Goal: Task Accomplishment & Management: Use online tool/utility

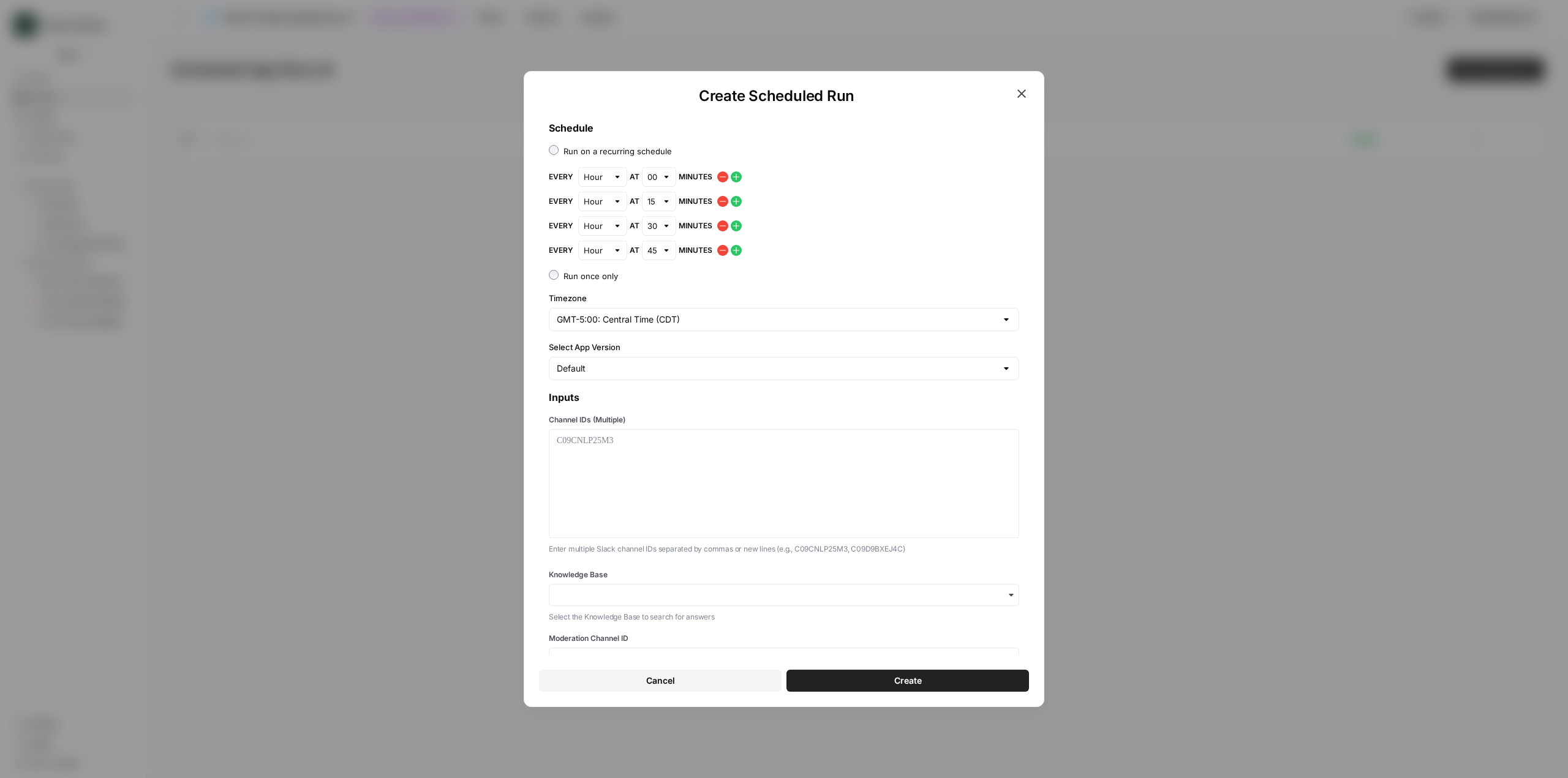
click at [912, 681] on span "Create" at bounding box center [907, 681] width 28 height 12
click at [768, 490] on div at bounding box center [783, 484] width 454 height 98
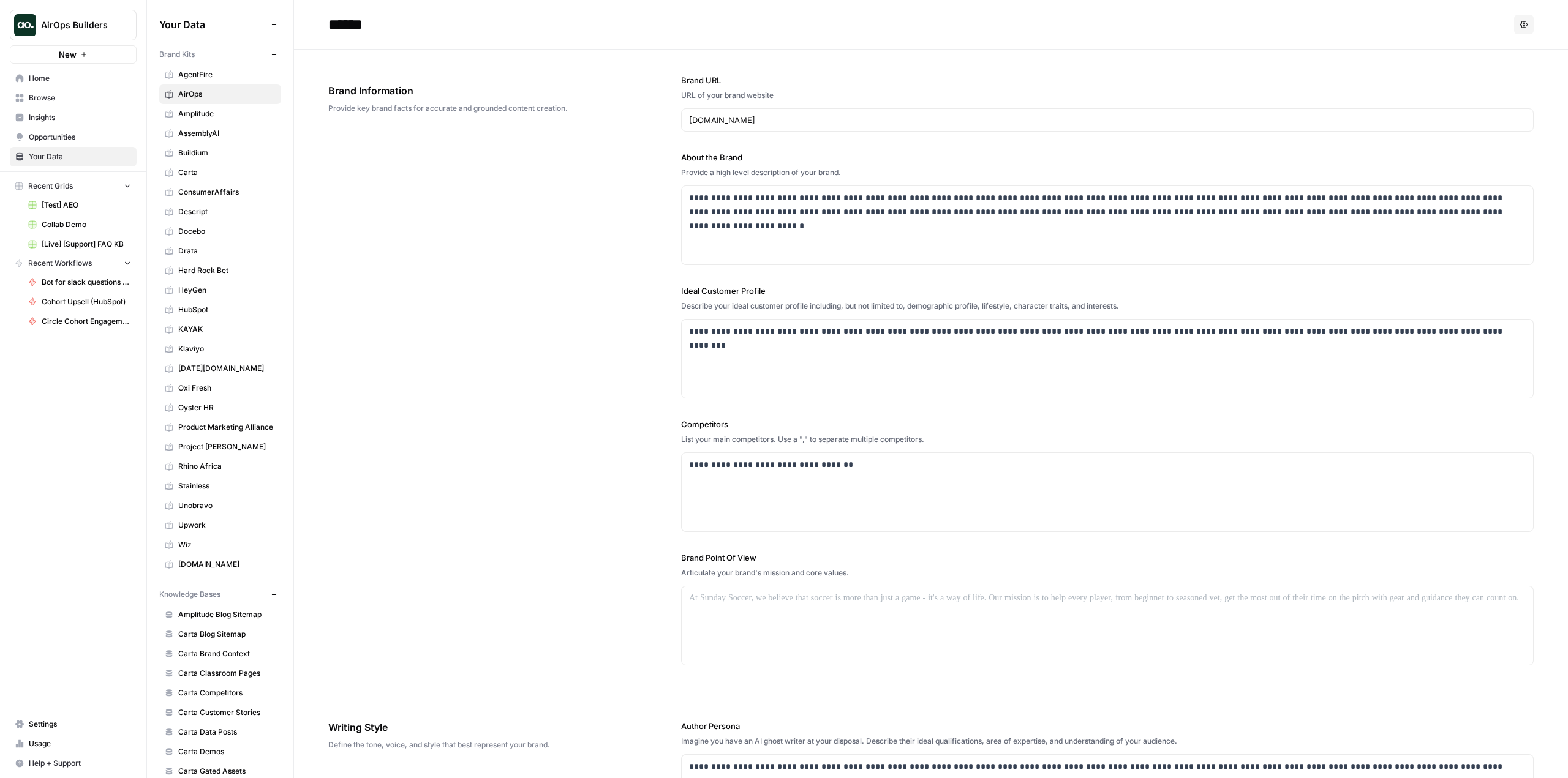
click at [1520, 22] on icon "button" at bounding box center [1524, 24] width 8 height 7
click at [1190, 6] on header "****** Options" at bounding box center [931, 25] width 1274 height 50
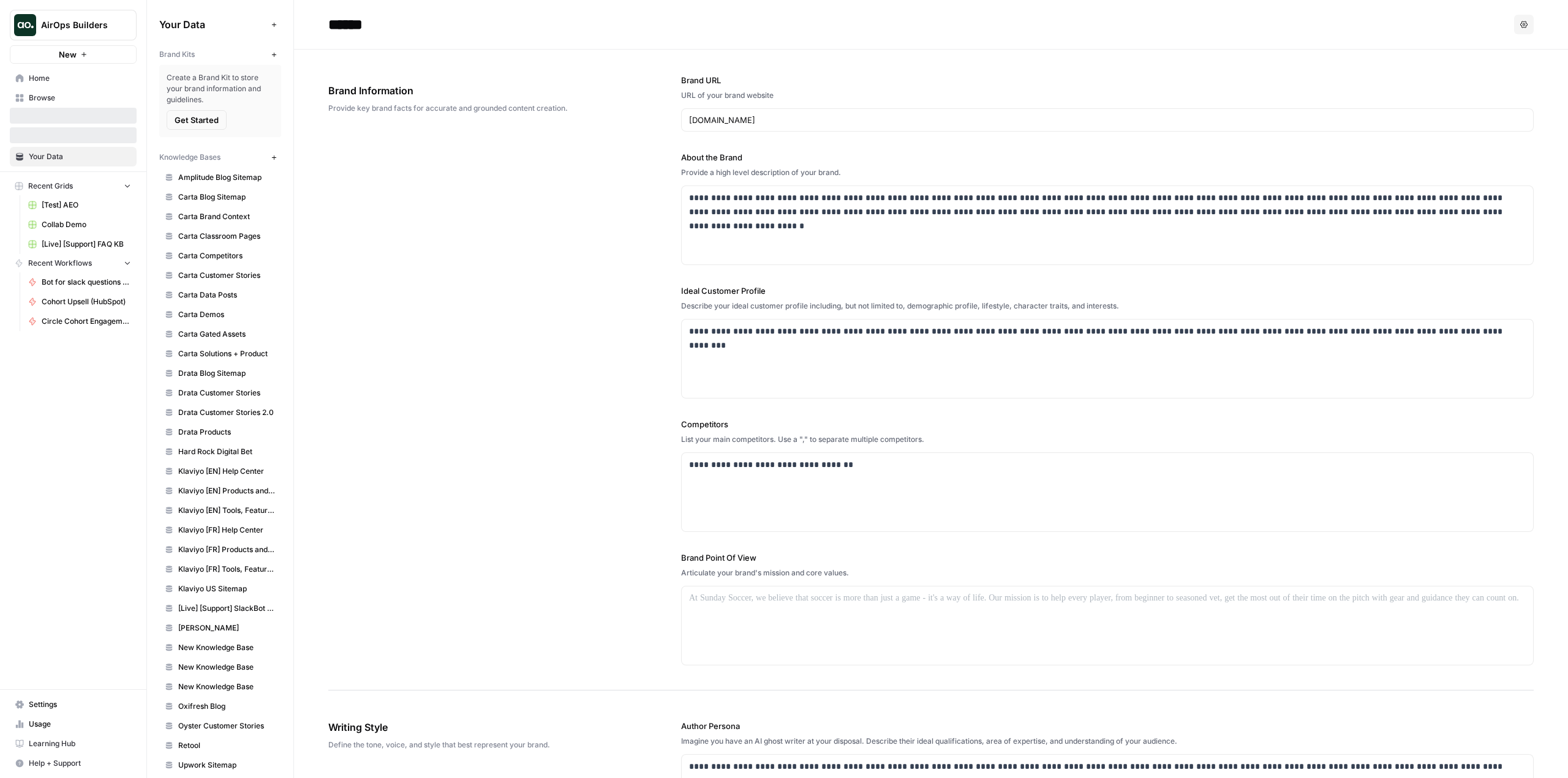
click at [84, 21] on span "AirOps Builders" at bounding box center [78, 25] width 75 height 12
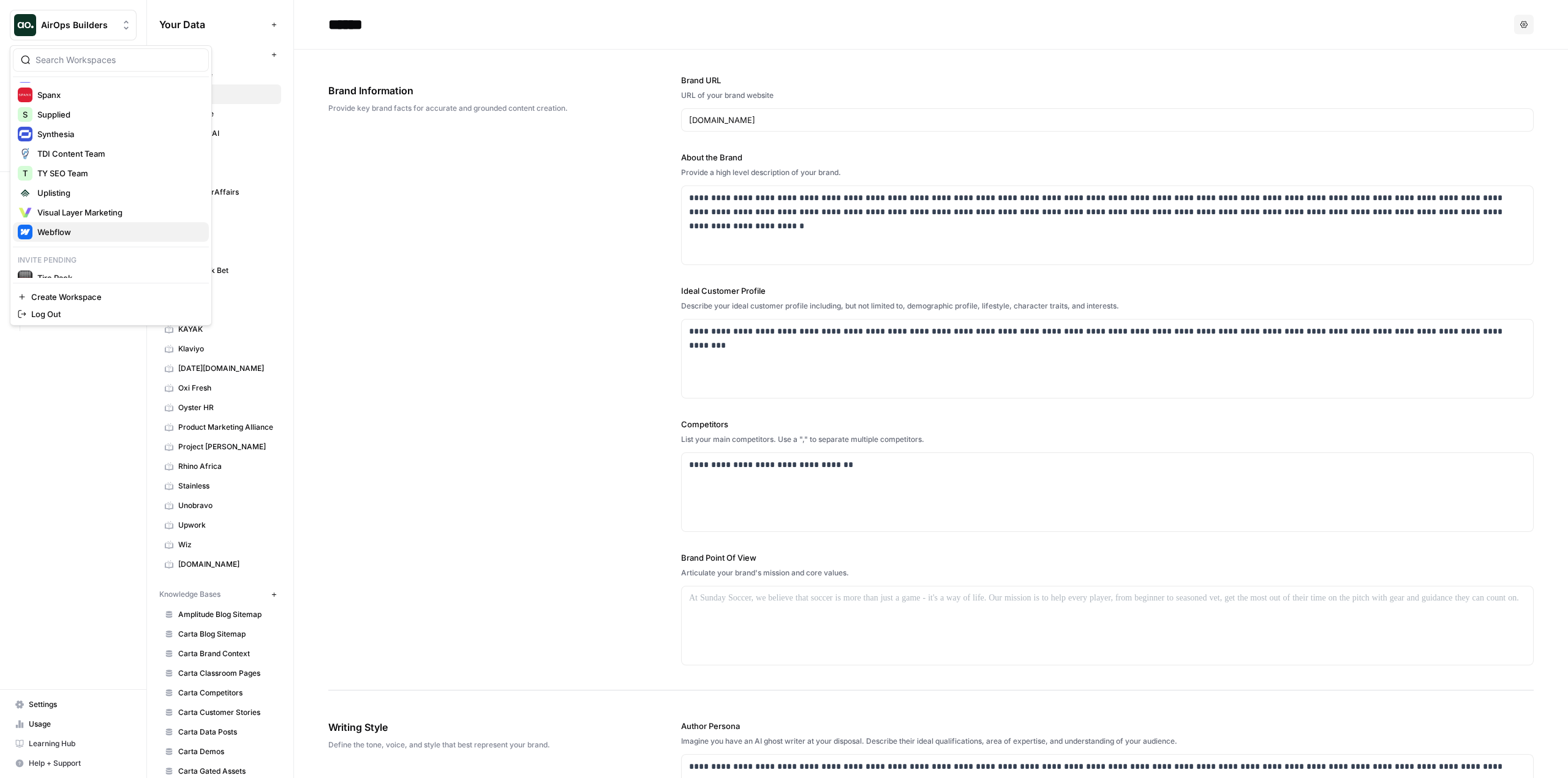
scroll to position [634, 0]
click at [103, 263] on span "Tire Rack" at bounding box center [118, 268] width 162 height 12
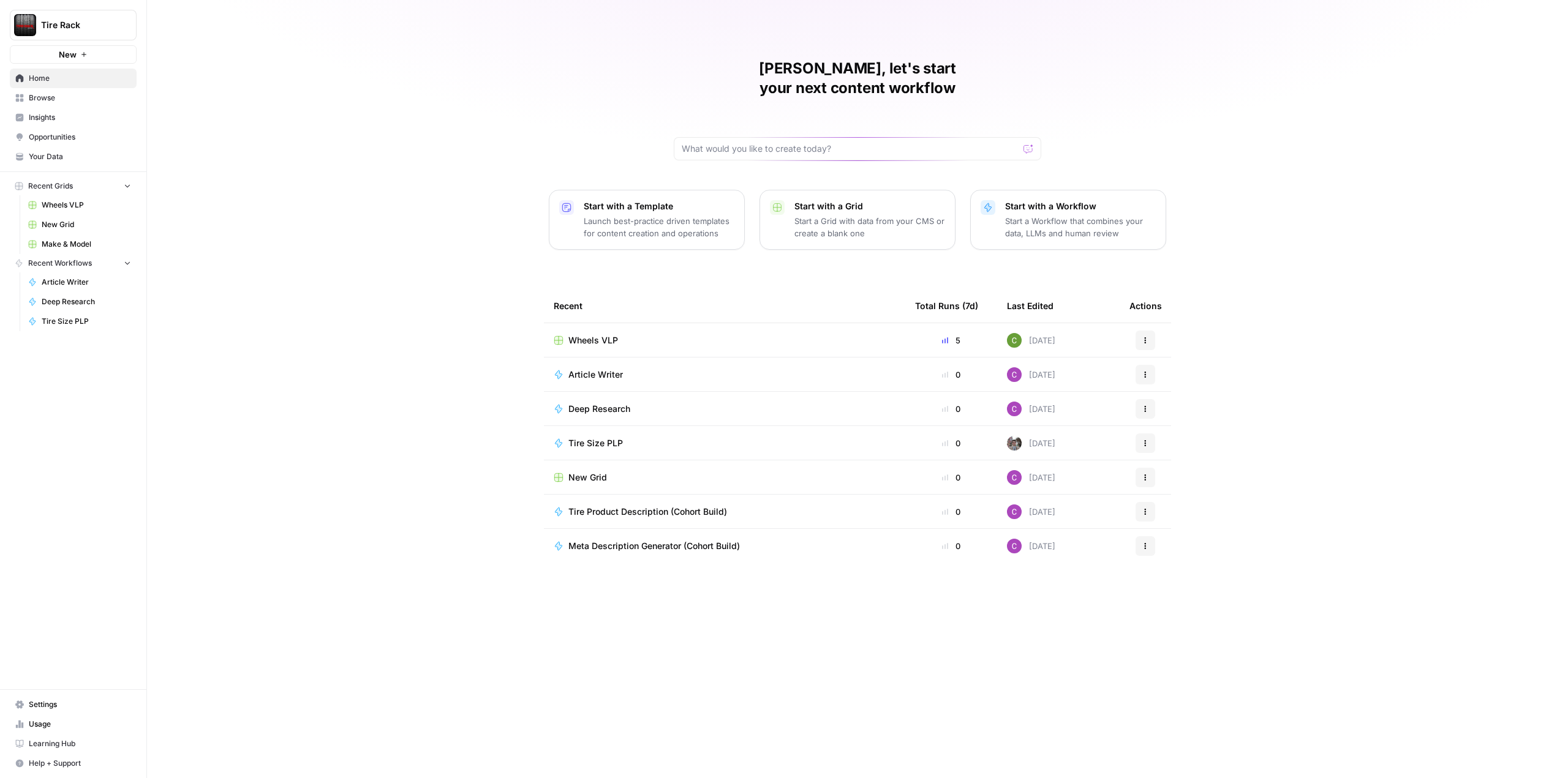
click at [68, 12] on button "Tire Rack" at bounding box center [73, 25] width 127 height 31
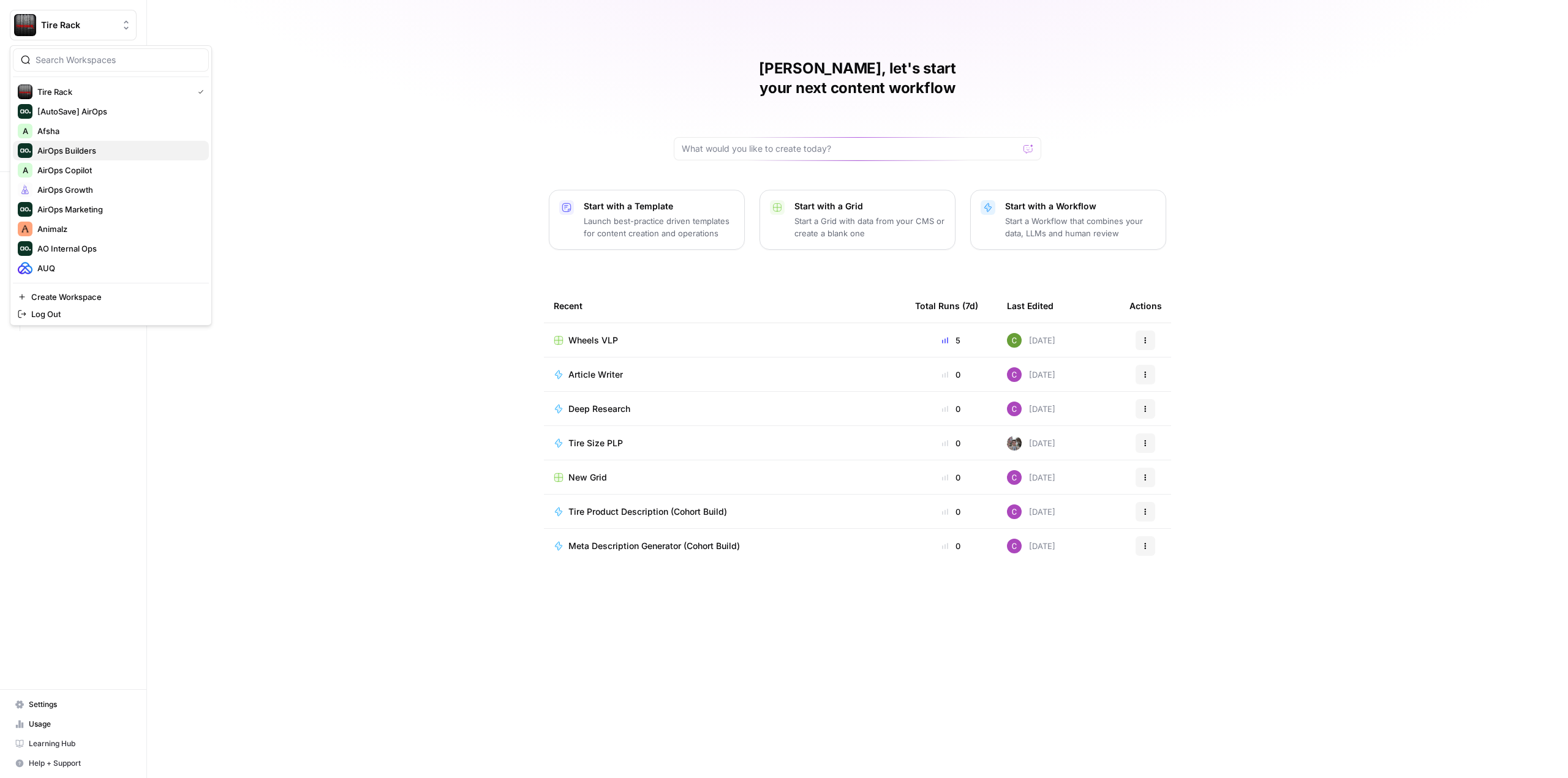
click at [94, 153] on span "AirOps Builders" at bounding box center [118, 150] width 162 height 12
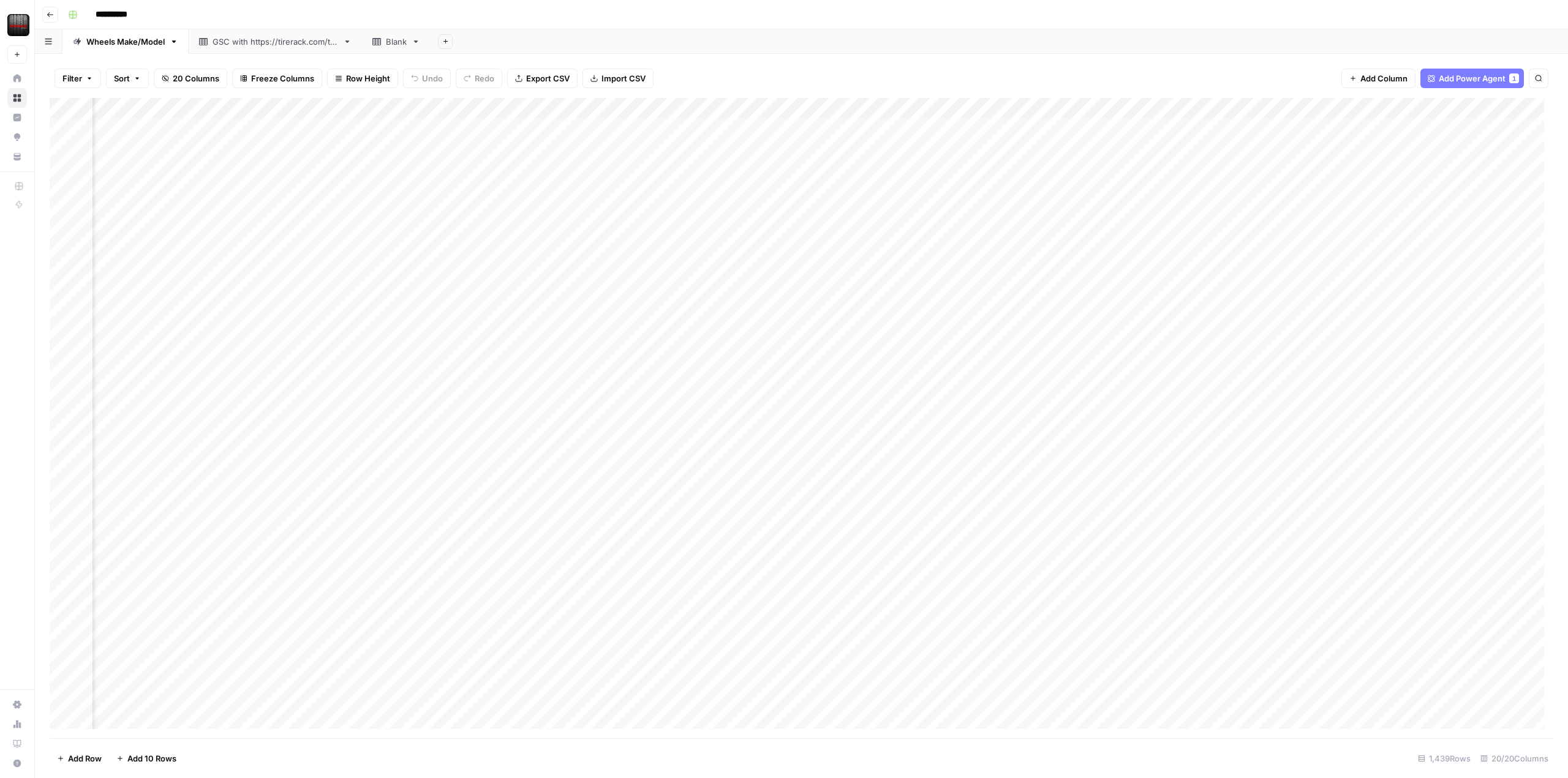
scroll to position [0, 1022]
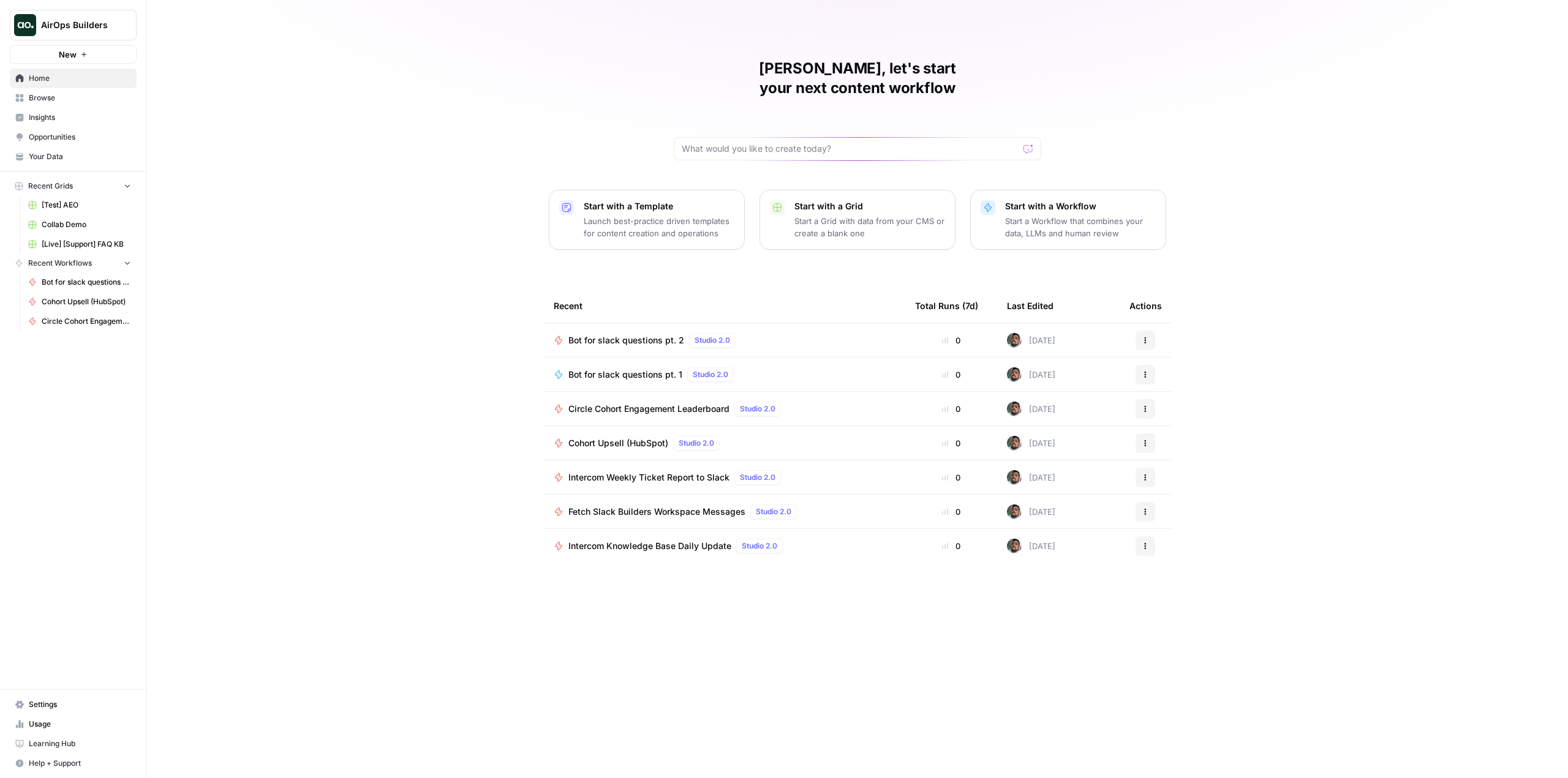
click at [650, 369] on span "Bot for slack questions pt. 1" at bounding box center [625, 375] width 114 height 12
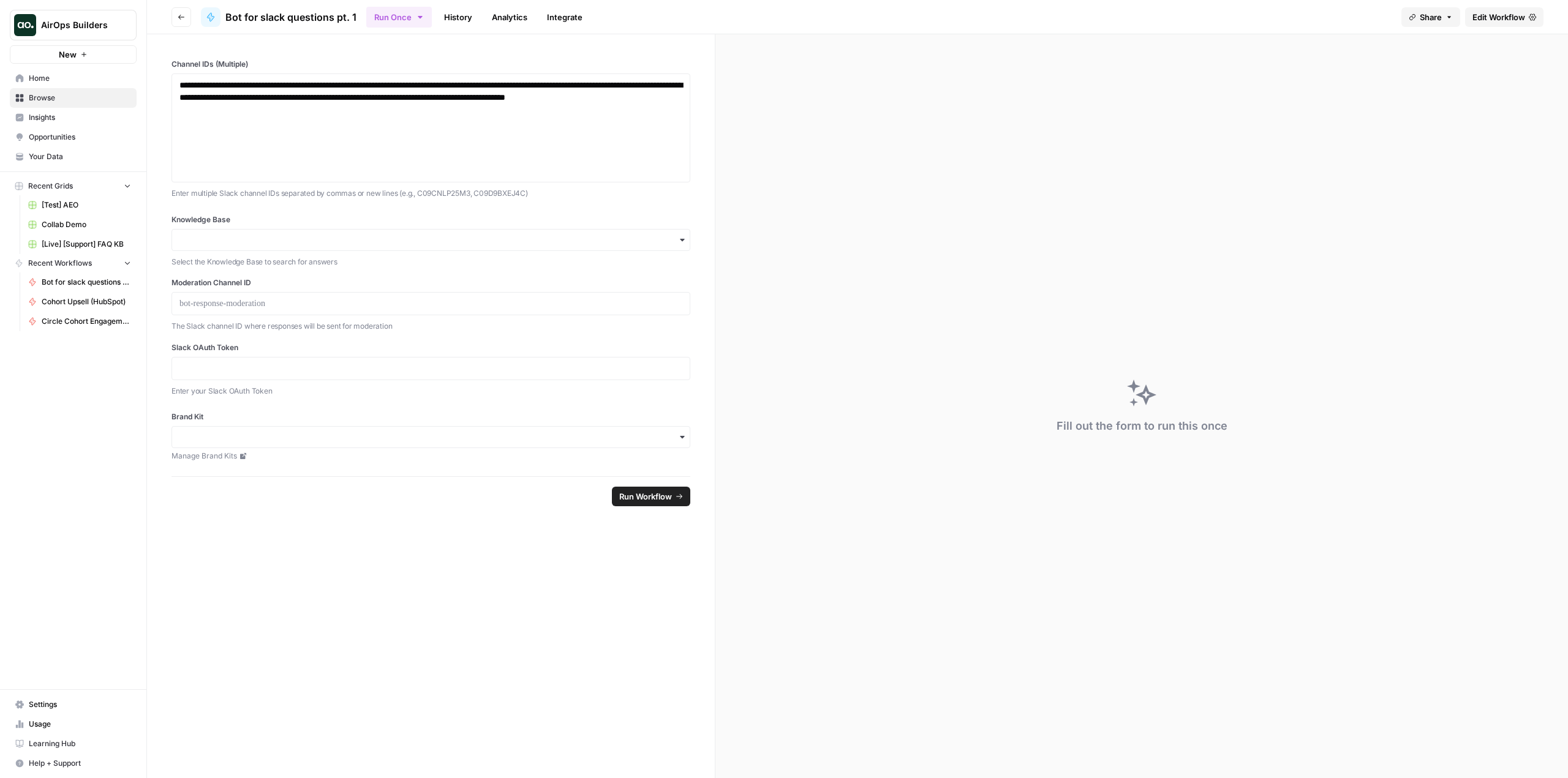
click at [415, 17] on icon "button" at bounding box center [420, 17] width 10 height 10
click at [475, 124] on span "Run this Workflow on a recurring schedule" at bounding box center [475, 127] width 146 height 11
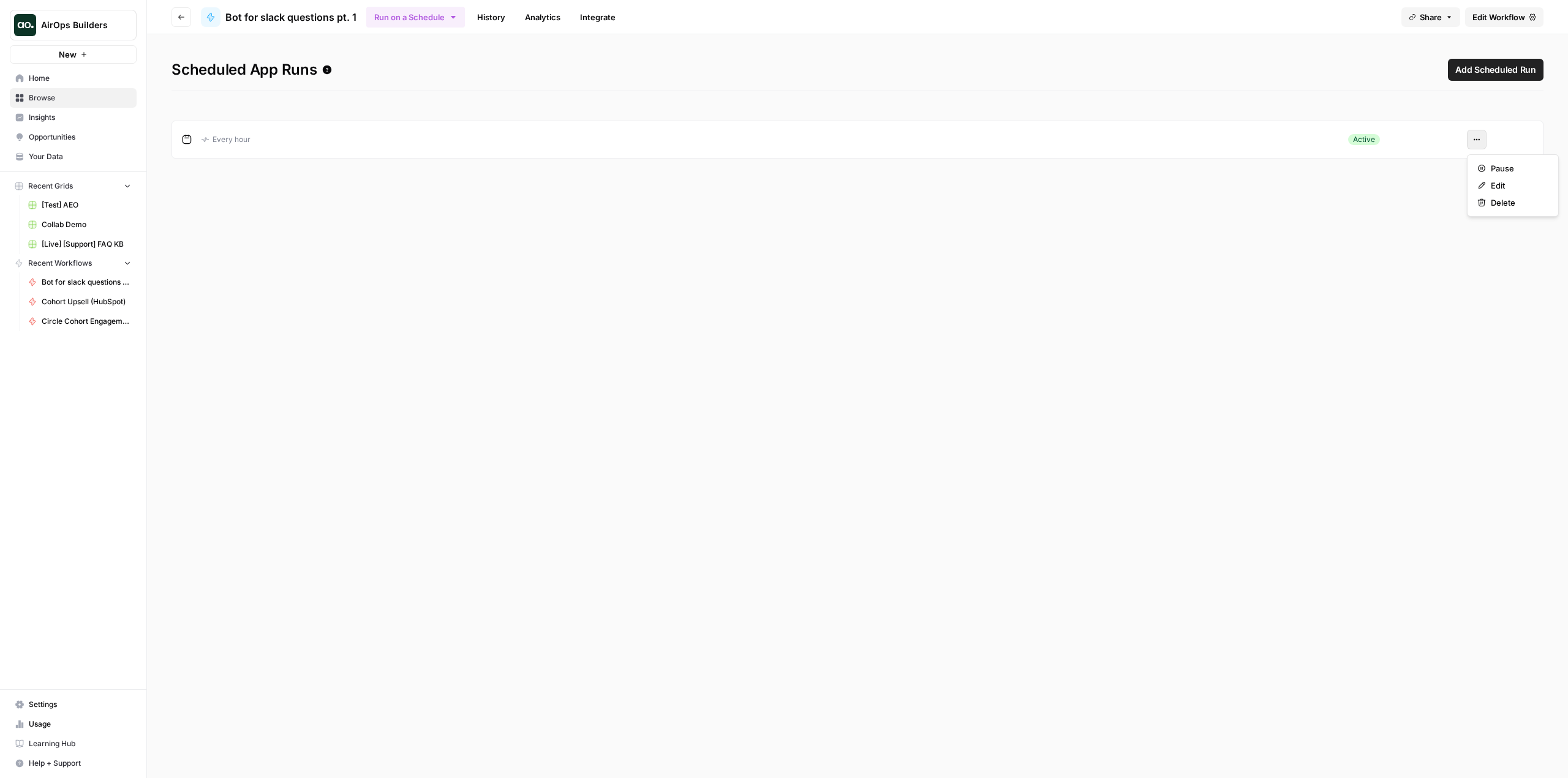
click at [1479, 138] on icon "button" at bounding box center [1477, 140] width 8 height 8
click at [1512, 184] on span "Edit" at bounding box center [1516, 185] width 53 height 12
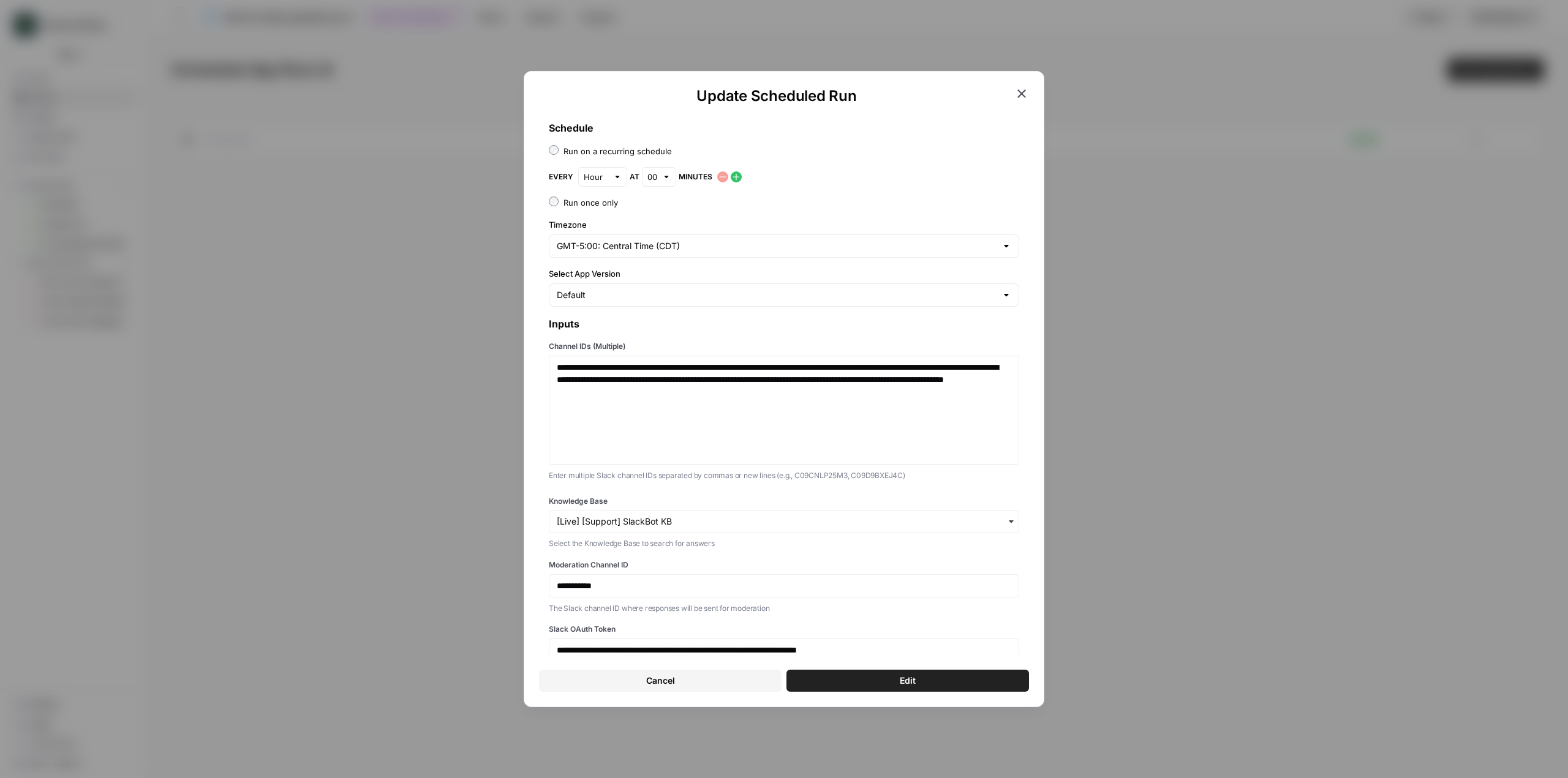
click at [737, 176] on icon "button" at bounding box center [736, 177] width 10 height 10
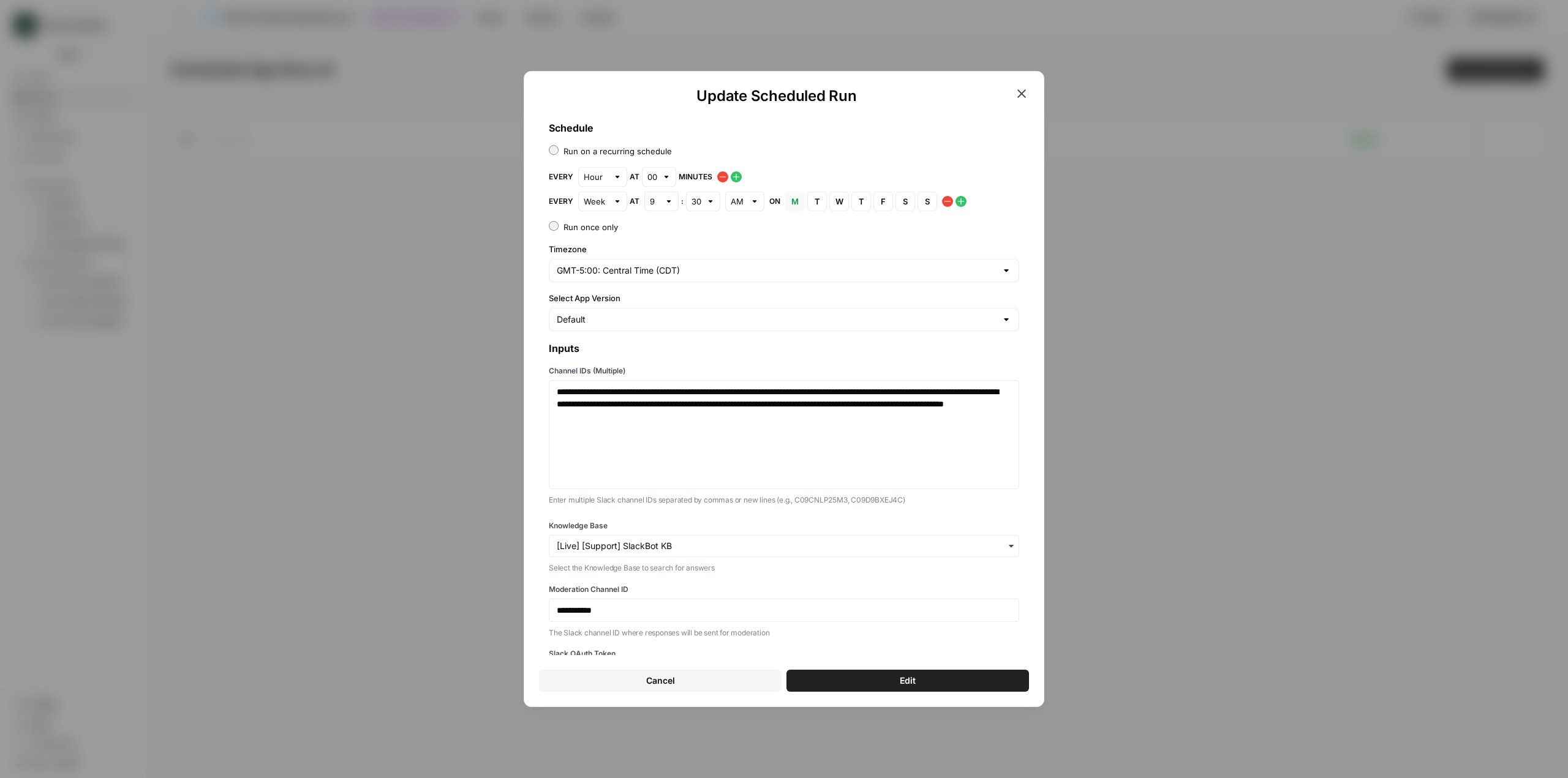
click at [617, 204] on div at bounding box center [617, 201] width 9 height 12
click at [604, 263] on span "Hour" at bounding box center [599, 264] width 23 height 12
type input "Hour"
click at [664, 201] on div at bounding box center [666, 201] width 9 height 12
click at [661, 248] on div "15" at bounding box center [659, 247] width 13 height 12
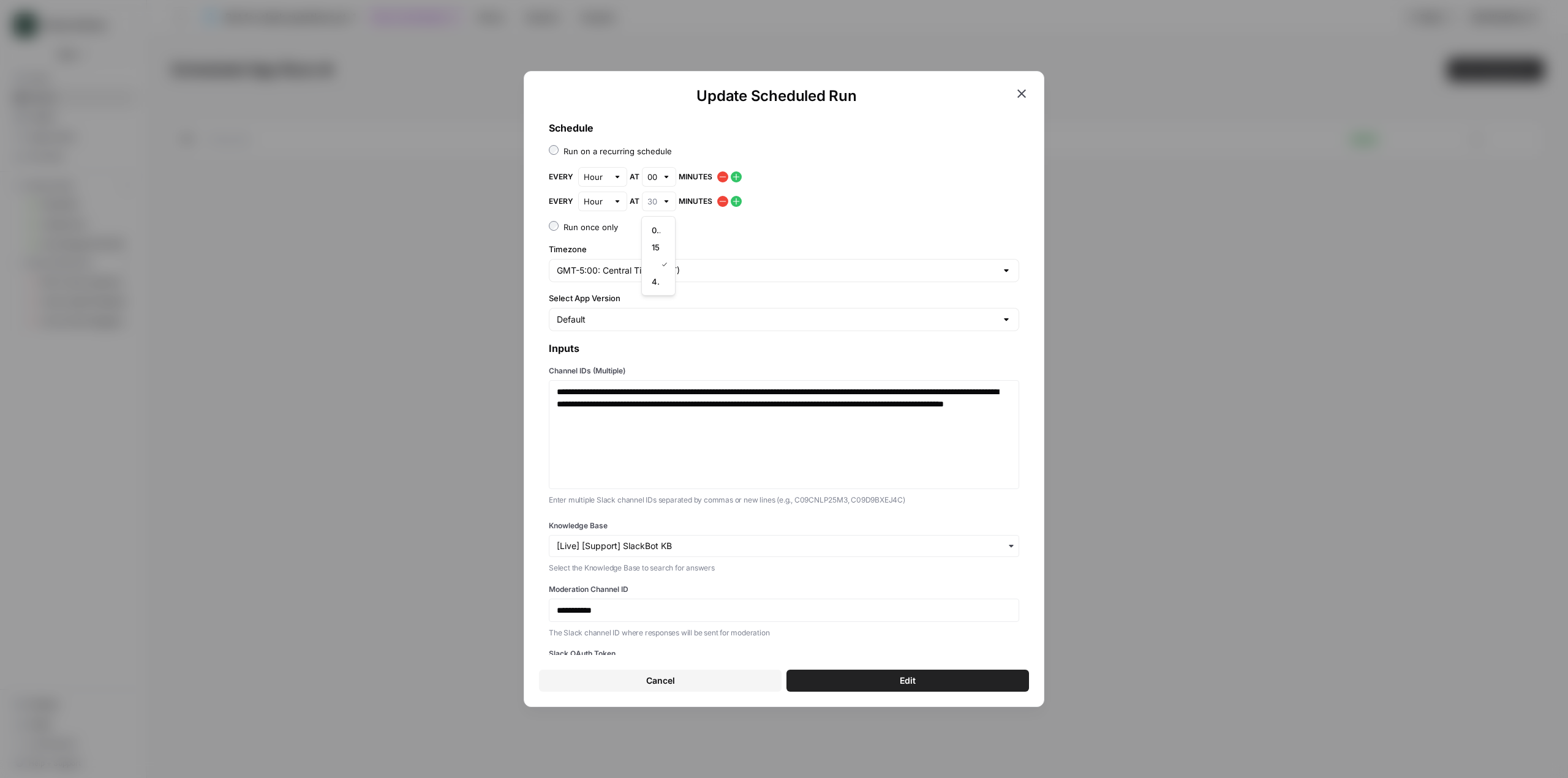
type input "15"
click at [736, 201] on icon "button" at bounding box center [736, 202] width 10 height 10
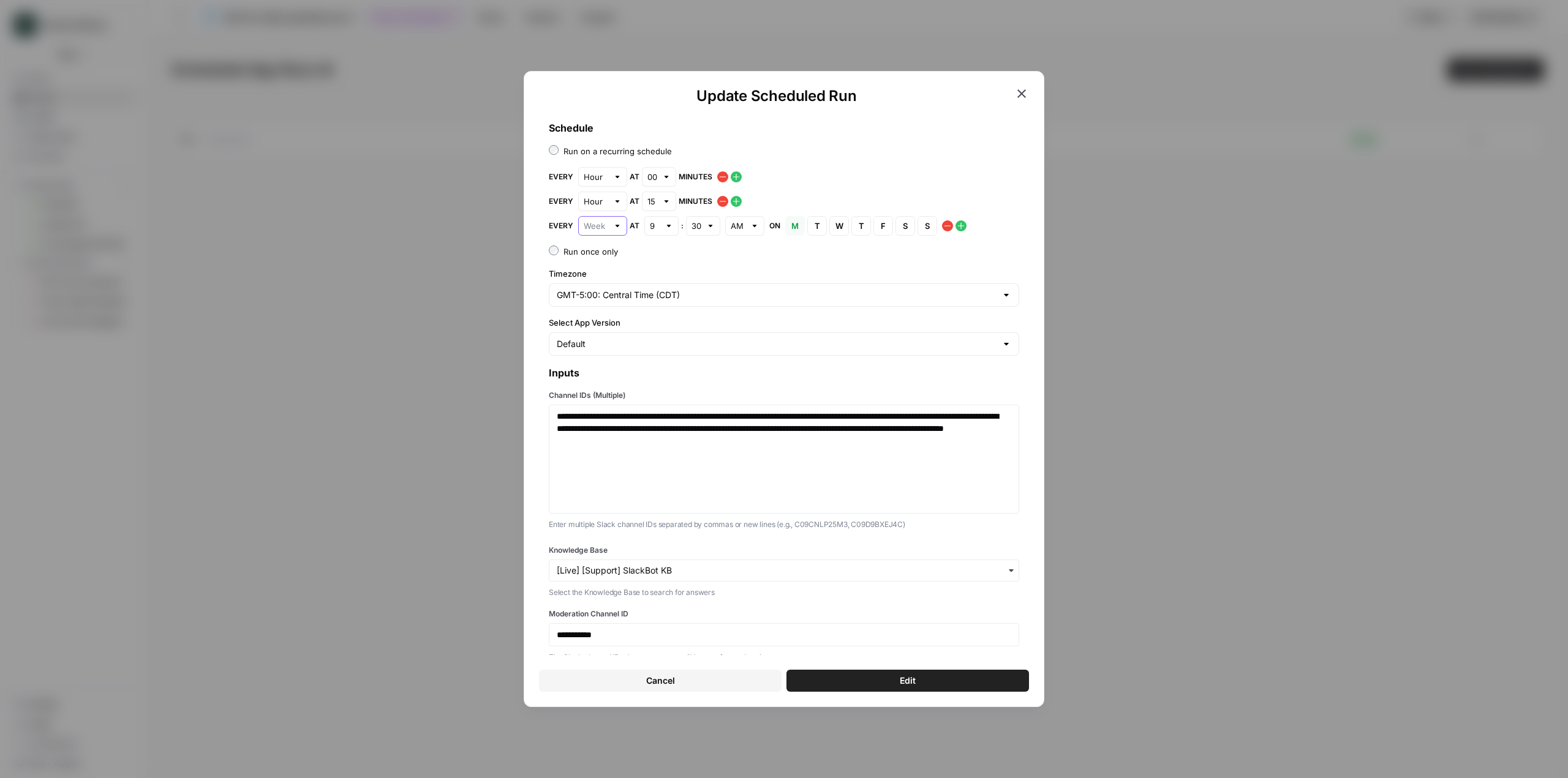
click at [608, 227] on input "text" at bounding box center [597, 226] width 25 height 12
click at [608, 285] on span "Hour" at bounding box center [599, 289] width 23 height 12
type input "Hour"
click at [664, 225] on div at bounding box center [666, 226] width 9 height 12
type input "30"
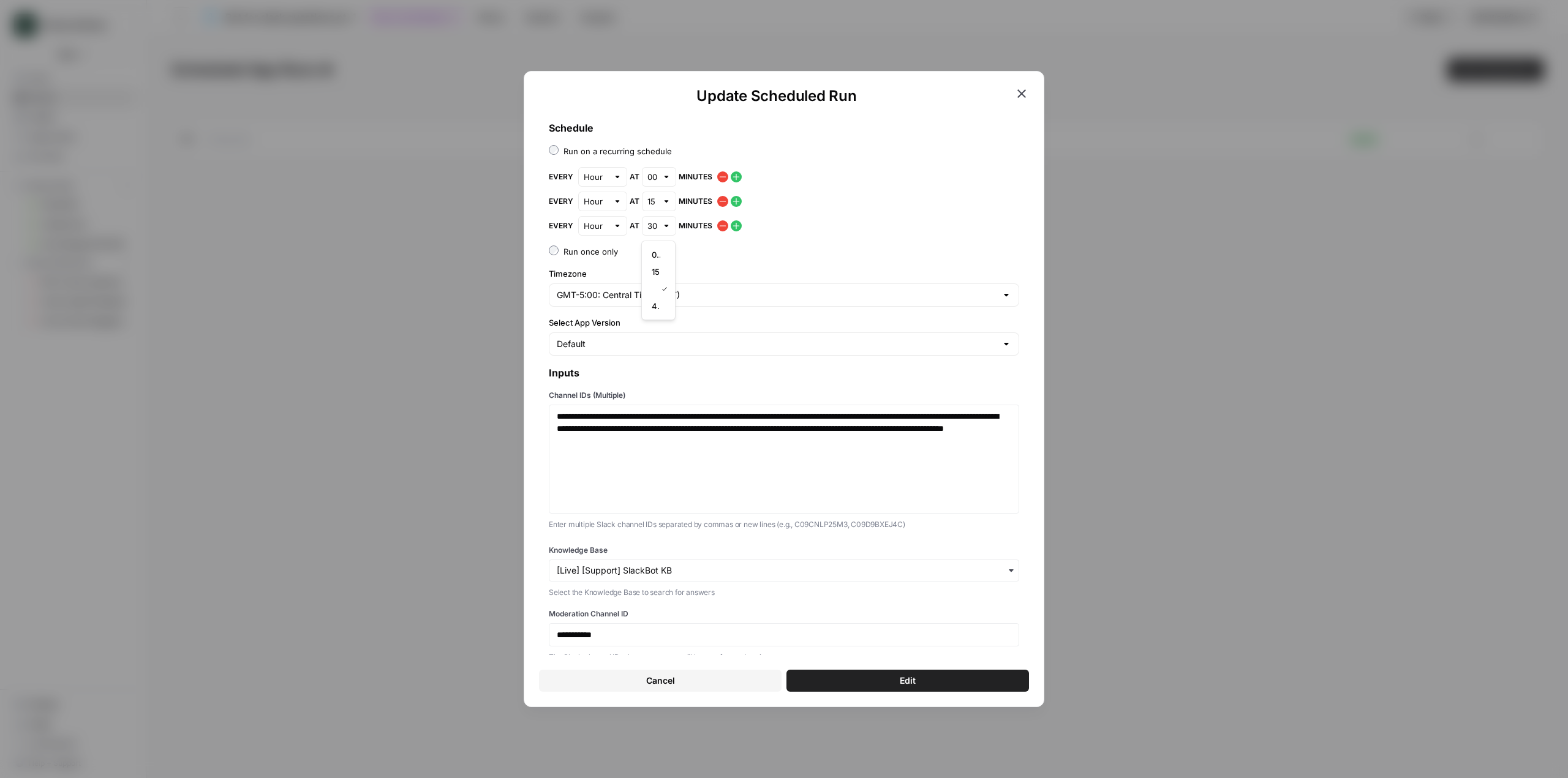
click at [734, 224] on icon "button" at bounding box center [736, 226] width 10 height 10
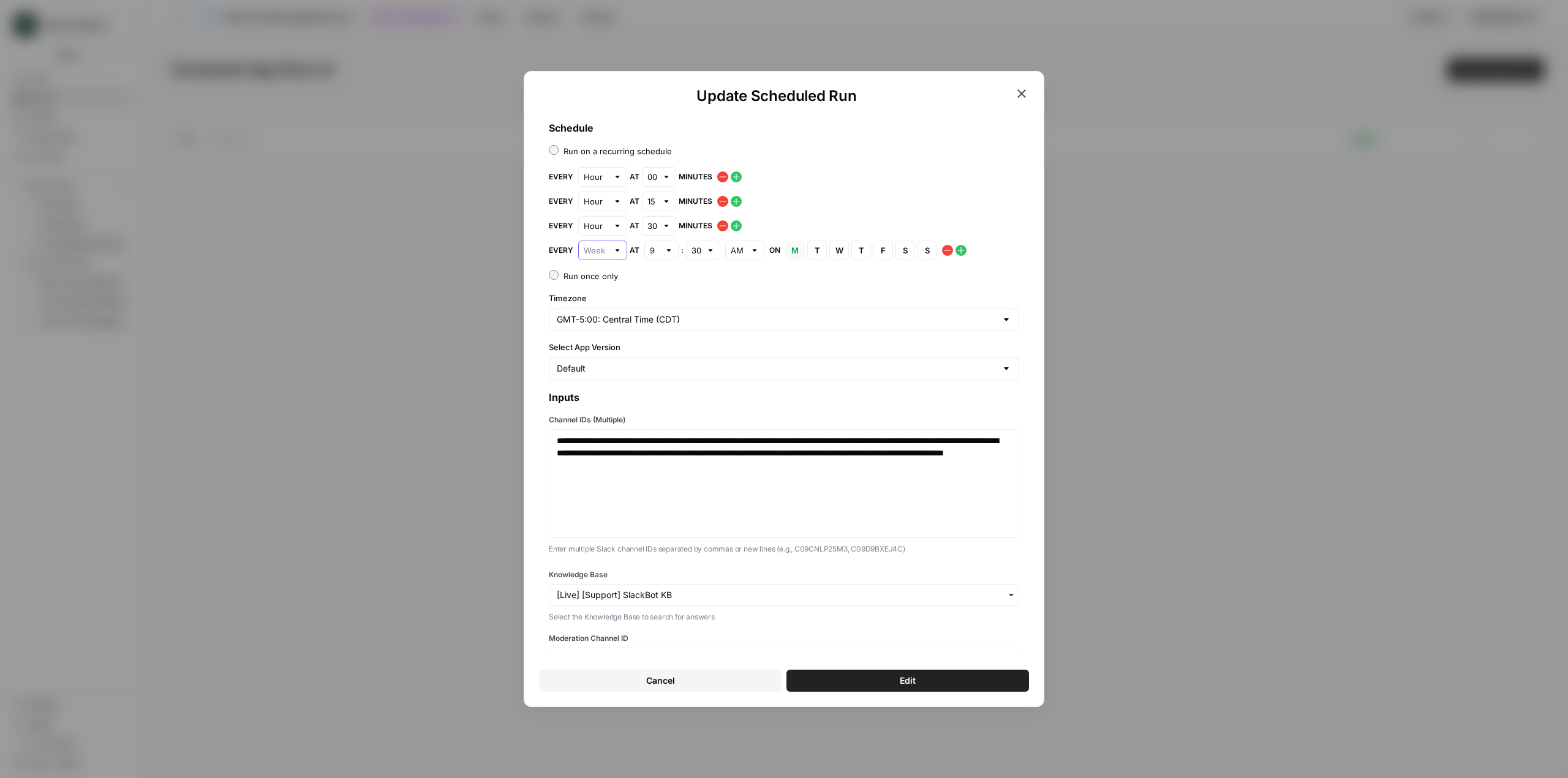
click at [606, 249] on input "text" at bounding box center [597, 250] width 25 height 12
click at [611, 306] on button "Hour" at bounding box center [602, 313] width 38 height 17
type input "Hour"
click at [656, 250] on input "text" at bounding box center [652, 250] width 10 height 12
click at [658, 331] on span "45" at bounding box center [656, 331] width 9 height 12
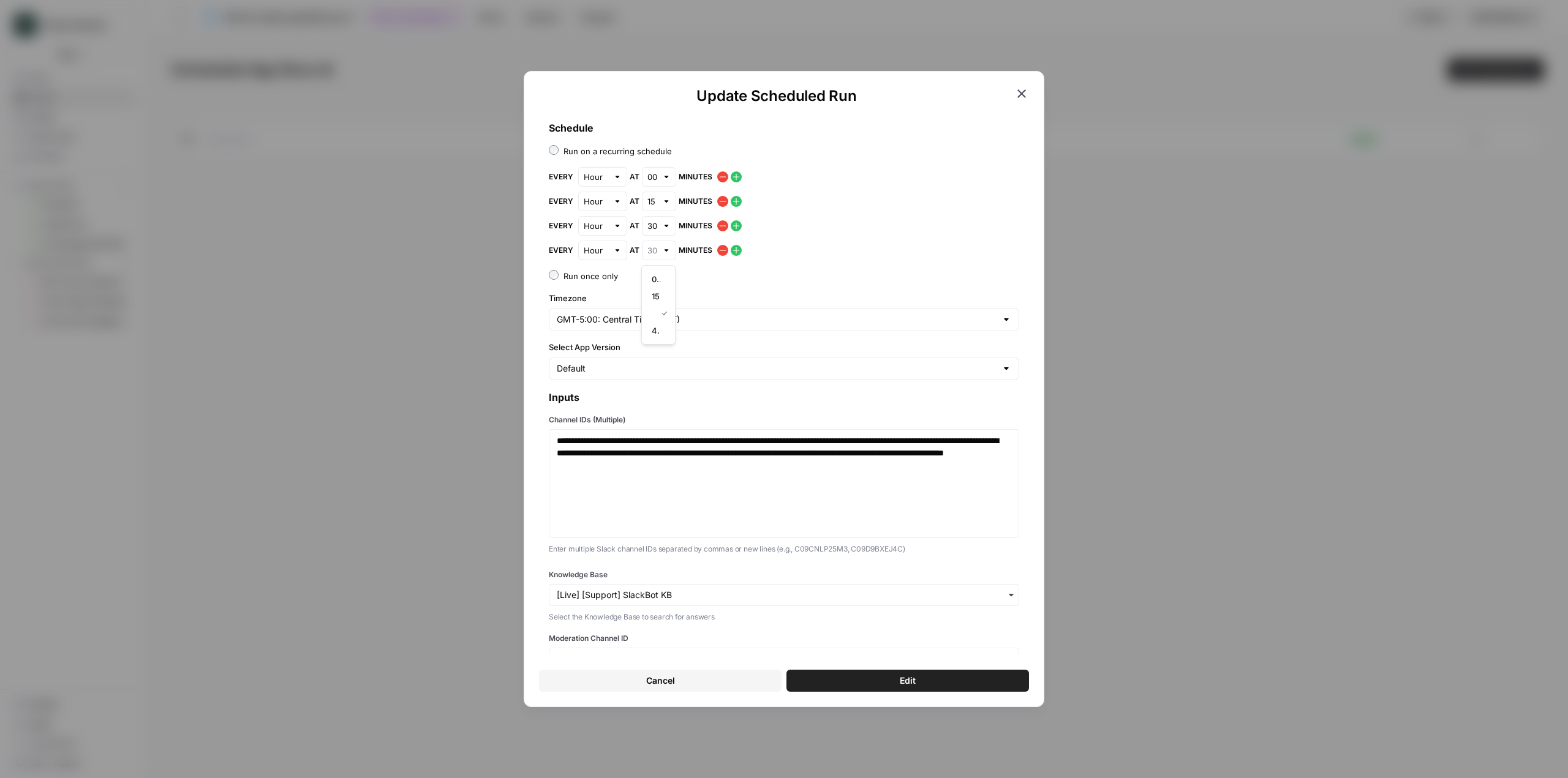
type input "45"
click at [860, 262] on div "**********" at bounding box center [784, 469] width 490 height 717
click at [965, 681] on button "Edit" at bounding box center [908, 681] width 243 height 22
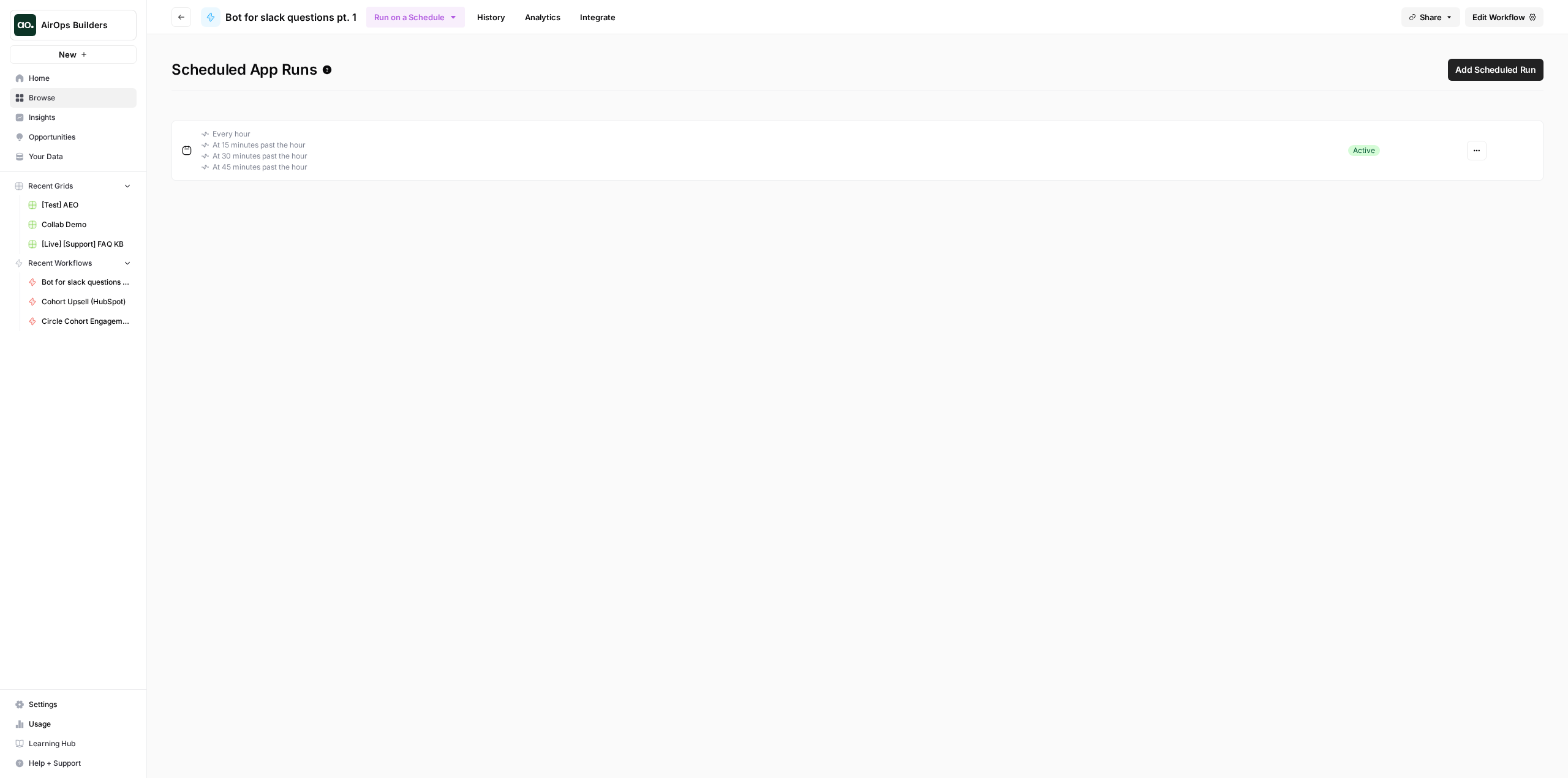
click at [1478, 11] on span "Edit Workflow" at bounding box center [1498, 17] width 53 height 12
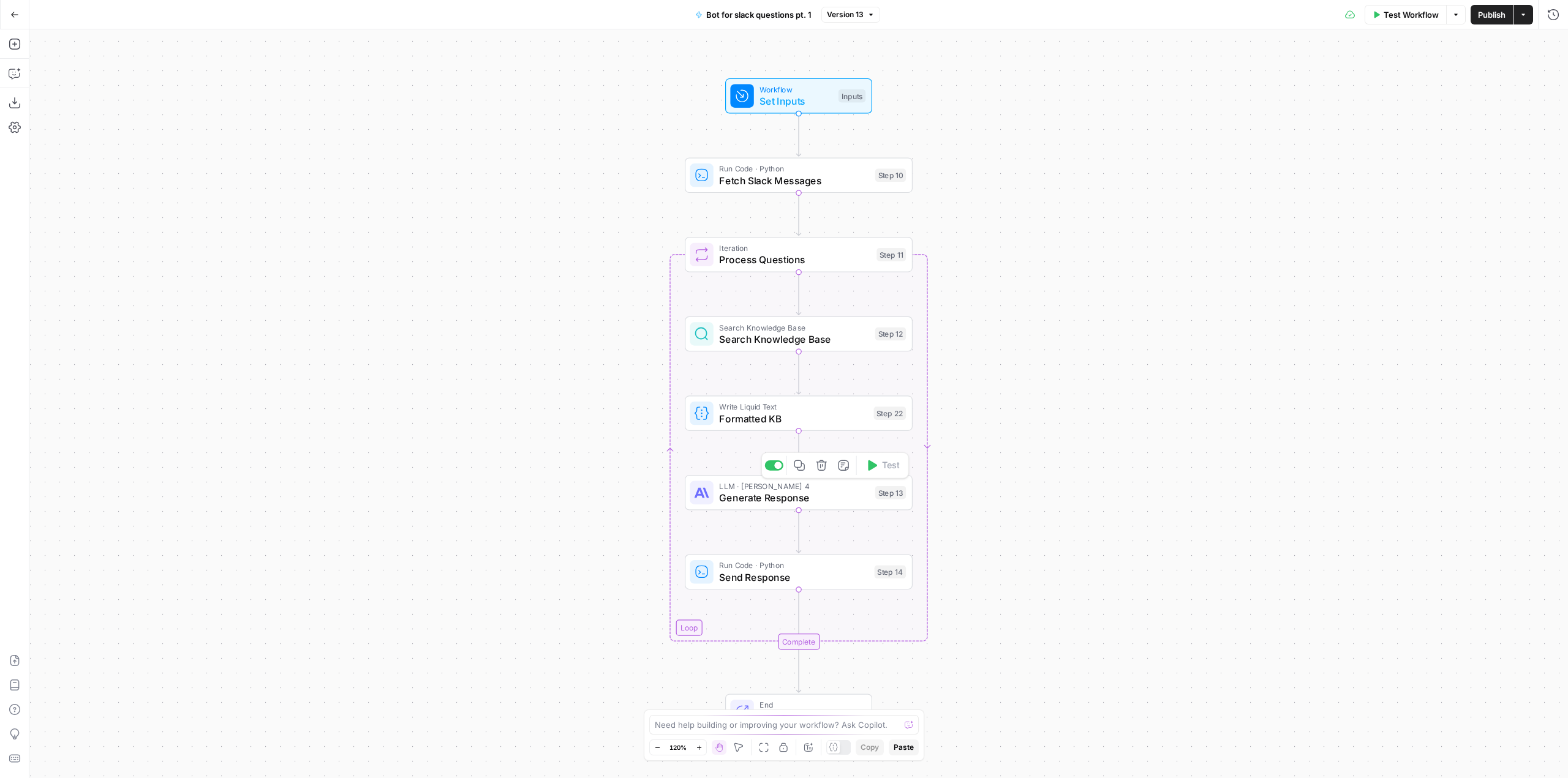
click at [750, 505] on span "Generate Response" at bounding box center [794, 497] width 150 height 14
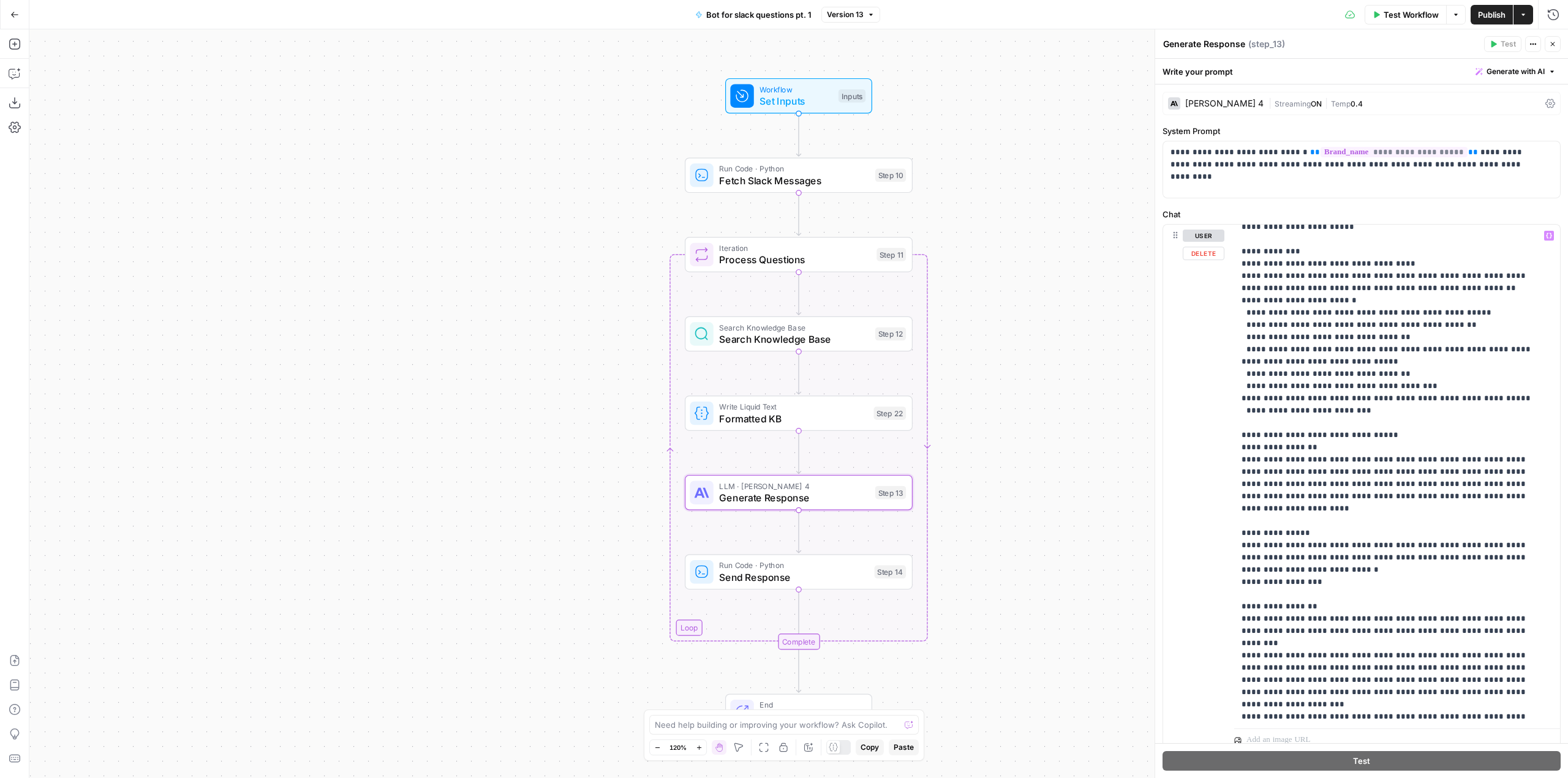
scroll to position [184, 0]
click at [1295, 504] on p "**********" at bounding box center [1388, 603] width 293 height 1114
copy p "*********"
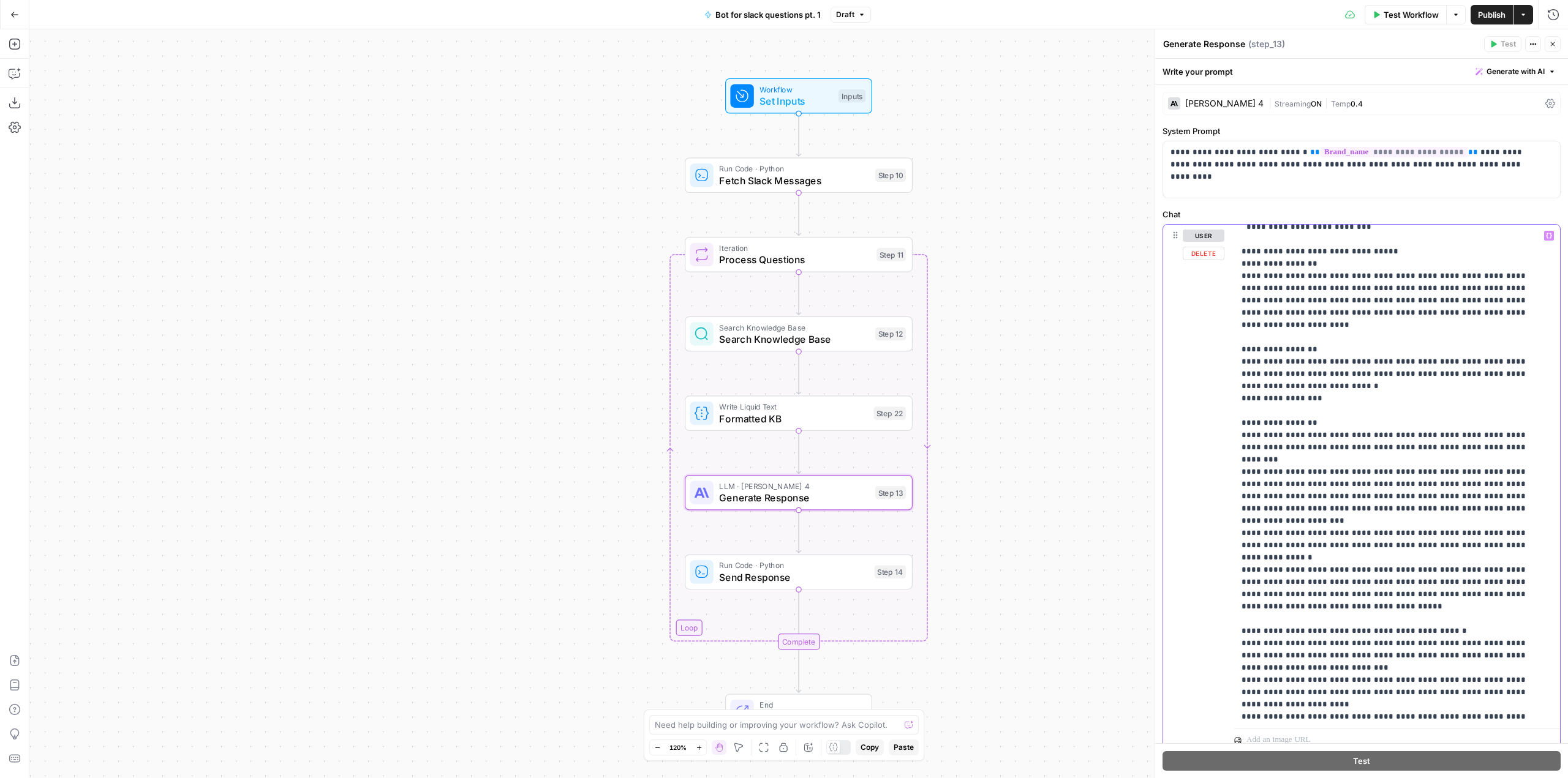
scroll to position [367, 0]
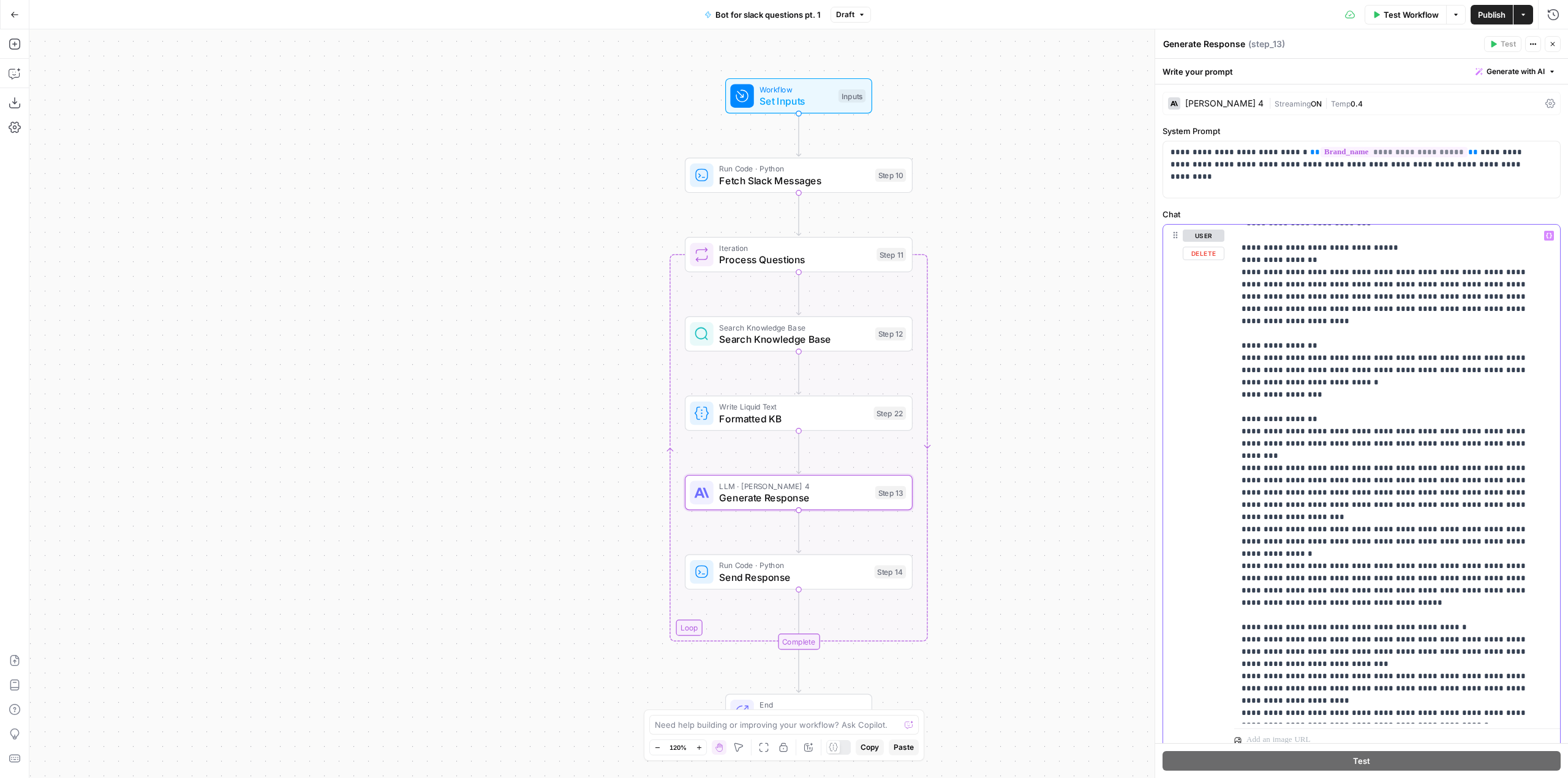
click at [1282, 567] on p "**********" at bounding box center [1388, 420] width 293 height 1114
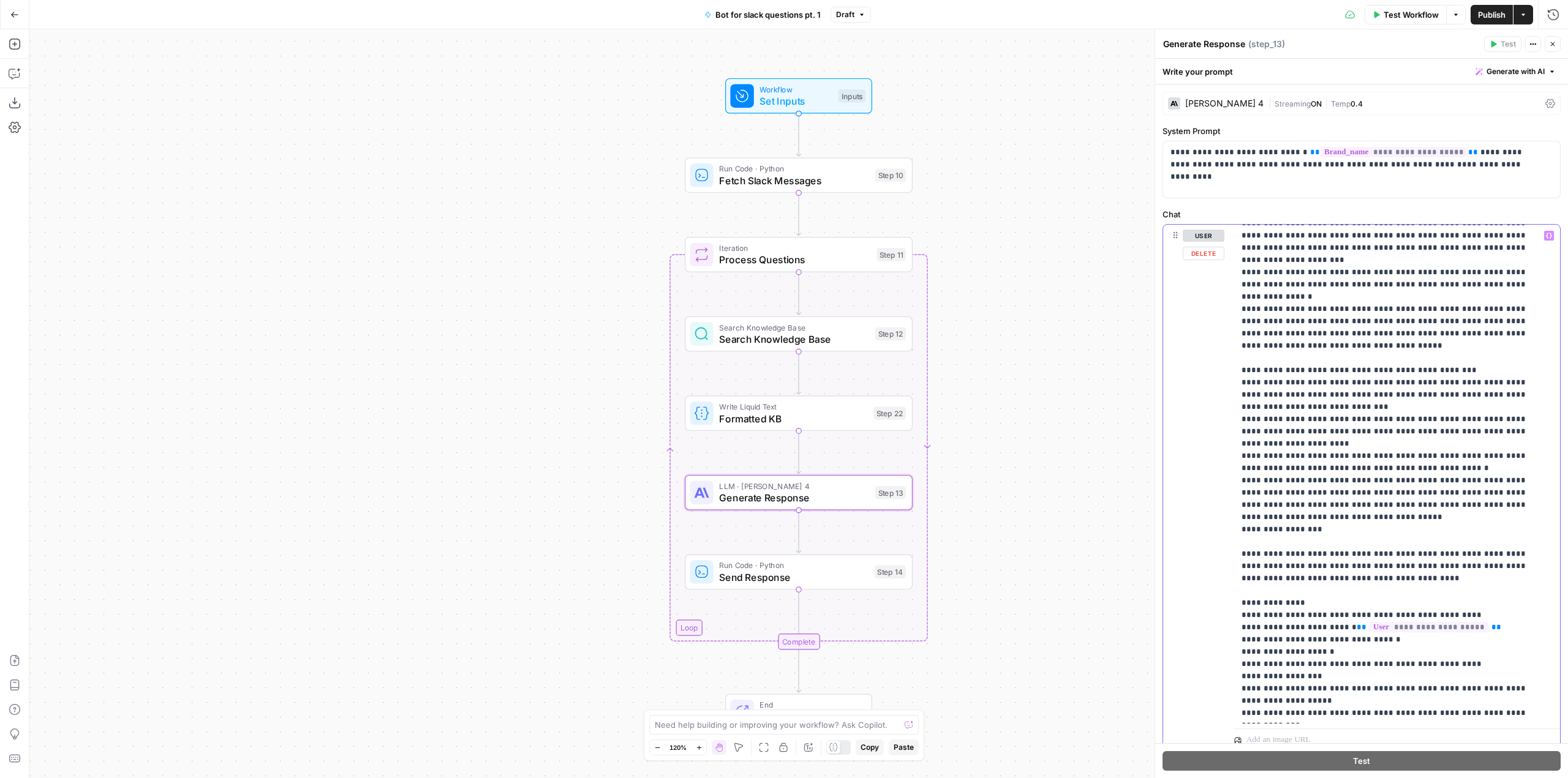
scroll to position [625, 0]
drag, startPoint x: 1471, startPoint y: 554, endPoint x: 1240, endPoint y: 554, distance: 231.0
click at [1240, 554] on div "**********" at bounding box center [1392, 474] width 316 height 499
click at [1479, 551] on p "**********" at bounding box center [1388, 162] width 293 height 1114
click at [780, 266] on span "Process Questions" at bounding box center [795, 259] width 151 height 14
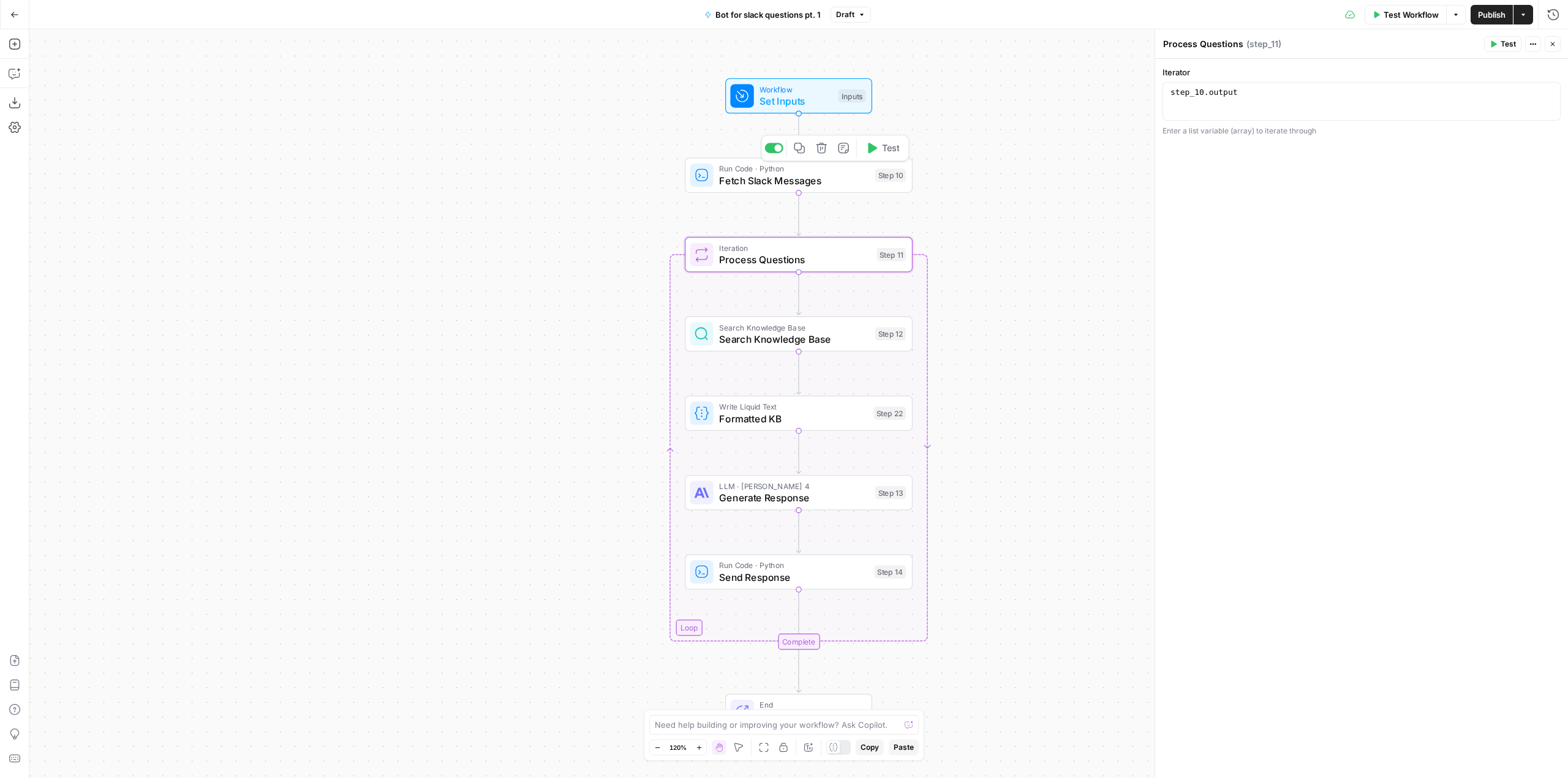
click at [841, 184] on span "Fetch Slack Messages" at bounding box center [794, 180] width 150 height 14
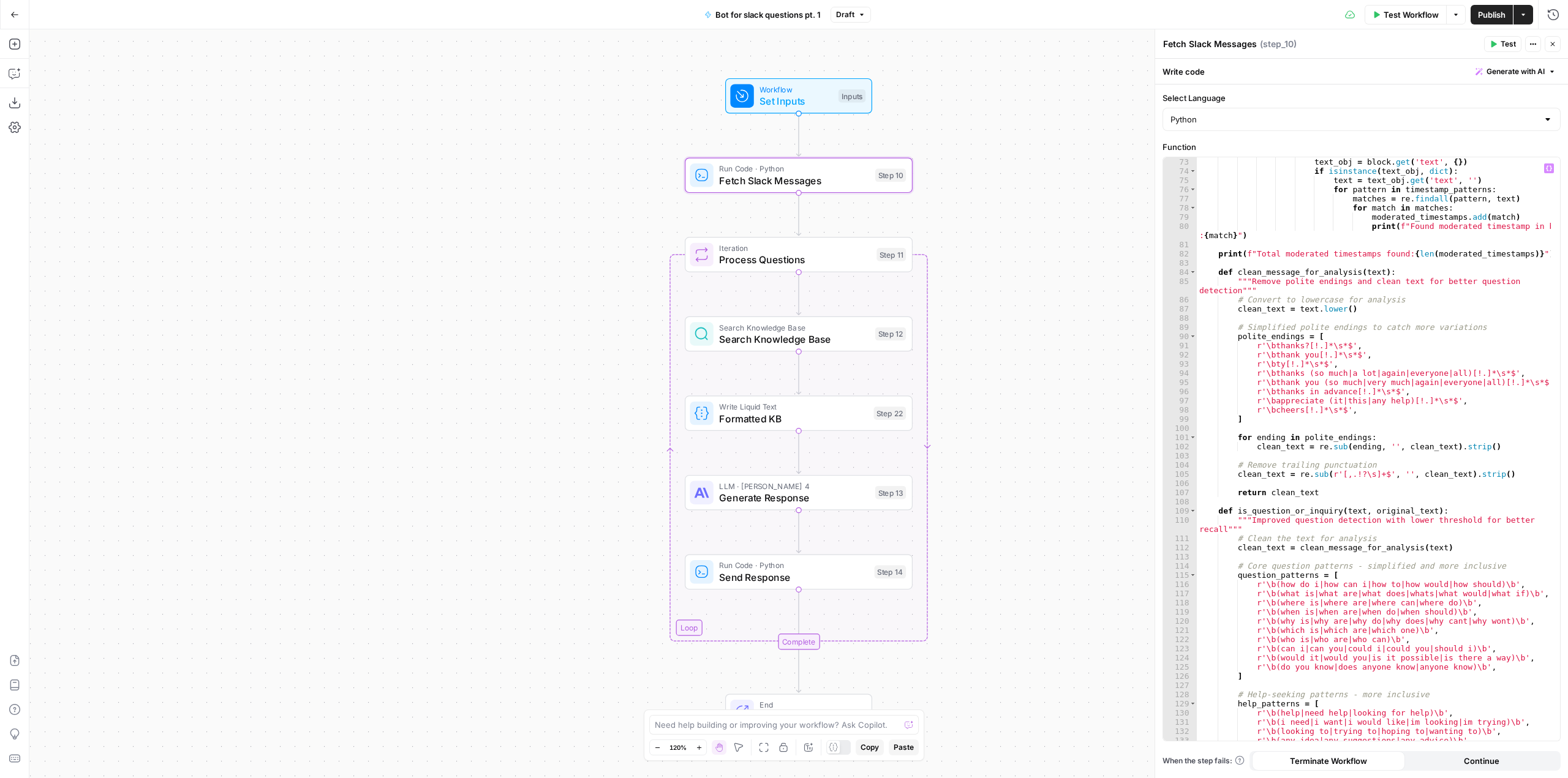
scroll to position [625, 0]
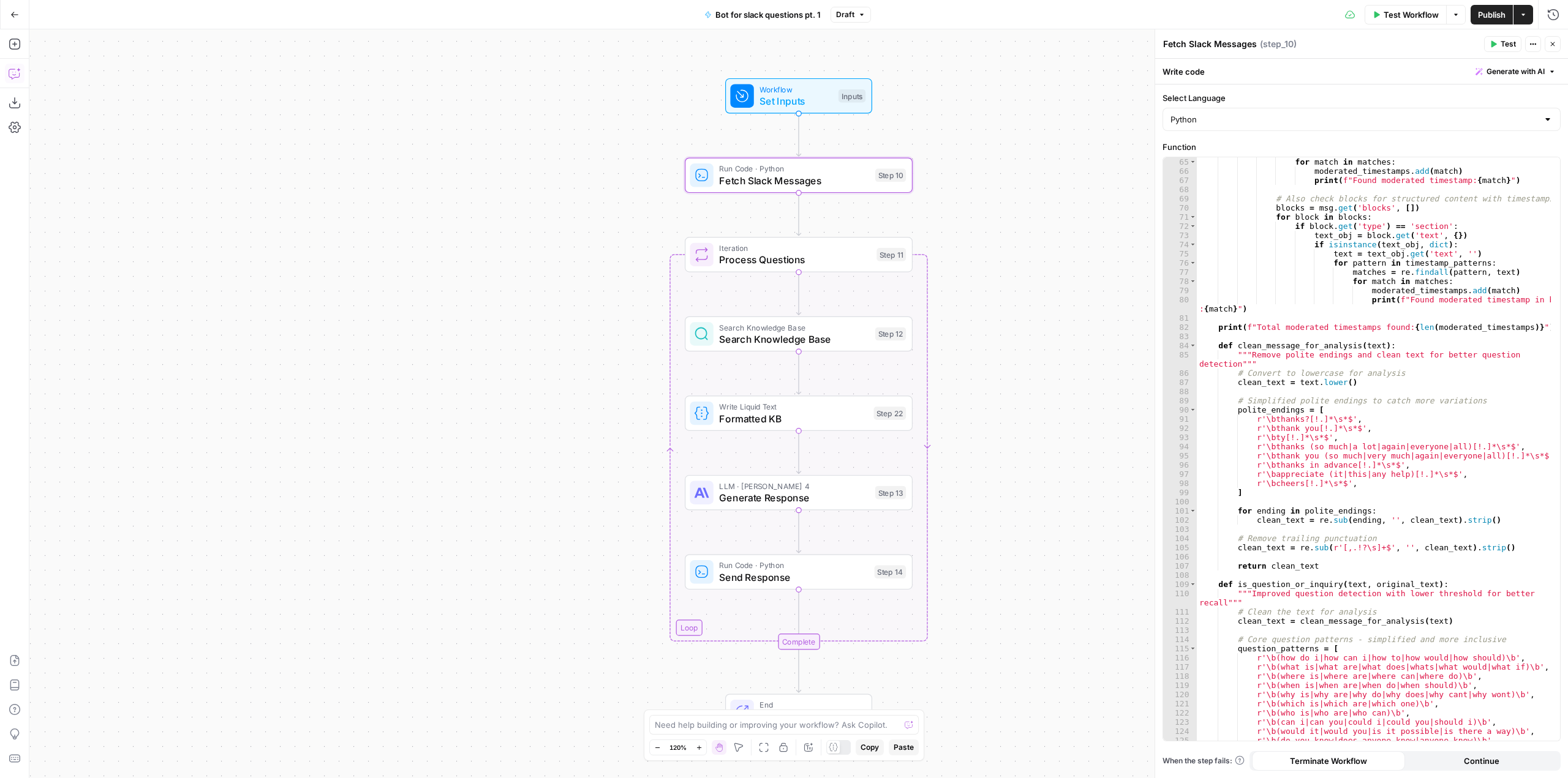
click at [12, 81] on button "Copilot" at bounding box center [14, 74] width 20 height 20
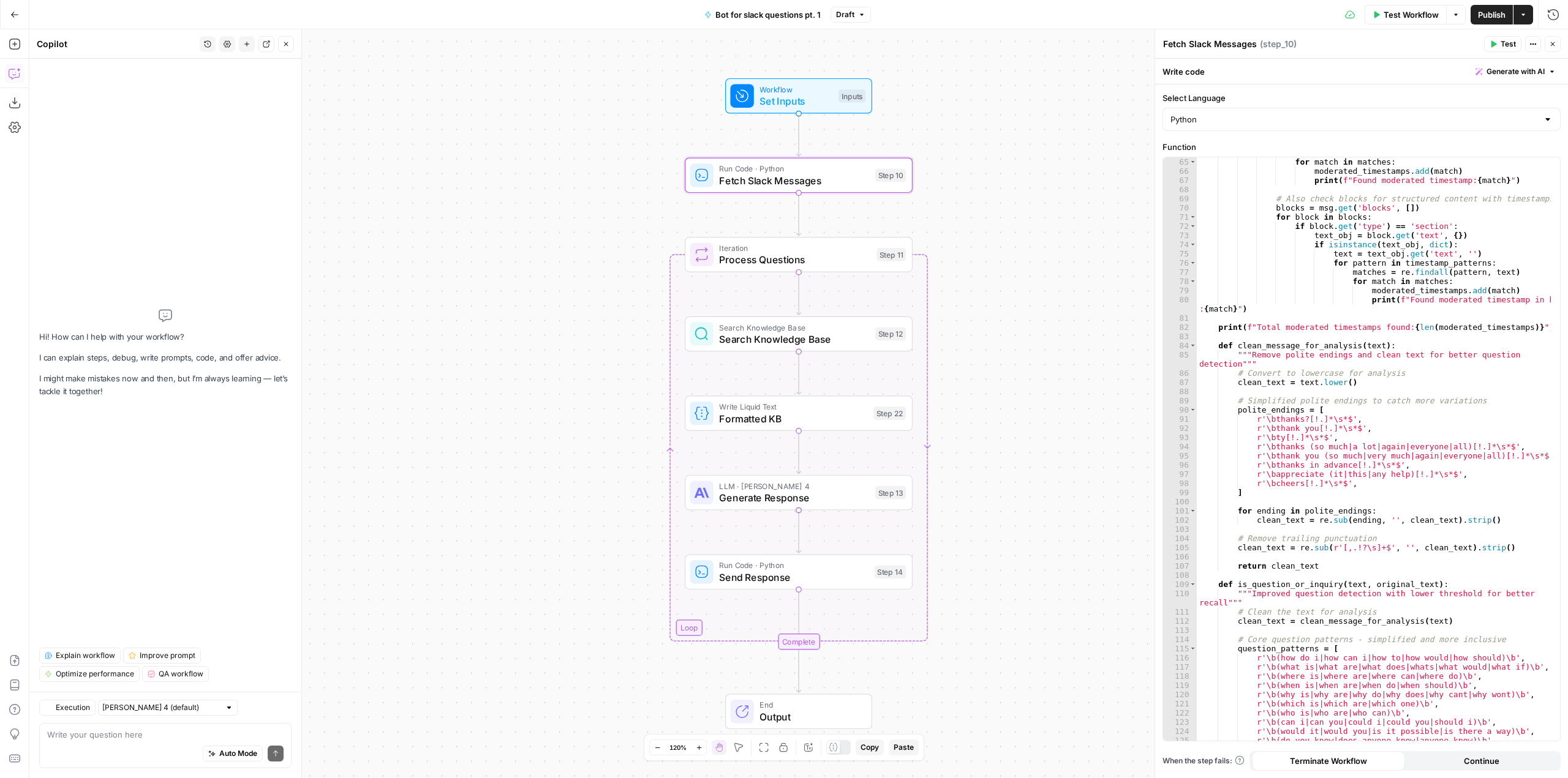
click at [132, 736] on textarea at bounding box center [164, 734] width 236 height 12
type textarea "on step 10, is the workflow able to fetch the slack name for the user asking th…"
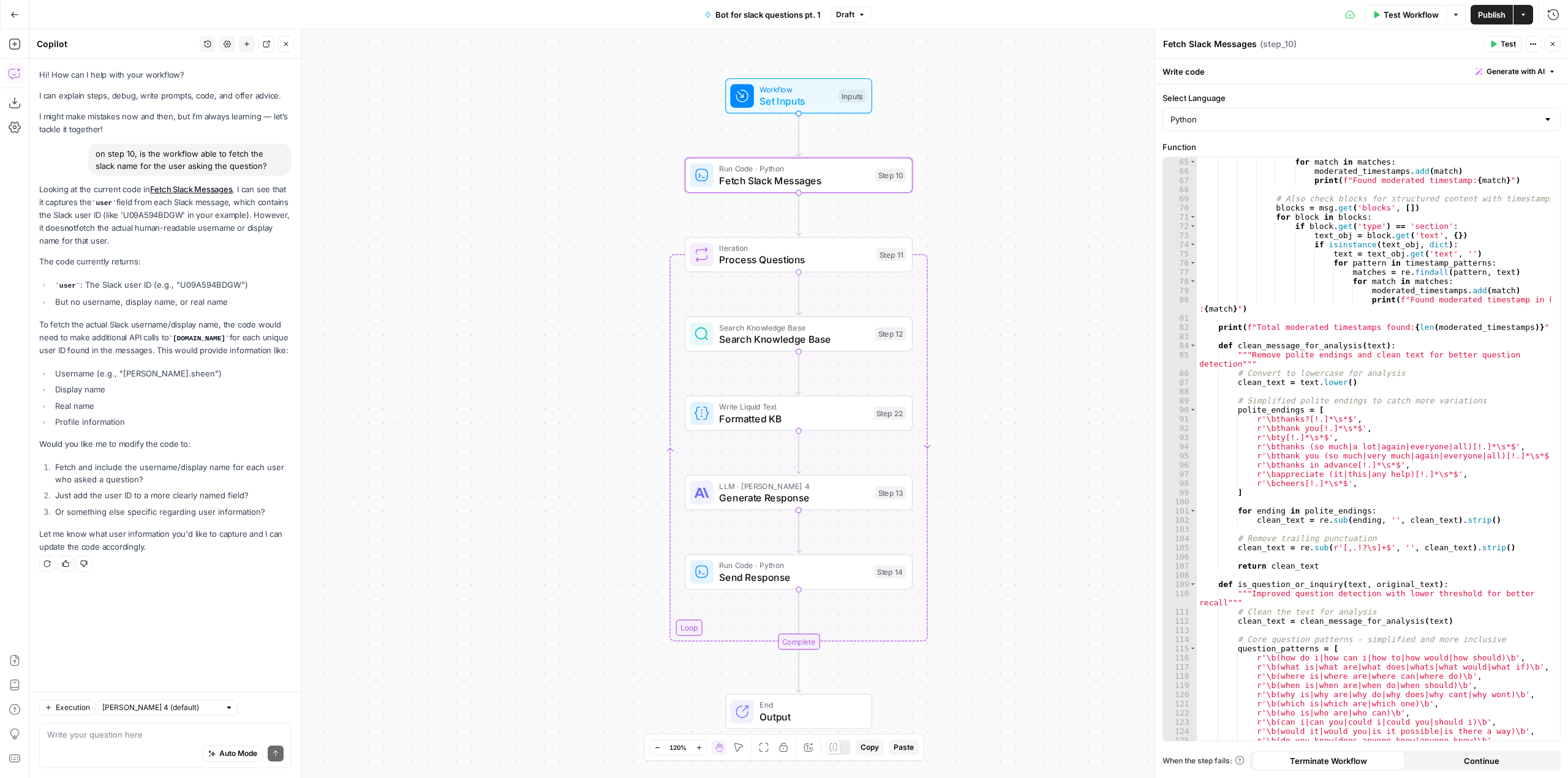
click at [117, 747] on div "Auto Mode Send" at bounding box center [164, 754] width 236 height 27
type textarea "yes please, let's do option 1. Currently we're responding with "@userID" which …"
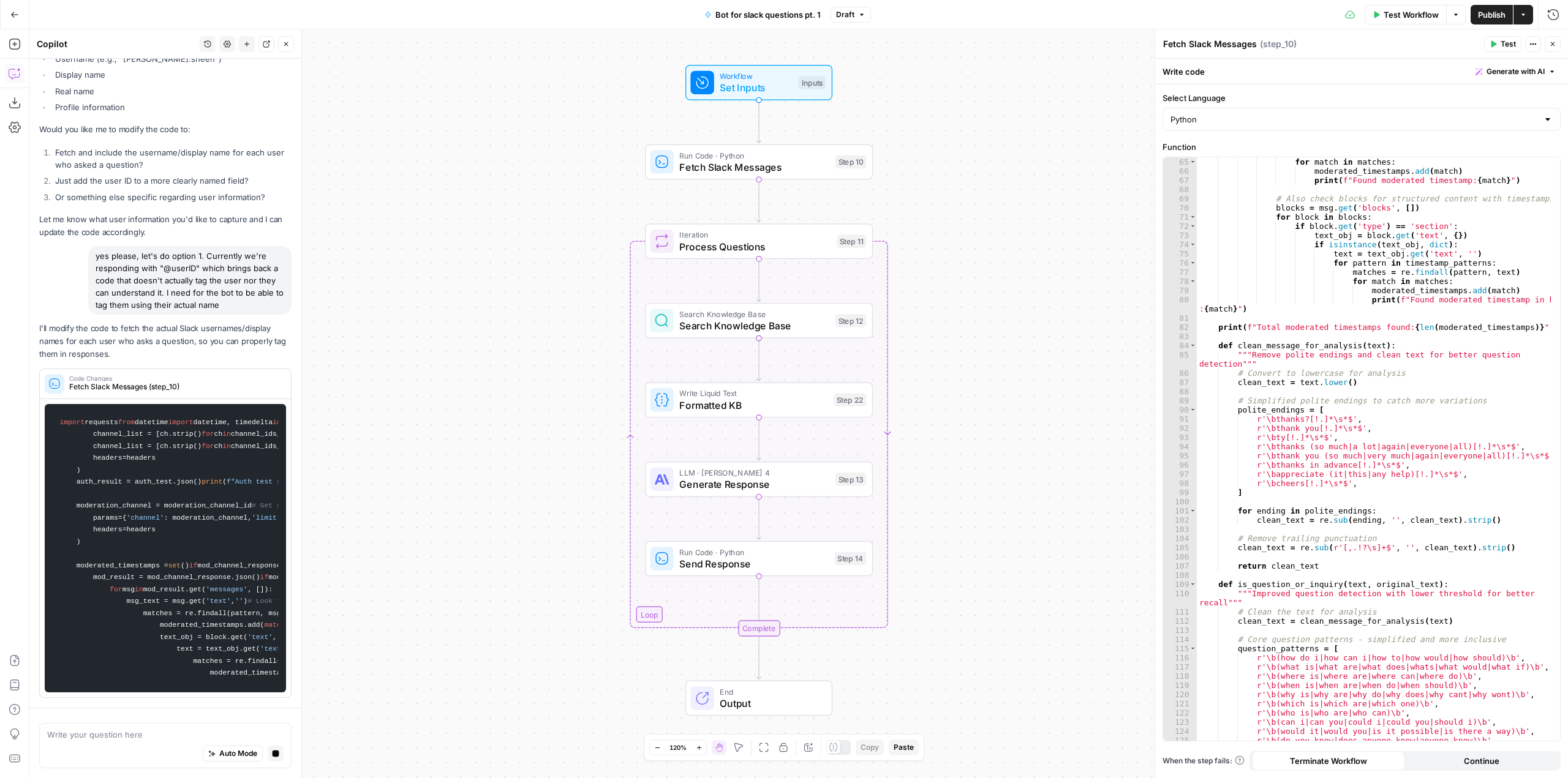
drag, startPoint x: 490, startPoint y: 476, endPoint x: 506, endPoint y: 234, distance: 242.5
click at [506, 234] on div "Workflow Set Inputs Inputs Run Code · Python Fetch Slack Messages Step 10 Loop …" at bounding box center [798, 404] width 1538 height 749
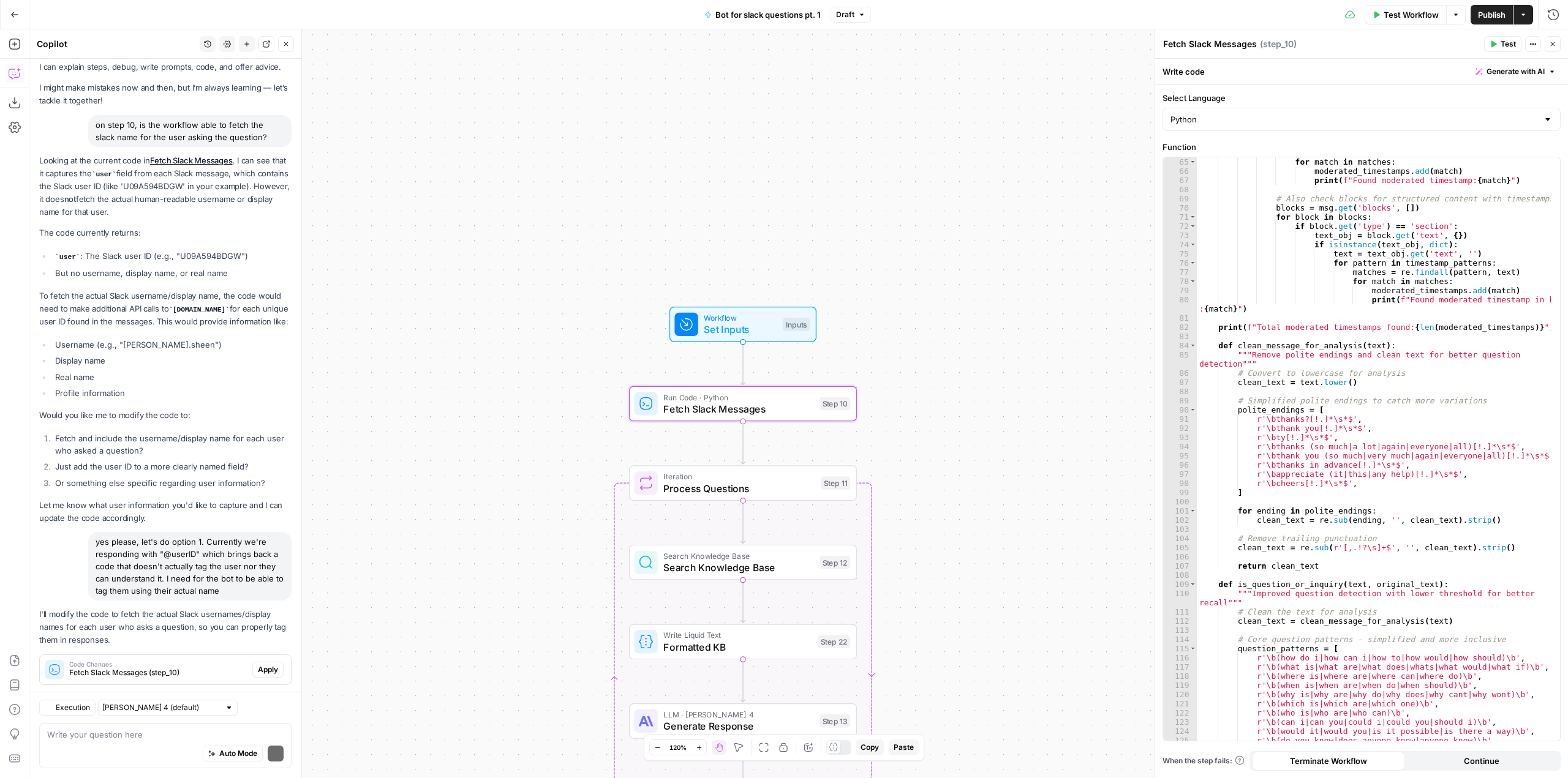
scroll to position [64, 0]
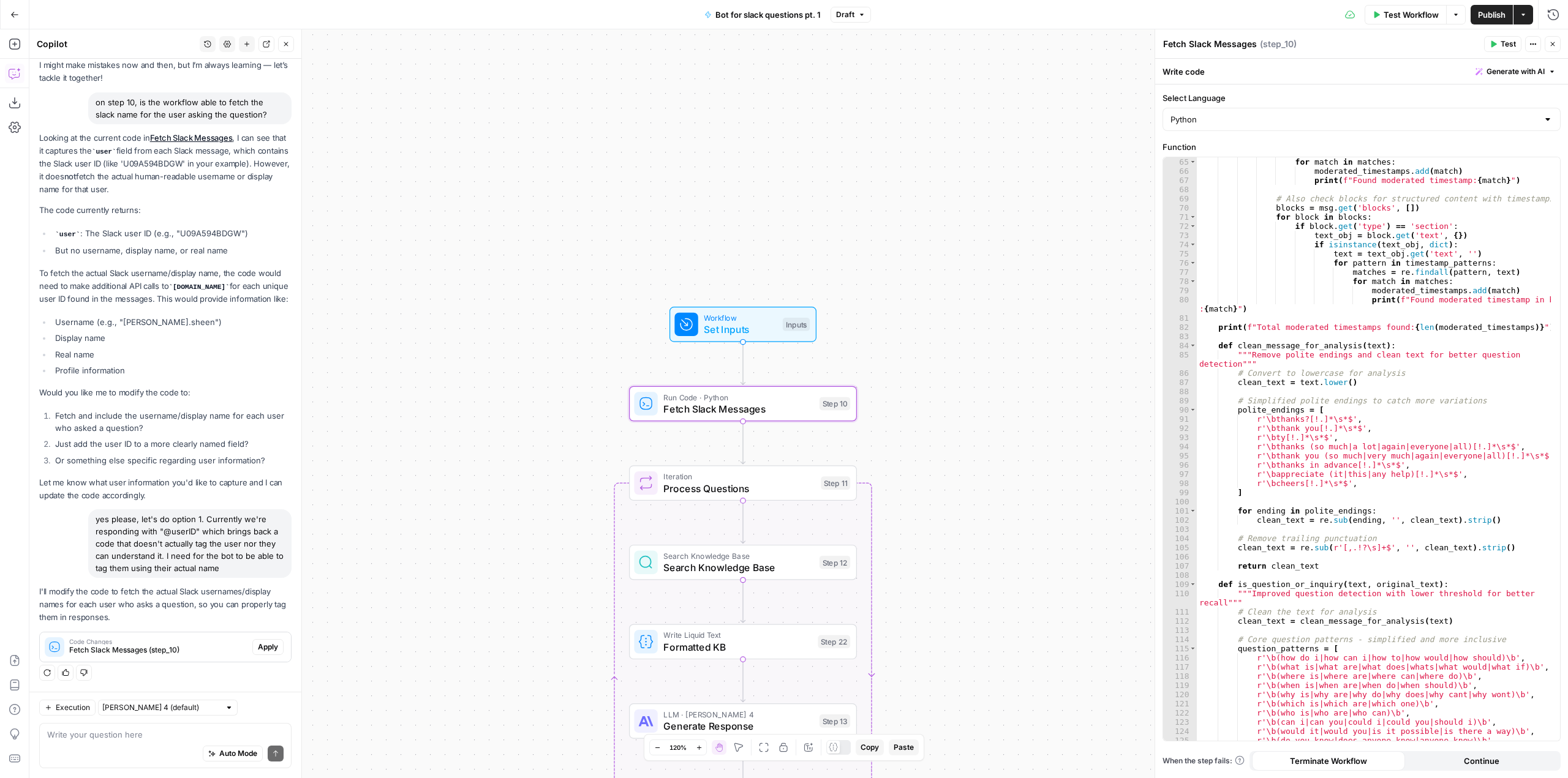
click at [258, 643] on span "Apply" at bounding box center [268, 647] width 20 height 11
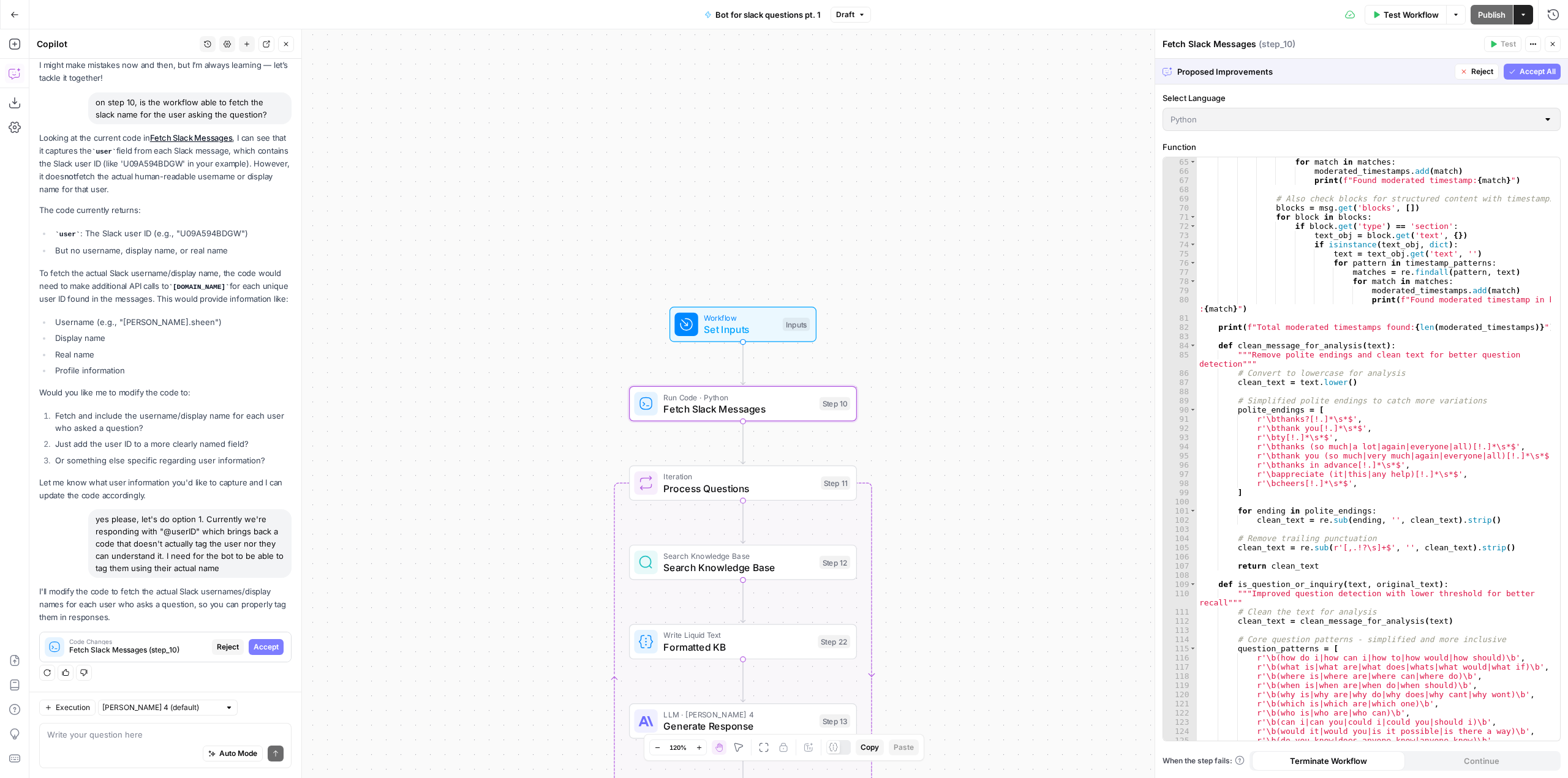
click at [255, 643] on span "Accept" at bounding box center [266, 647] width 25 height 11
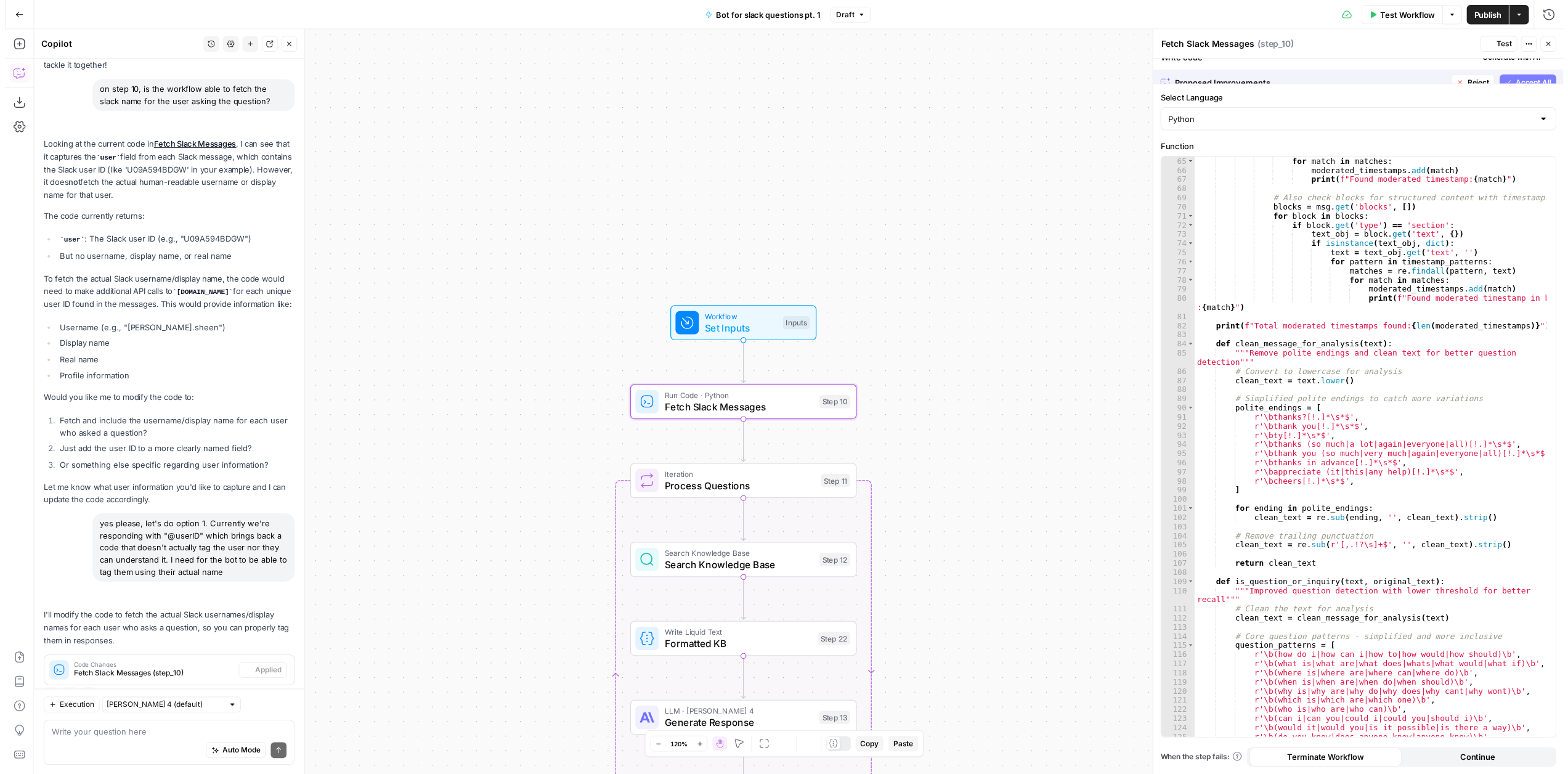
scroll to position [104, 0]
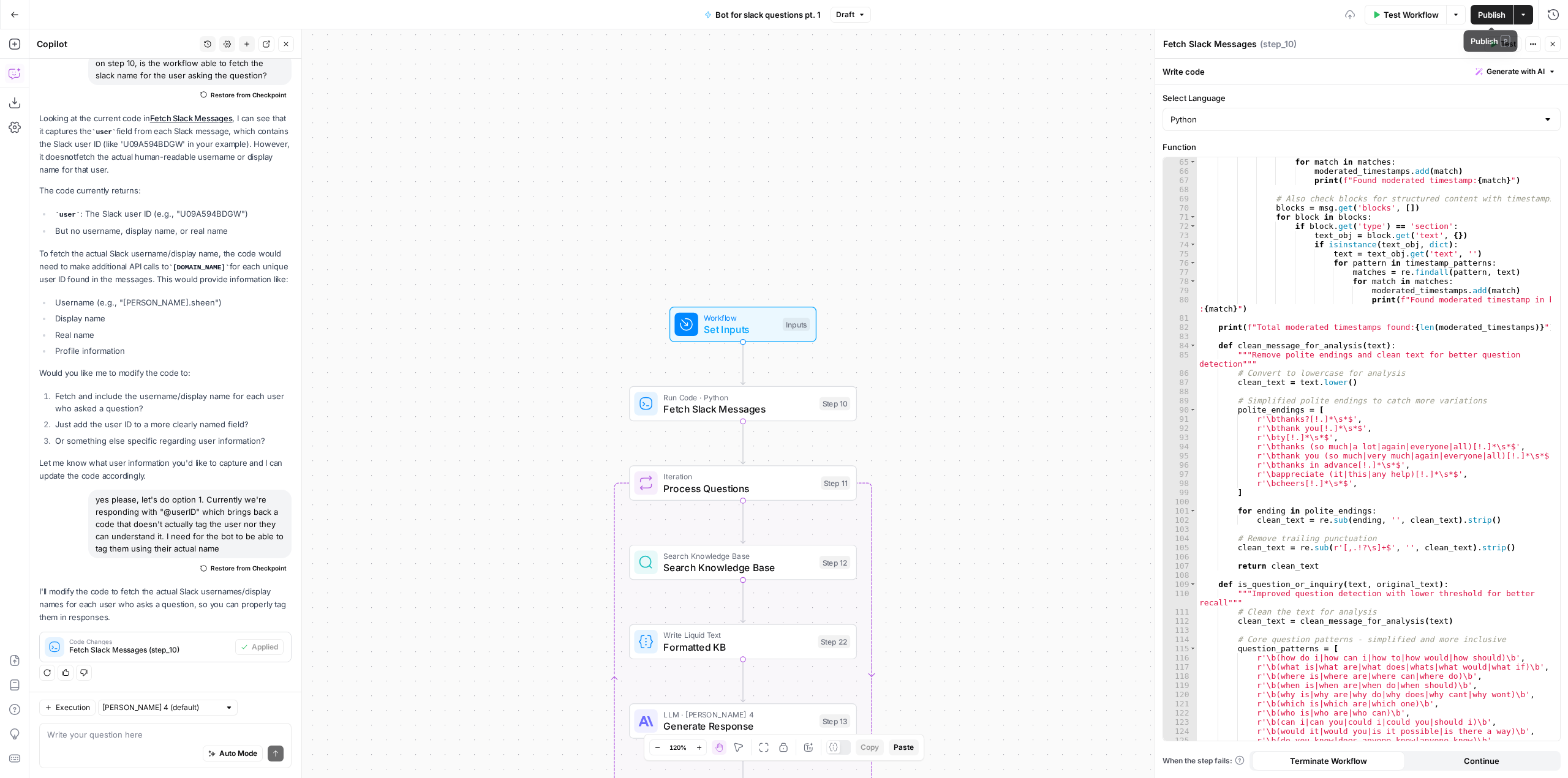
click at [1484, 11] on span "Publish" at bounding box center [1492, 14] width 28 height 12
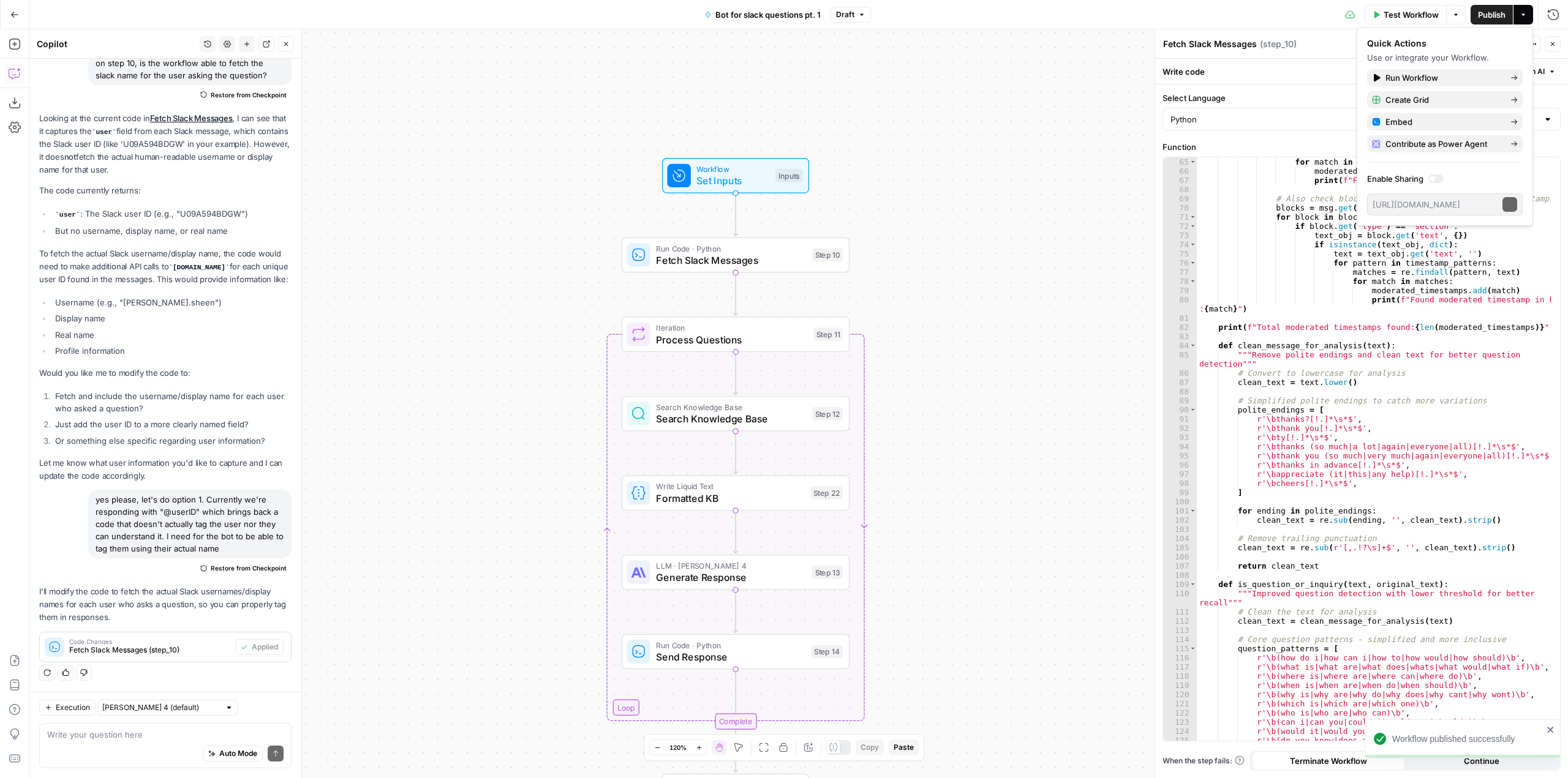
drag, startPoint x: 1023, startPoint y: 267, endPoint x: 1017, endPoint y: 71, distance: 196.1
click at [1017, 71] on div "Workflow Set Inputs Inputs Run Code · Python Fetch Slack Messages Step 10 Loop …" at bounding box center [798, 404] width 1538 height 749
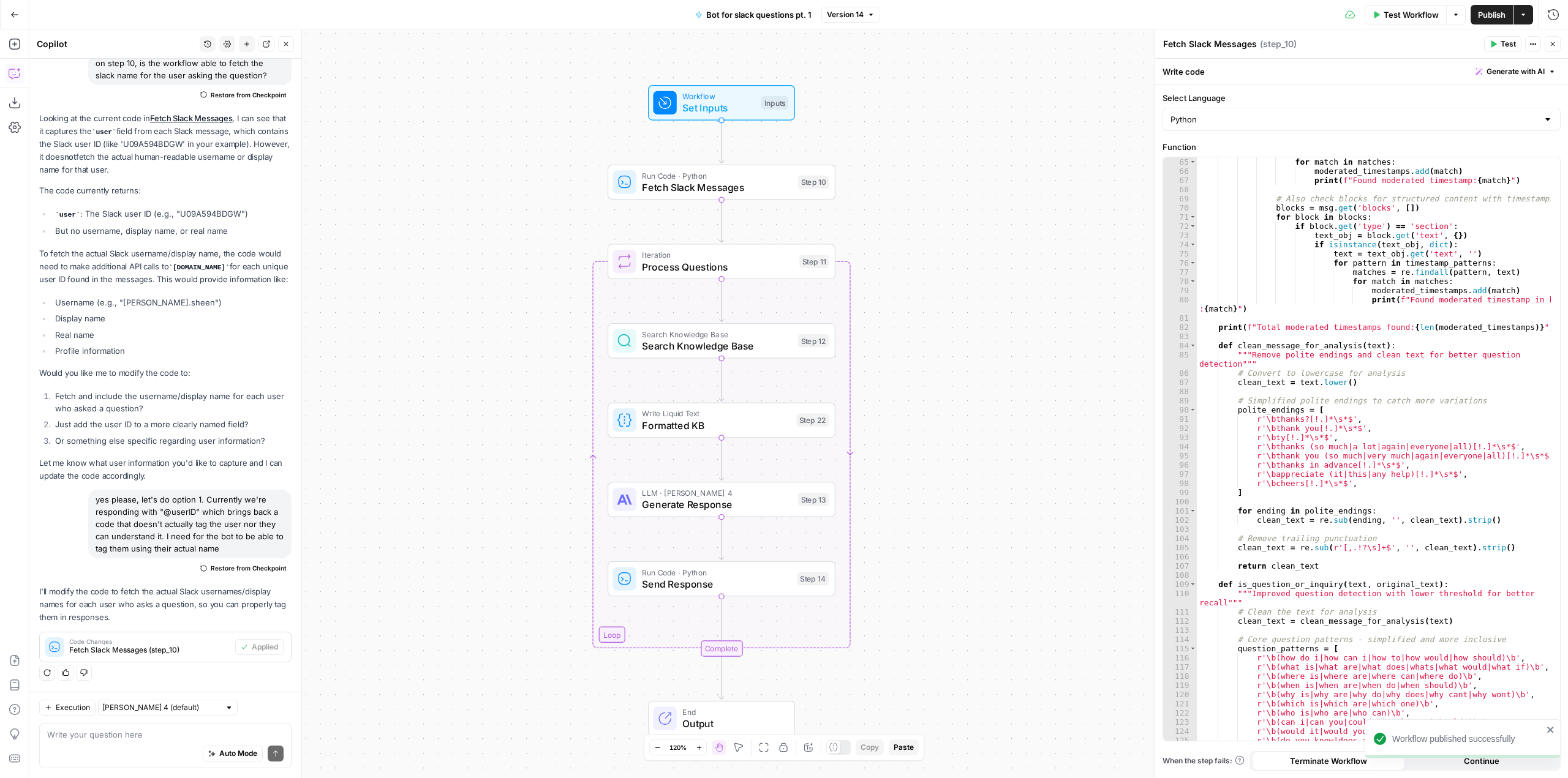
drag, startPoint x: 1026, startPoint y: 303, endPoint x: 1011, endPoint y: 277, distance: 30.0
click at [1011, 277] on div "Workflow Set Inputs Inputs Run Code · Python Fetch Slack Messages Step 10 Loop …" at bounding box center [798, 404] width 1538 height 749
click at [1422, 13] on span "Test Workflow" at bounding box center [1411, 14] width 55 height 12
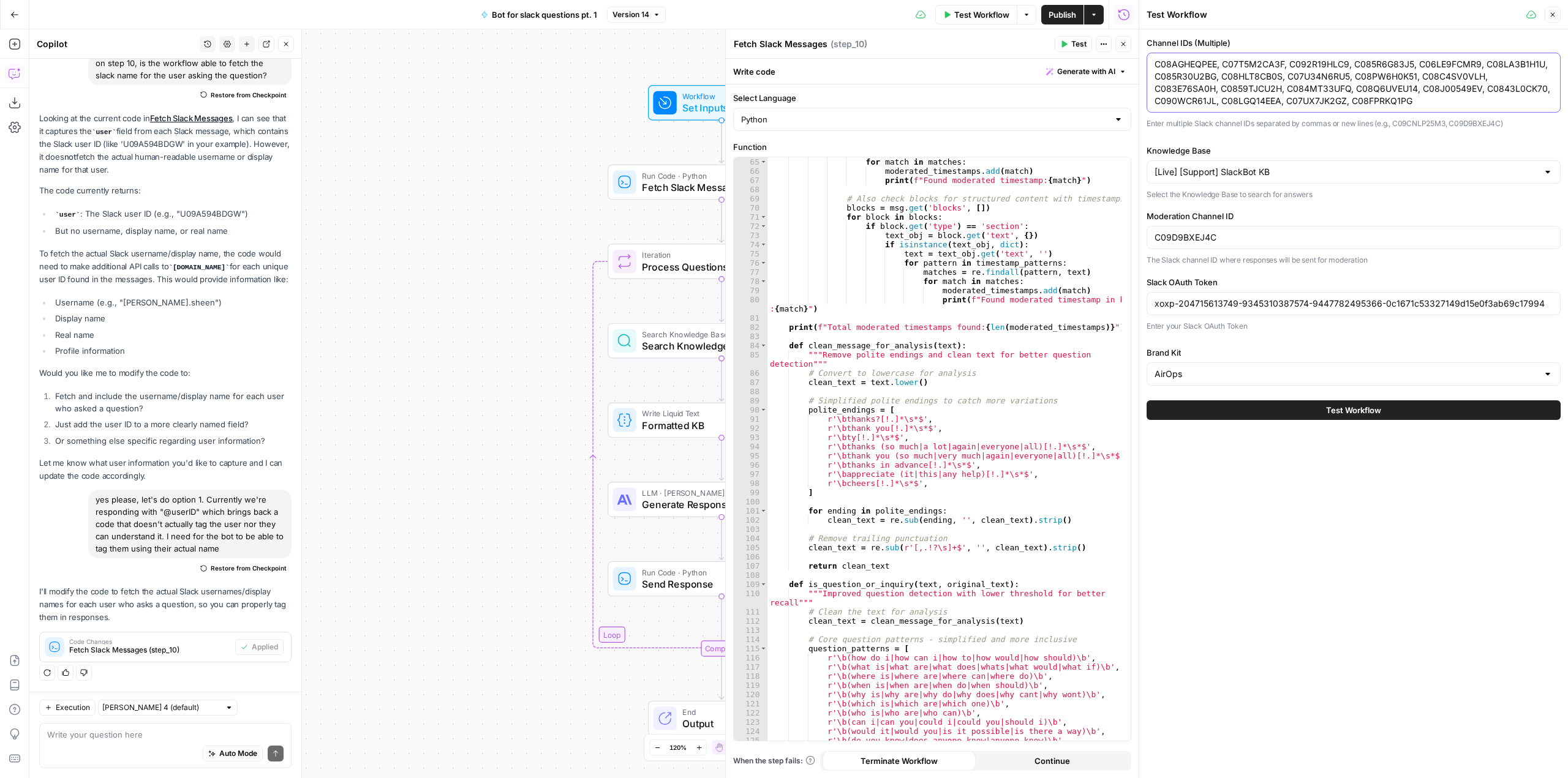
drag, startPoint x: 1366, startPoint y: 106, endPoint x: 1146, endPoint y: 53, distance: 226.3
click at [1146, 53] on div "Channel IDs (Multiple) C08AGHEQPEE, C07T5M2CA3F, C092R19HLC9, C085R6G83J5, C06L…" at bounding box center [1353, 82] width 414 height 93
paste textarea "9CNLP25M3"
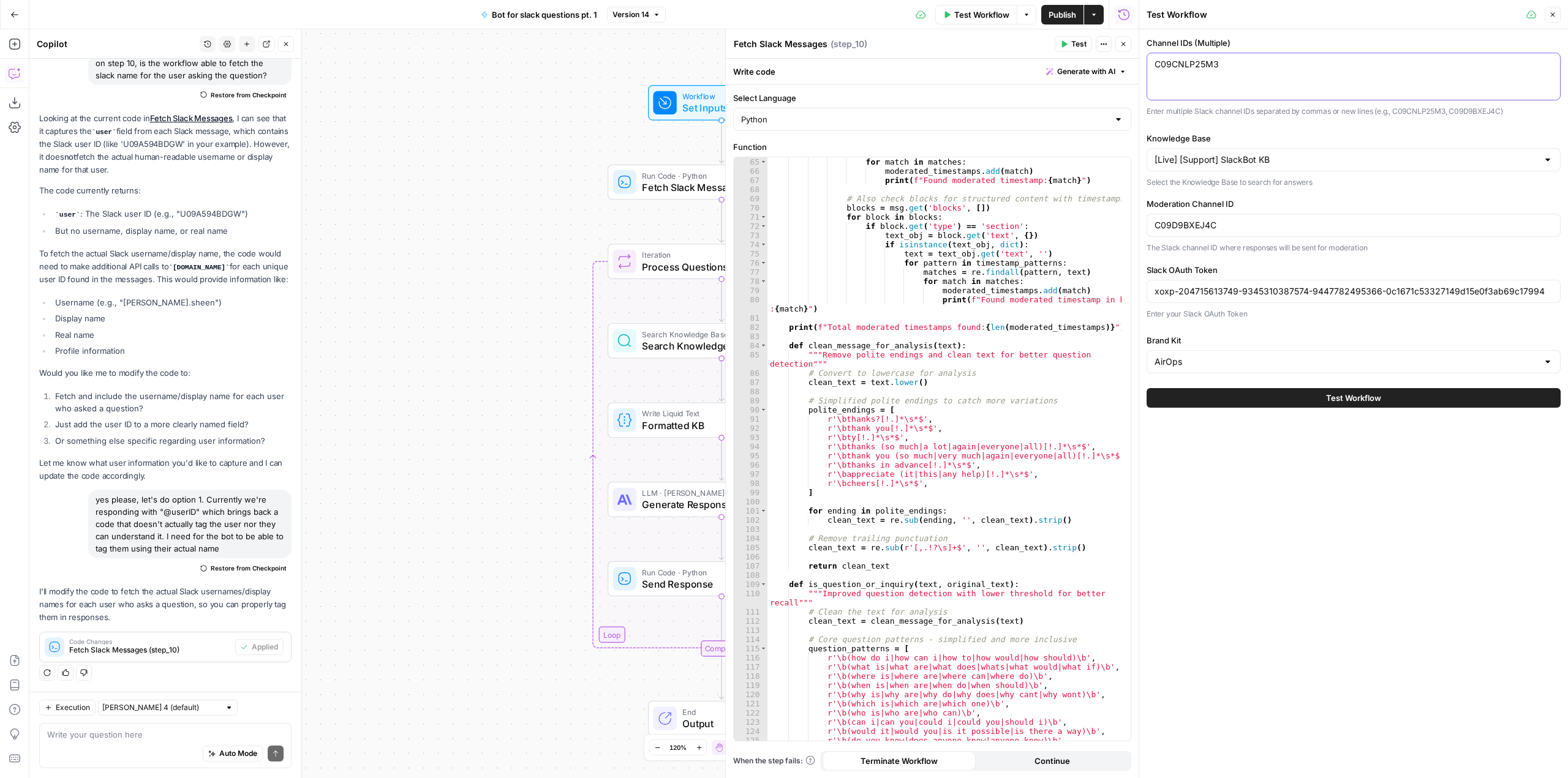
type textarea "C09CNLP25M3"
click at [1348, 404] on button "Test Workflow" at bounding box center [1353, 398] width 414 height 20
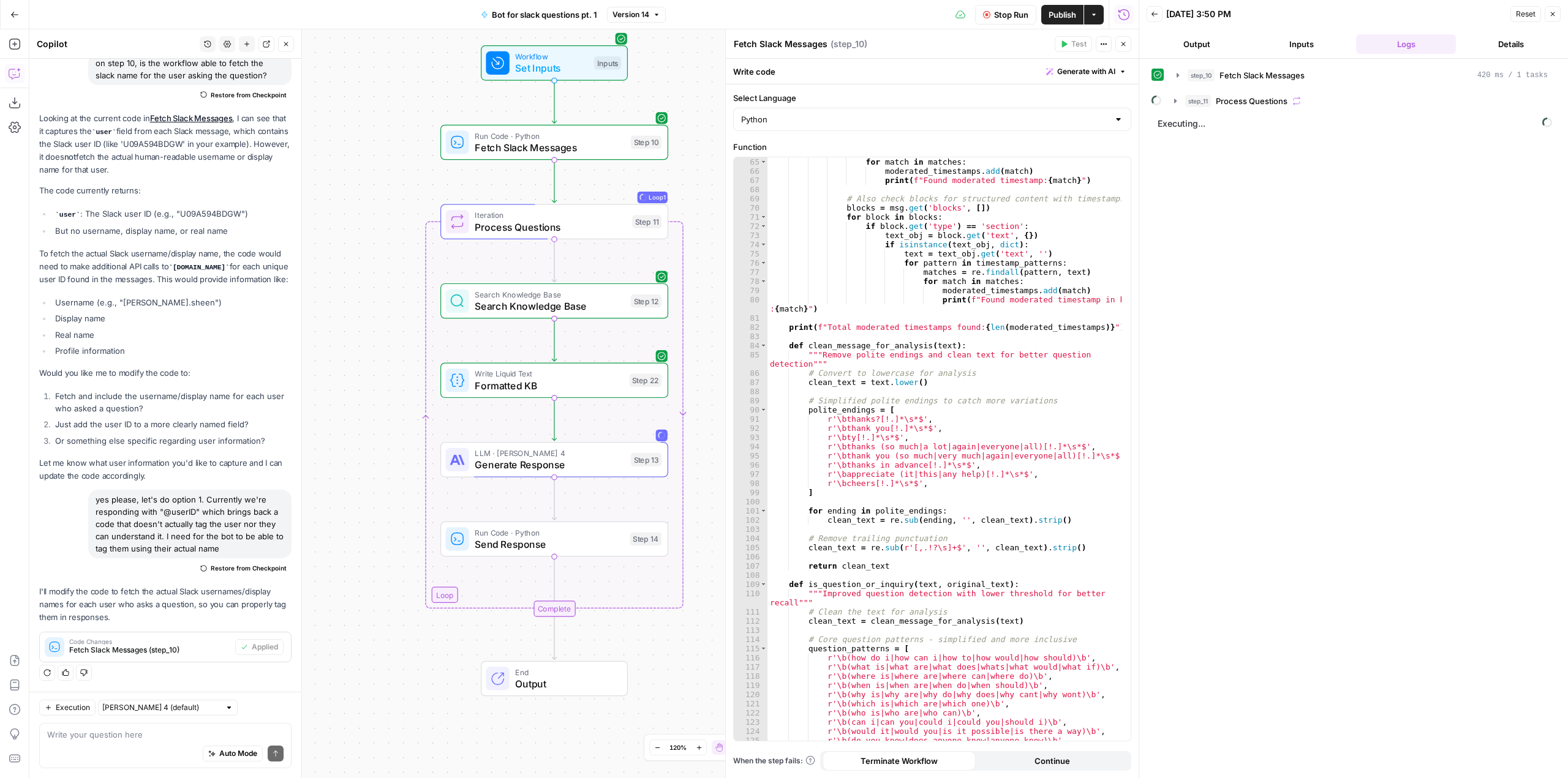
drag, startPoint x: 575, startPoint y: 250, endPoint x: 406, endPoint y: 210, distance: 173.7
click at [406, 210] on div "Workflow Set Inputs Inputs Run Code · Python Fetch Slack Messages Step 10 Loop …" at bounding box center [584, 404] width 1109 height 749
click at [1172, 74] on button "step_10 Fetch Slack Messages 420 ms / 1 tasks" at bounding box center [1362, 76] width 386 height 20
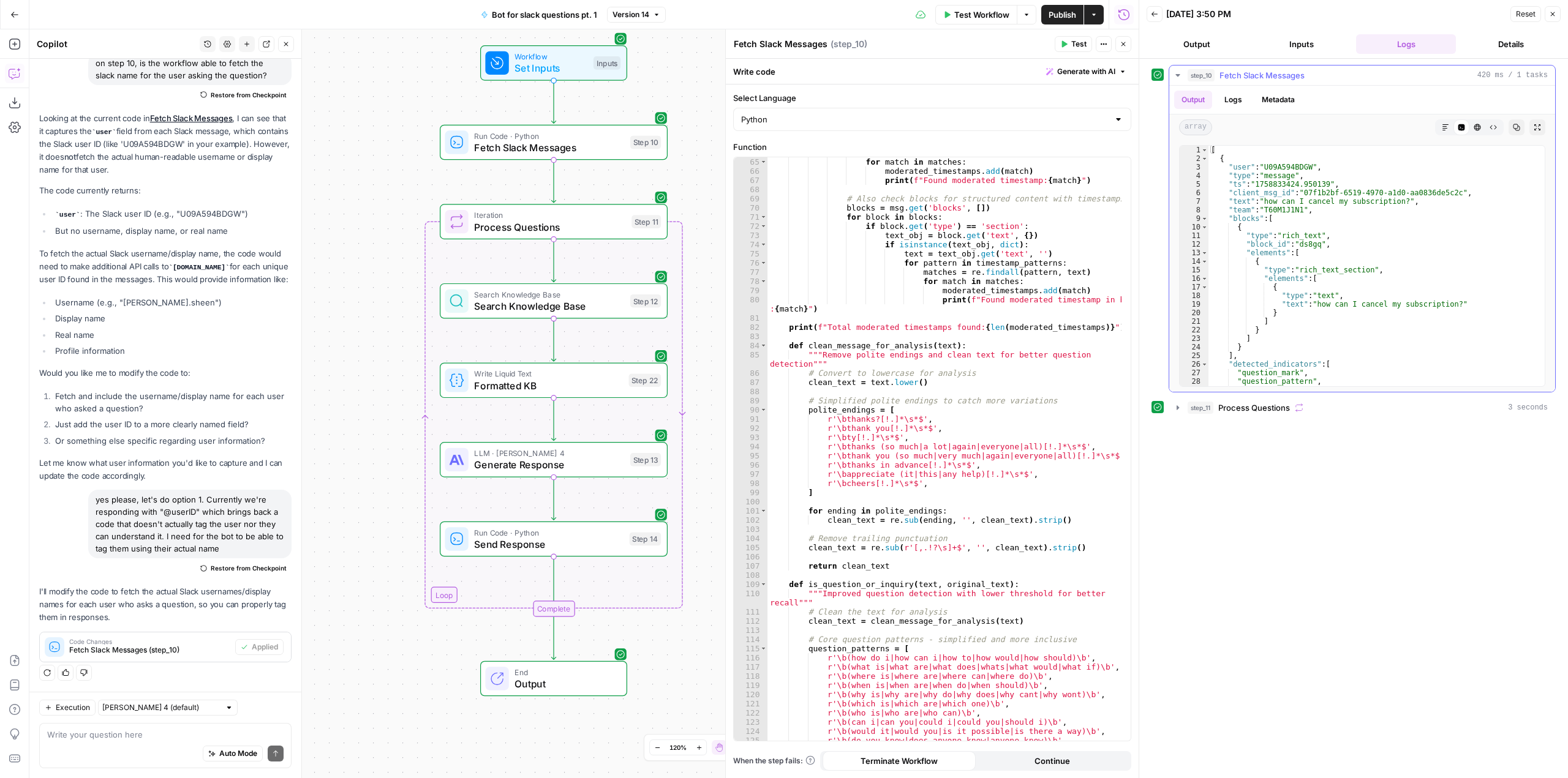
click at [1179, 75] on icon "button" at bounding box center [1178, 76] width 4 height 3
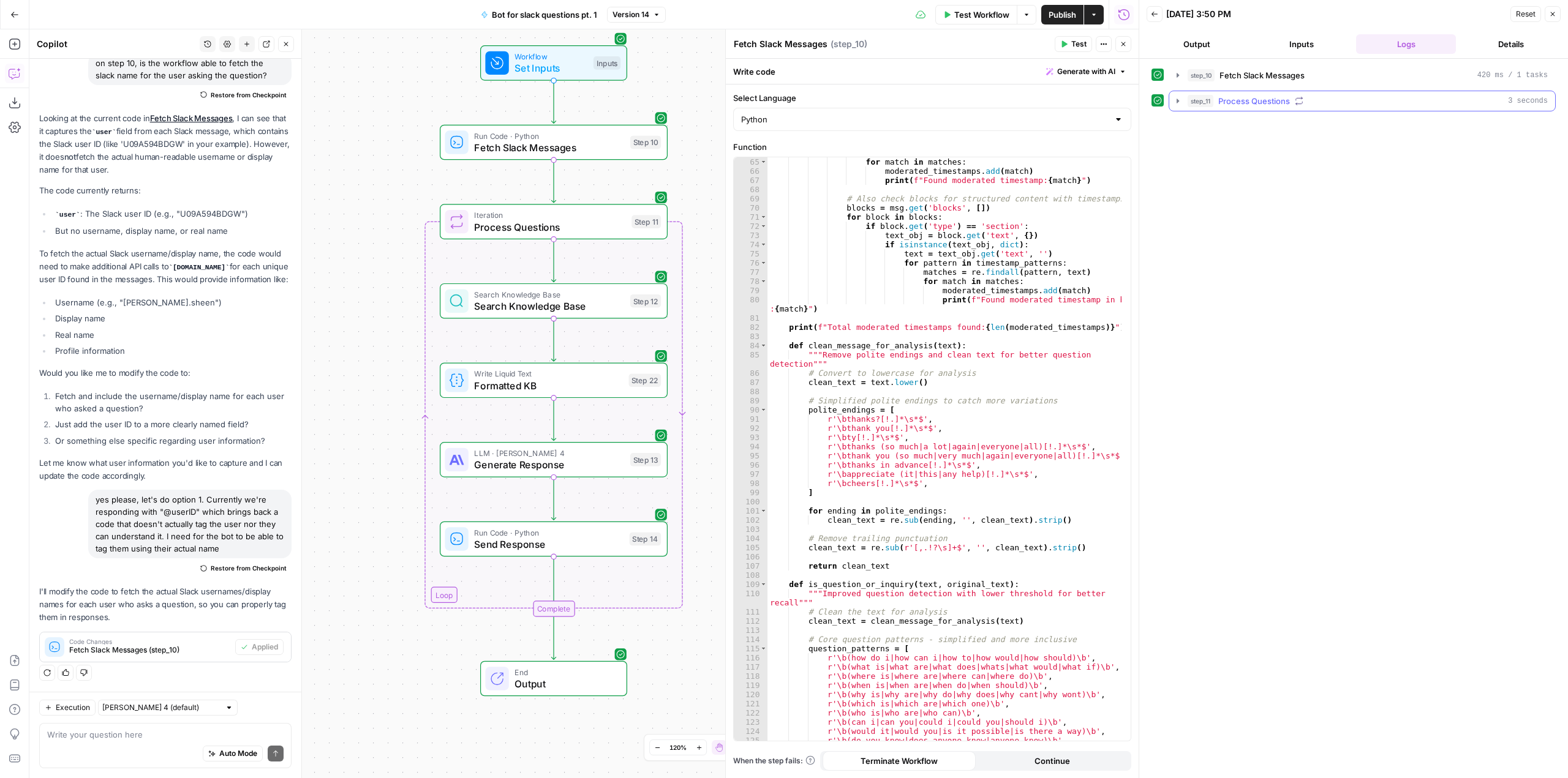
click at [1177, 95] on button "step_11 Process Questions 3 seconds" at bounding box center [1362, 100] width 386 height 20
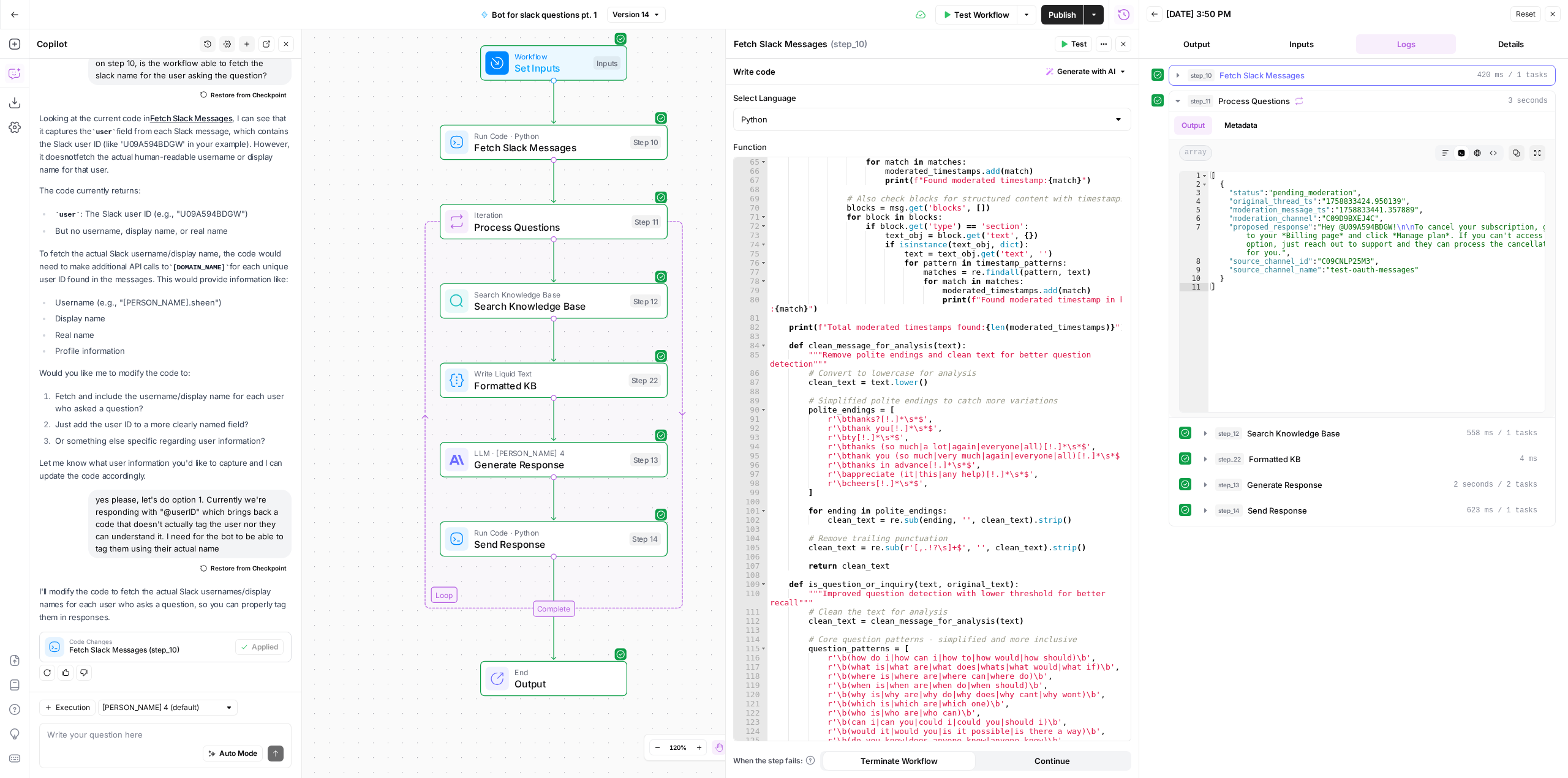
click at [1181, 77] on icon "button" at bounding box center [1178, 76] width 10 height 10
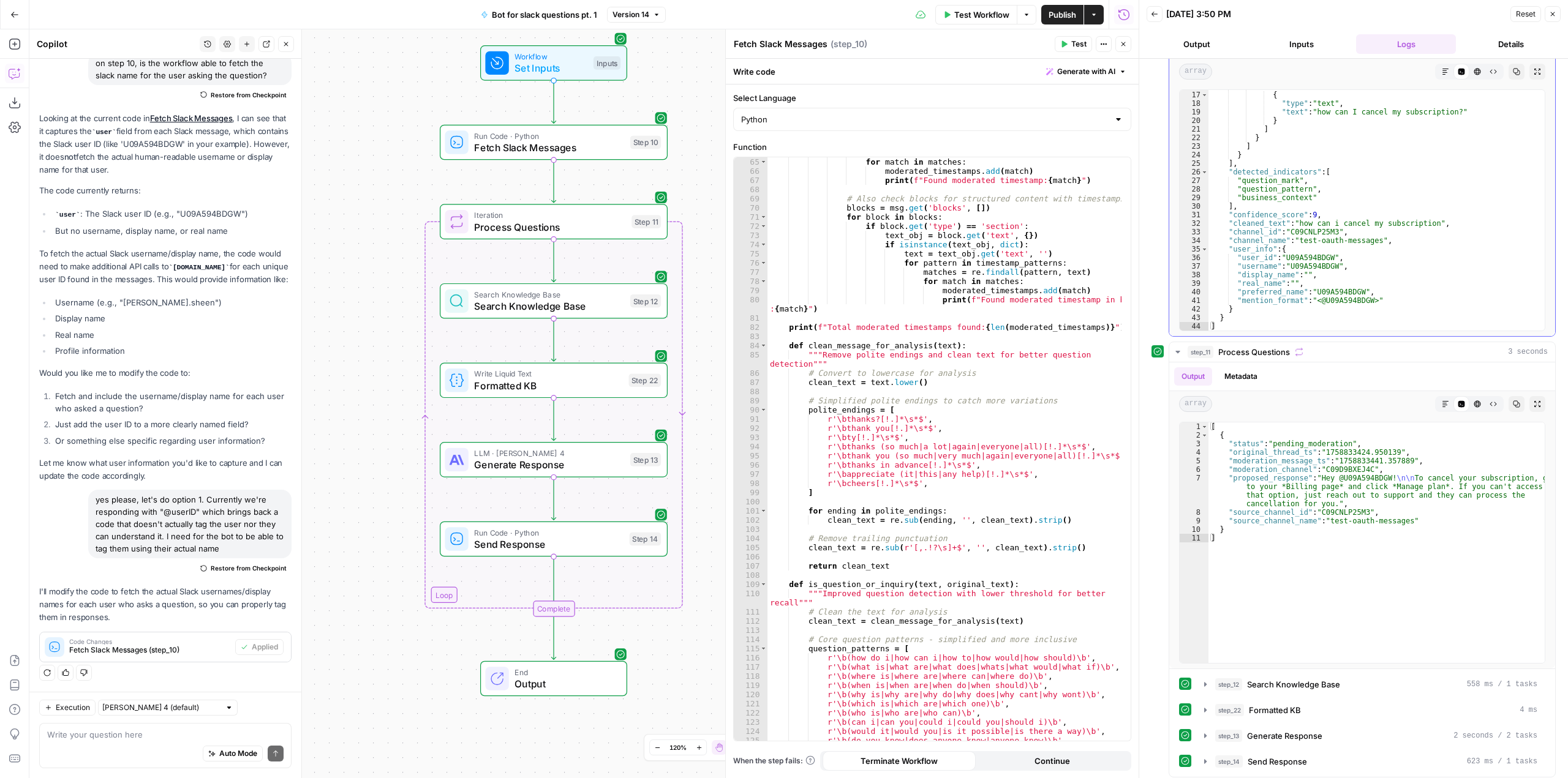
scroll to position [61, 0]
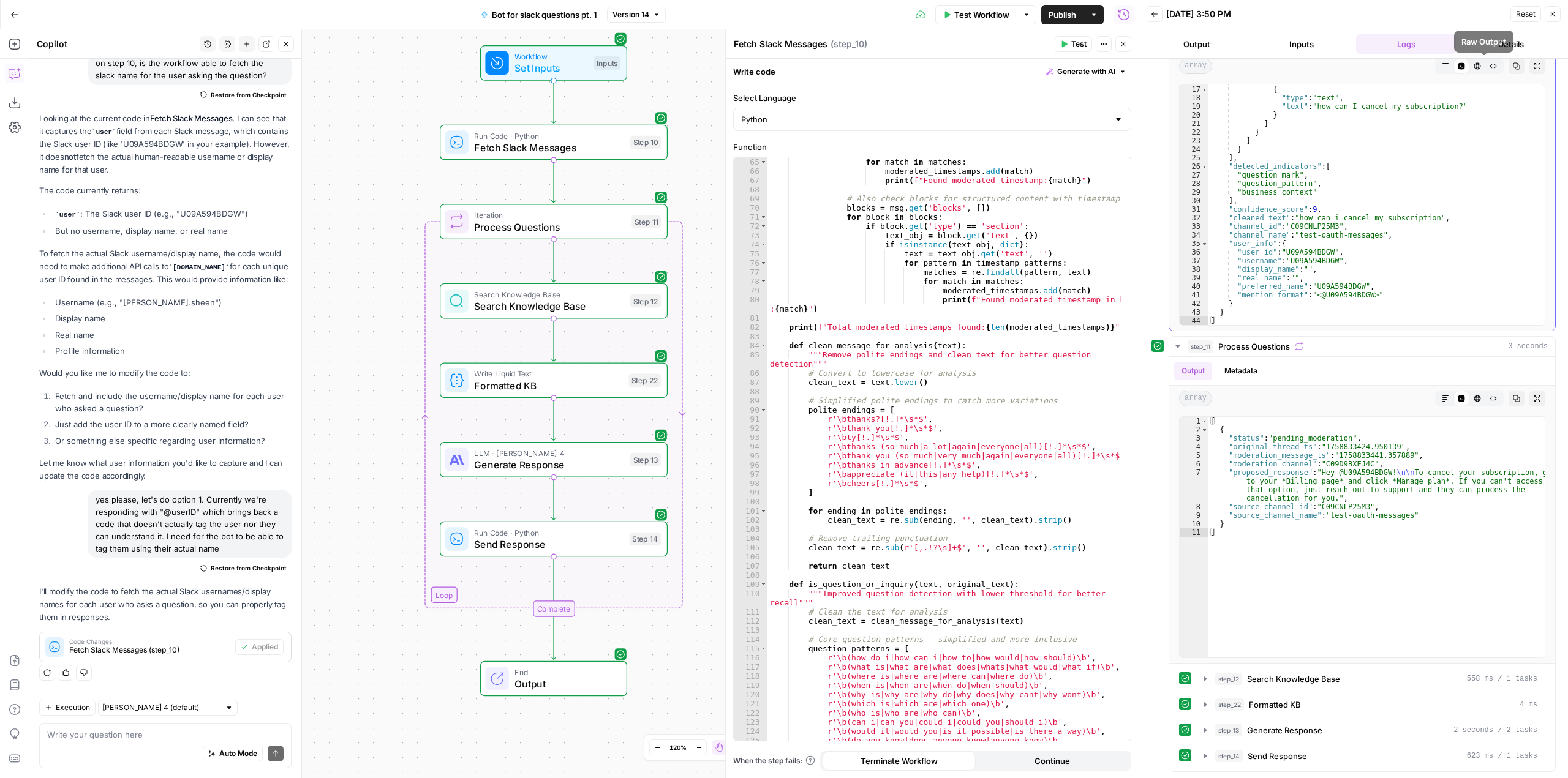
click at [1509, 63] on button "Copy" at bounding box center [1516, 66] width 16 height 16
click at [151, 727] on div "Write your question here Auto Mode Send" at bounding box center [165, 746] width 252 height 45
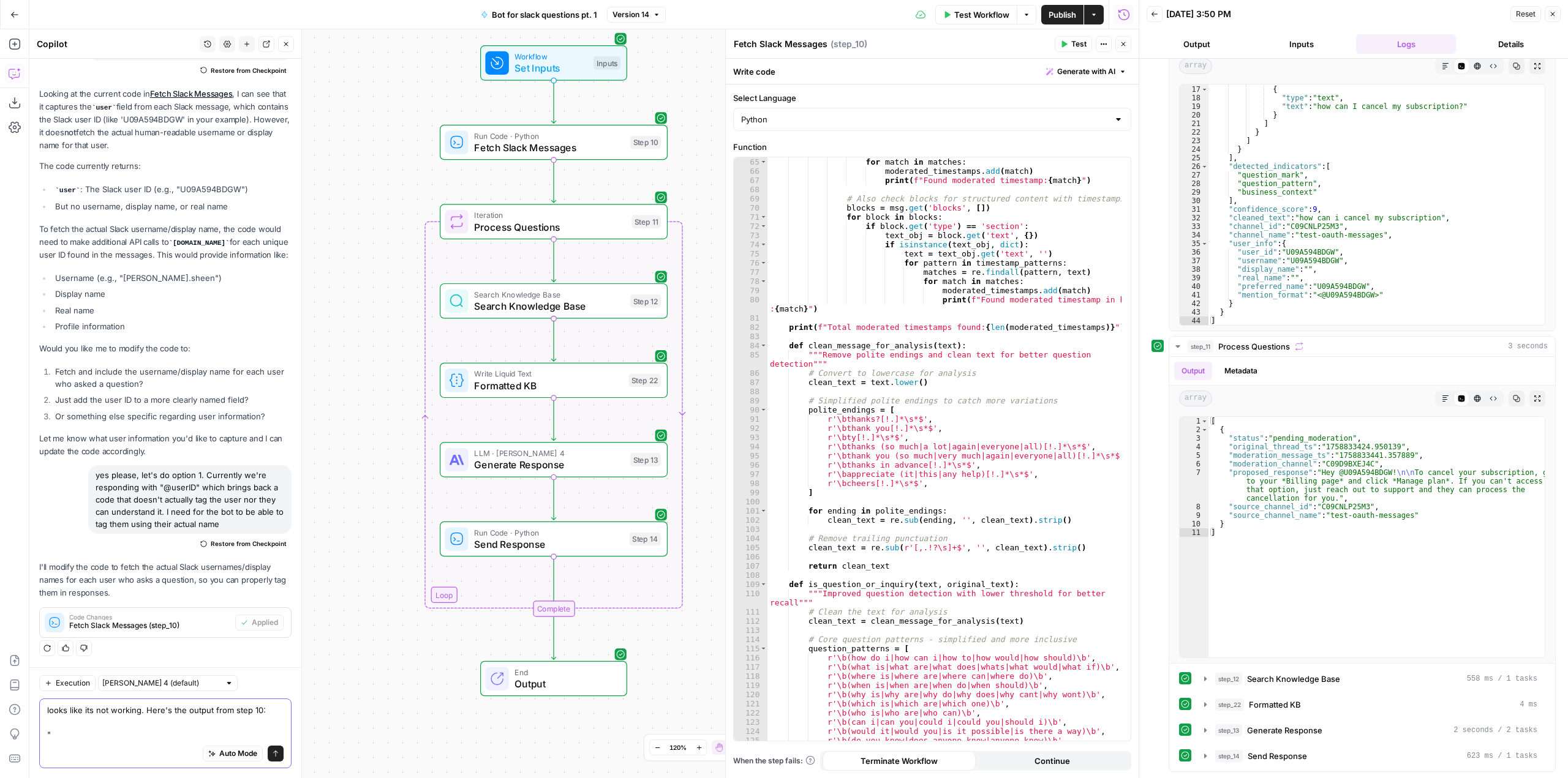
paste textarea "[ { "user": "U09A594BDGW", "type": "message", "ts": "1758833424.950139", "clien…"
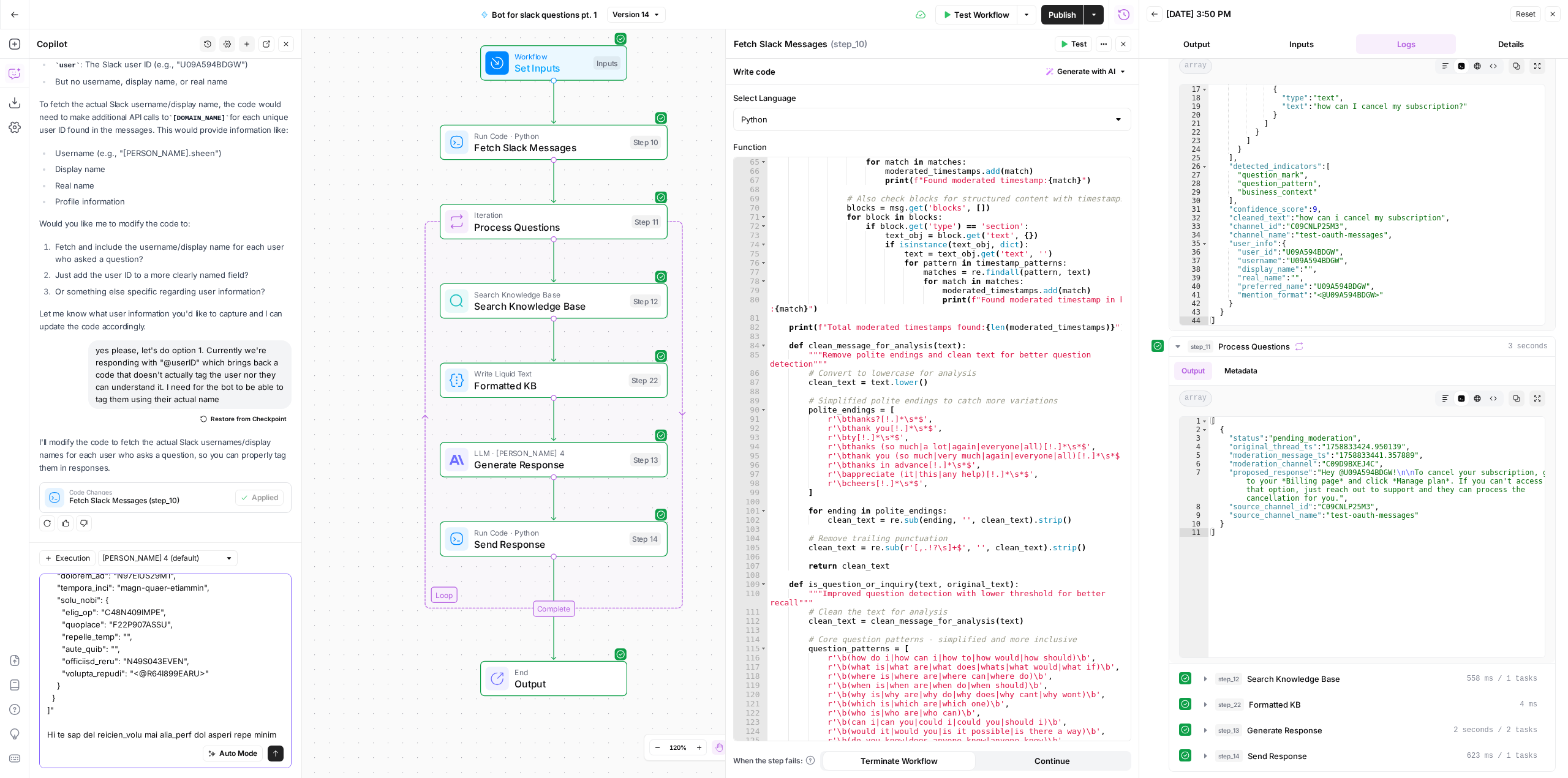
scroll to position [451, 0]
type textarea "looks like its not working. Here's the output from step 10: "[ { "user": "U09A5…"
click at [268, 758] on button "Send" at bounding box center [275, 753] width 16 height 16
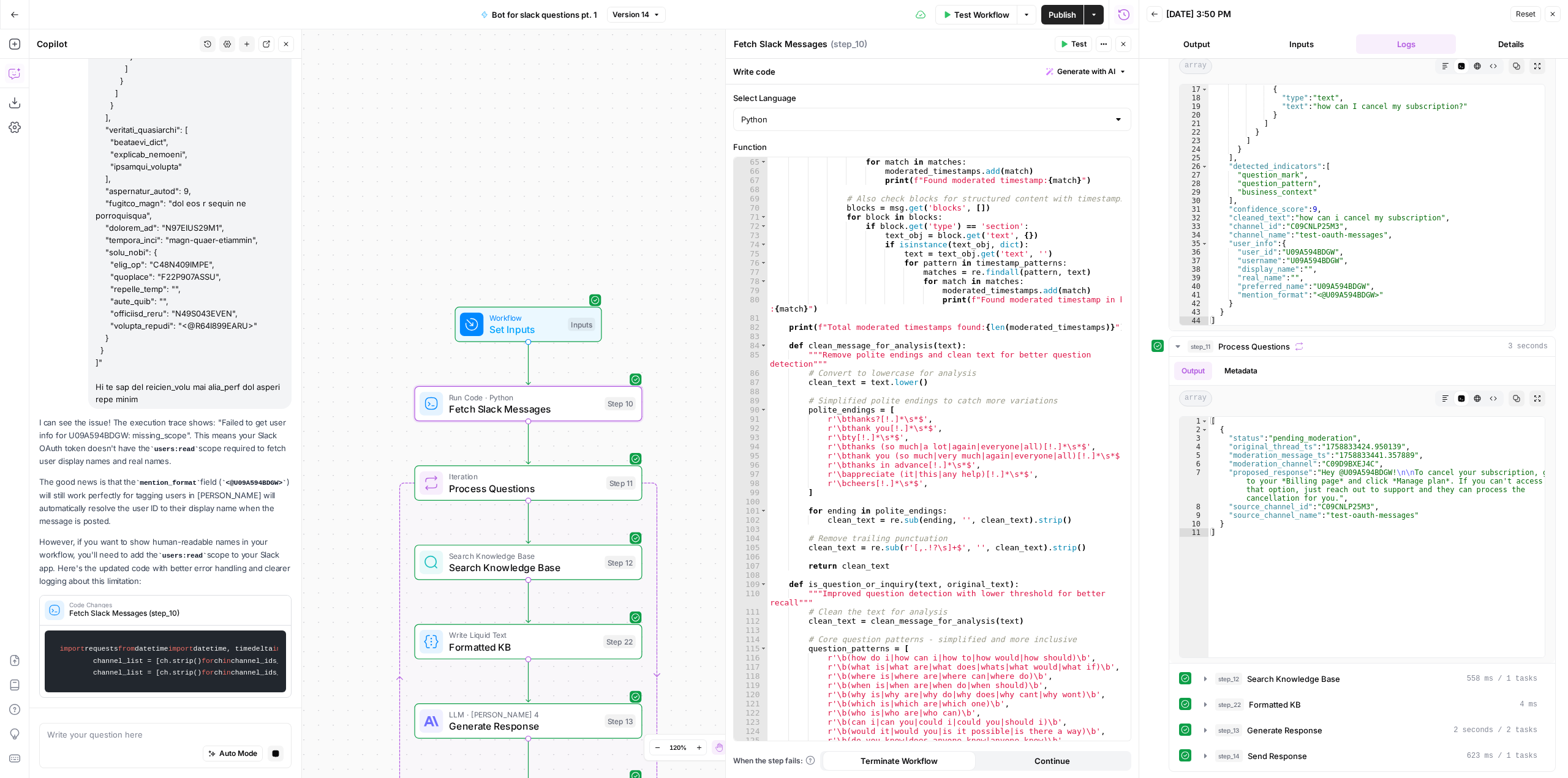
scroll to position [1192, 0]
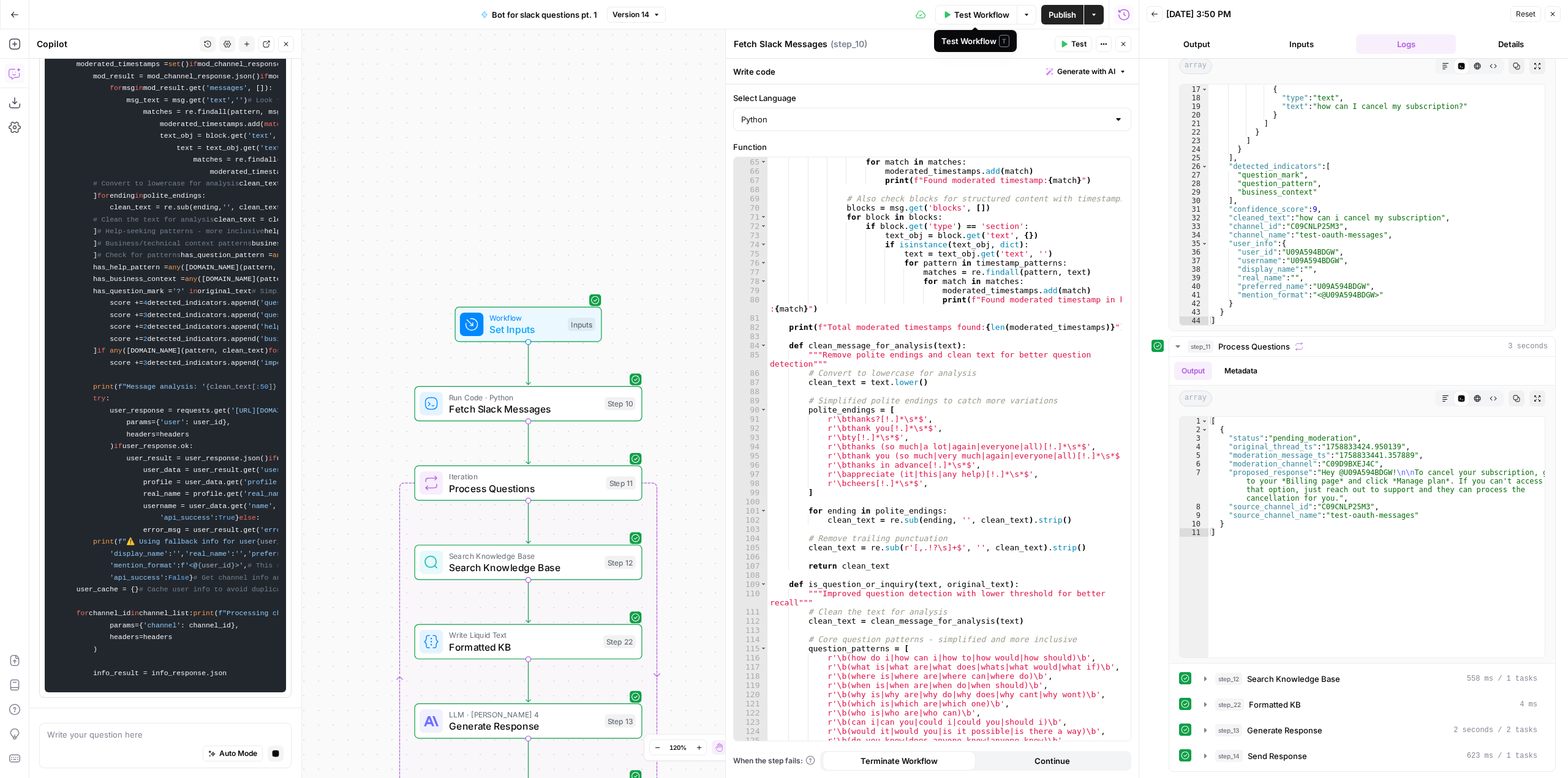
click at [987, 14] on span "Test Workflow" at bounding box center [982, 14] width 55 height 12
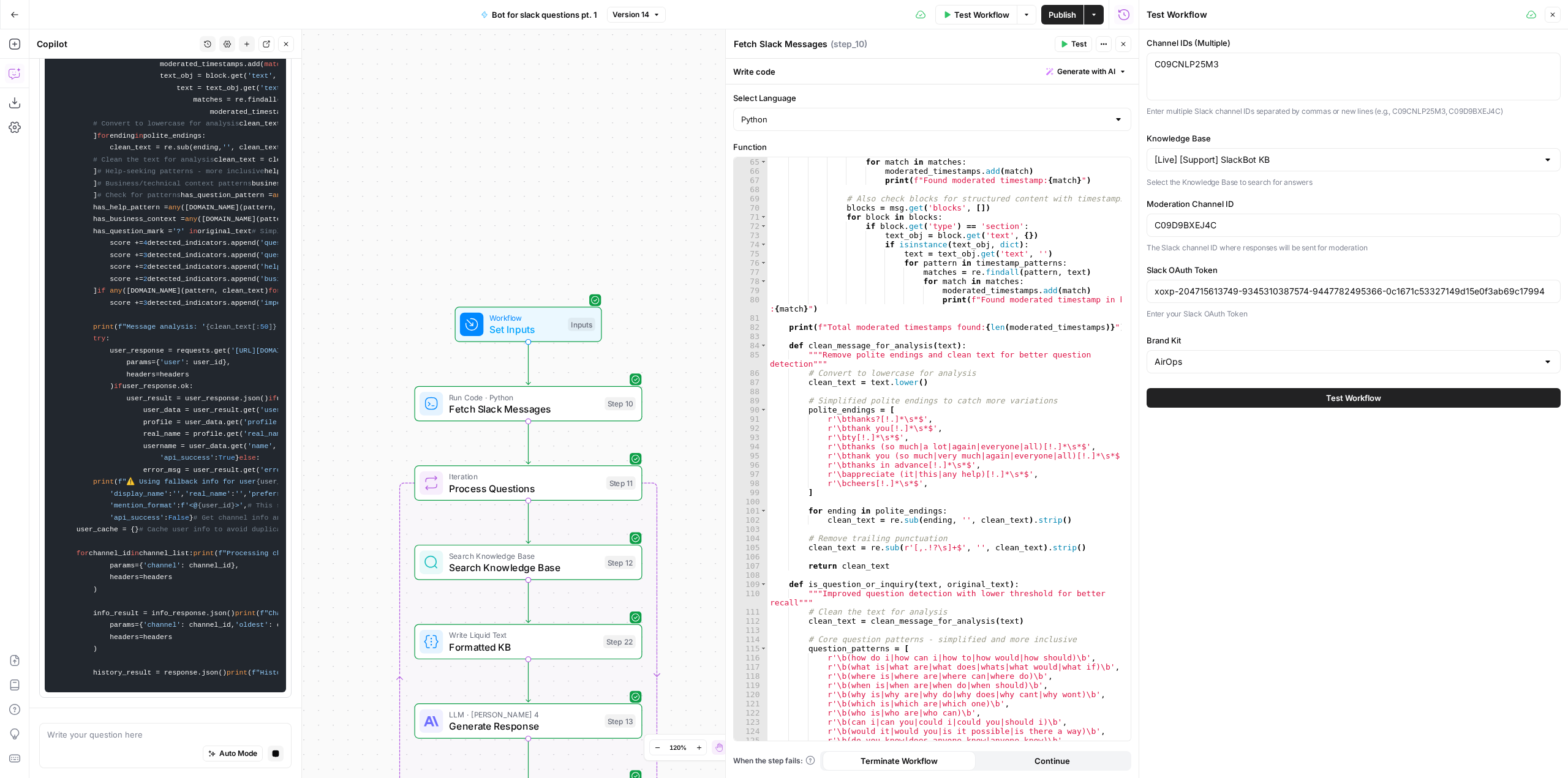
click at [1355, 403] on span "Test Workflow" at bounding box center [1354, 398] width 55 height 12
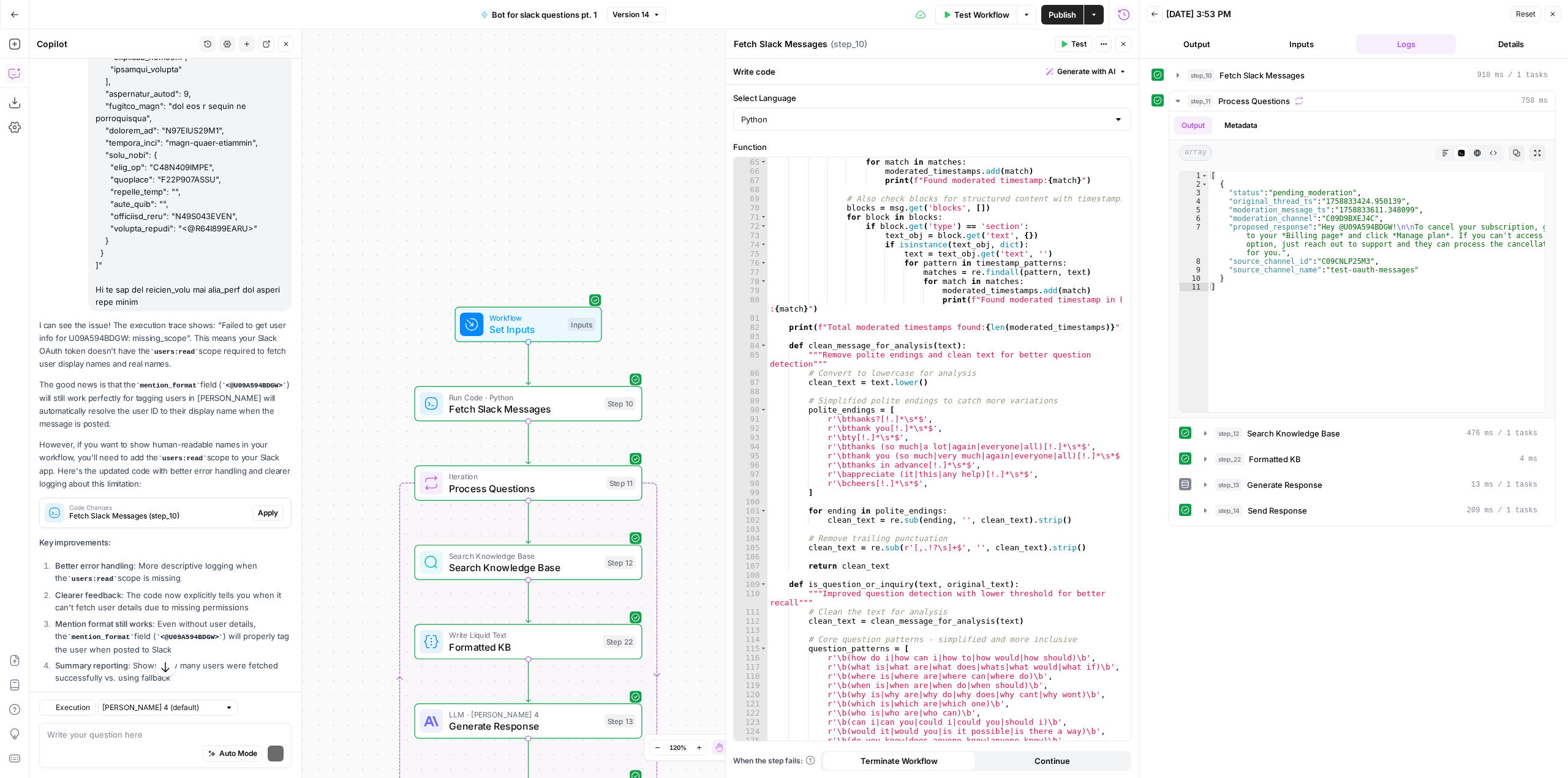
scroll to position [1144, 0]
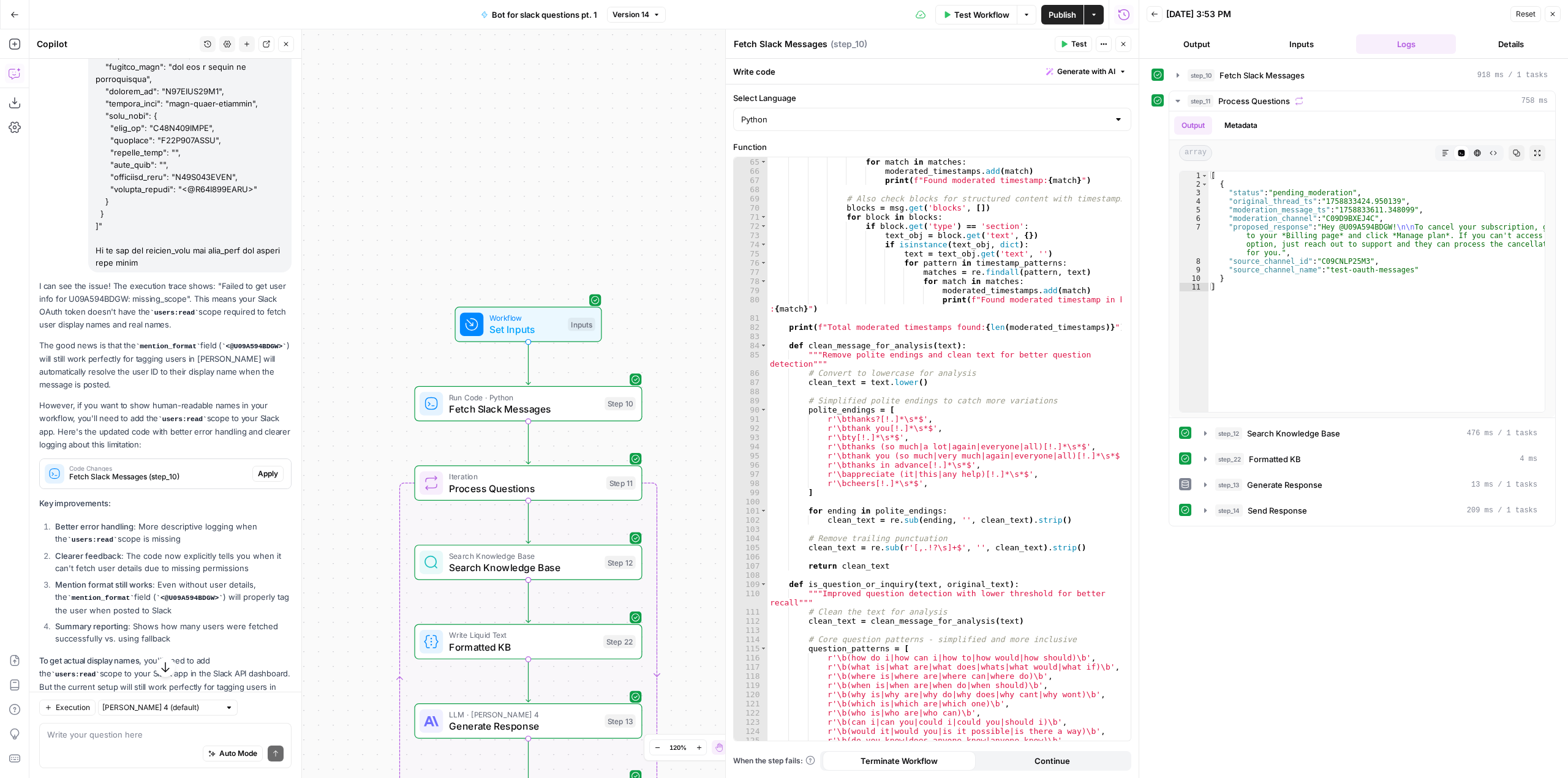
click at [980, 14] on span "Test Workflow" at bounding box center [982, 14] width 55 height 12
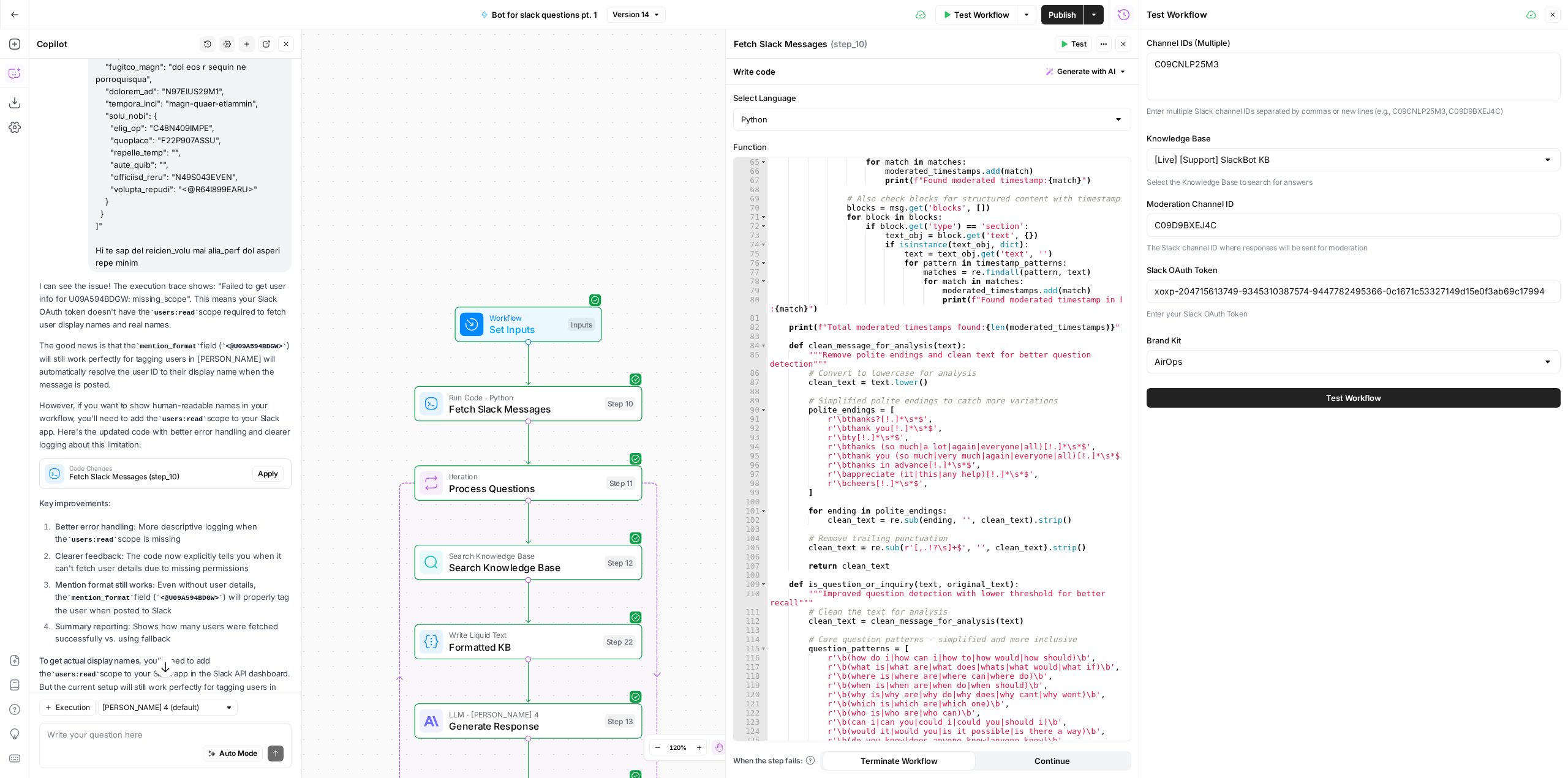
click at [1334, 405] on button "Test Workflow" at bounding box center [1353, 398] width 414 height 20
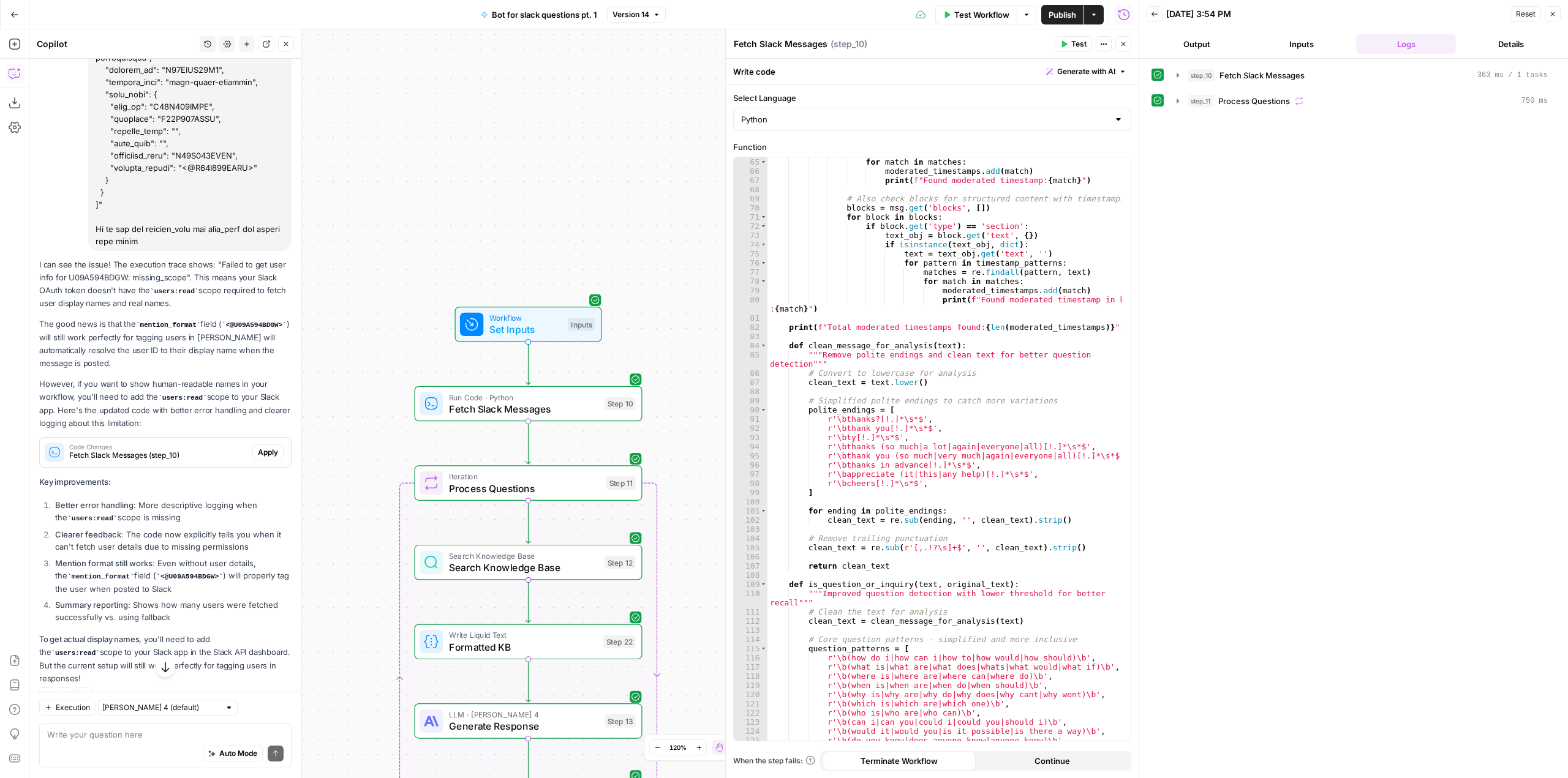
scroll to position [1201, 0]
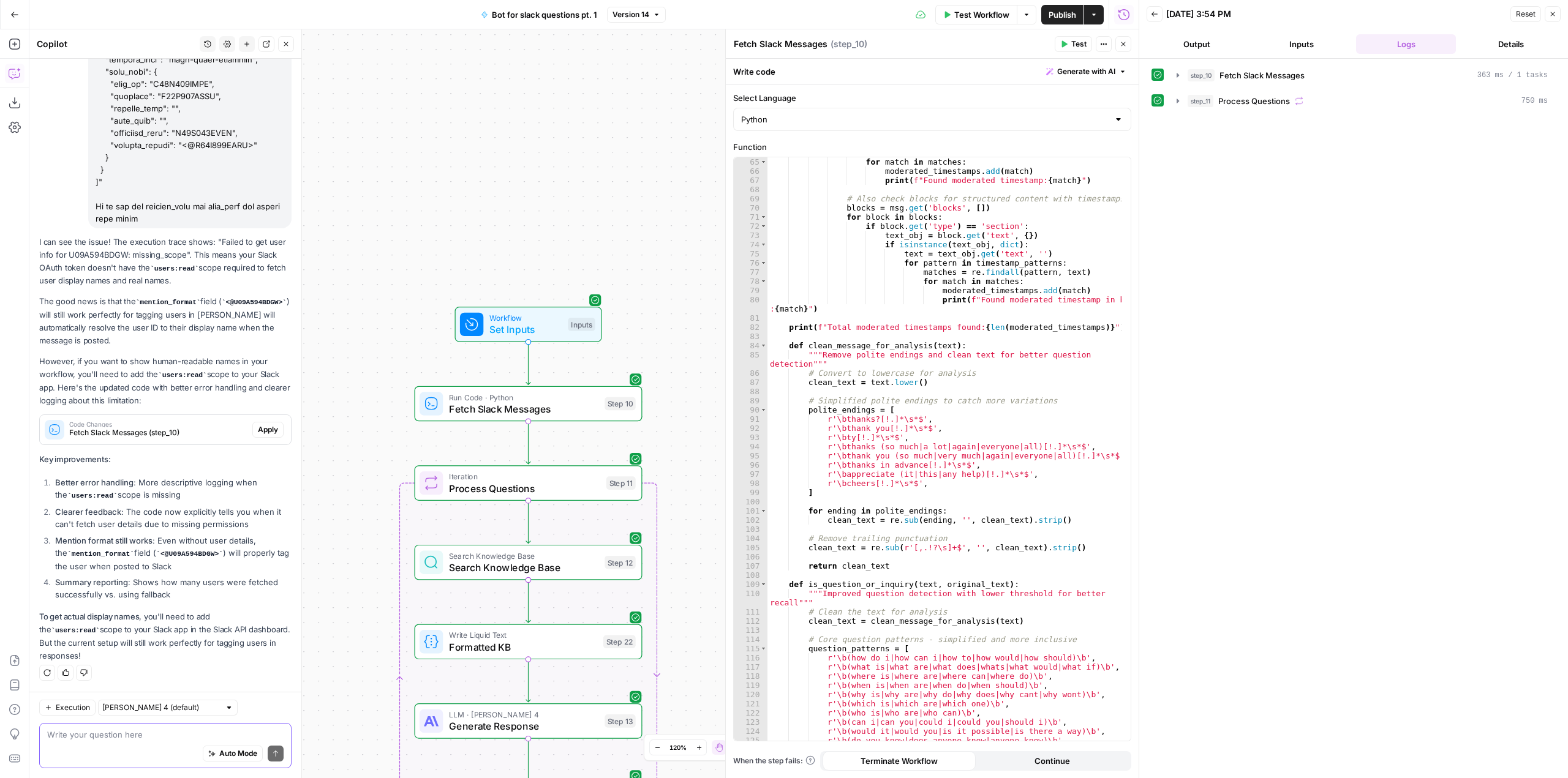
click at [166, 739] on textarea at bounding box center [164, 734] width 236 height 12
type textarea "I've added the "users:read" scope"
click at [261, 427] on span "Apply" at bounding box center [268, 430] width 20 height 11
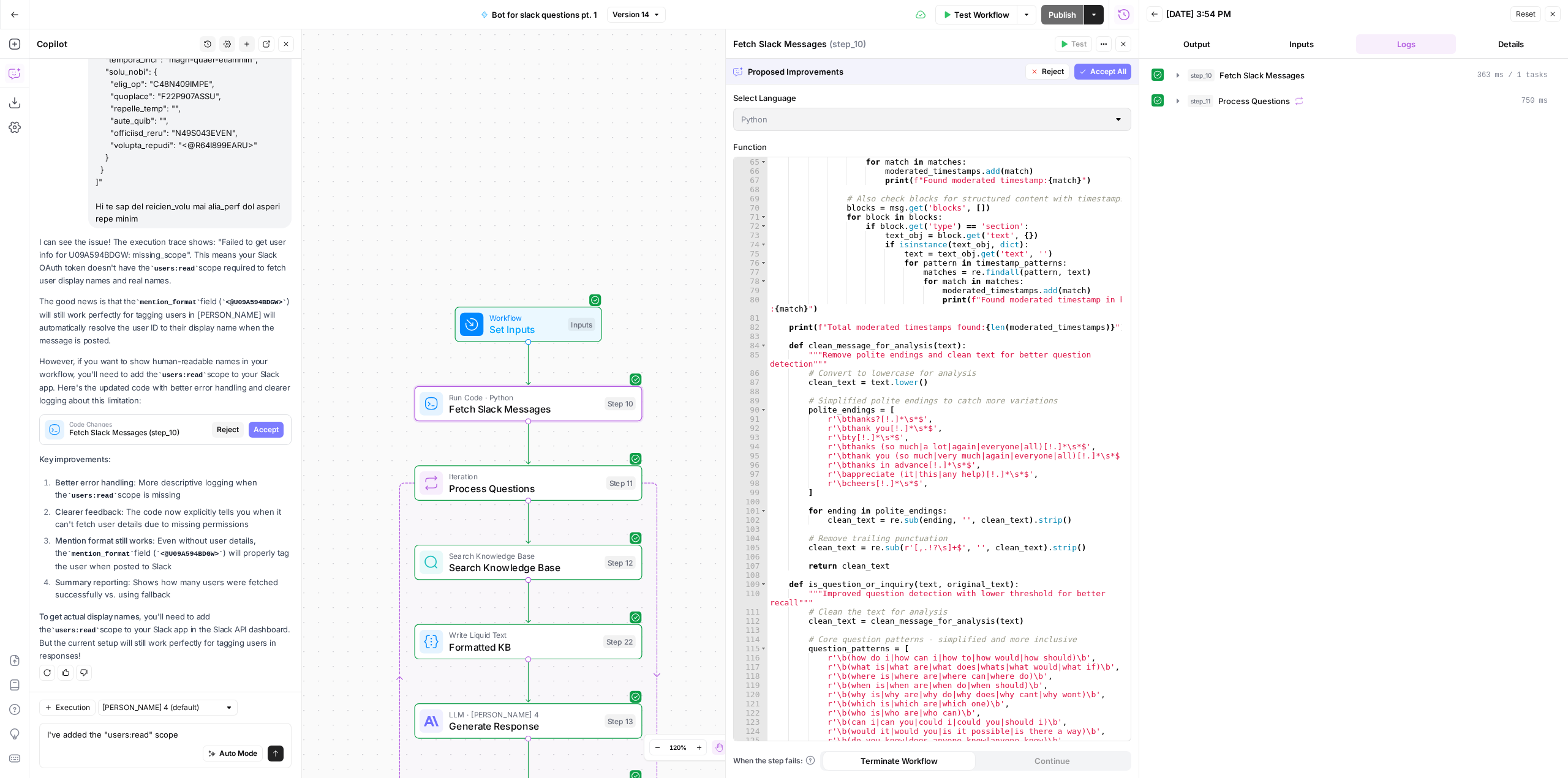
click at [261, 427] on span "Accept" at bounding box center [266, 430] width 25 height 11
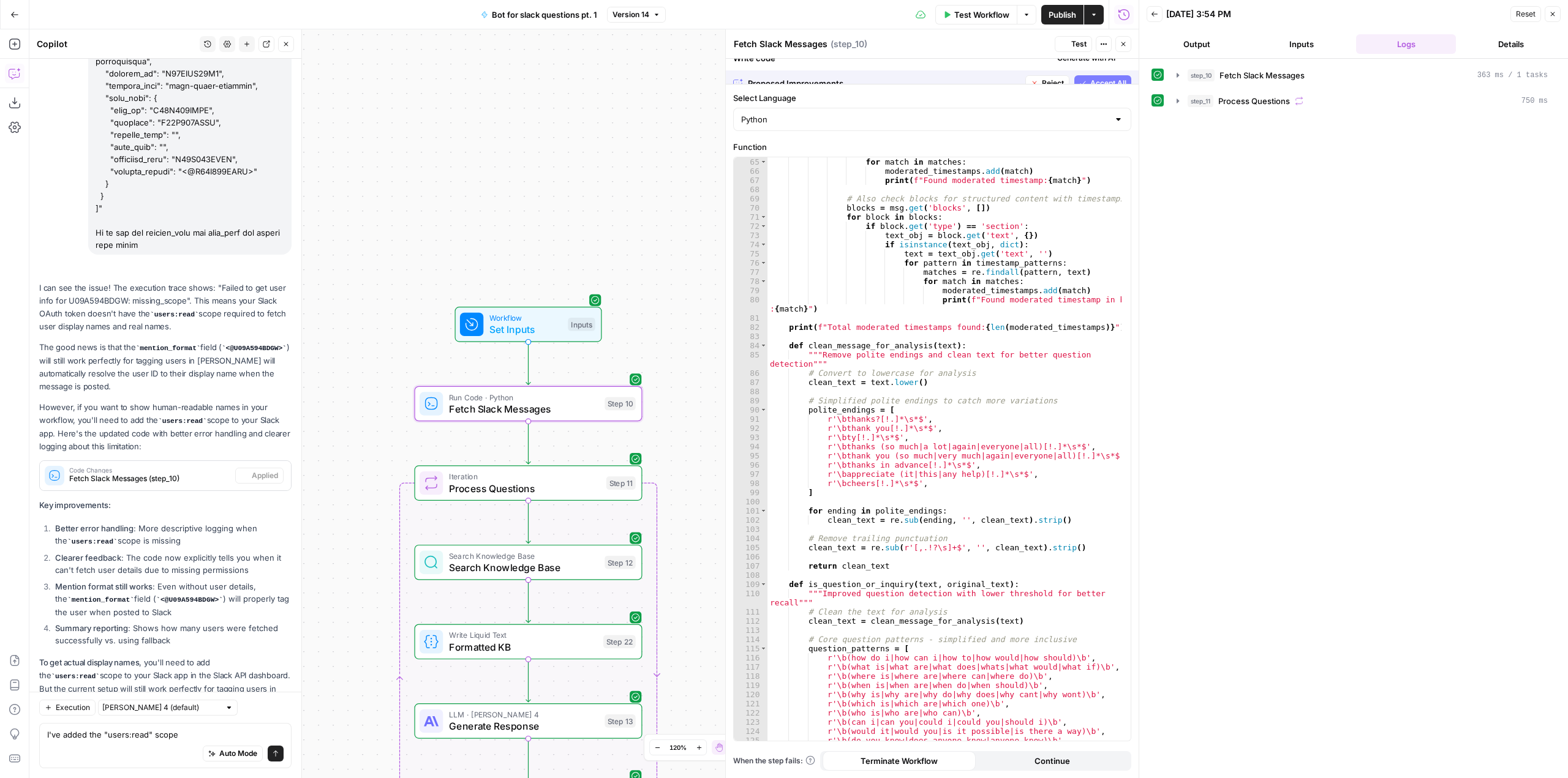
scroll to position [1221, 0]
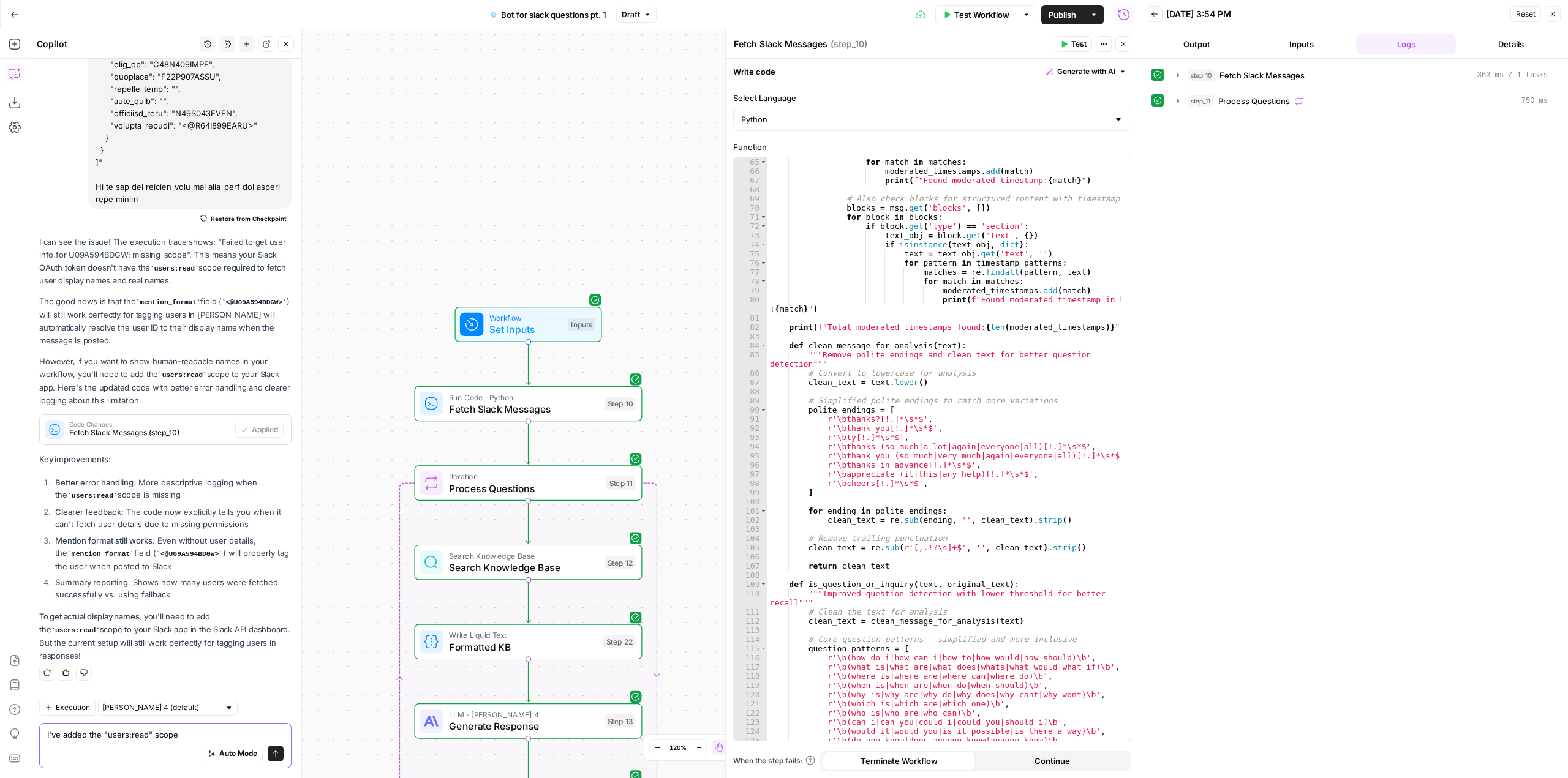
click at [204, 739] on textarea "I've added the "users:read" scope" at bounding box center [164, 734] width 236 height 12
click at [229, 739] on textarea "I've added the "users:read" scope" at bounding box center [164, 734] width 236 height 12
click at [229, 739] on textarea at bounding box center [164, 734] width 236 height 12
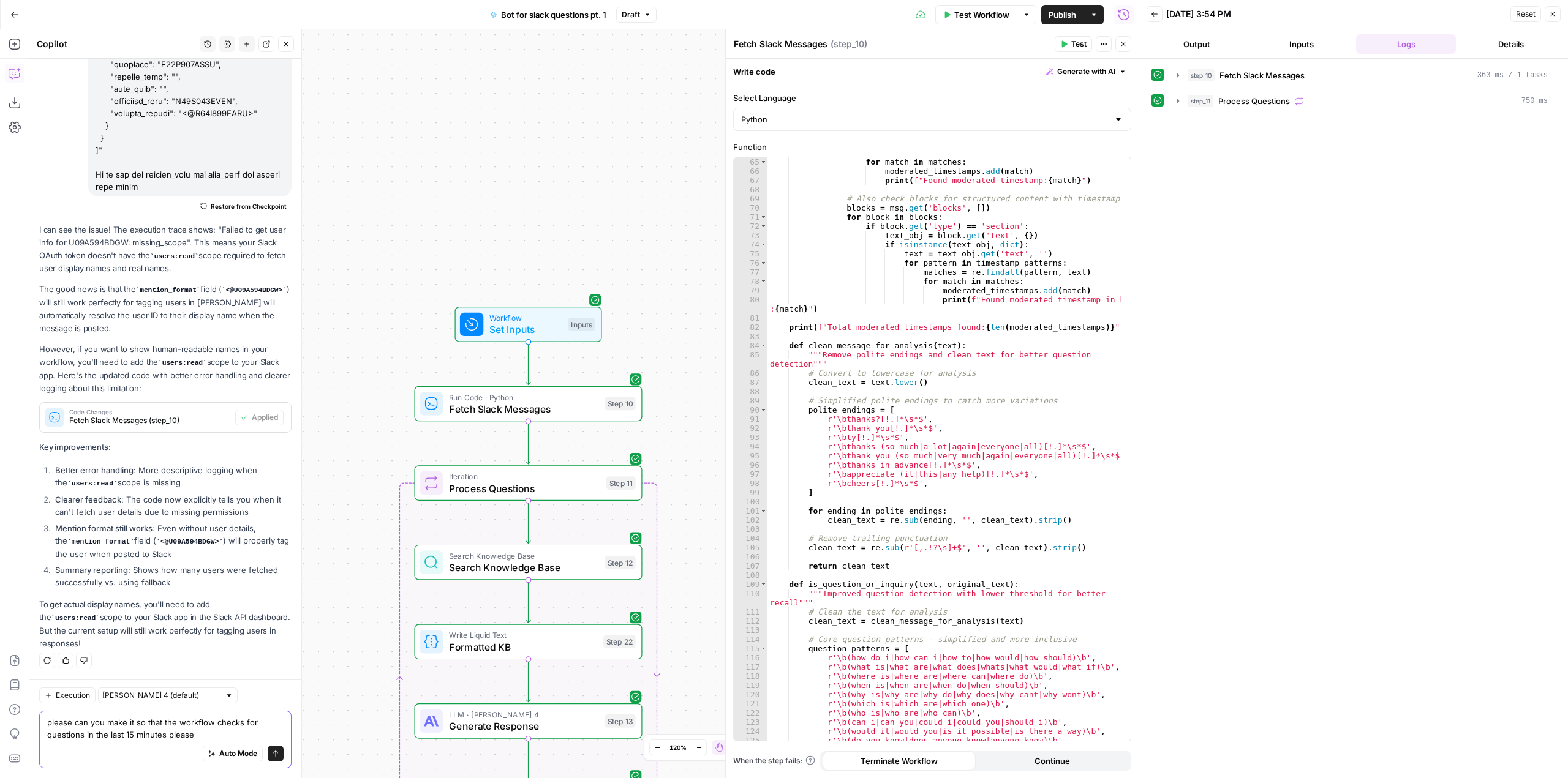
type textarea "please can you make it so that the workflow checks for questions in the last 15…"
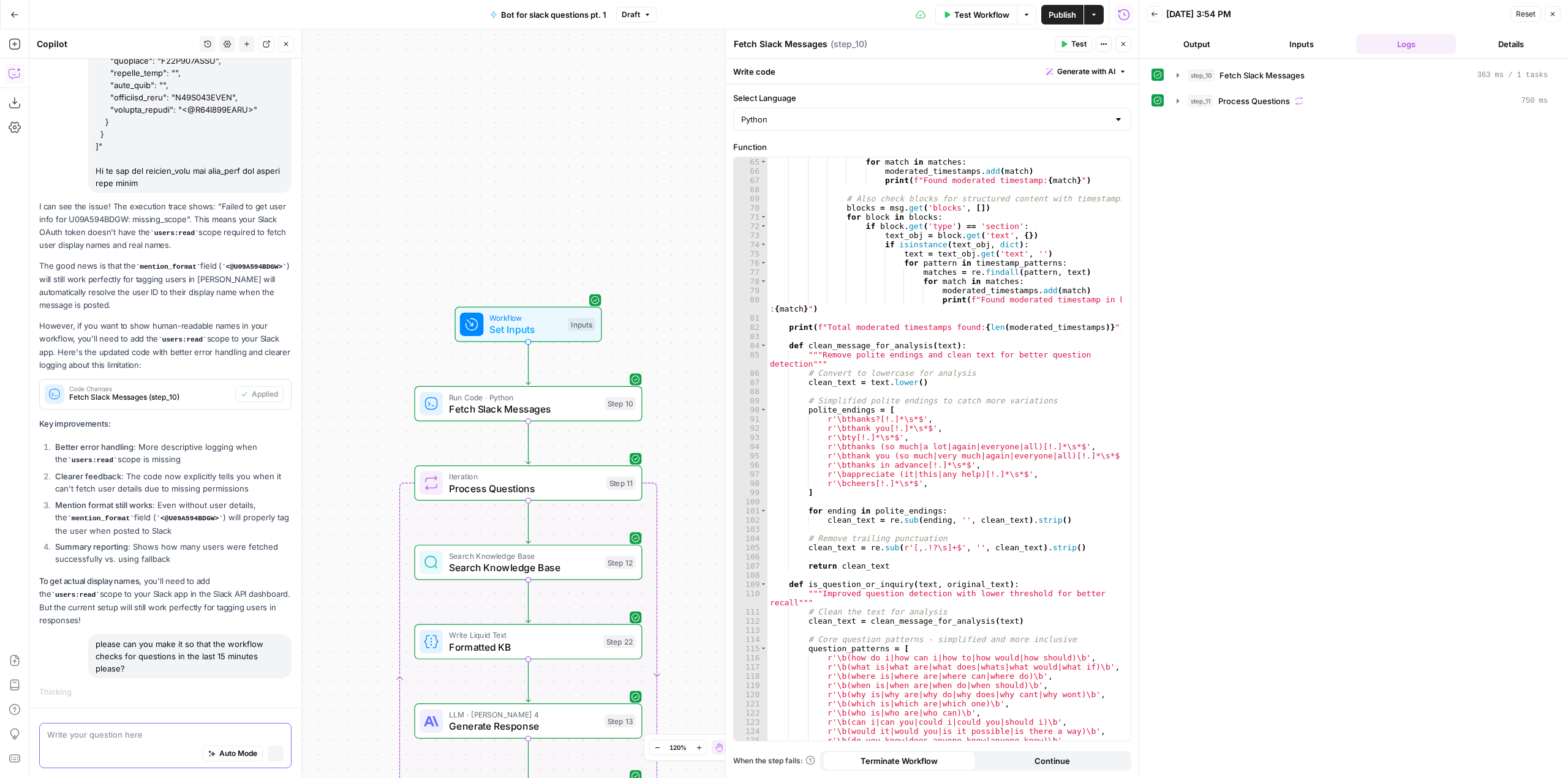
scroll to position [1198, 0]
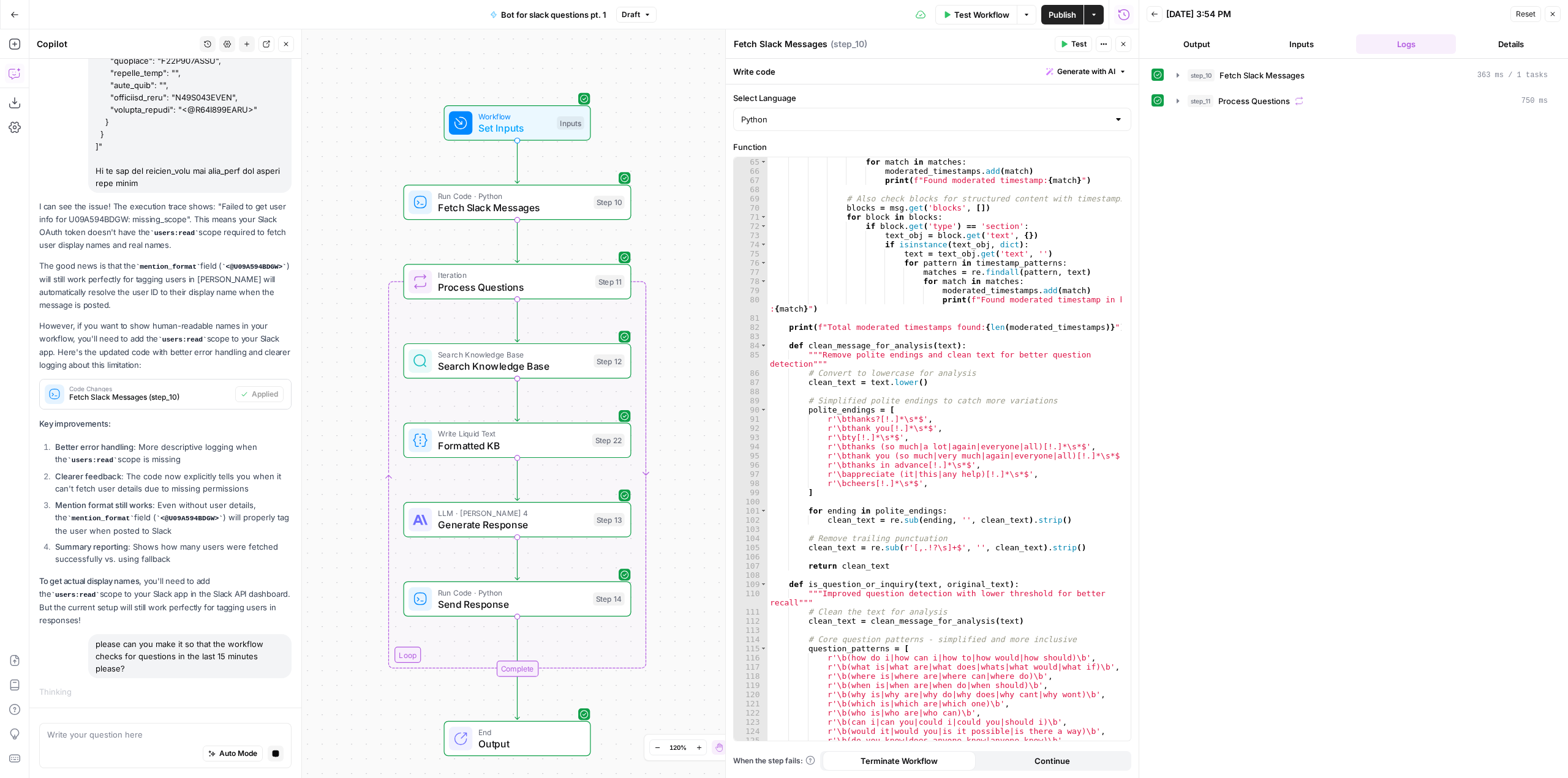
drag, startPoint x: 673, startPoint y: 332, endPoint x: 663, endPoint y: 130, distance: 202.2
click at [663, 130] on div "Workflow Set Inputs Inputs Run Code · Python Fetch Slack Messages Step 10 Loop …" at bounding box center [584, 404] width 1109 height 749
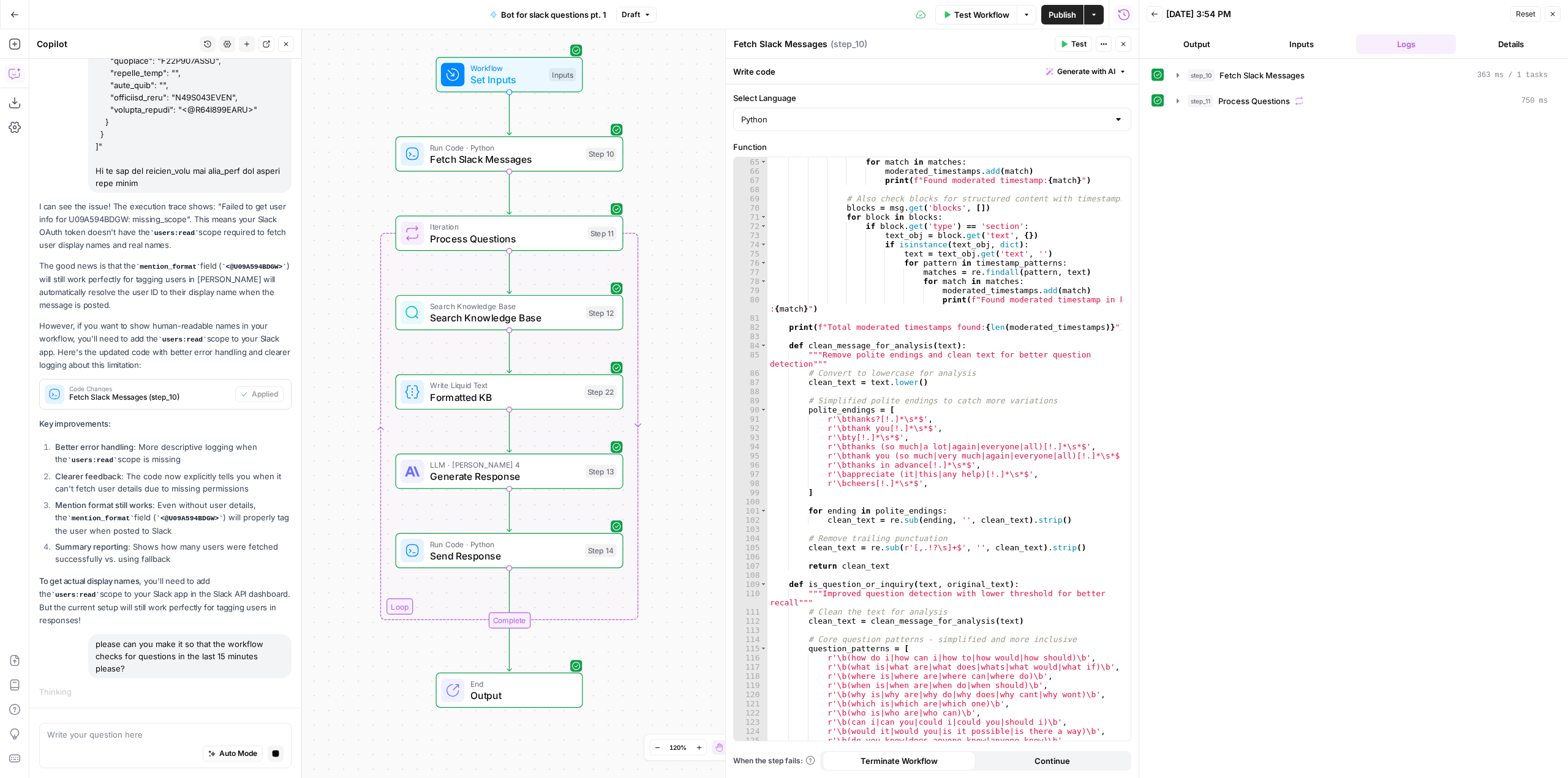
drag, startPoint x: 678, startPoint y: 321, endPoint x: 670, endPoint y: 273, distance: 48.7
click at [670, 273] on div "Workflow Set Inputs Inputs Run Code · Python Fetch Slack Messages Step 10 Loop …" at bounding box center [584, 404] width 1109 height 749
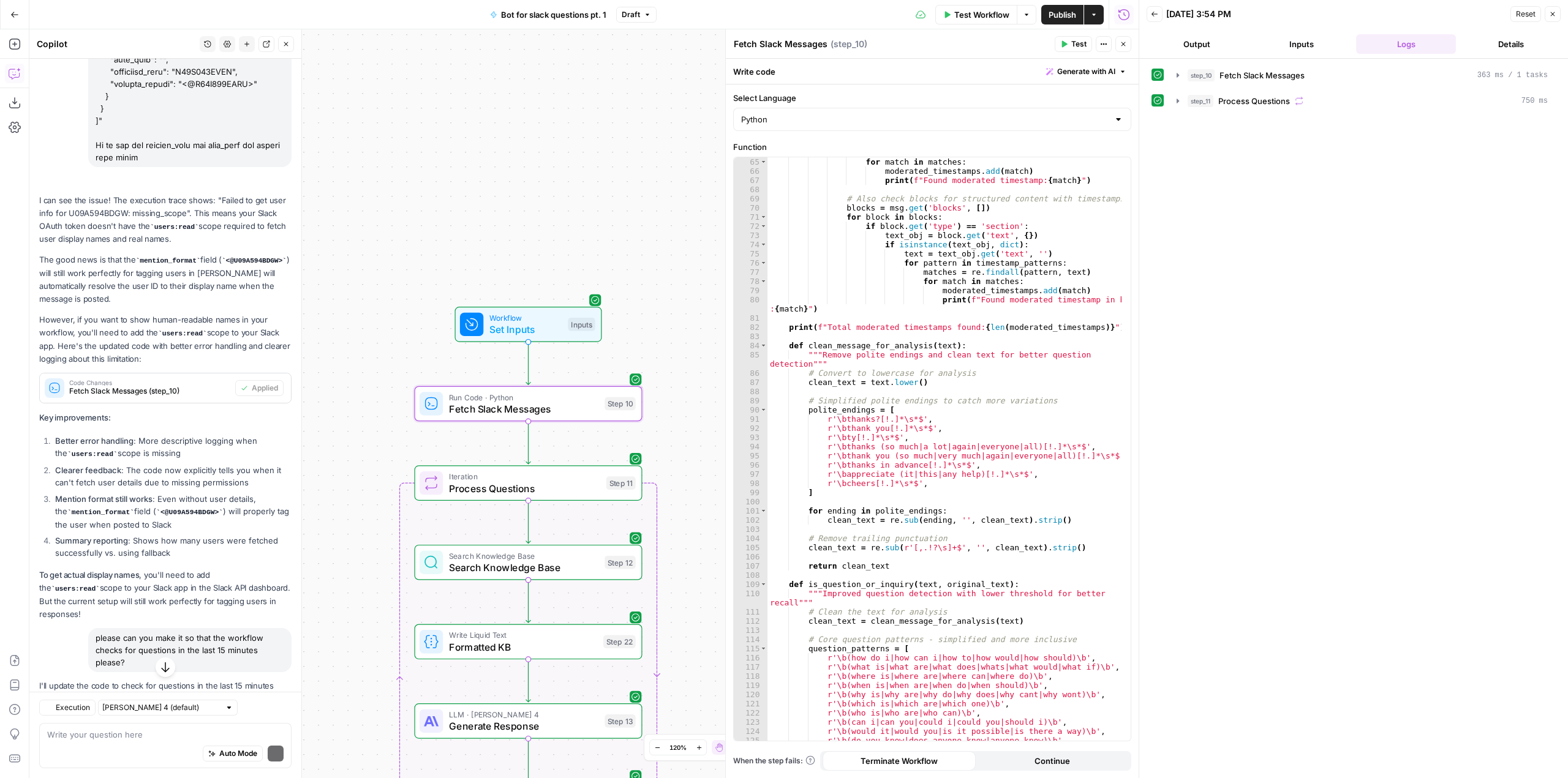
scroll to position [1344, 0]
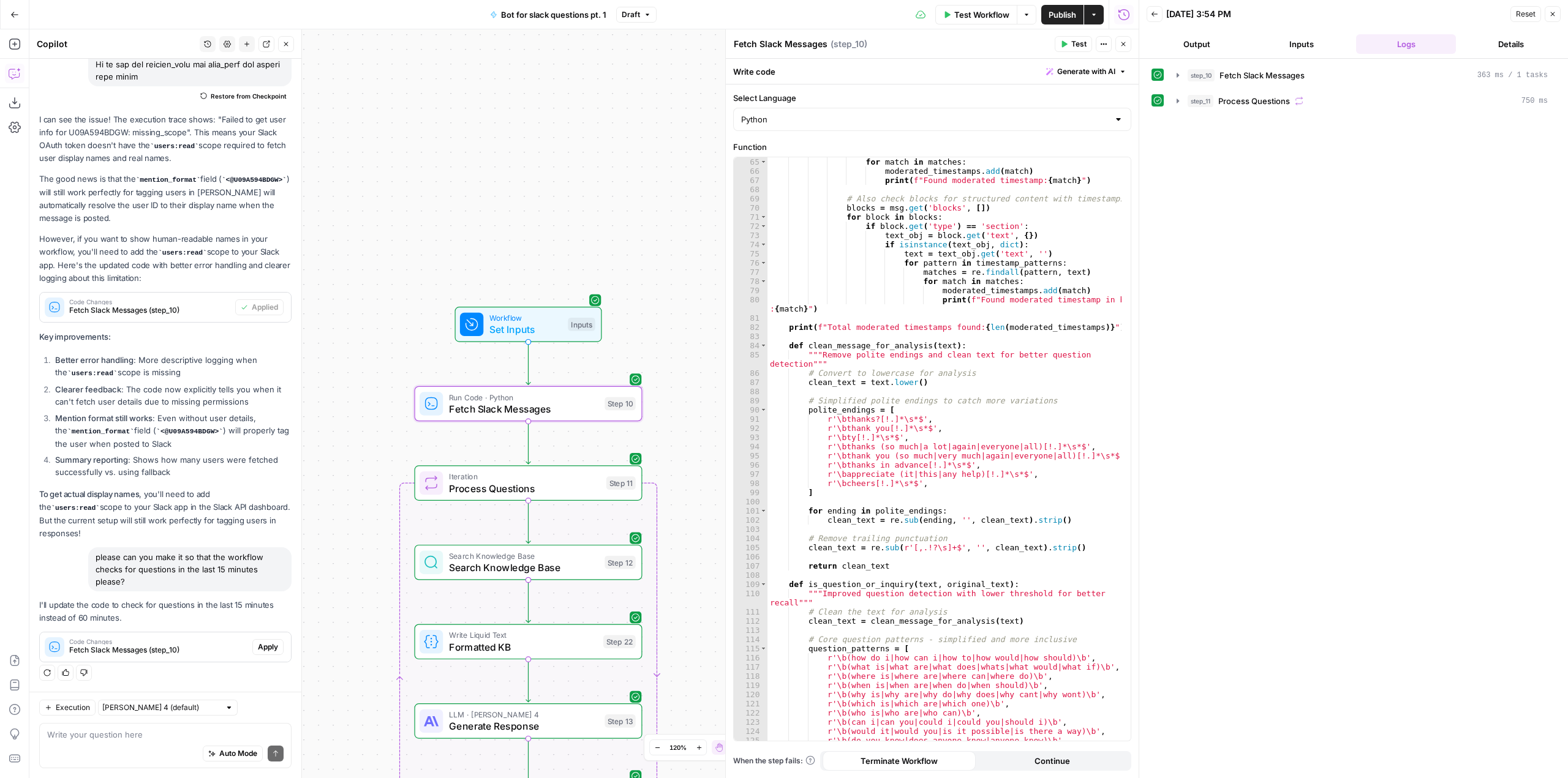
click at [252, 640] on button "Apply" at bounding box center [268, 647] width 32 height 16
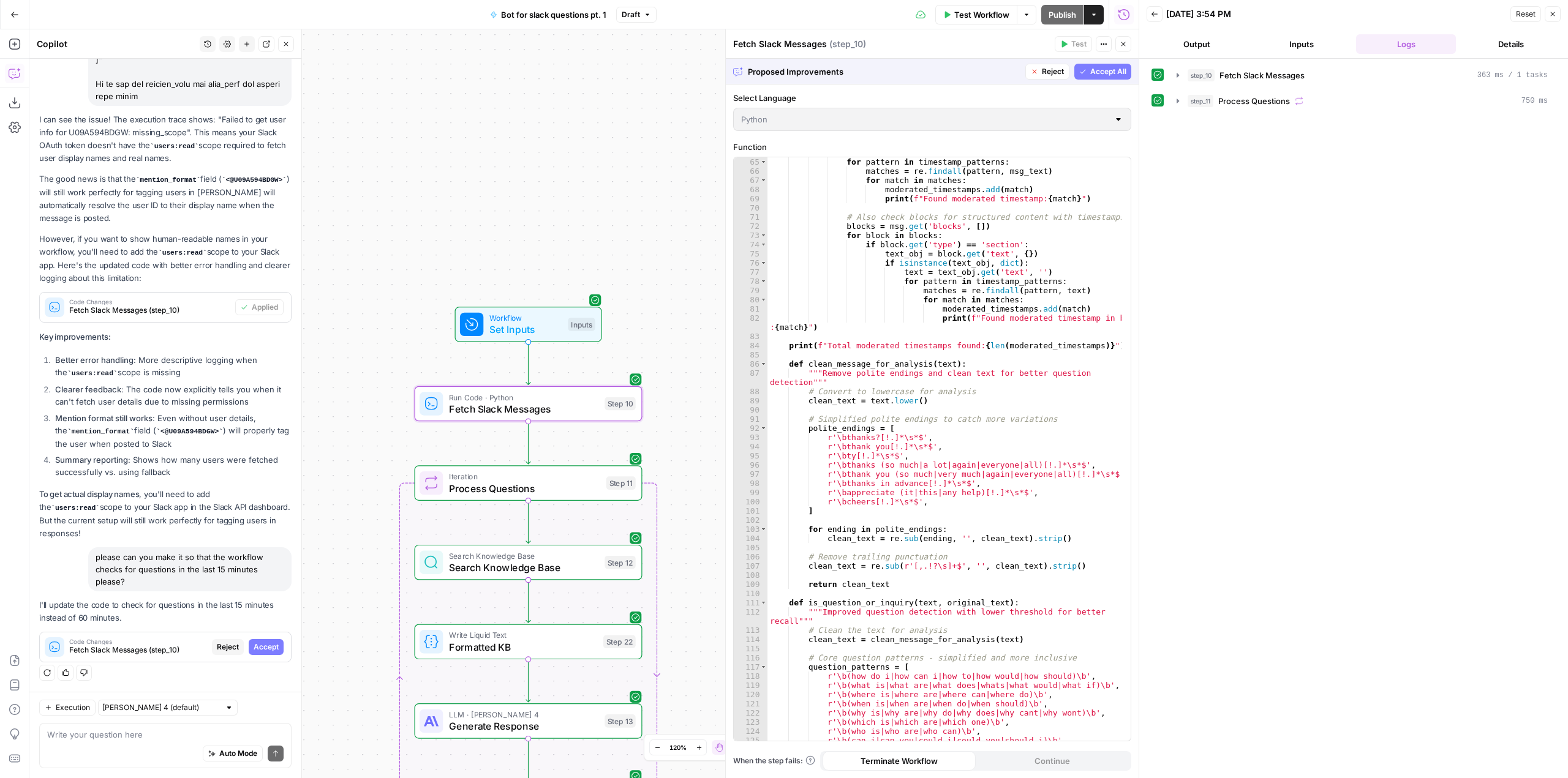
click at [252, 640] on button "Accept" at bounding box center [266, 647] width 35 height 16
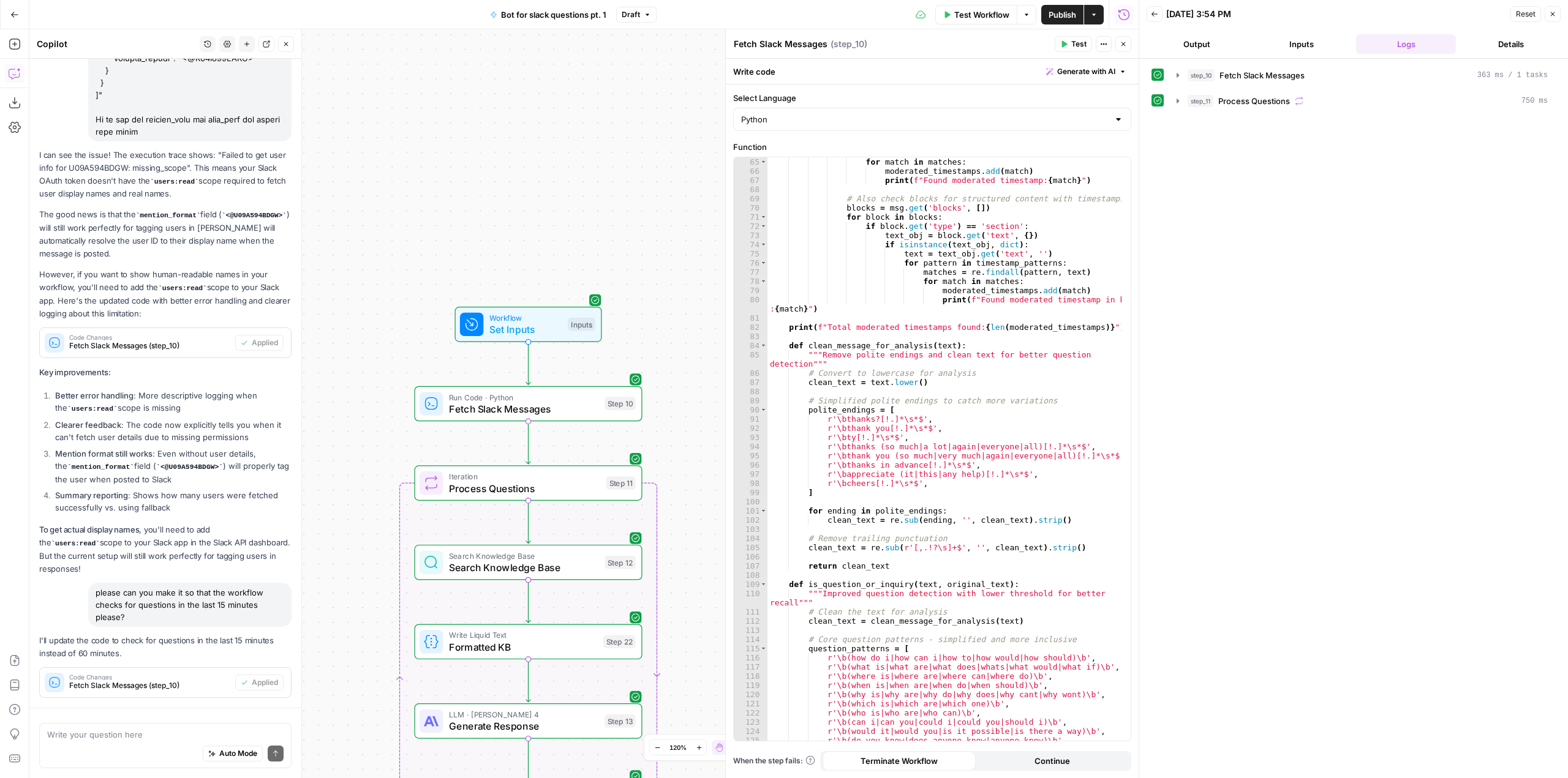
scroll to position [1364, 0]
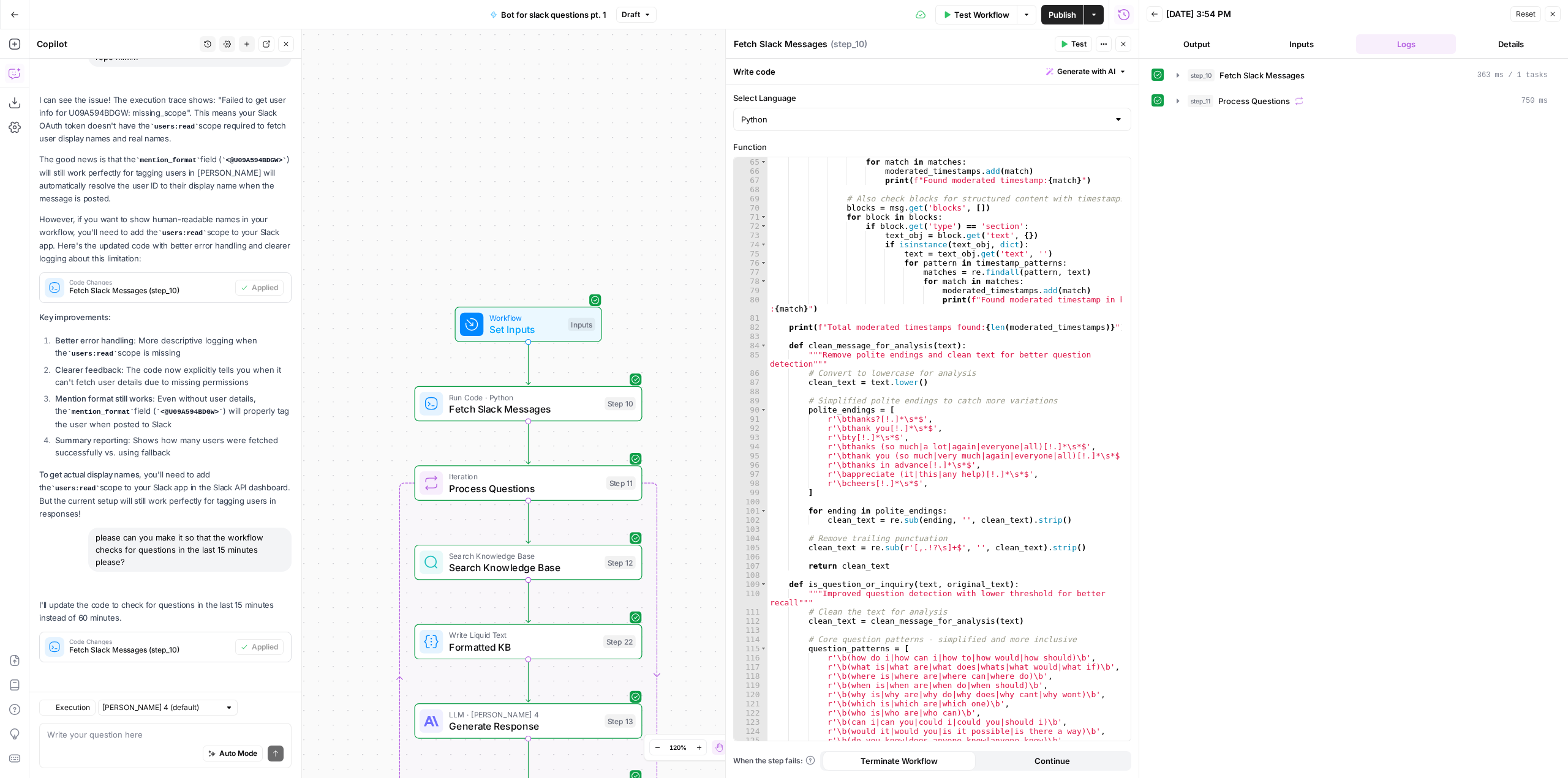
click at [1051, 12] on span "Publish" at bounding box center [1062, 14] width 28 height 12
click at [968, 19] on span "Test Workflow" at bounding box center [982, 14] width 55 height 12
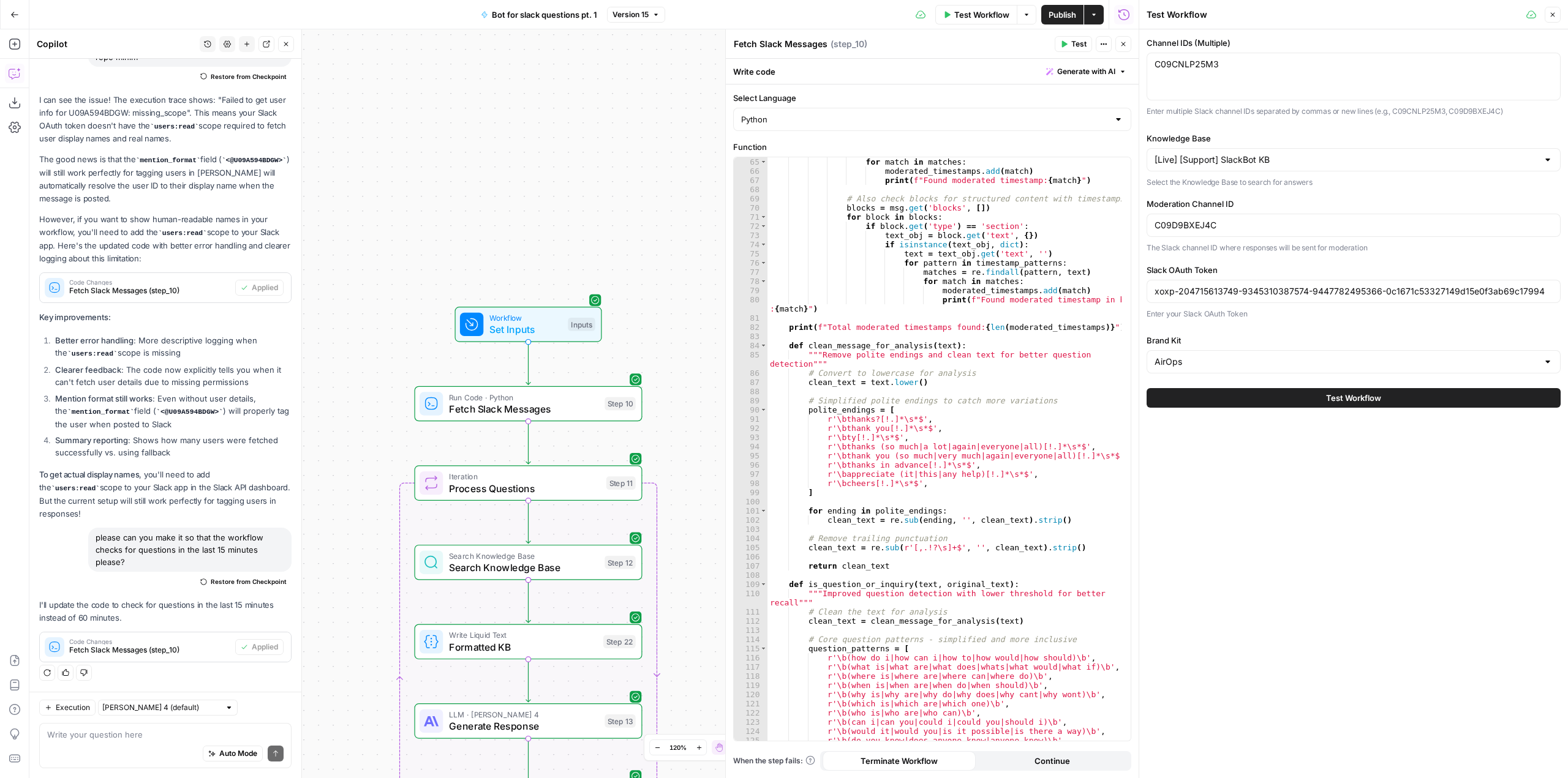
click at [1334, 401] on span "Test Workflow" at bounding box center [1354, 398] width 55 height 12
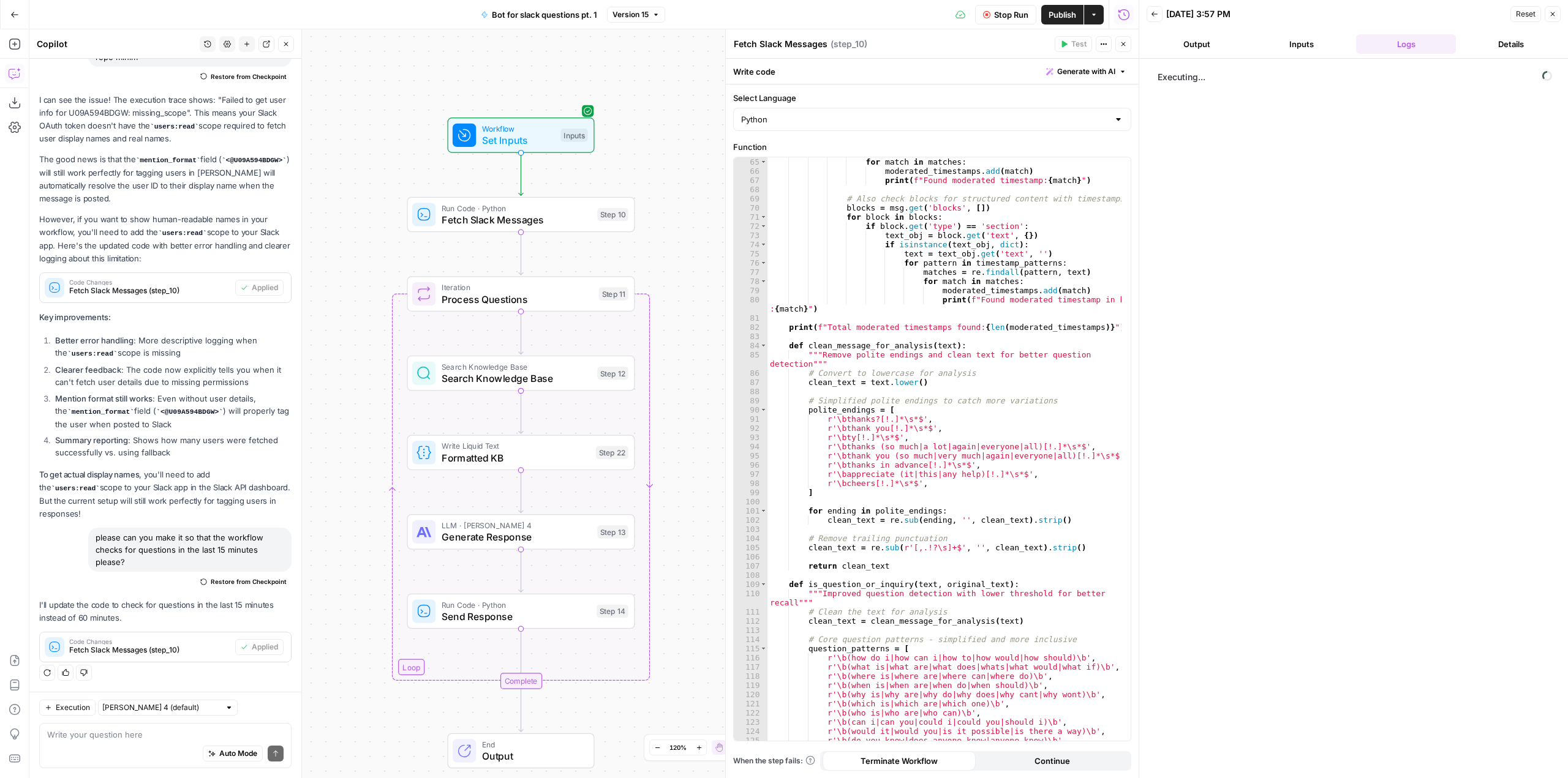
drag, startPoint x: 670, startPoint y: 335, endPoint x: 668, endPoint y: 203, distance: 132.0
click at [668, 203] on div "Workflow Set Inputs Inputs Run Code · Python Fetch Slack Messages Step 10 Loop …" at bounding box center [584, 404] width 1109 height 749
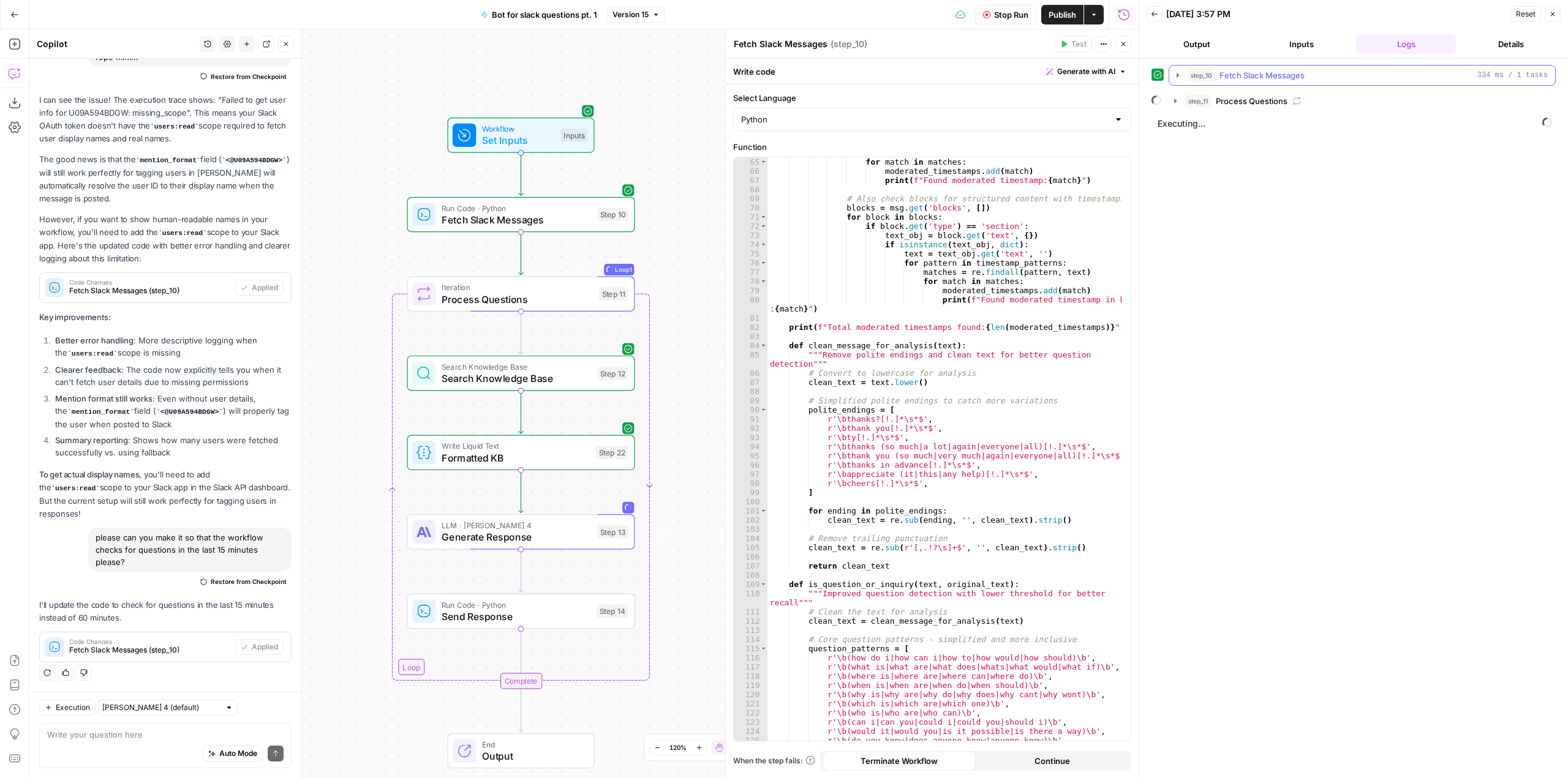
click at [1177, 76] on icon "button" at bounding box center [1178, 75] width 3 height 4
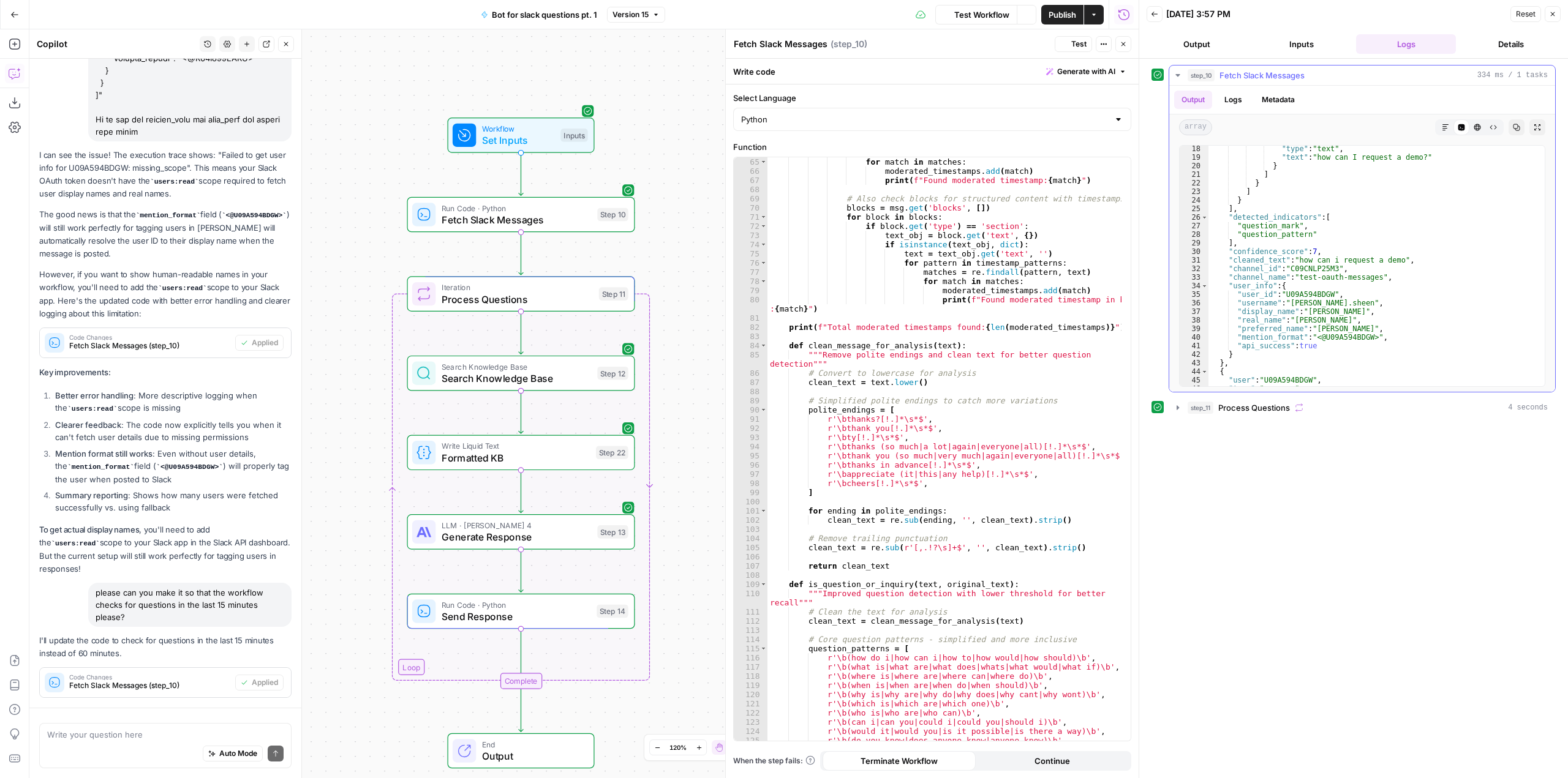
scroll to position [1364, 0]
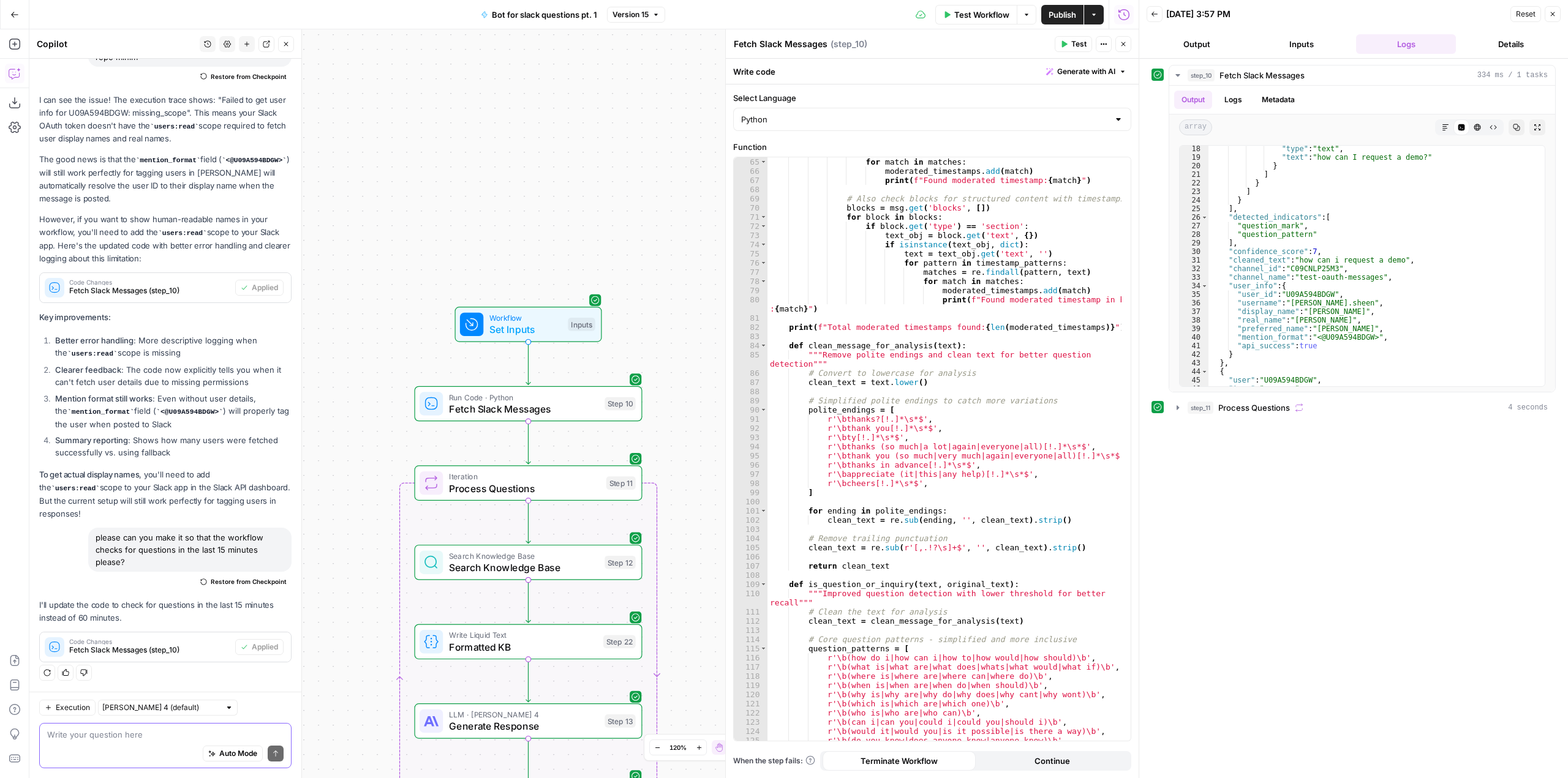
click at [171, 734] on textarea at bounding box center [164, 734] width 236 height 12
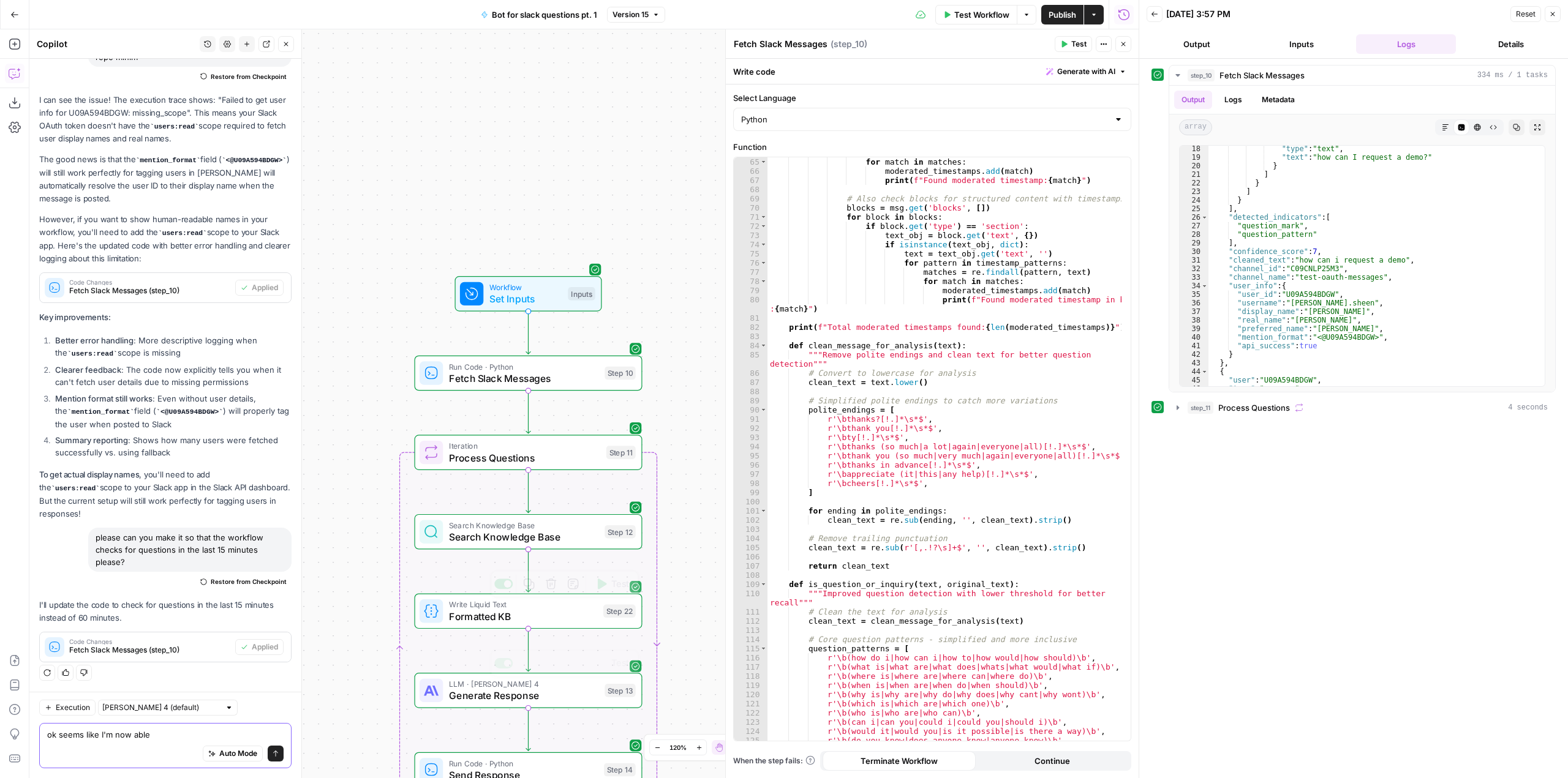
type textarea "ok seems like I'm now able"
click at [546, 702] on span "Generate Response" at bounding box center [524, 695] width 150 height 14
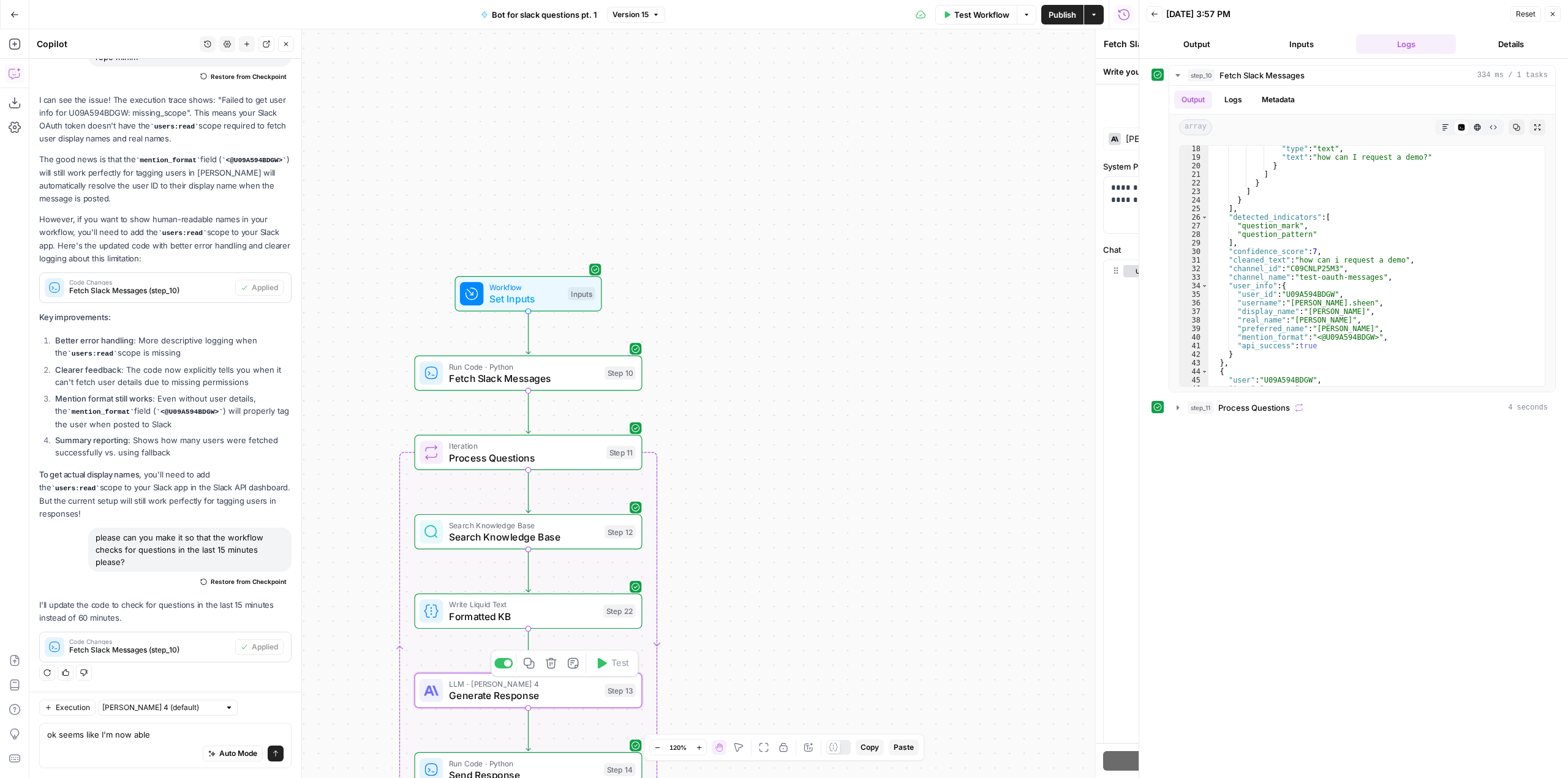
type textarea "Generate Response"
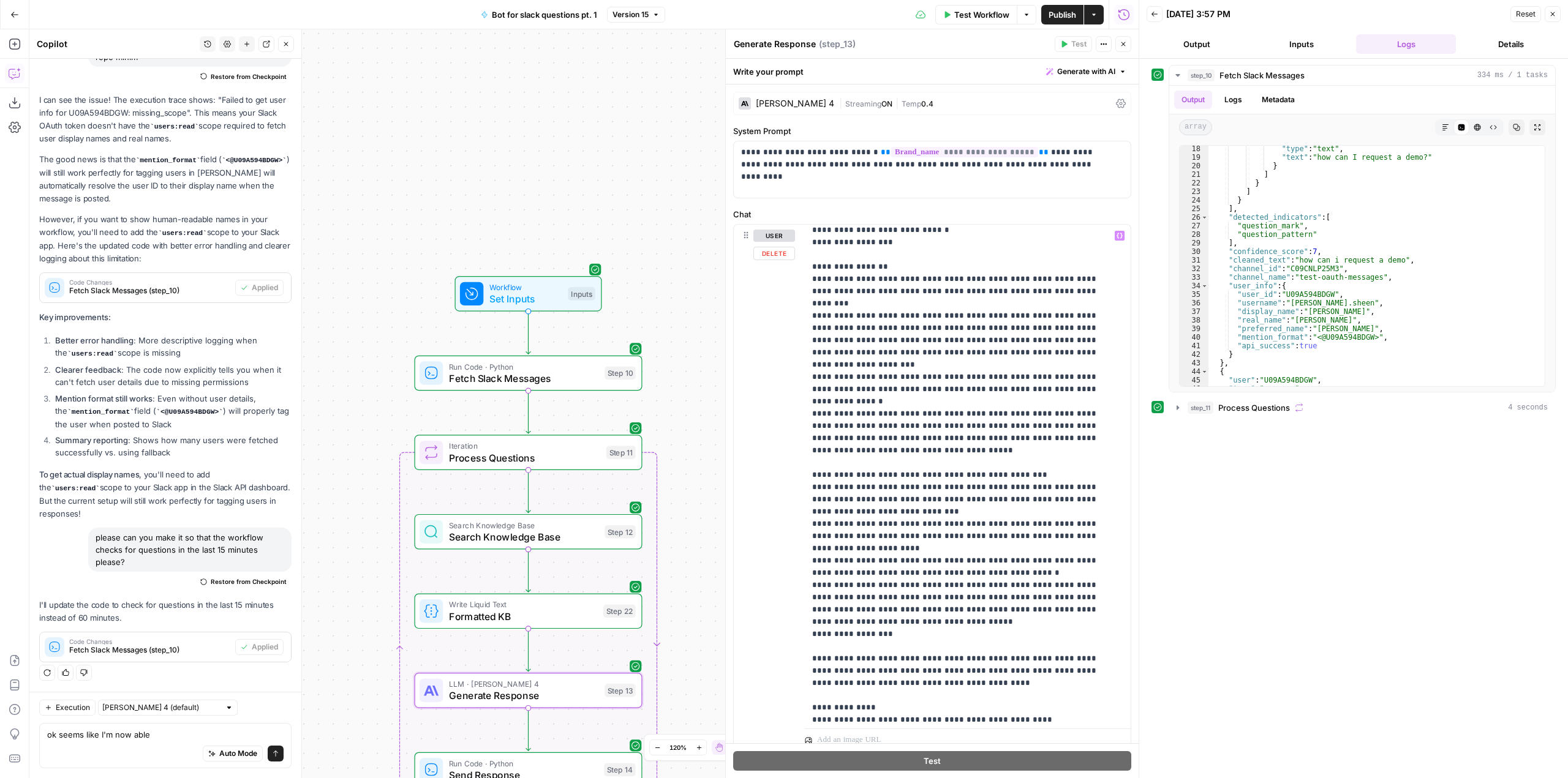
scroll to position [551, 0]
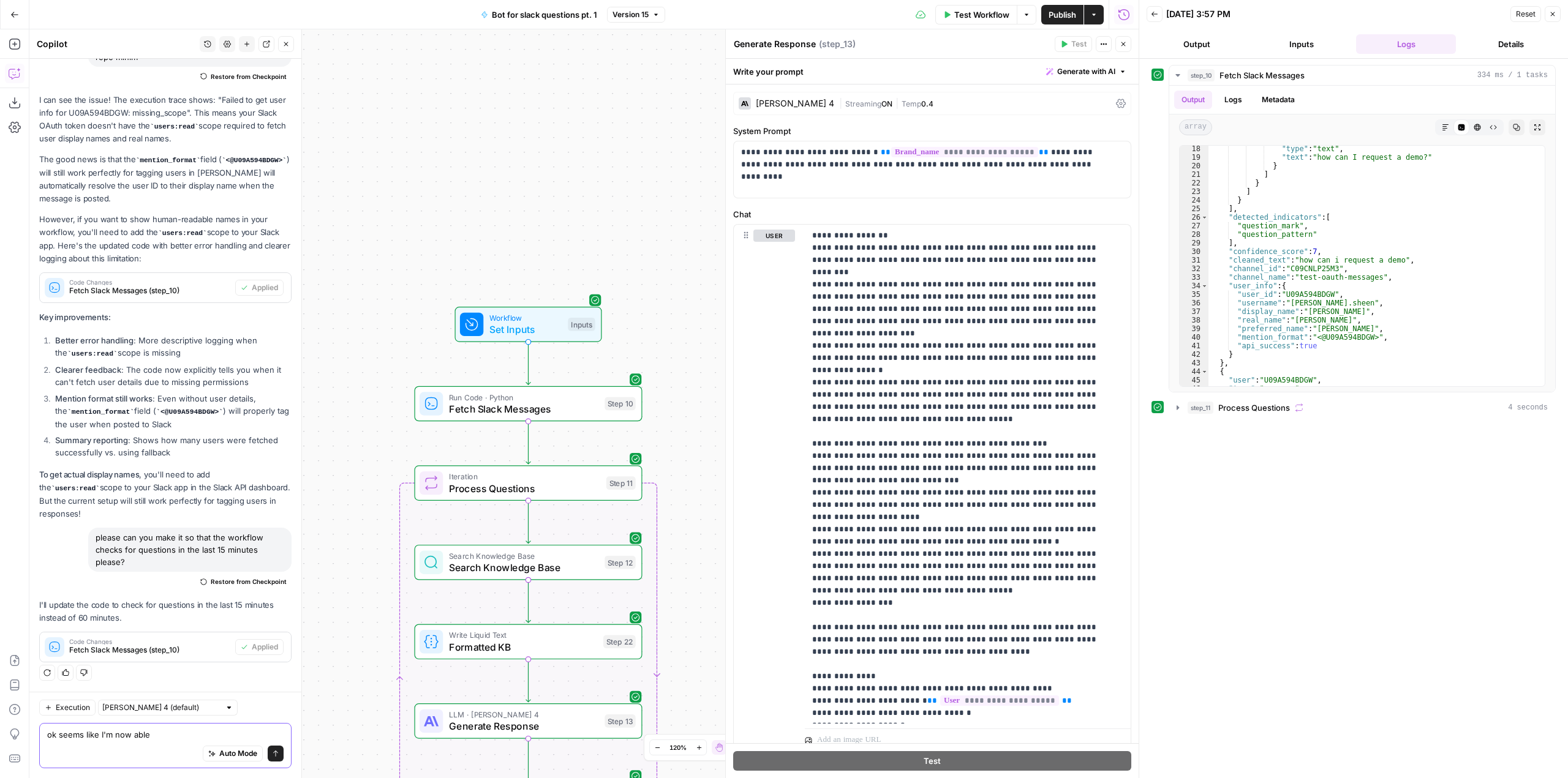
click at [177, 736] on textarea "ok seems like I'm now able" at bounding box center [164, 734] width 236 height 12
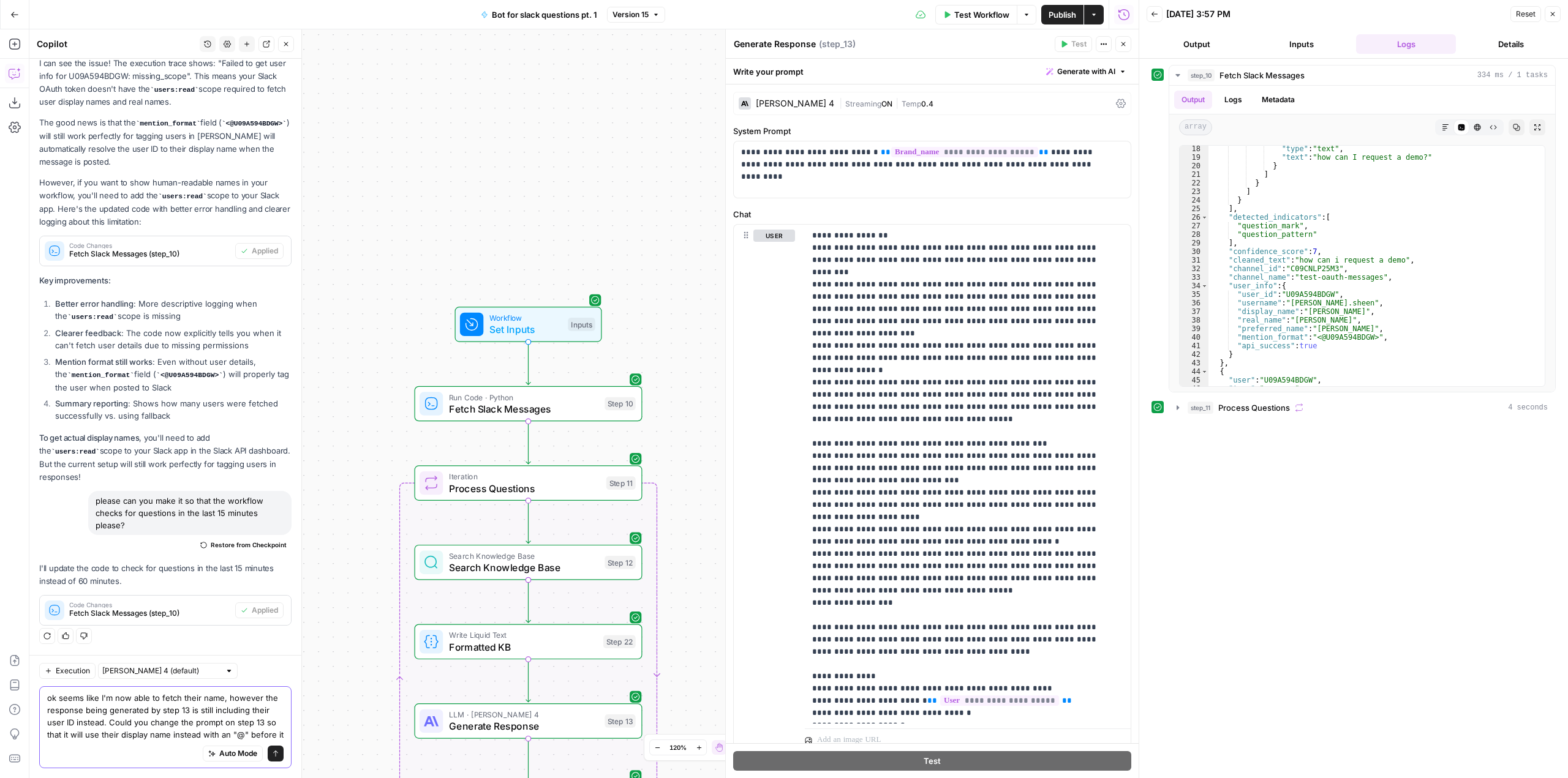
scroll to position [1413, 0]
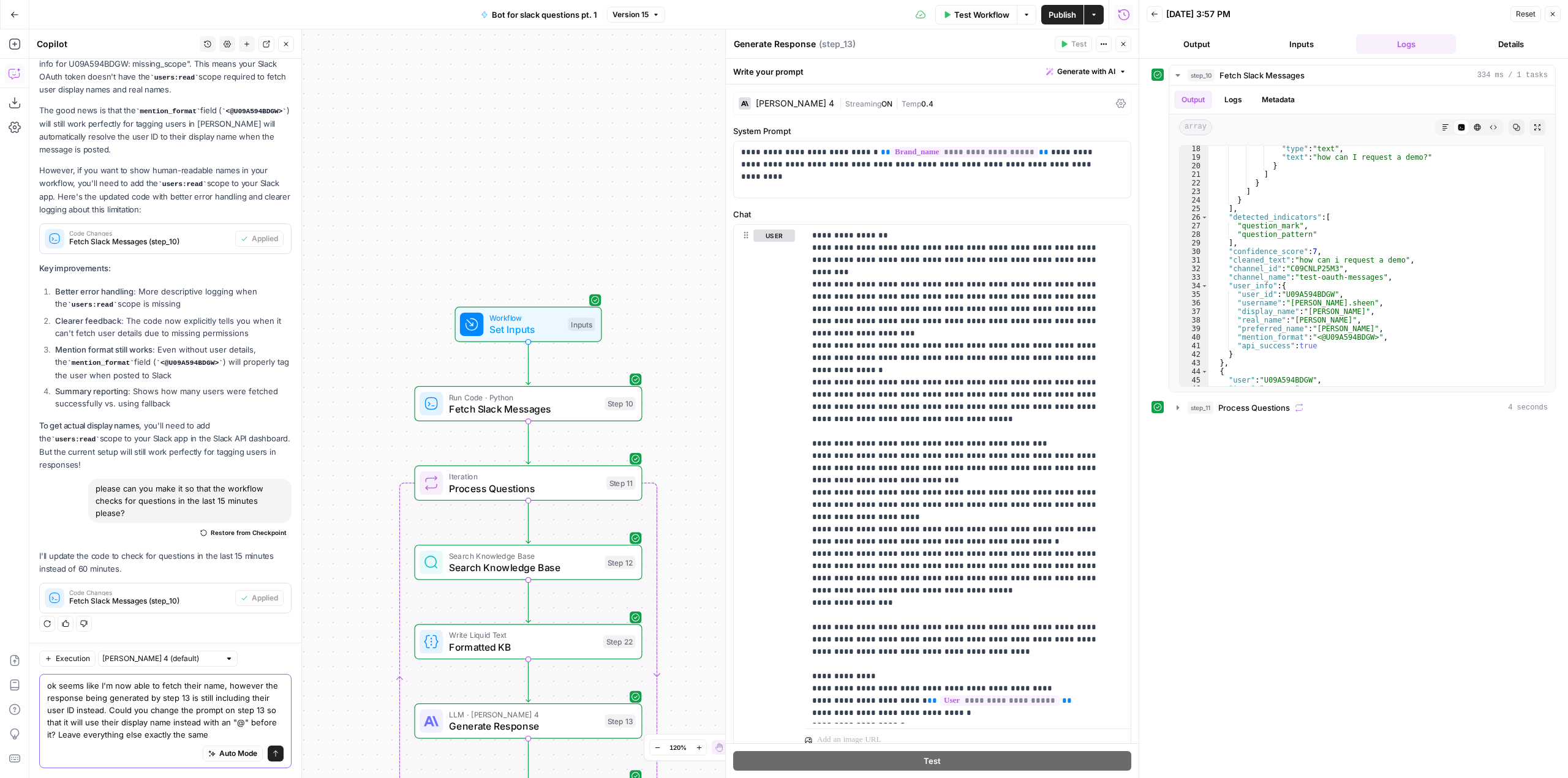
type textarea "ok seems like I'm now able to fetch their name, however the response being gene…"
click at [272, 756] on icon "submit" at bounding box center [275, 754] width 8 height 8
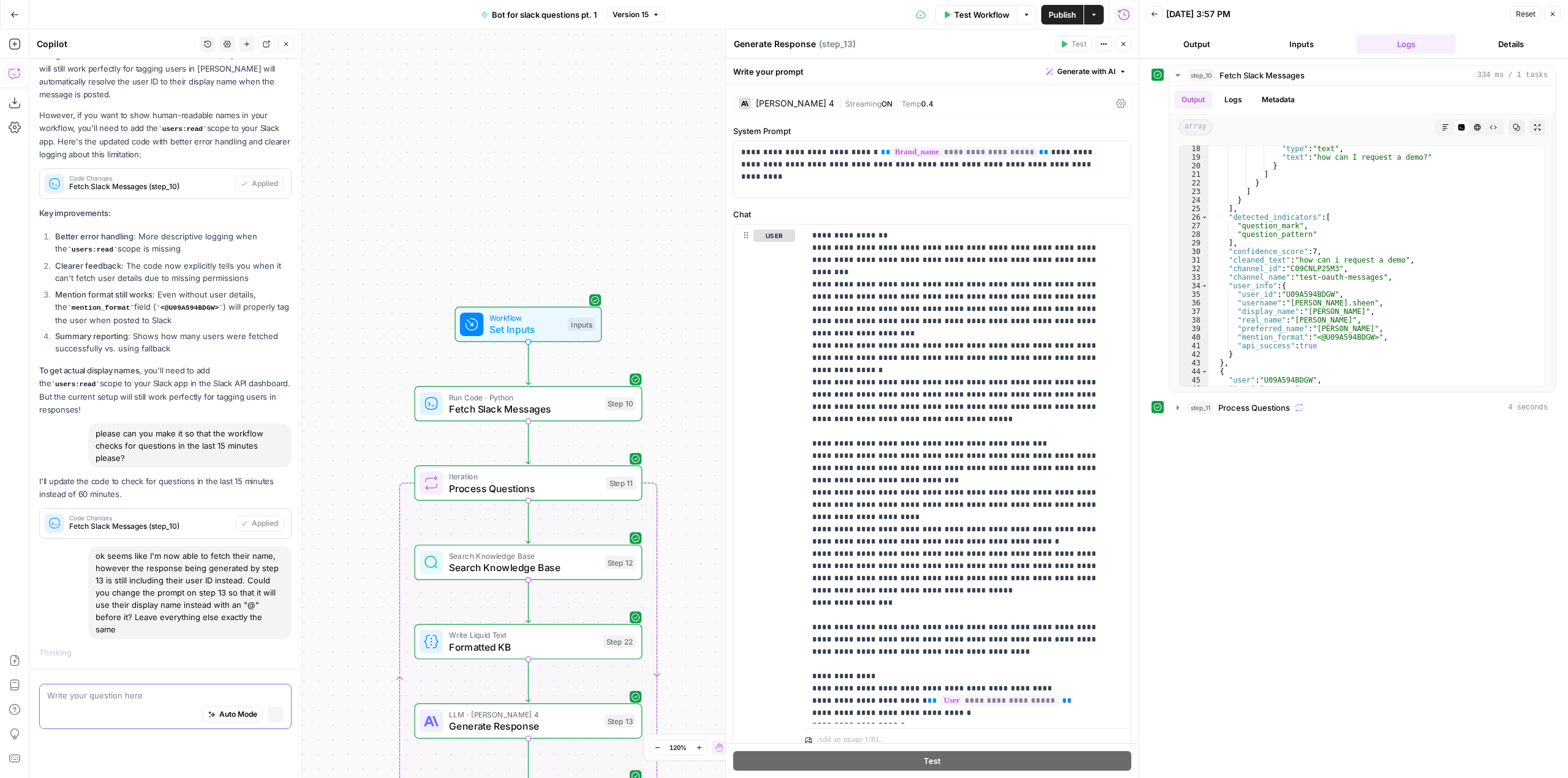
scroll to position [1370, 0]
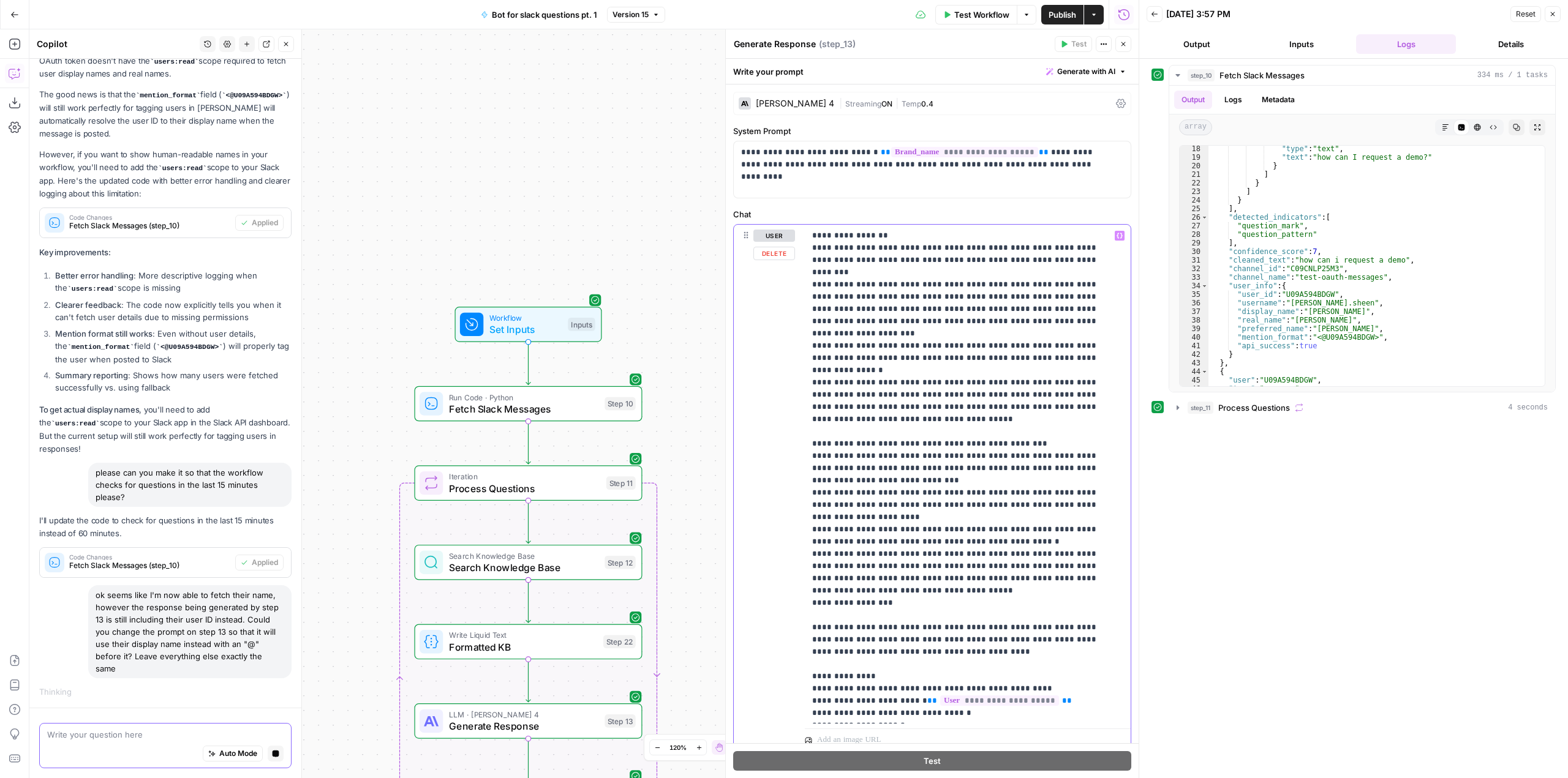
click at [1081, 635] on p "**********" at bounding box center [959, 236] width 293 height 1114
click at [1073, 630] on p "**********" at bounding box center [959, 236] width 293 height 1114
click at [1117, 236] on icon "button" at bounding box center [1120, 236] width 6 height 6
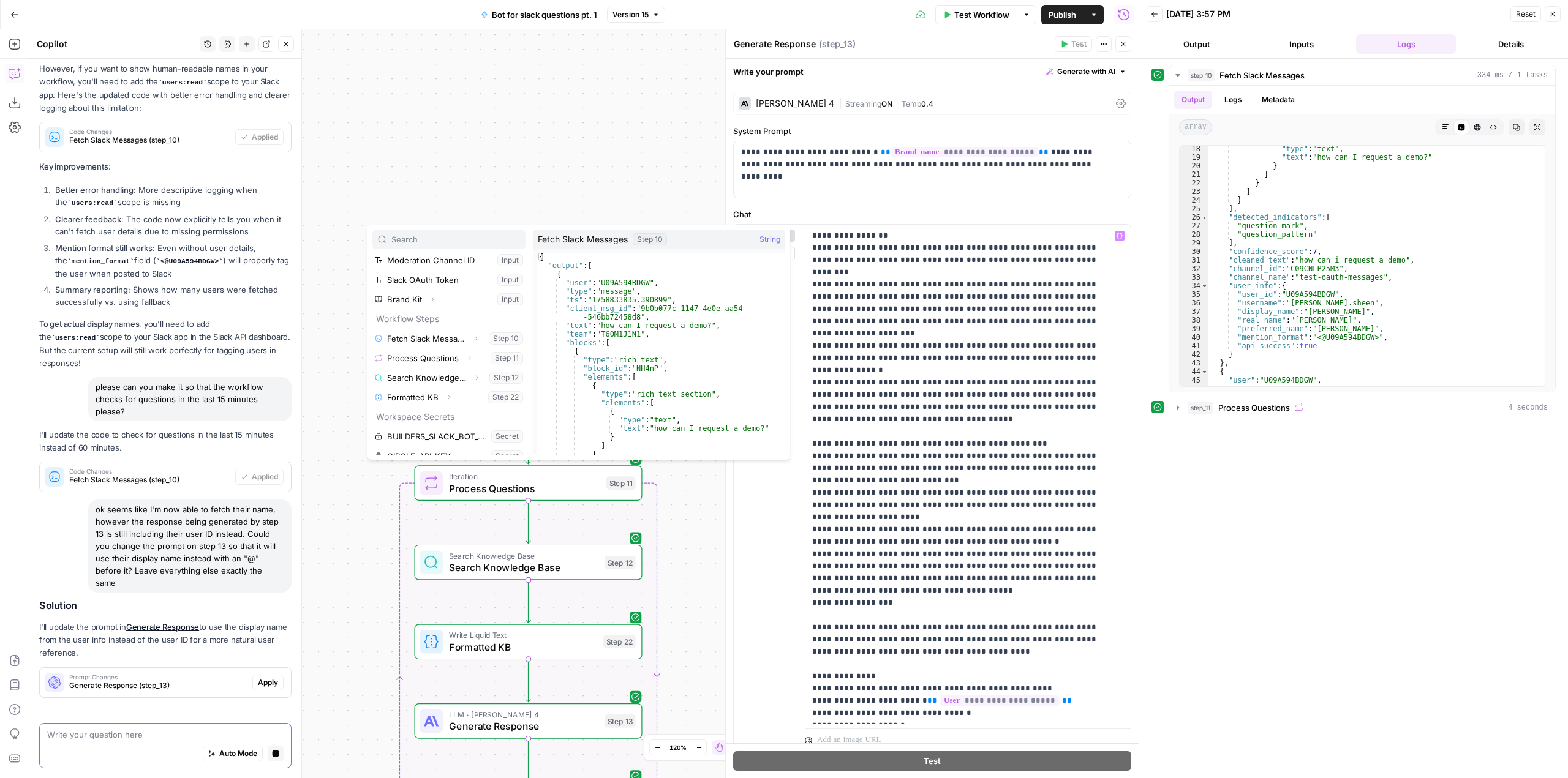
scroll to position [1455, 0]
click at [472, 340] on span "button" at bounding box center [476, 338] width 8 height 8
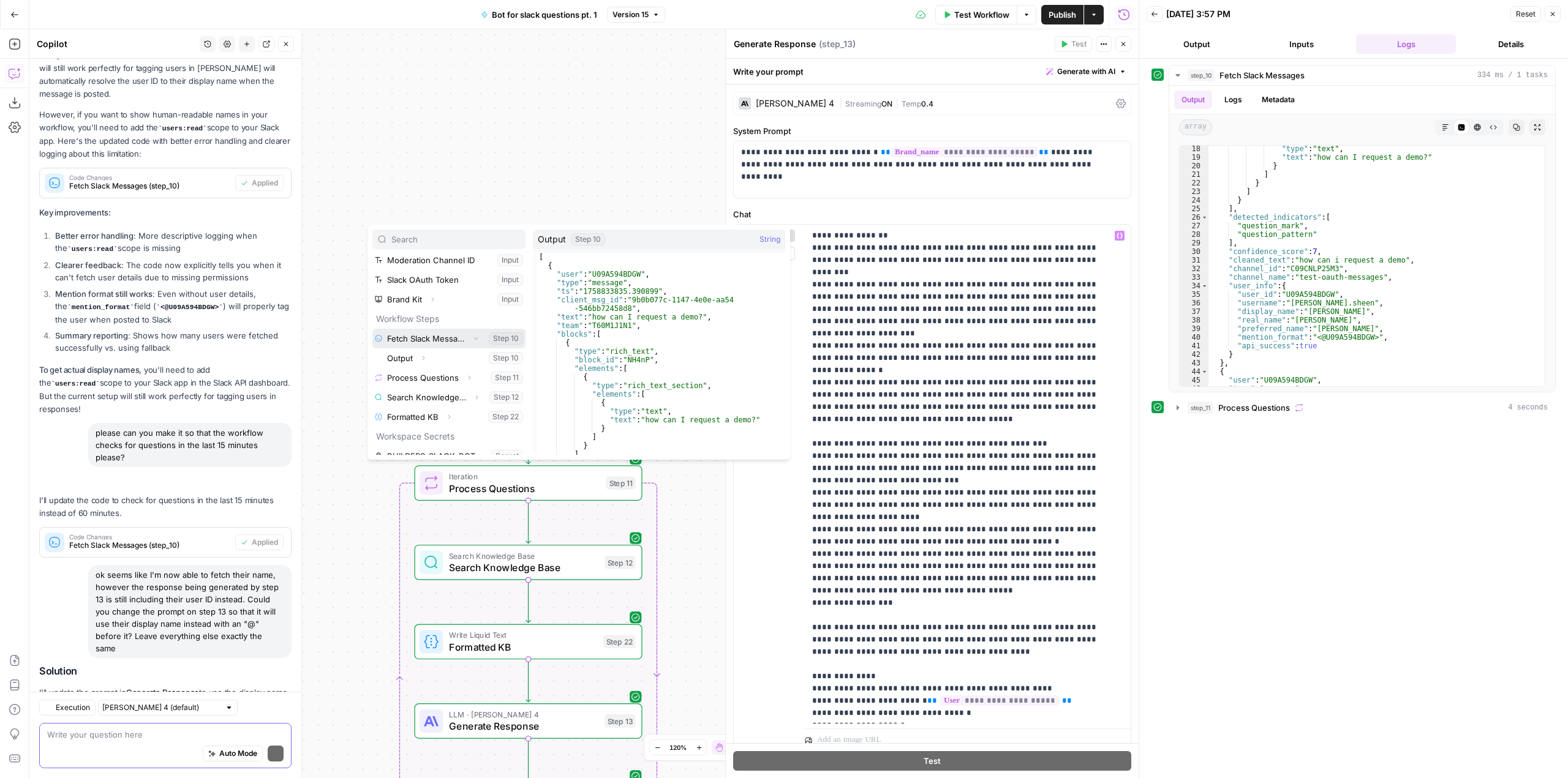
scroll to position [1569, 0]
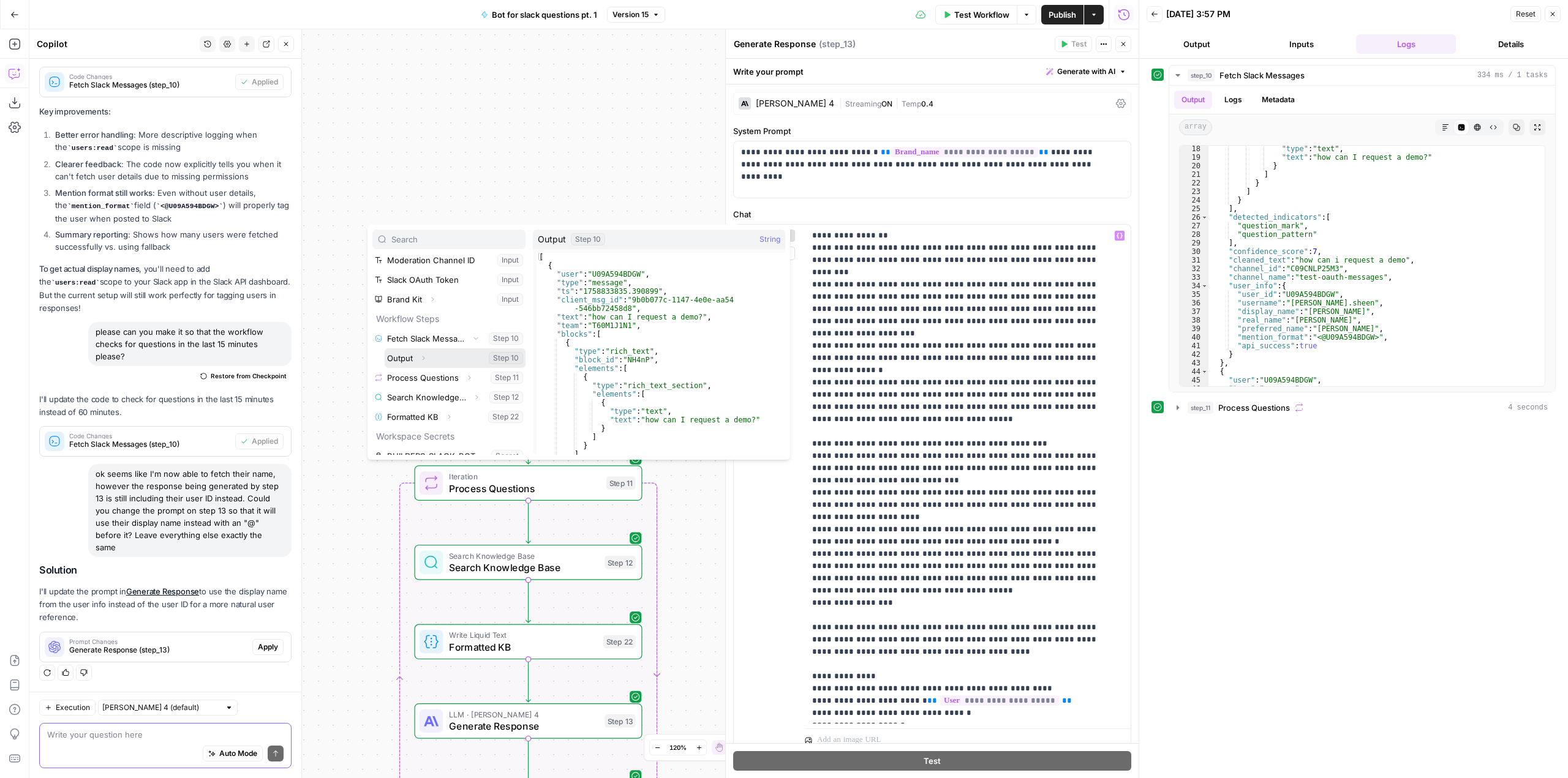
click at [455, 358] on button "Select variable Output" at bounding box center [454, 358] width 141 height 20
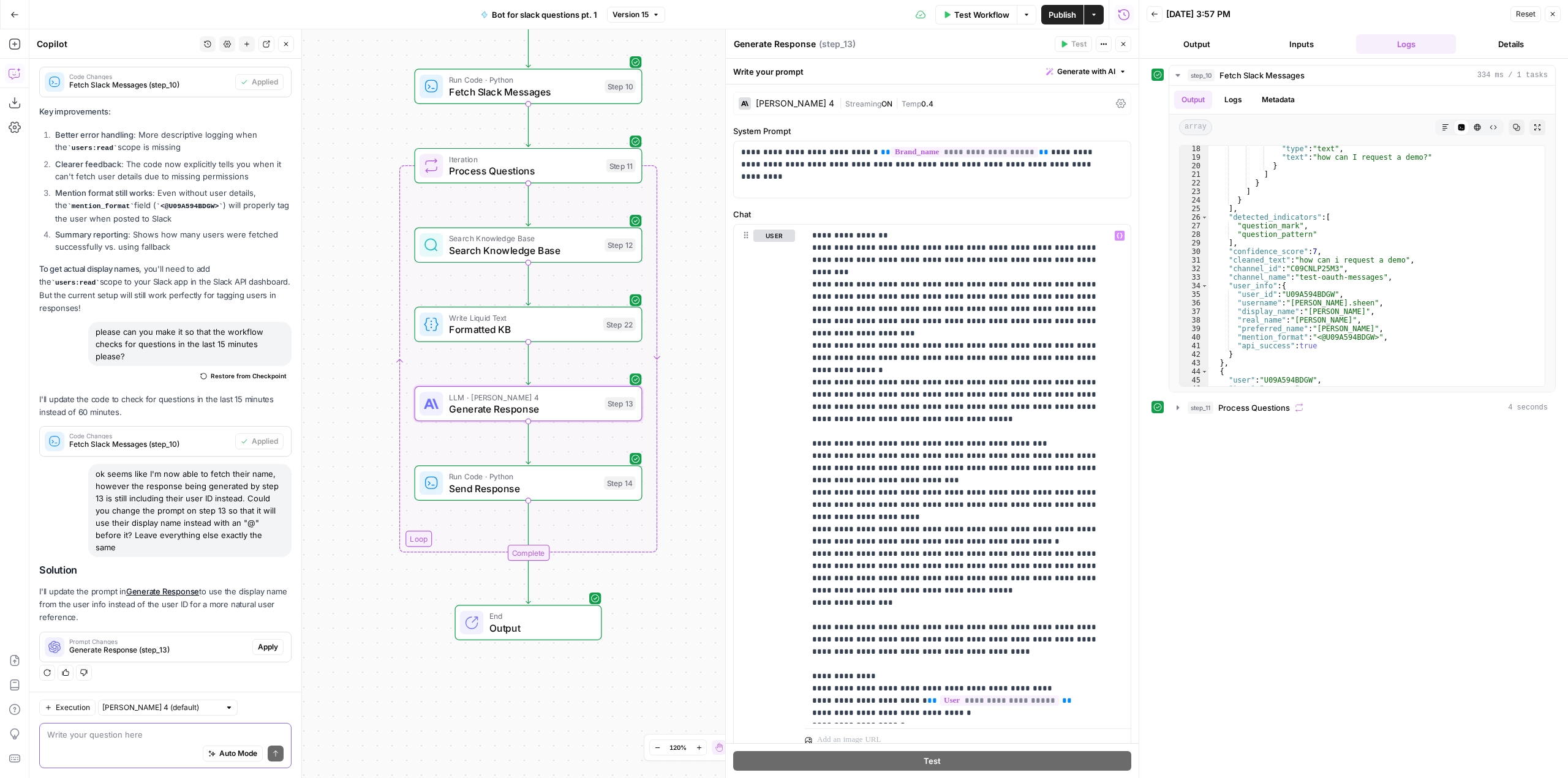
click at [258, 646] on span "Apply" at bounding box center [268, 647] width 20 height 11
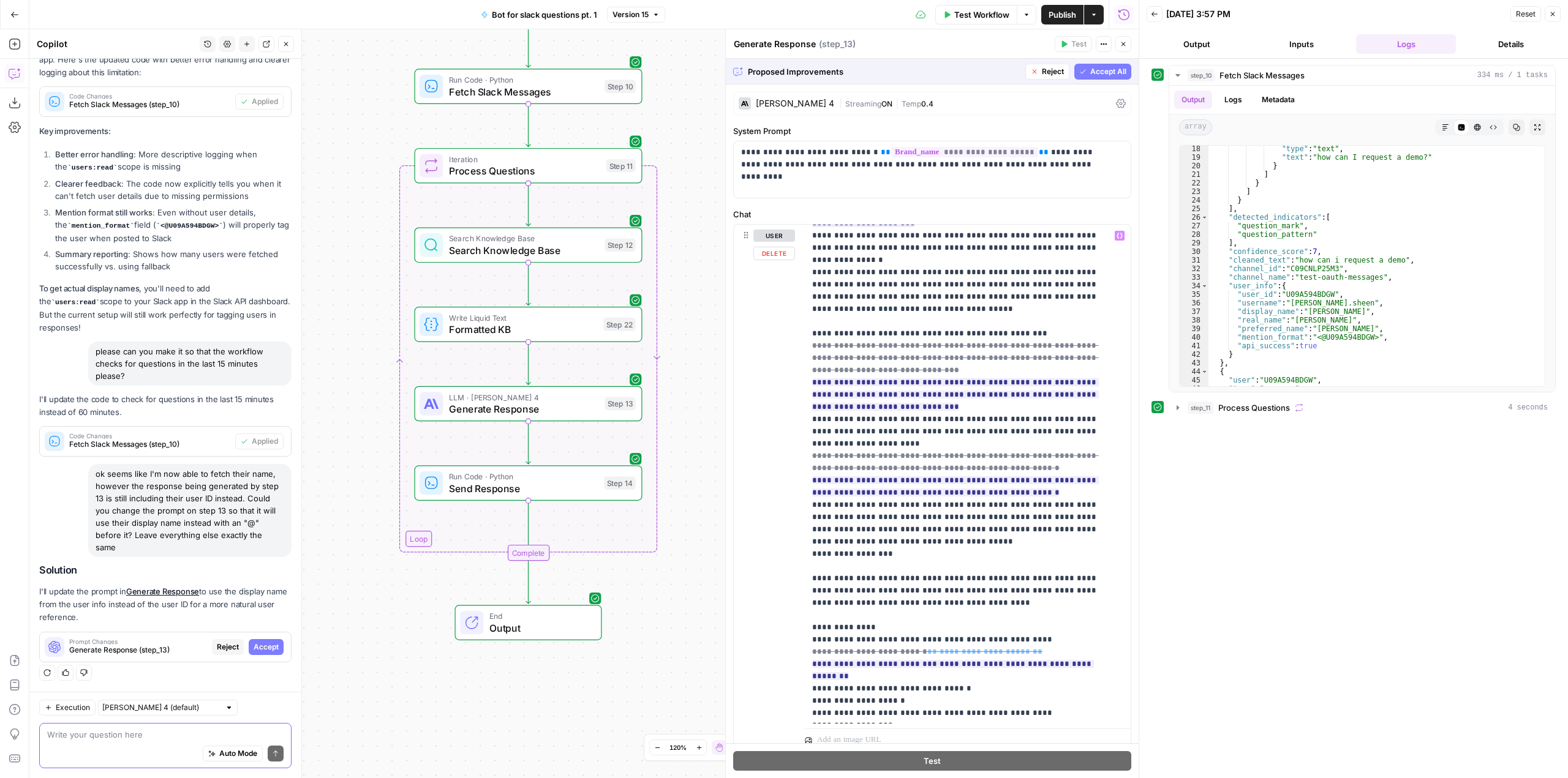
scroll to position [797, 0]
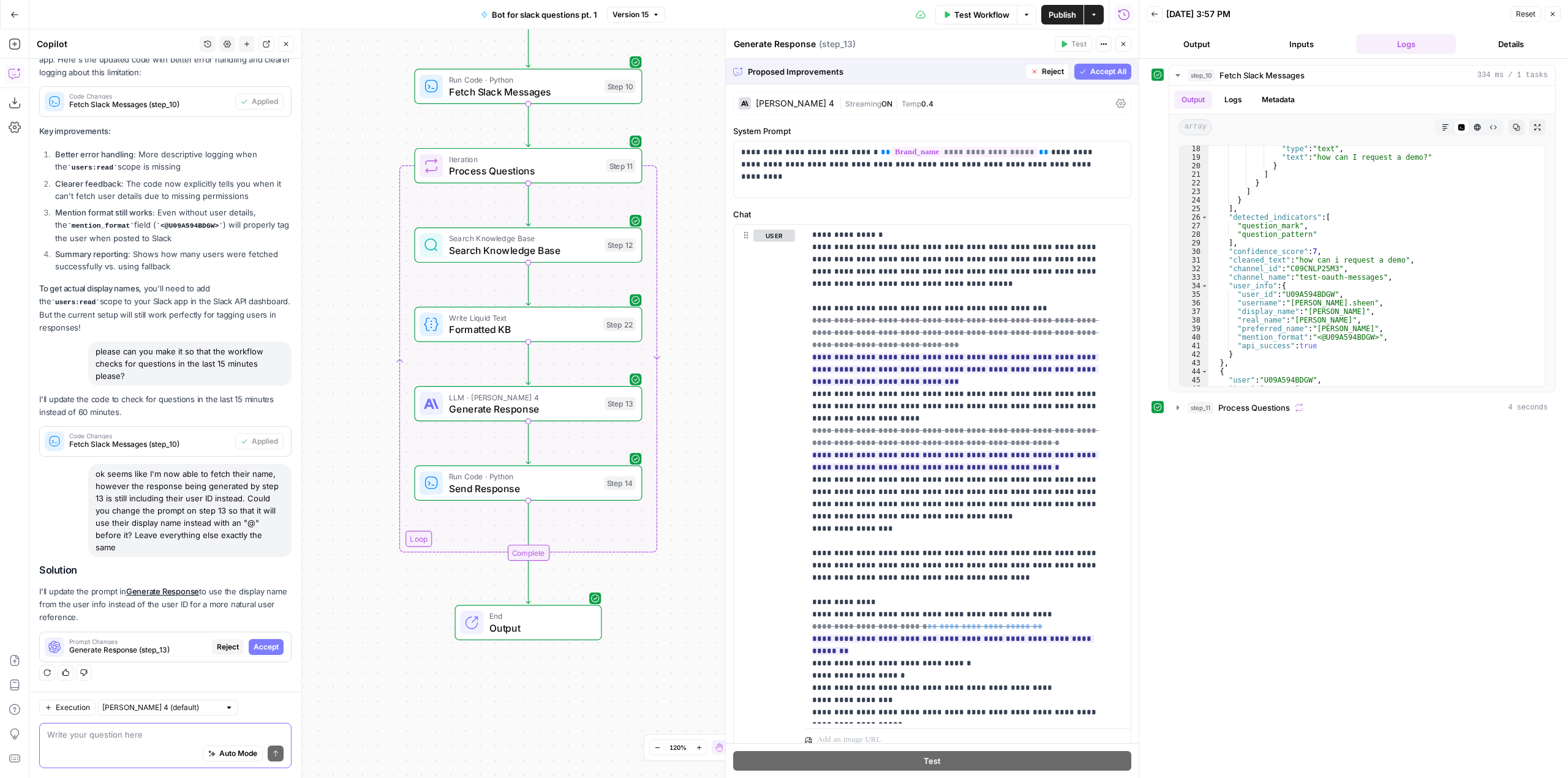
click at [1109, 75] on span "Accept All" at bounding box center [1108, 72] width 36 height 11
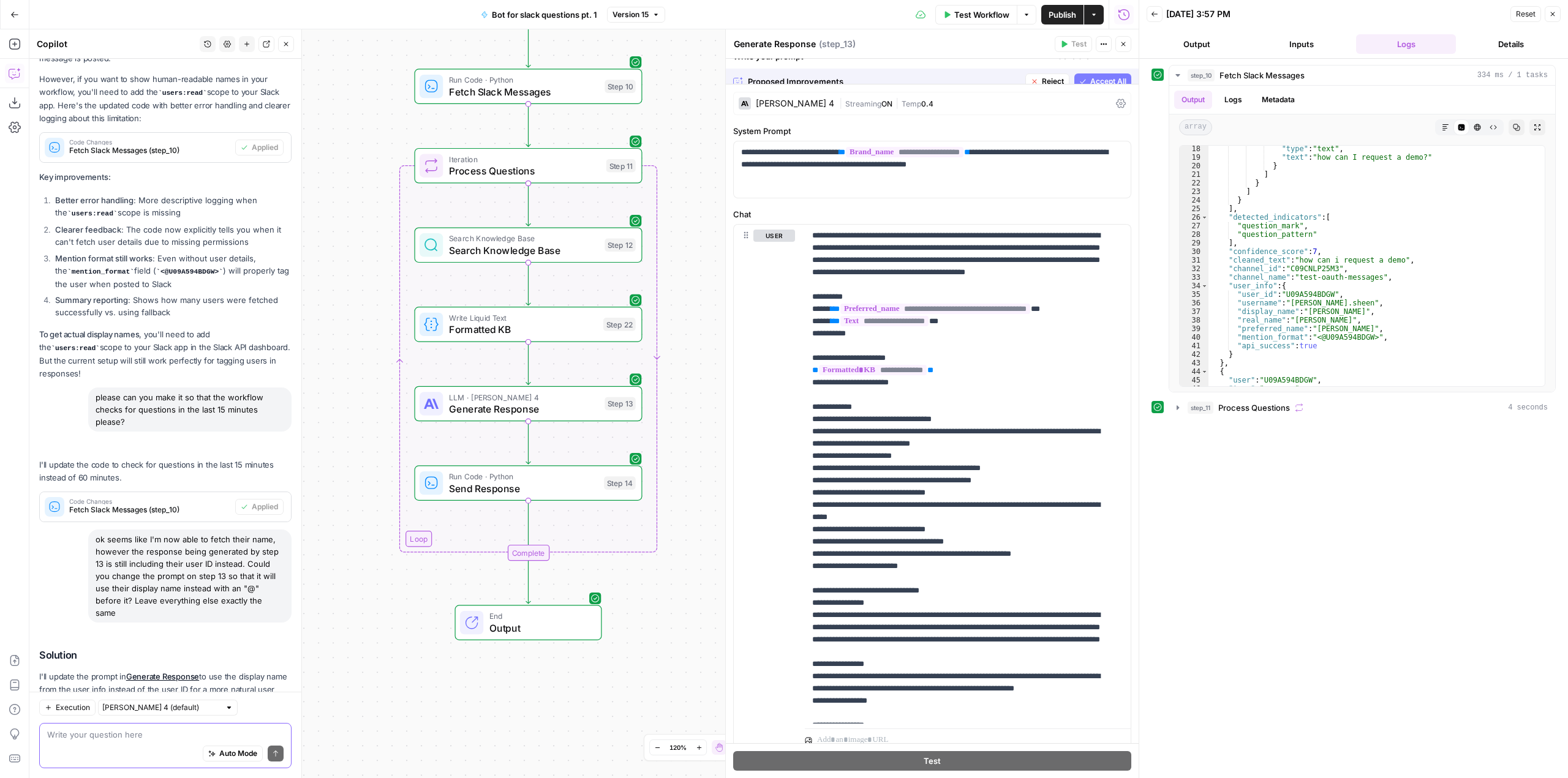
scroll to position [1588, 0]
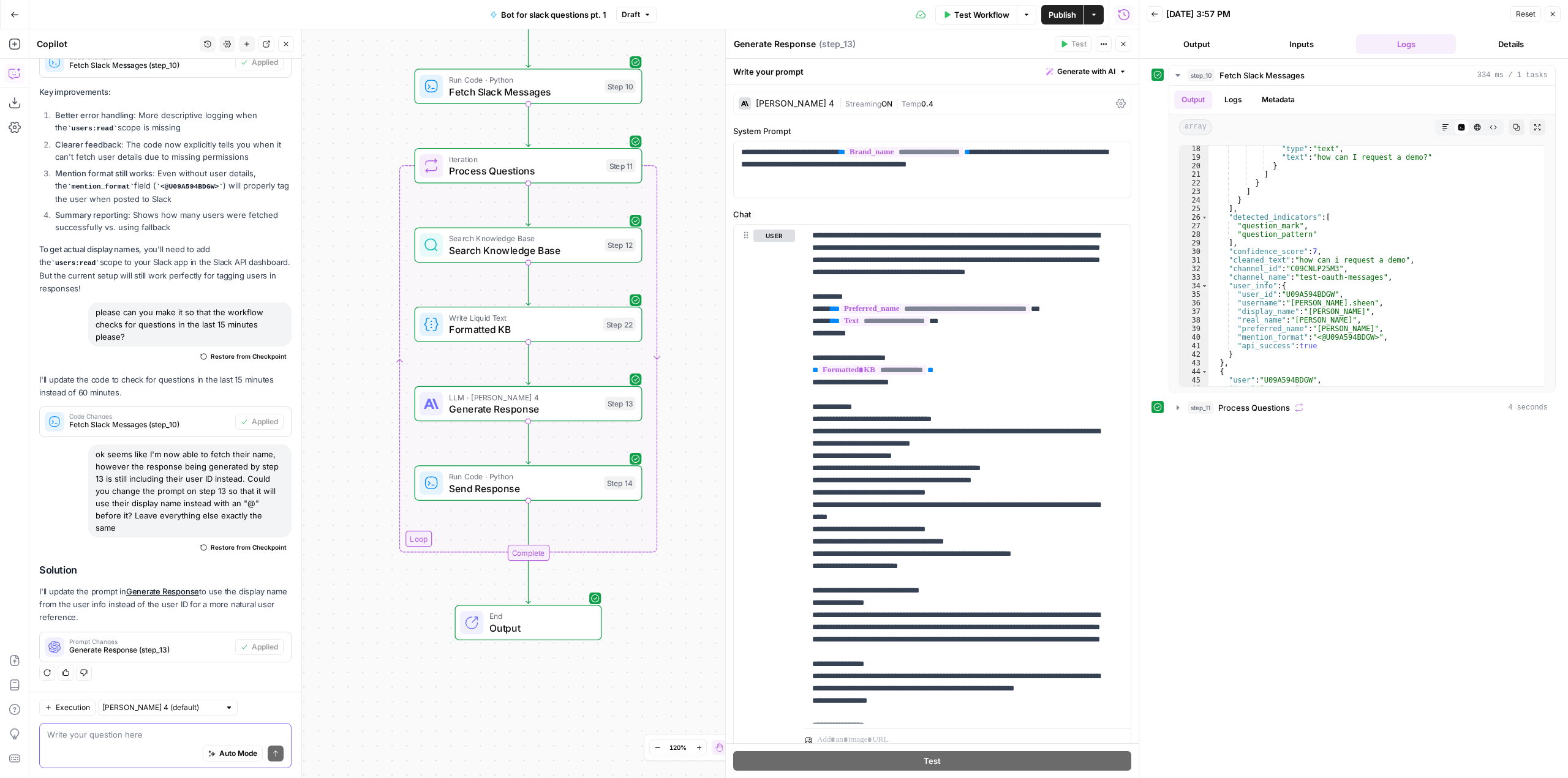
click at [180, 729] on textarea at bounding box center [164, 734] width 236 height 12
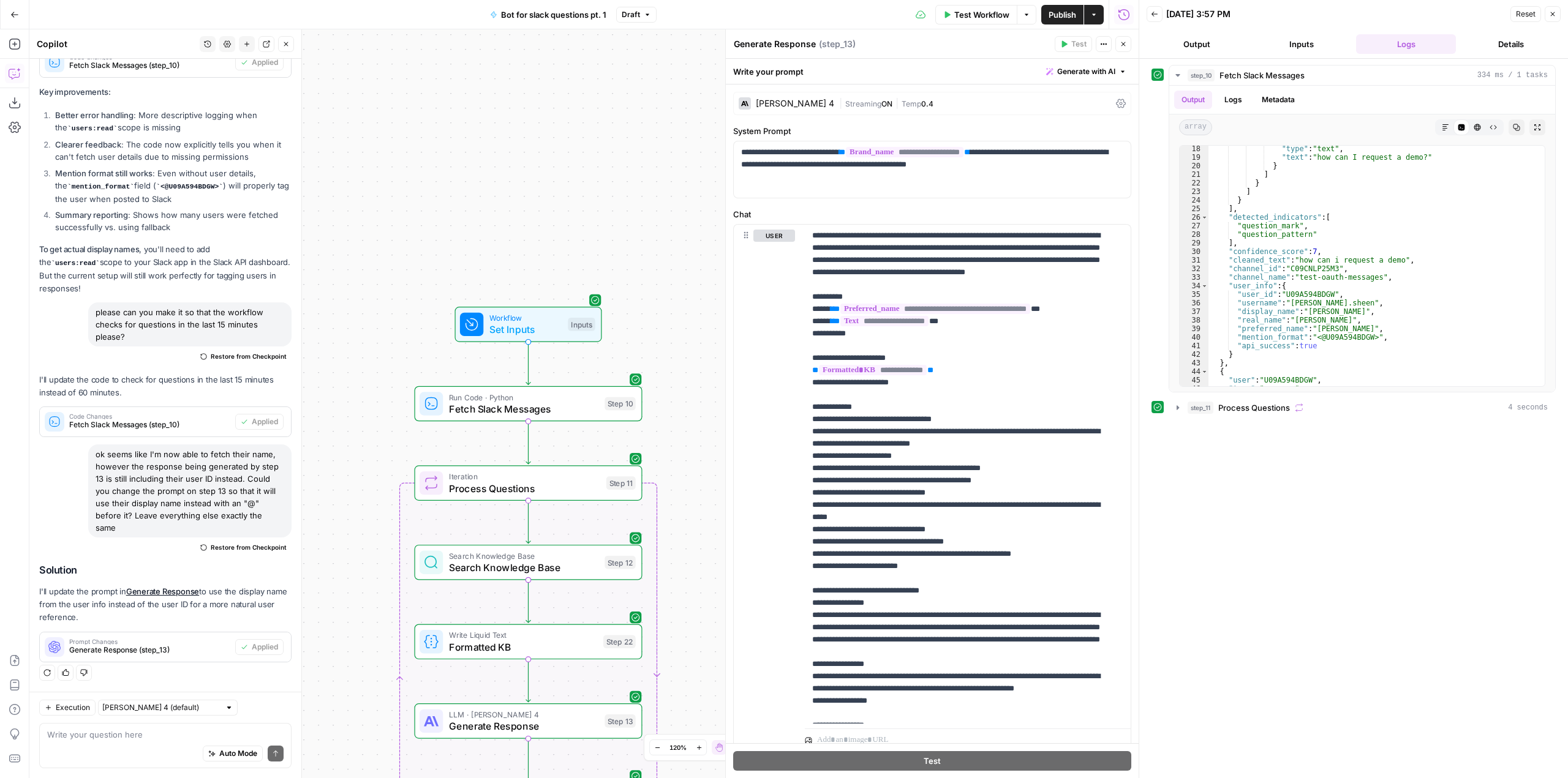
click at [976, 27] on div "Test Workflow Options Publish Actions Run History" at bounding box center [898, 14] width 483 height 29
click at [976, 18] on span "Test Workflow" at bounding box center [982, 14] width 55 height 12
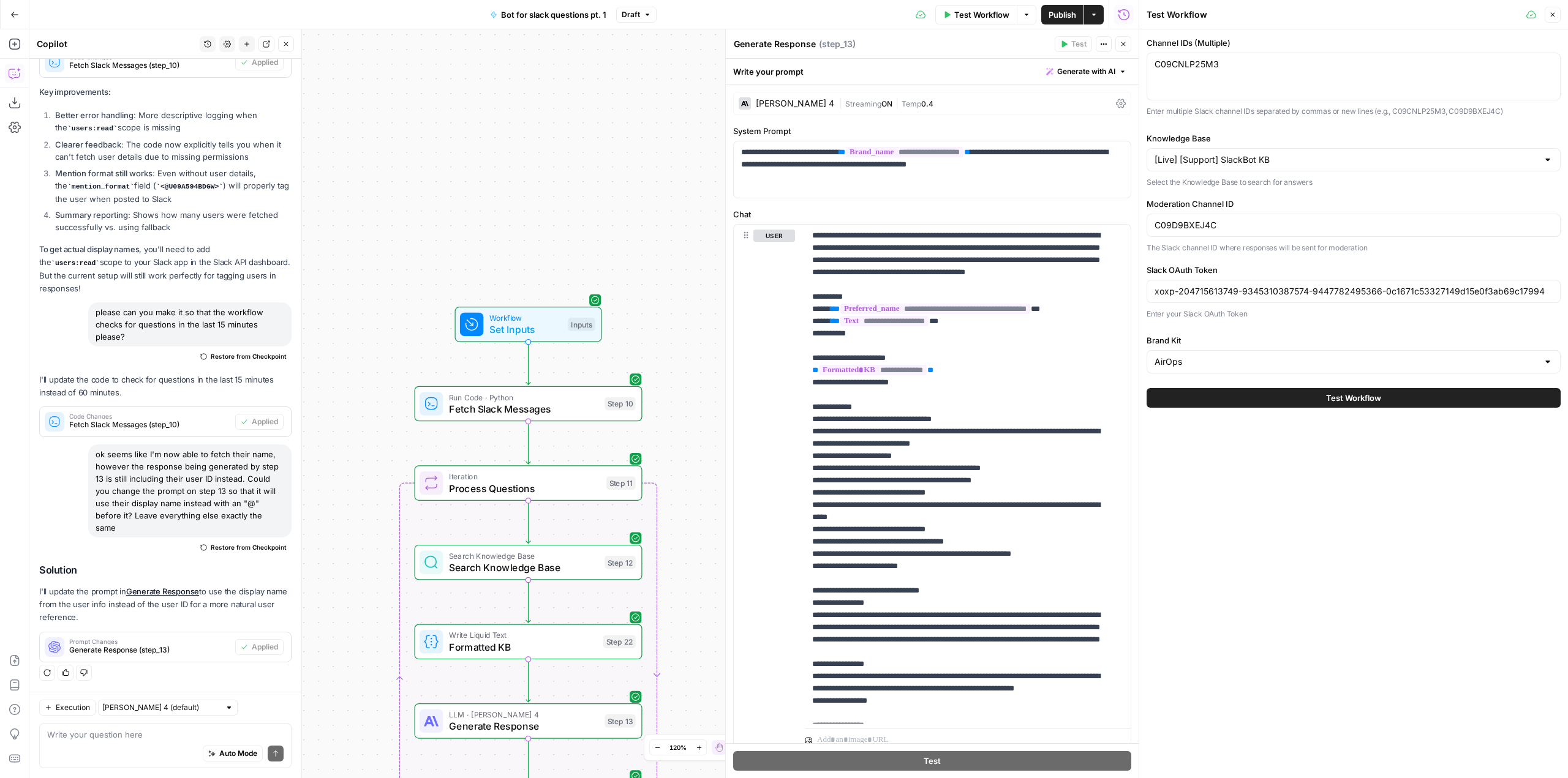
click at [1332, 398] on span "Test Workflow" at bounding box center [1354, 398] width 55 height 12
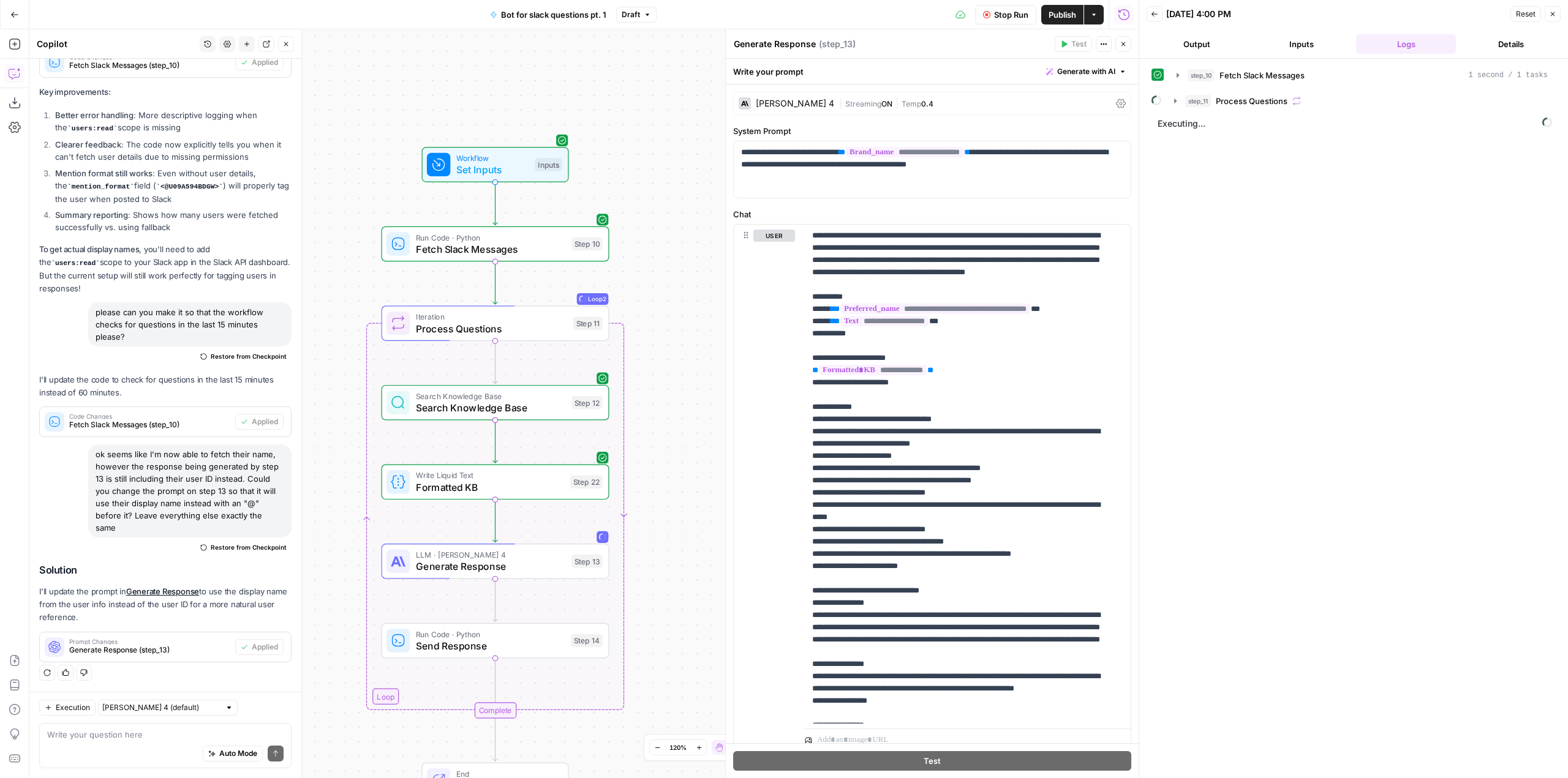
drag, startPoint x: 704, startPoint y: 487, endPoint x: 670, endPoint y: 328, distance: 162.6
click at [670, 328] on div "Workflow Set Inputs Inputs Run Code · Python Fetch Slack Messages Step 10 Loop …" at bounding box center [584, 404] width 1109 height 749
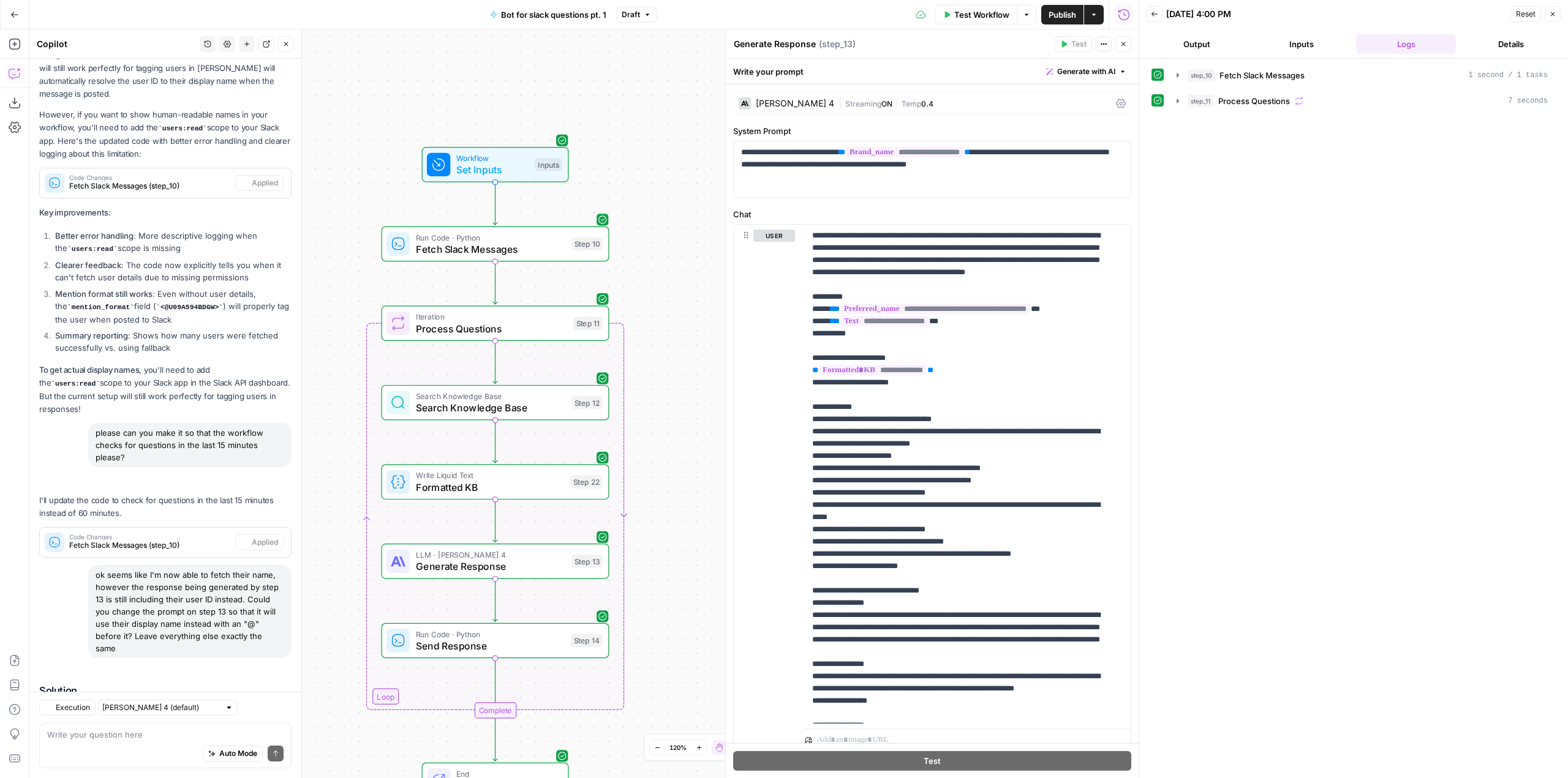
scroll to position [1588, 0]
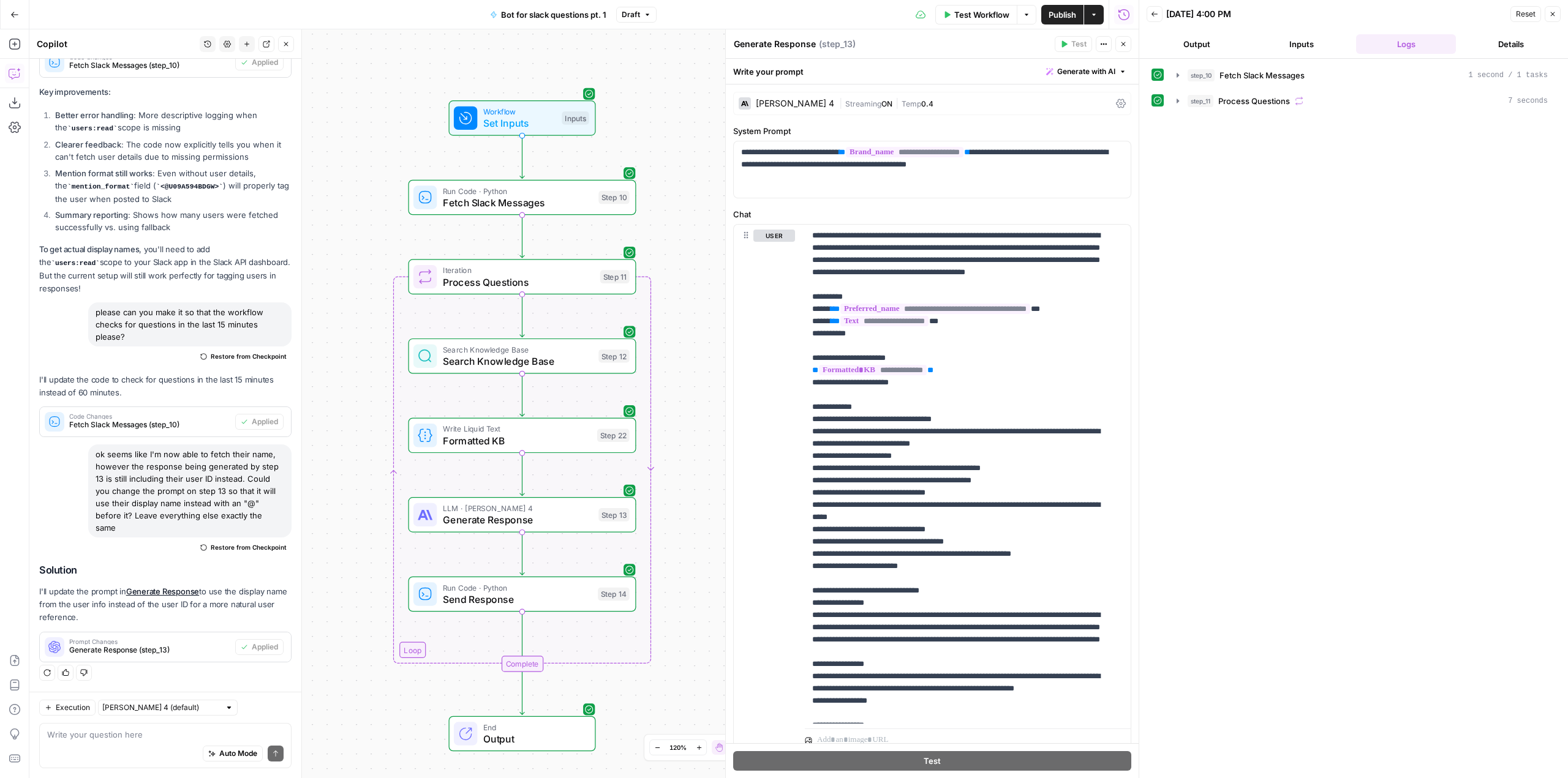
drag, startPoint x: 665, startPoint y: 365, endPoint x: 660, endPoint y: 177, distance: 188.1
click at [660, 177] on div "Workflow Set Inputs Inputs Run Code · Python Fetch Slack Messages Step 10 Loop …" at bounding box center [584, 404] width 1109 height 749
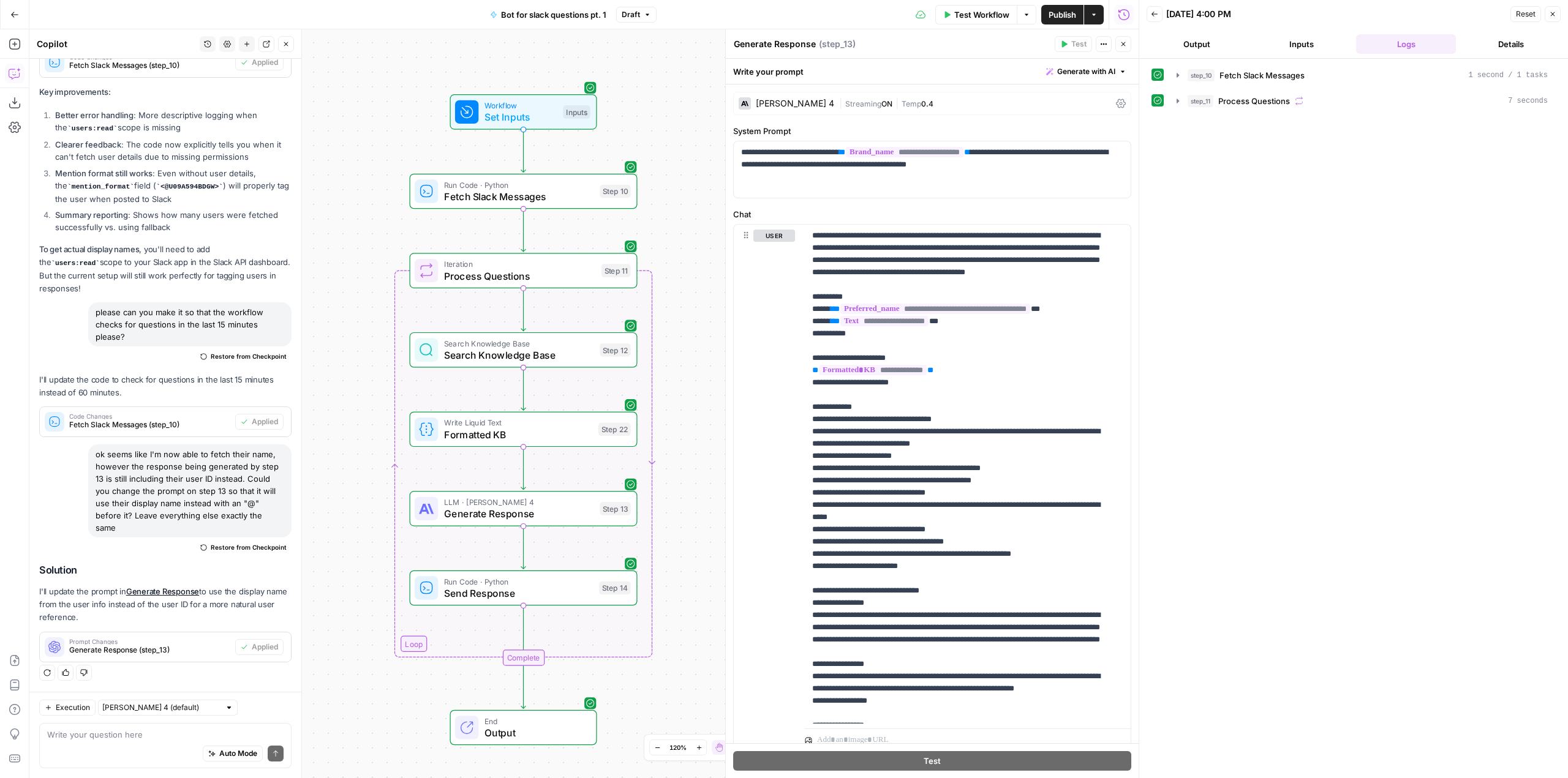
click at [1067, 18] on span "Publish" at bounding box center [1062, 14] width 28 height 12
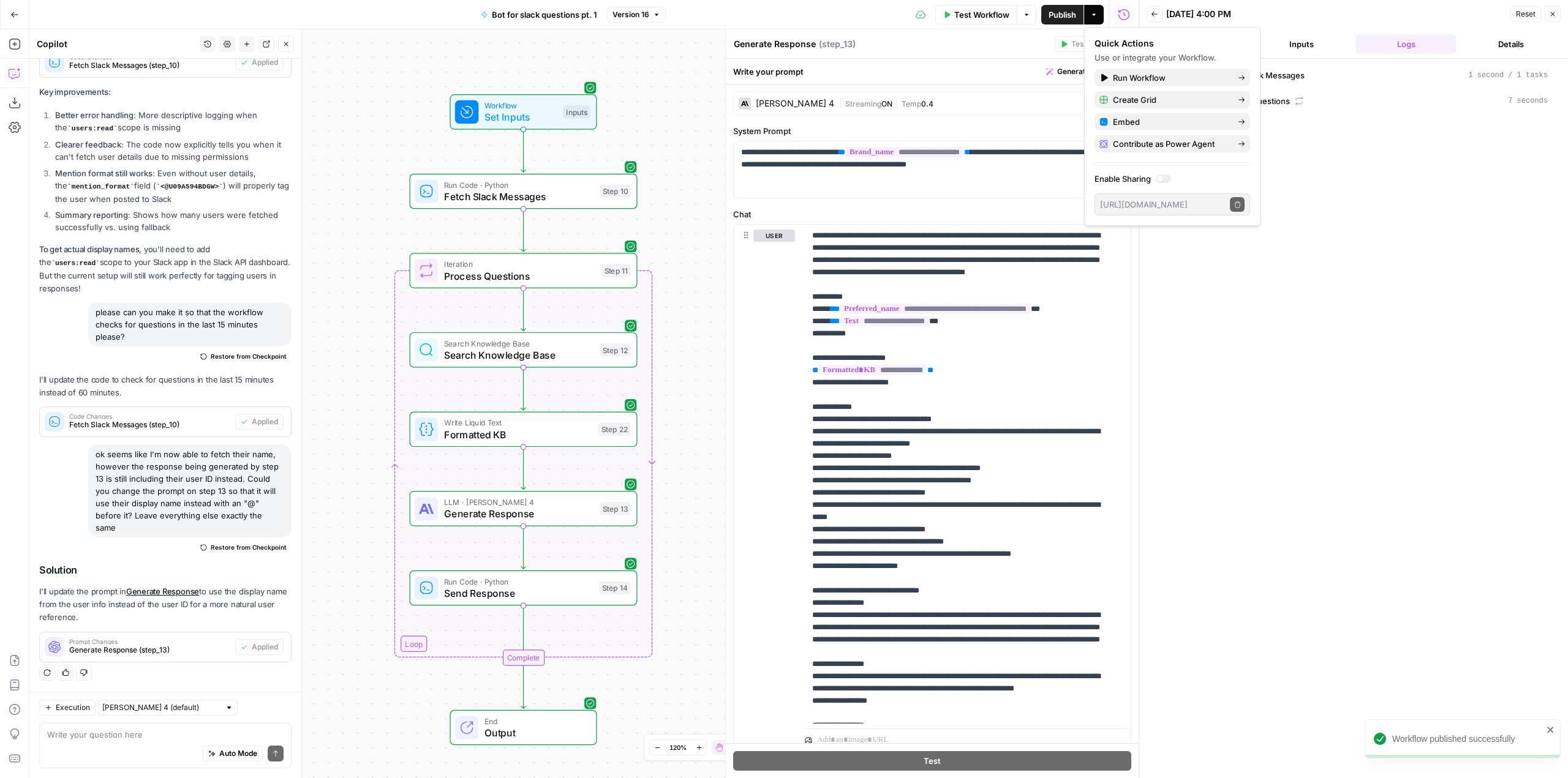
click at [704, 96] on div "Workflow Set Inputs Inputs Run Code · Python Fetch Slack Messages Step 10 Loop …" at bounding box center [584, 404] width 1109 height 749
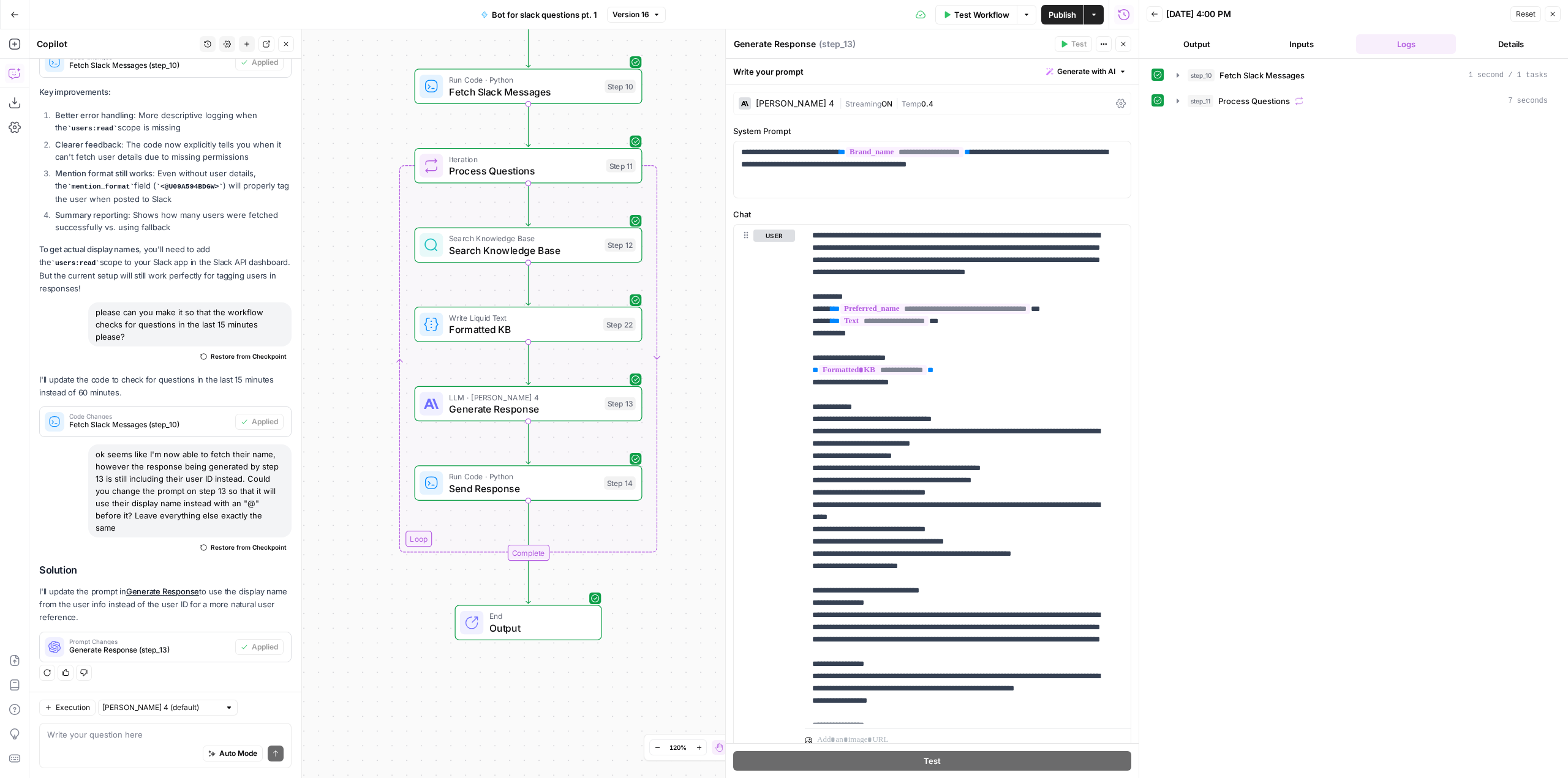
click at [166, 727] on div "Write your question here Auto Mode Send" at bounding box center [165, 746] width 252 height 45
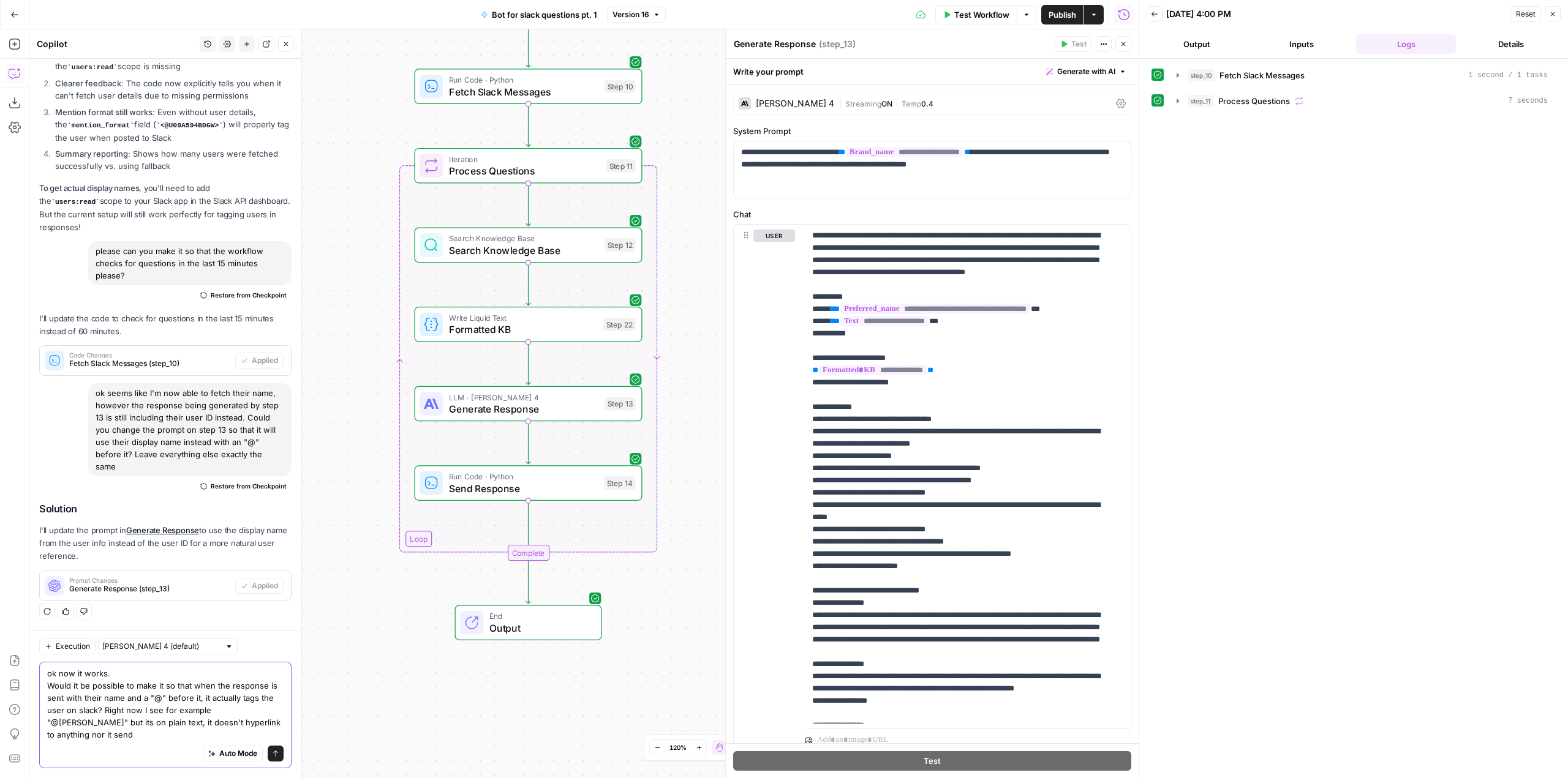
scroll to position [1650, 0]
type textarea "ok now it works. Would it be possible to make it so that when the response is s…"
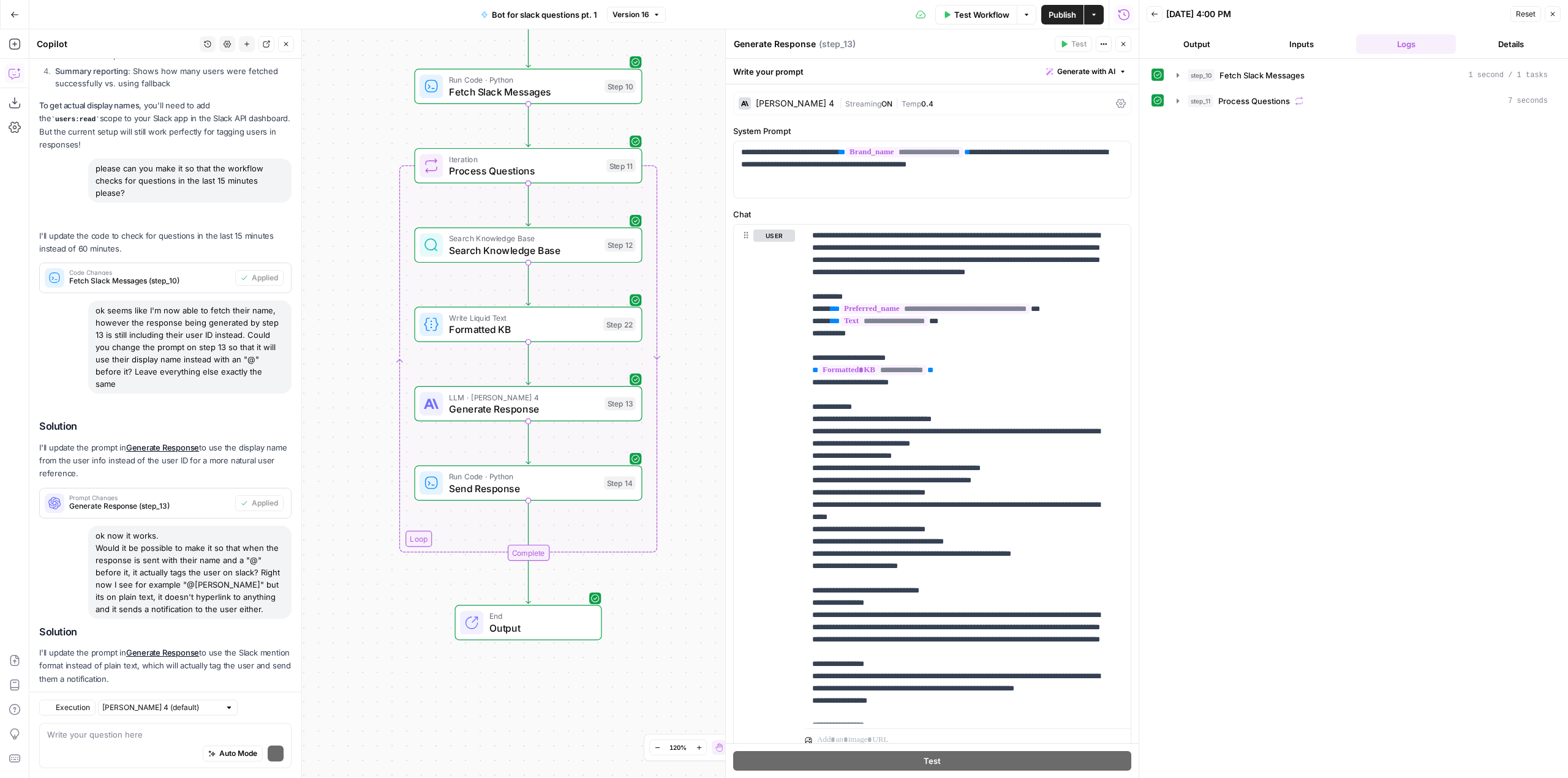
scroll to position [1853, 0]
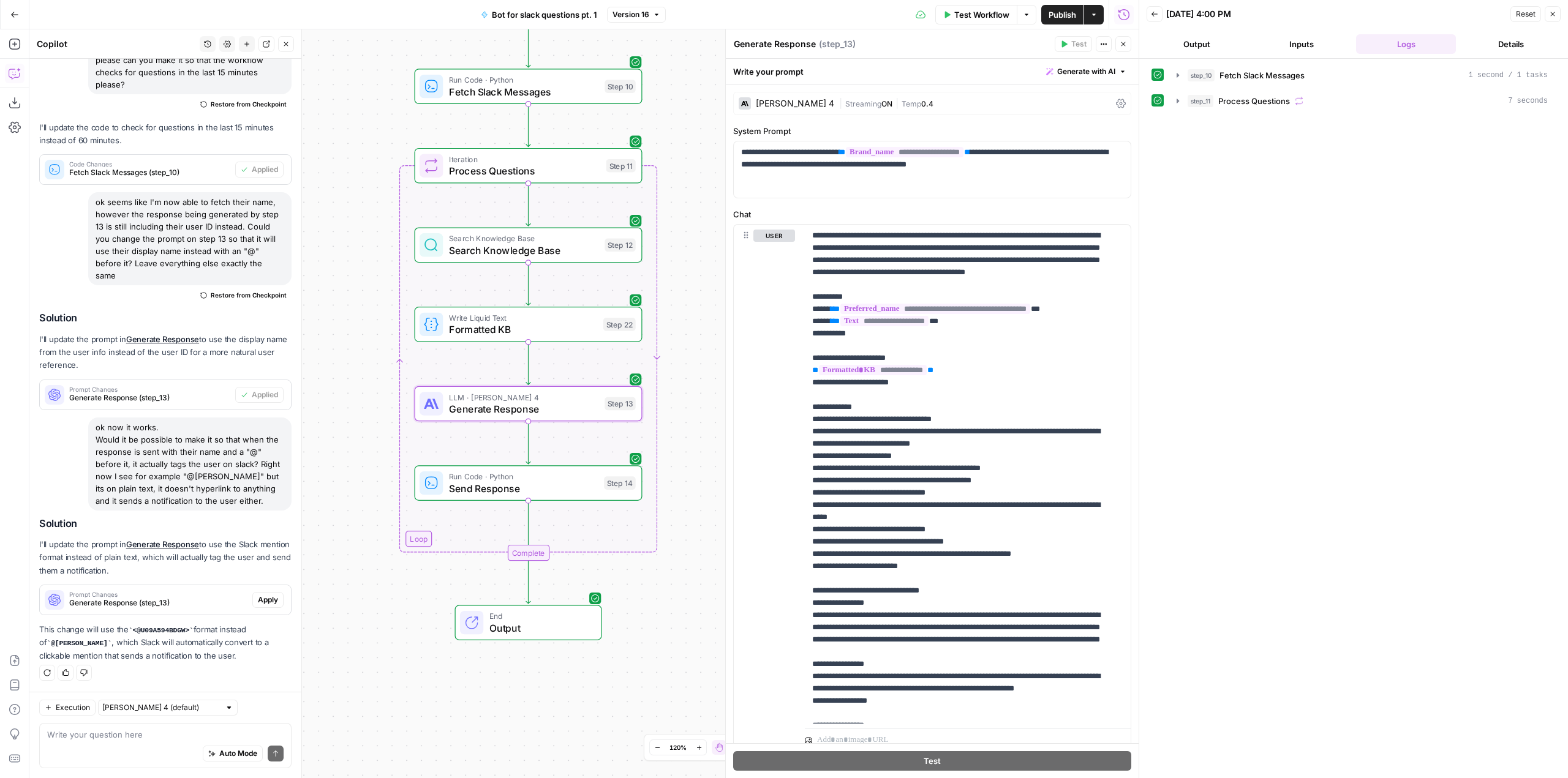
click at [263, 604] on span "Apply" at bounding box center [268, 600] width 20 height 11
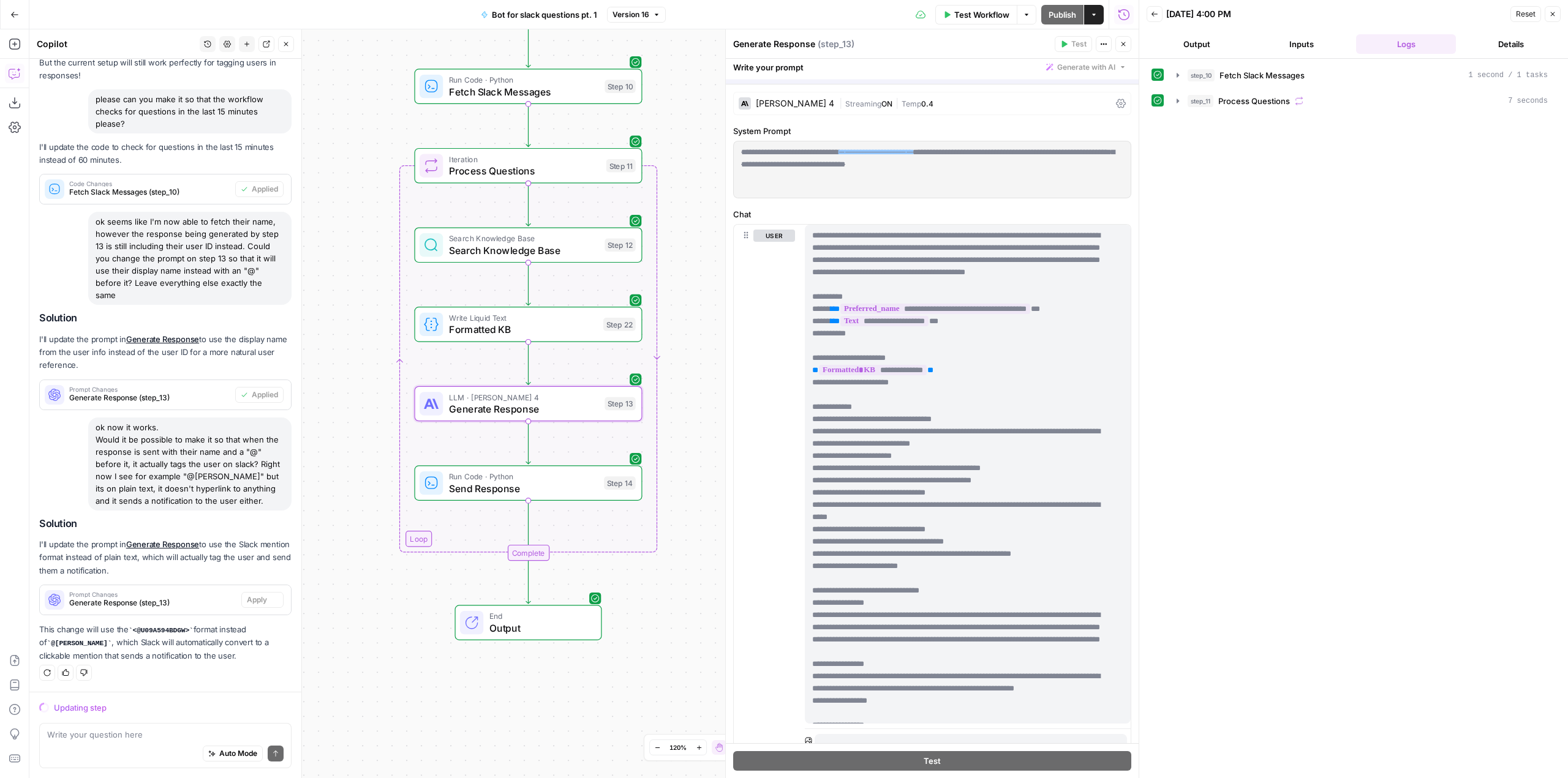
scroll to position [1755, 0]
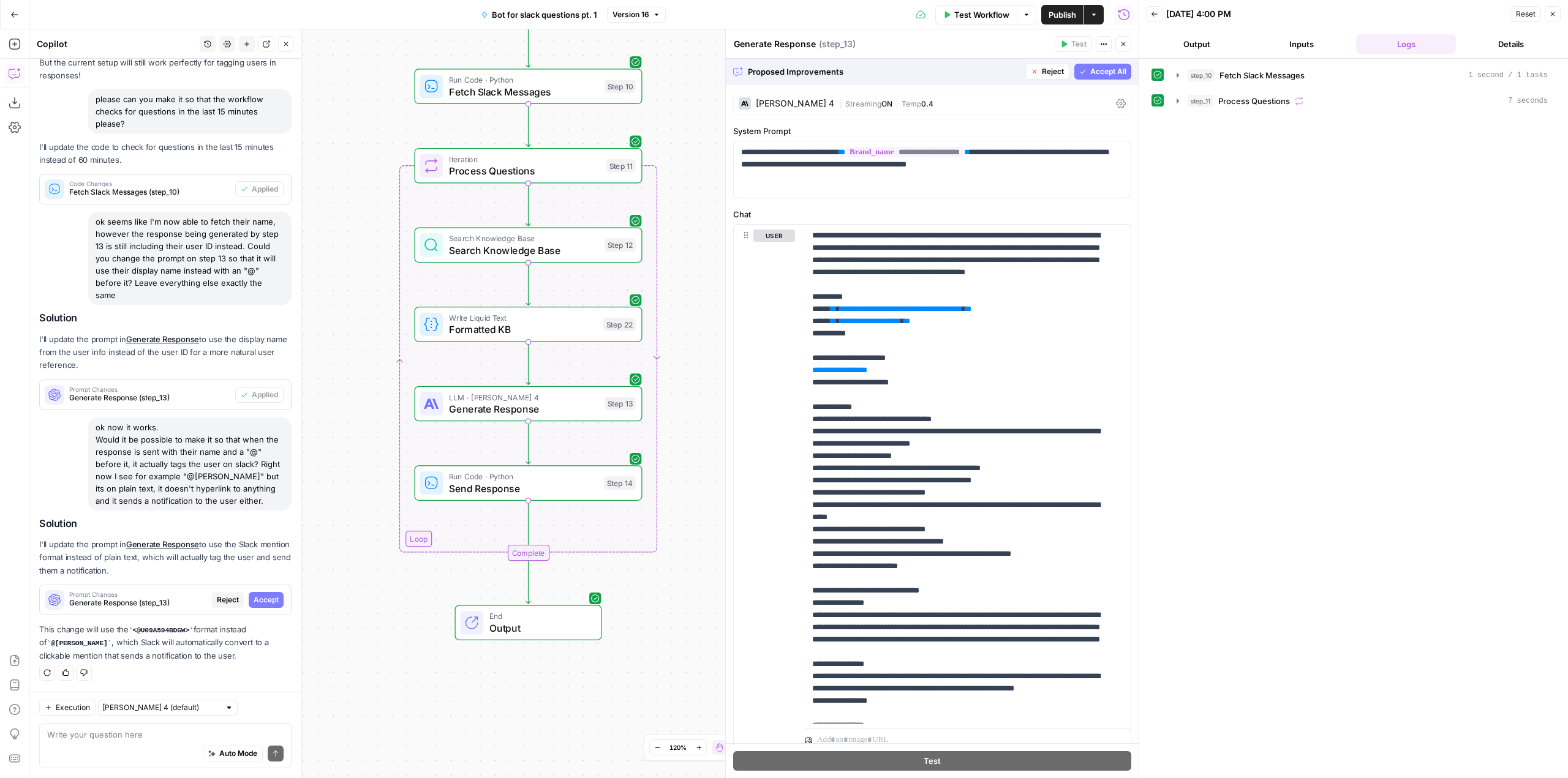
click at [1079, 71] on icon "button" at bounding box center [1083, 72] width 8 height 8
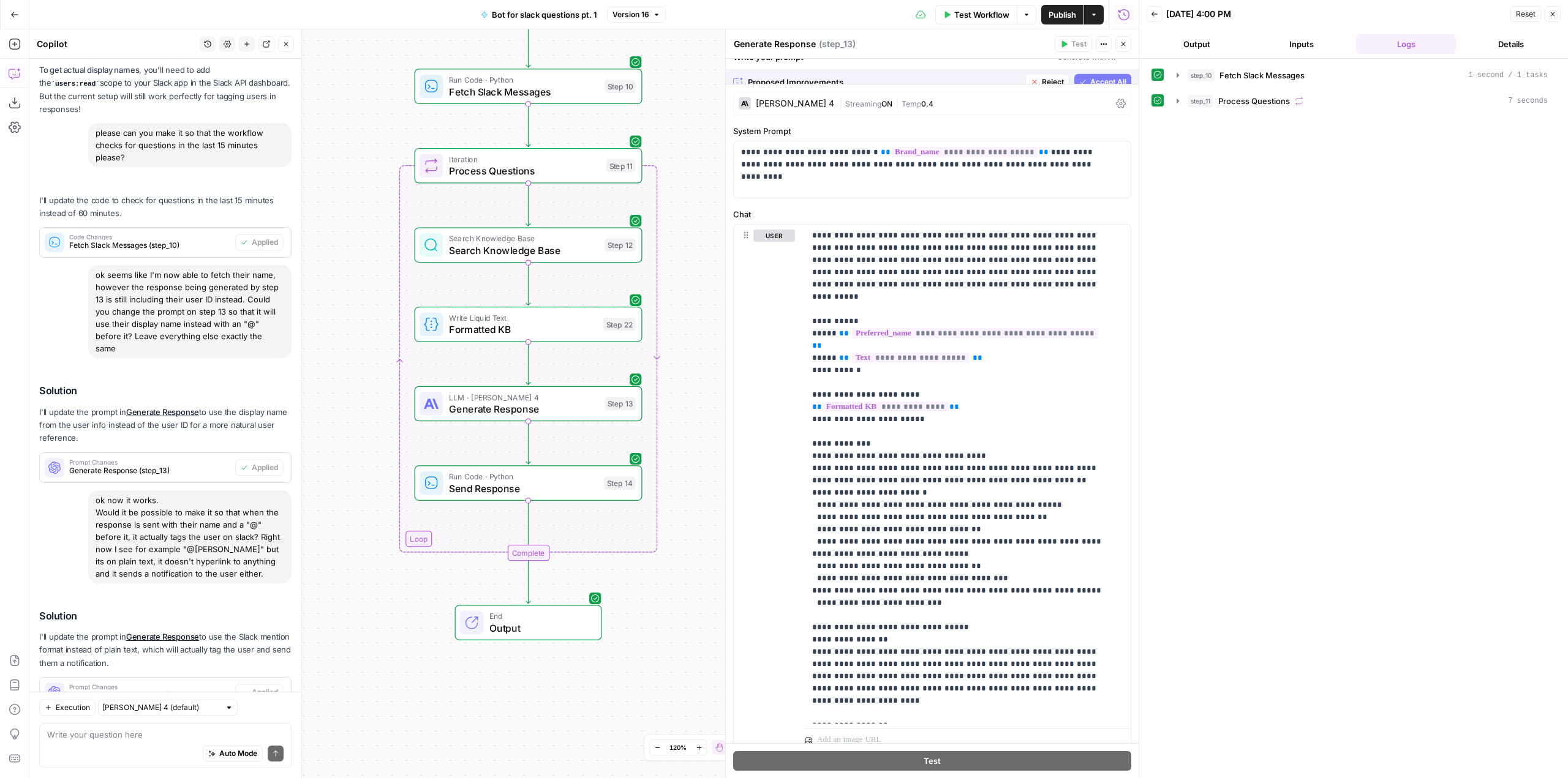
scroll to position [1872, 0]
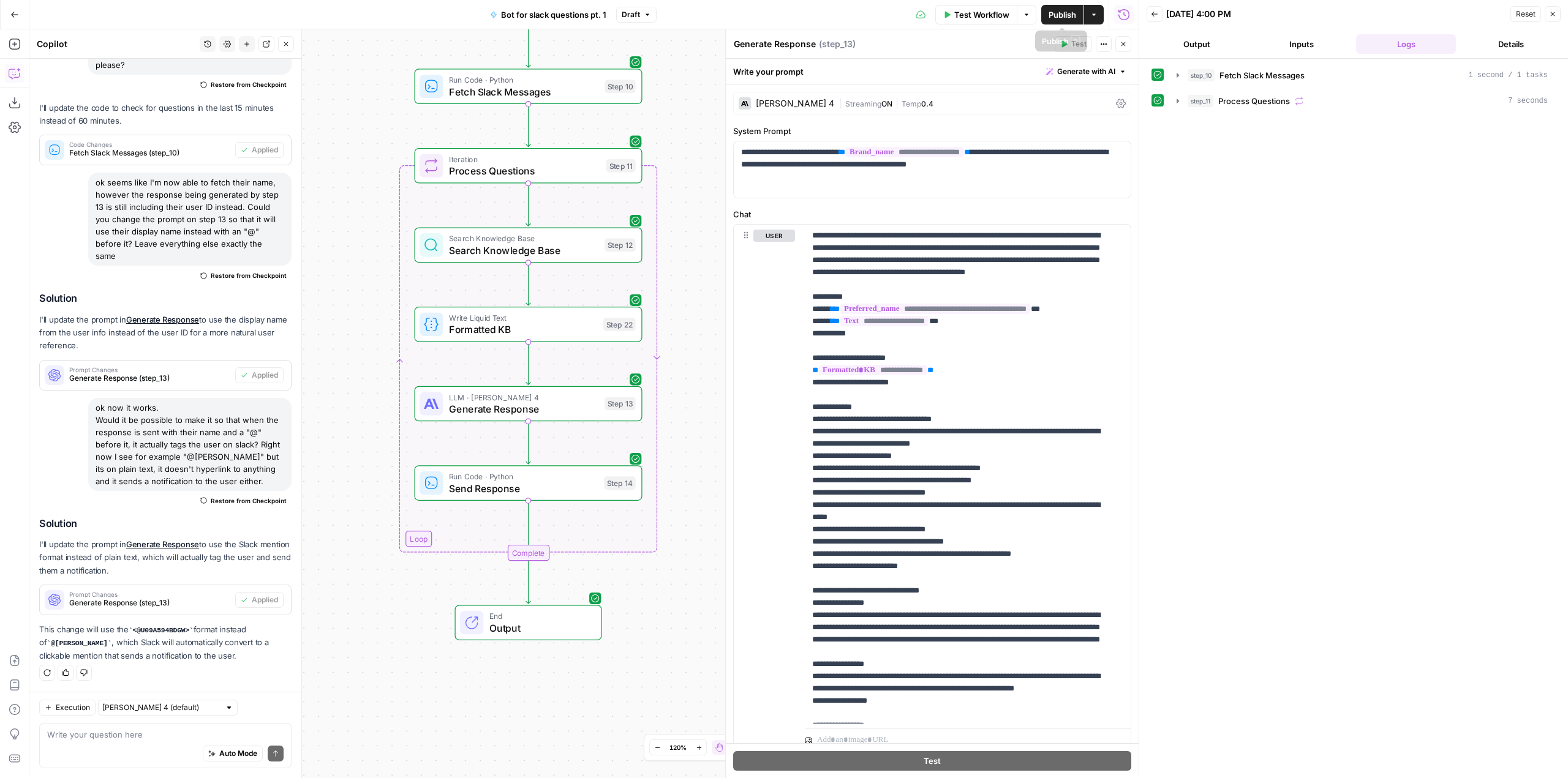
click at [1064, 17] on span "Publish" at bounding box center [1062, 14] width 28 height 12
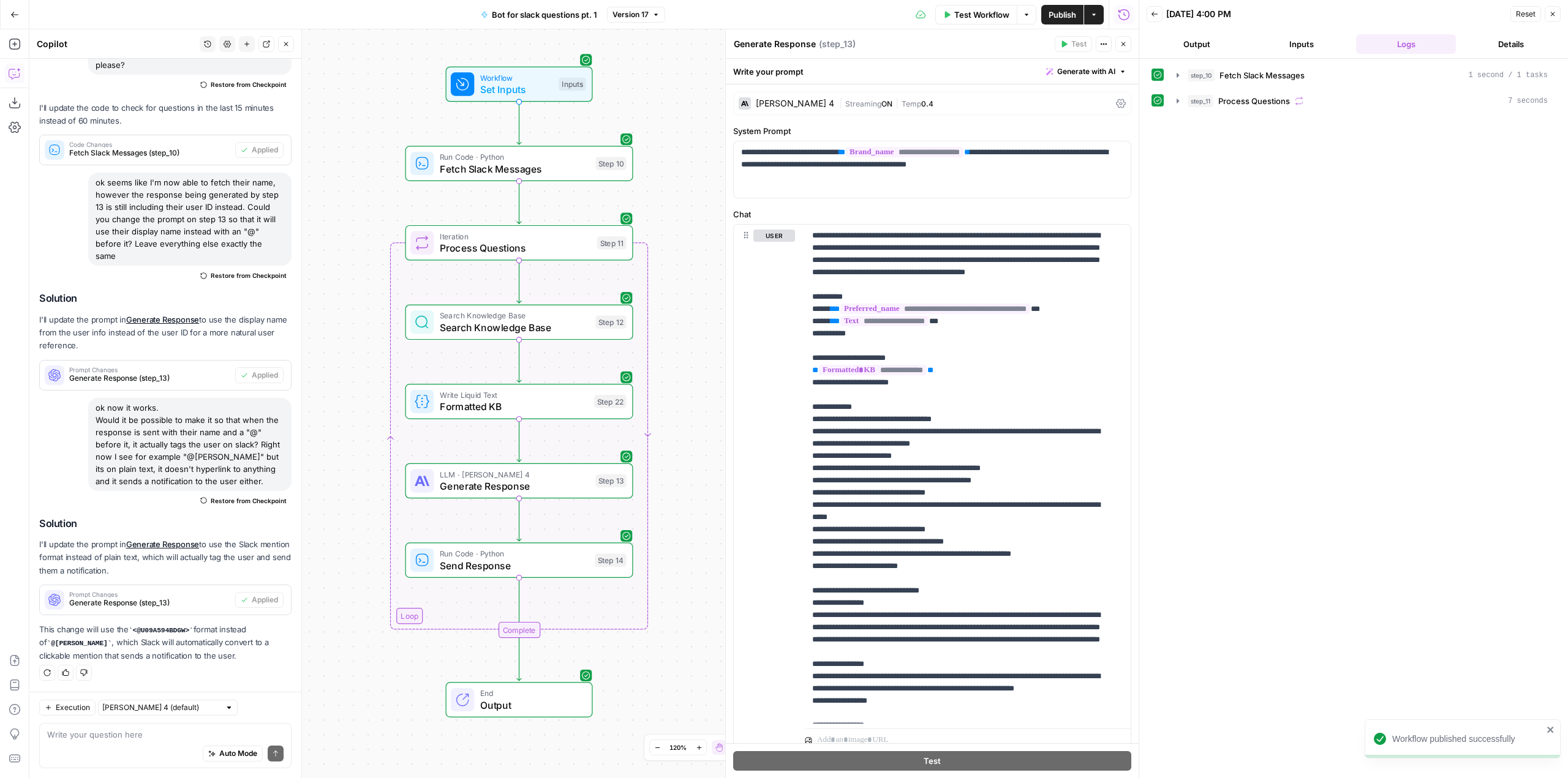
drag, startPoint x: 708, startPoint y: 177, endPoint x: 700, endPoint y: 254, distance: 77.4
click at [700, 254] on div "Workflow Set Inputs Inputs Run Code · Python Fetch Slack Messages Step 10 Loop …" at bounding box center [584, 404] width 1109 height 749
click at [978, 12] on span "Test Workflow" at bounding box center [982, 14] width 55 height 12
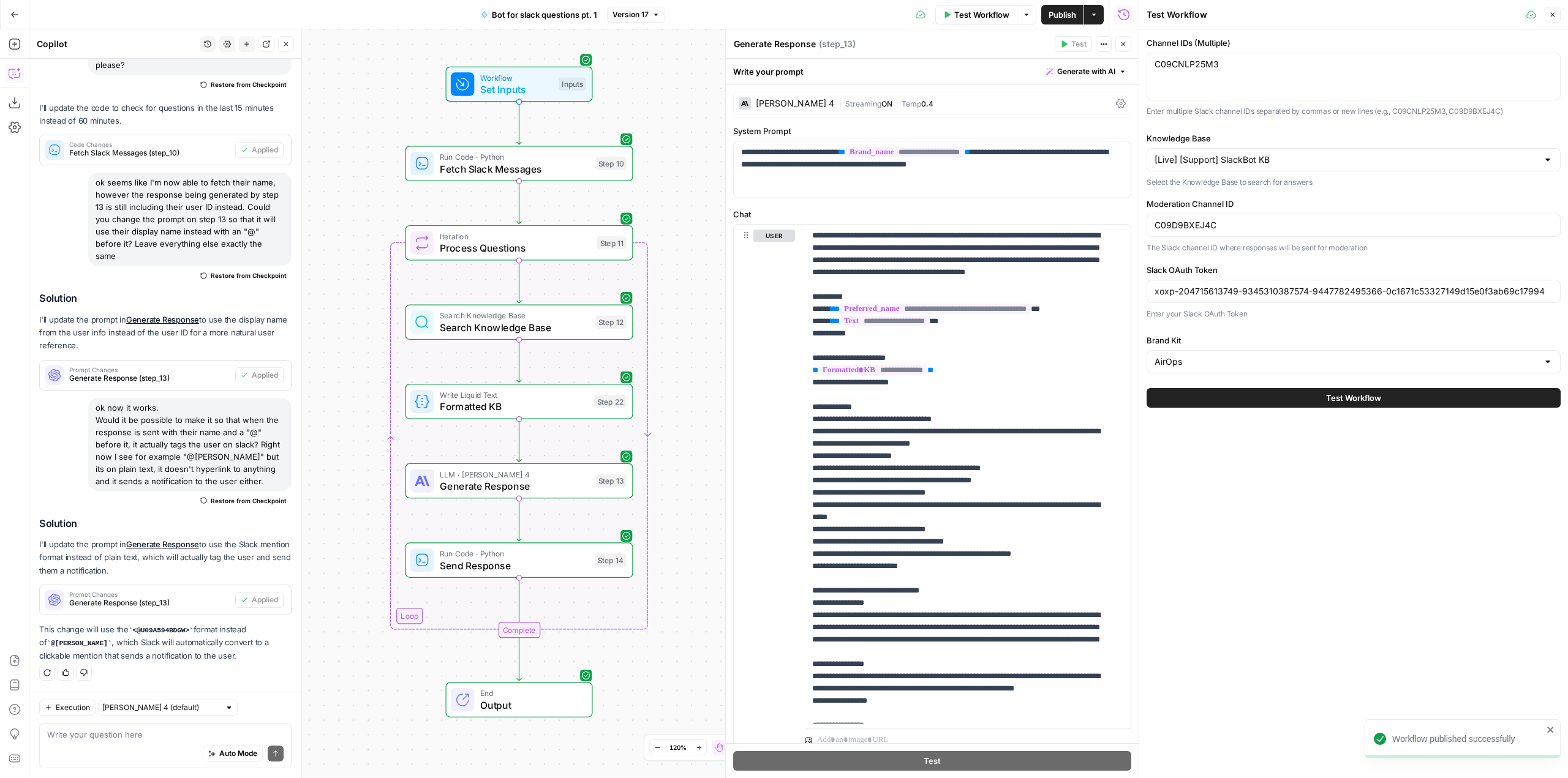
click at [1368, 395] on span "Test Workflow" at bounding box center [1354, 398] width 55 height 12
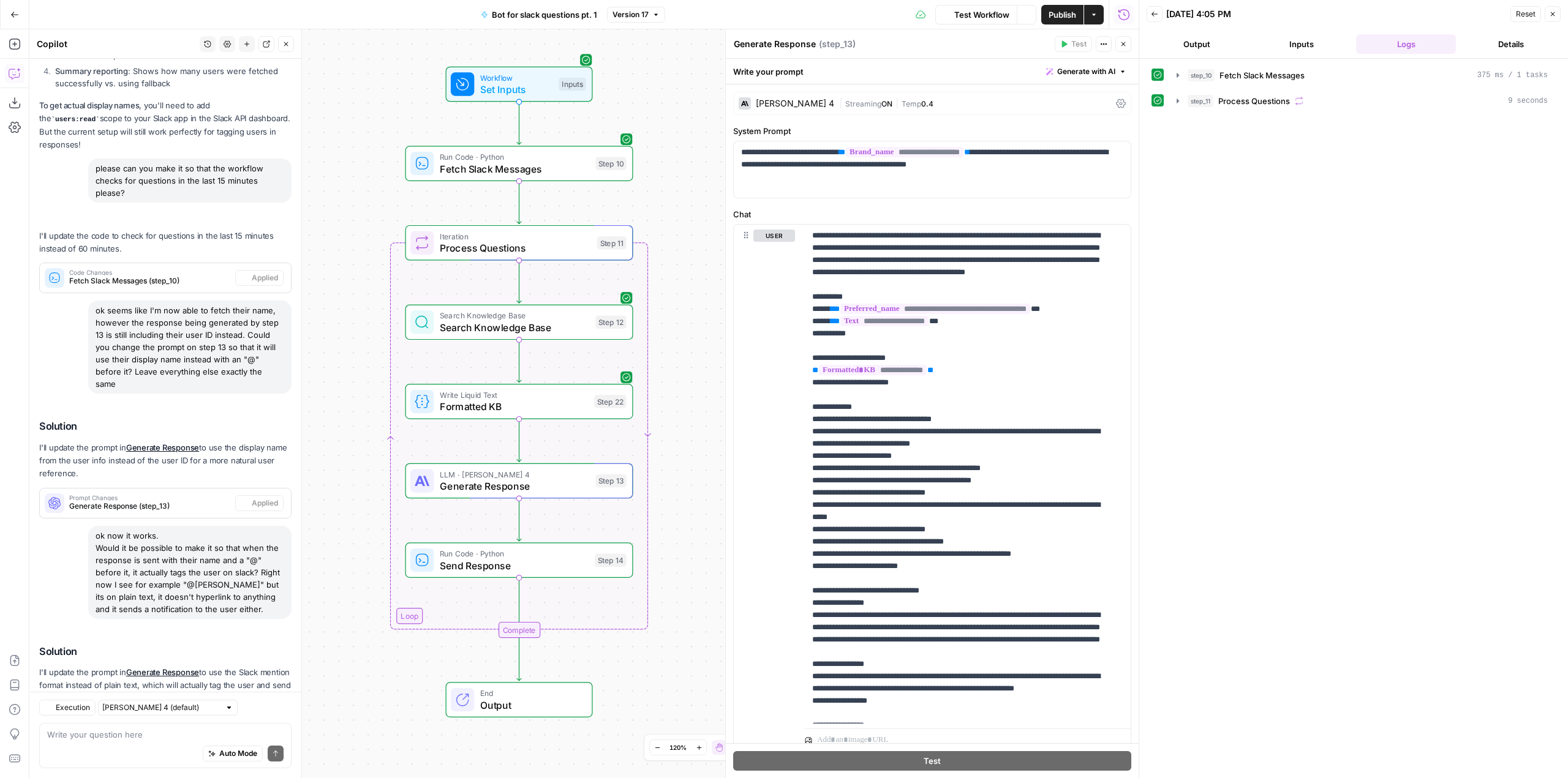
scroll to position [1872, 0]
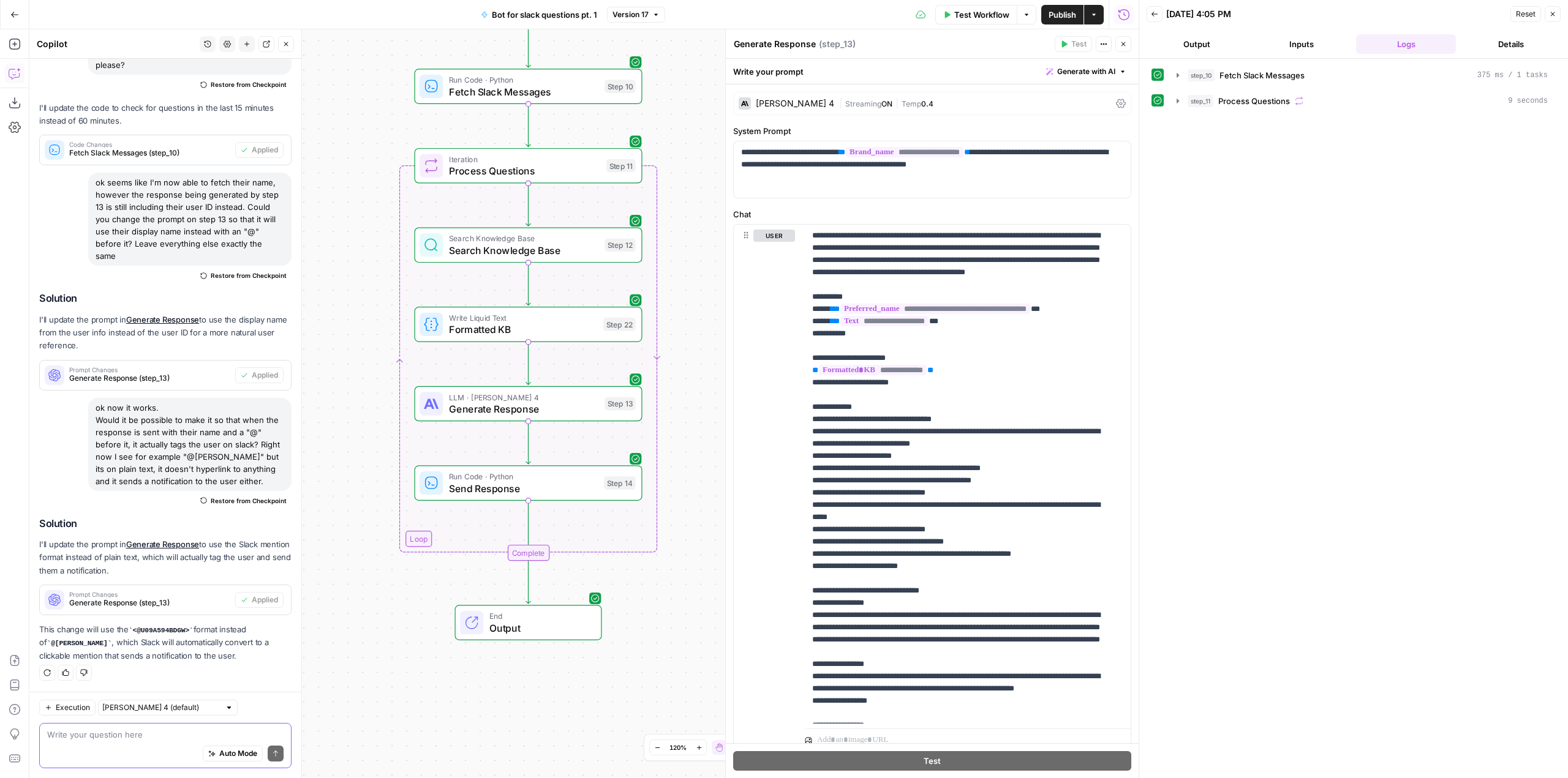
click at [184, 731] on textarea at bounding box center [164, 734] width 236 height 12
click at [232, 732] on textarea "that worked like a charm. Finally could you" at bounding box center [164, 734] width 236 height 12
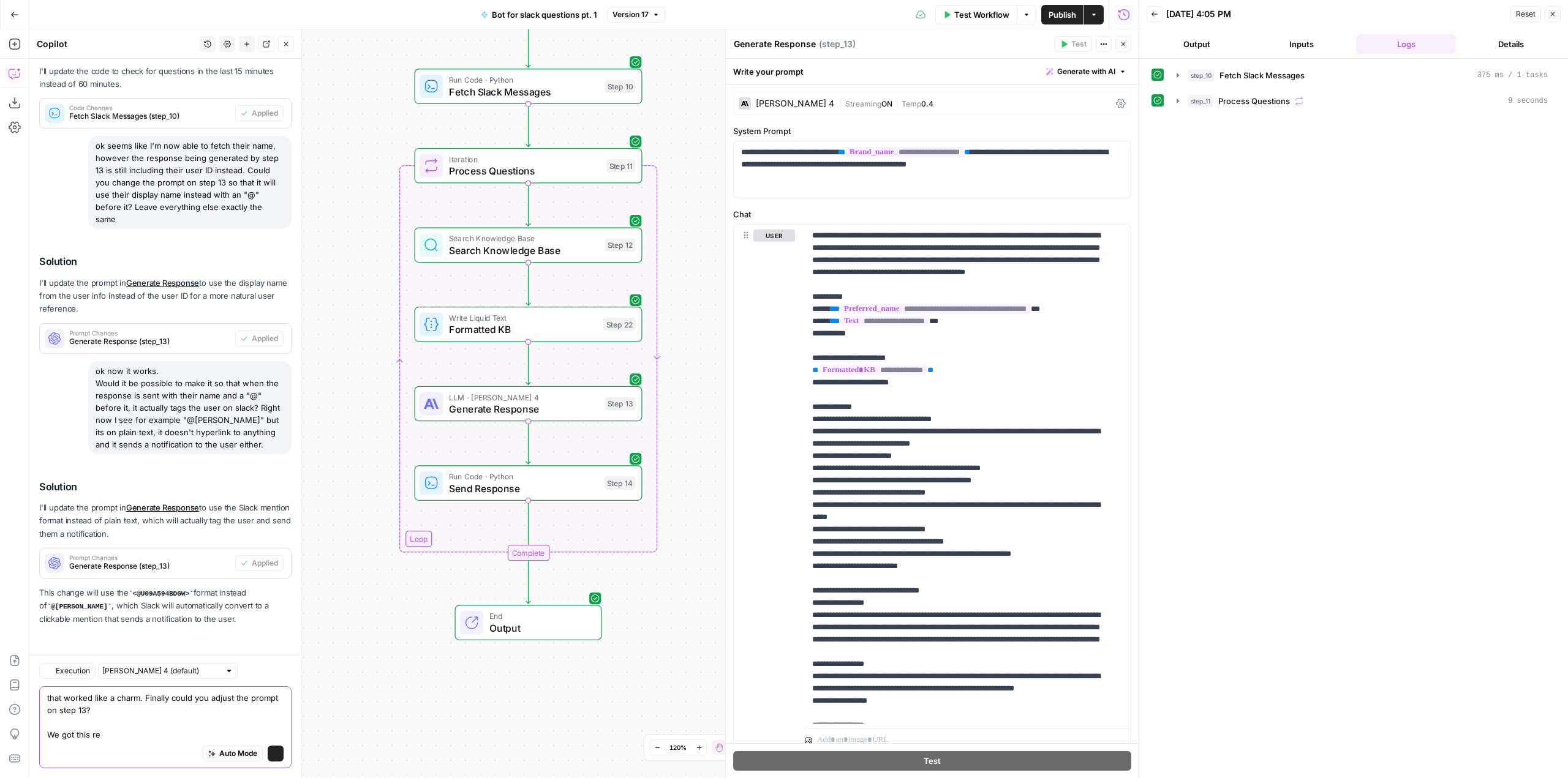
scroll to position [1910, 0]
paste textarea "To cancel your subscription, go to your Billing page and click Manage plan. If …"
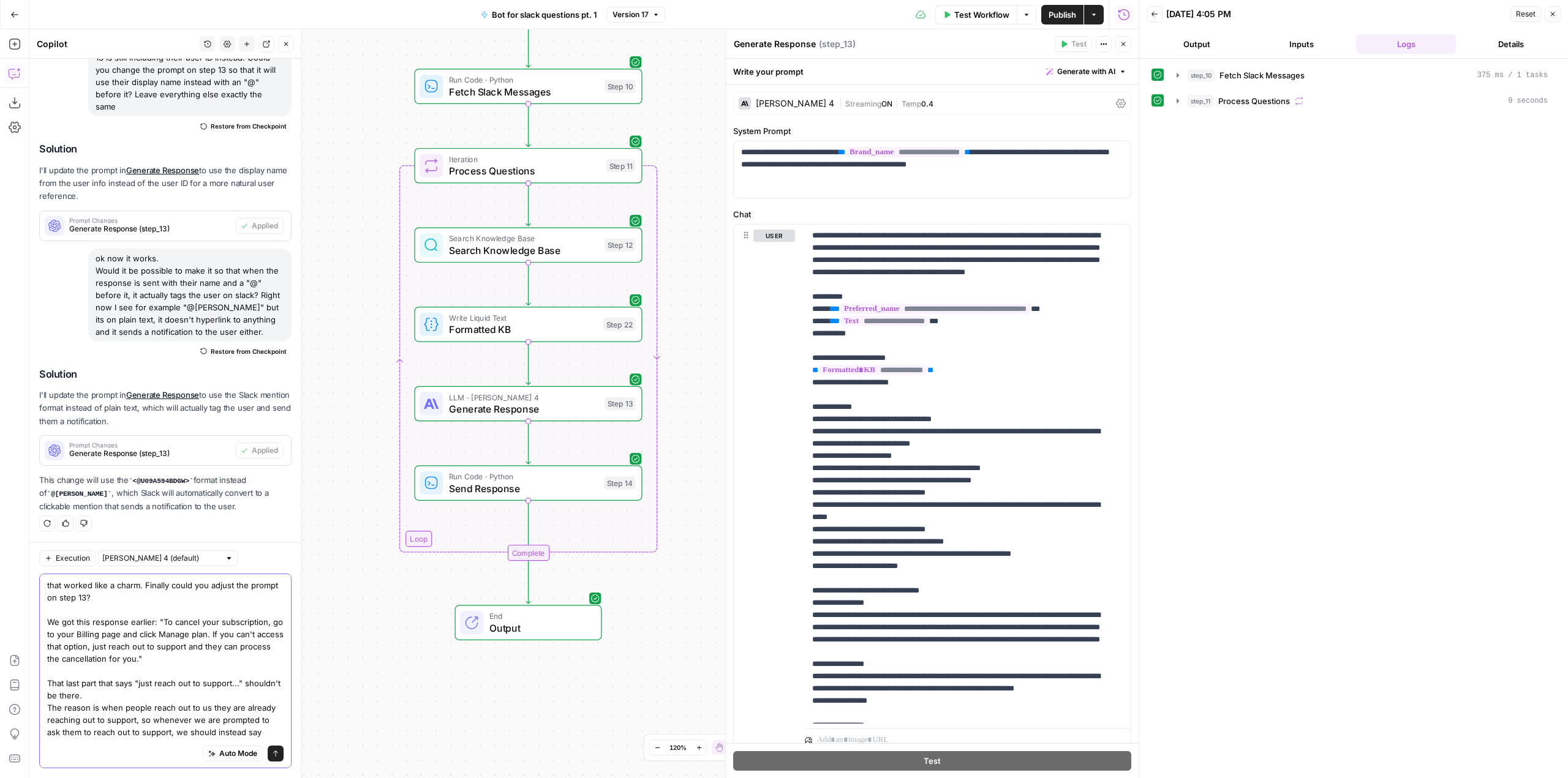
scroll to position [10, 0]
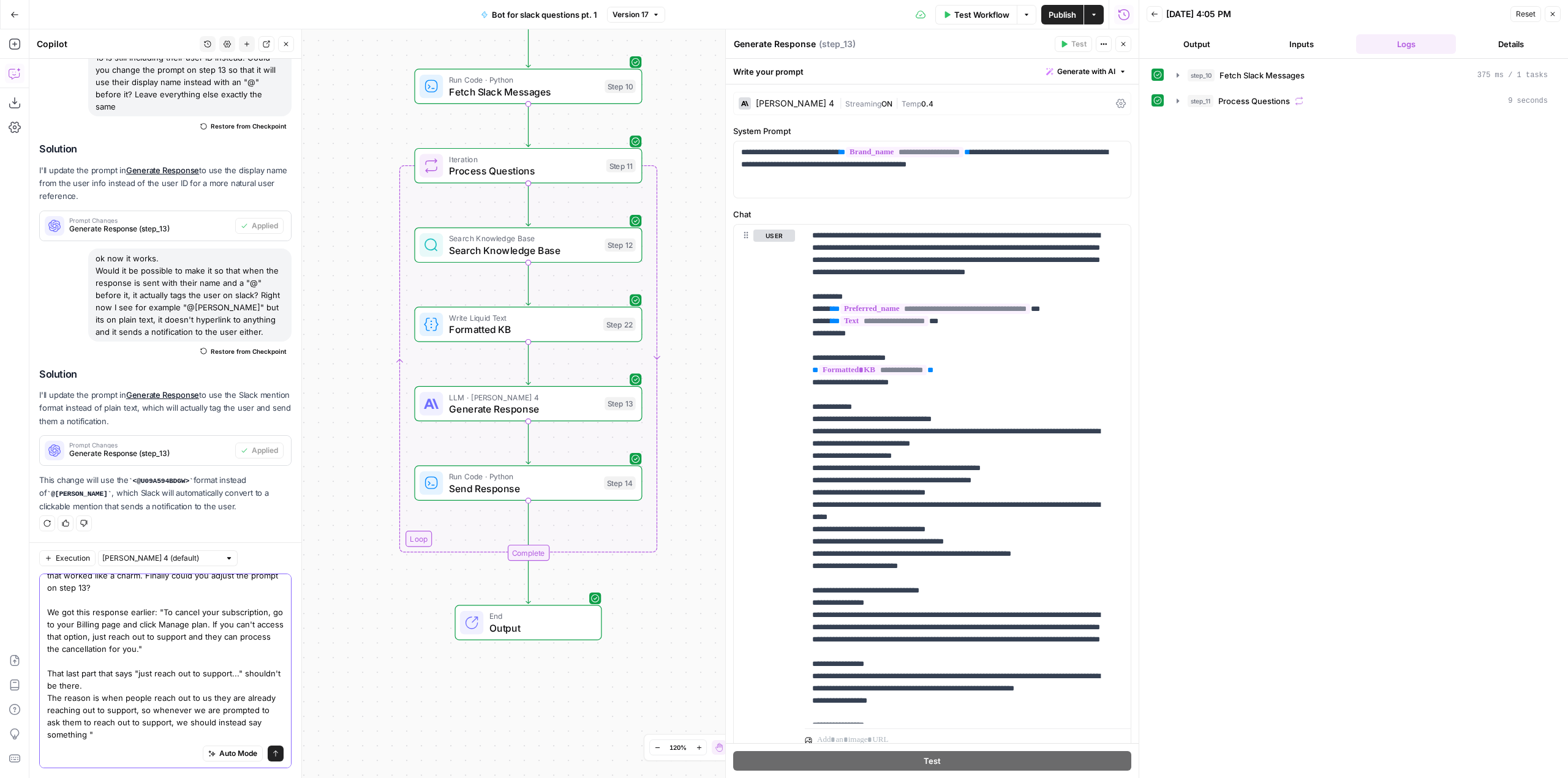
click at [140, 676] on textarea "that worked like a charm. Finally could you adjust the prompt on step 13? We go…" at bounding box center [164, 655] width 236 height 171
click at [174, 730] on textarea "that worked like a charm. Finally could you adjust the prompt on step 13? We go…" at bounding box center [164, 655] width 236 height 171
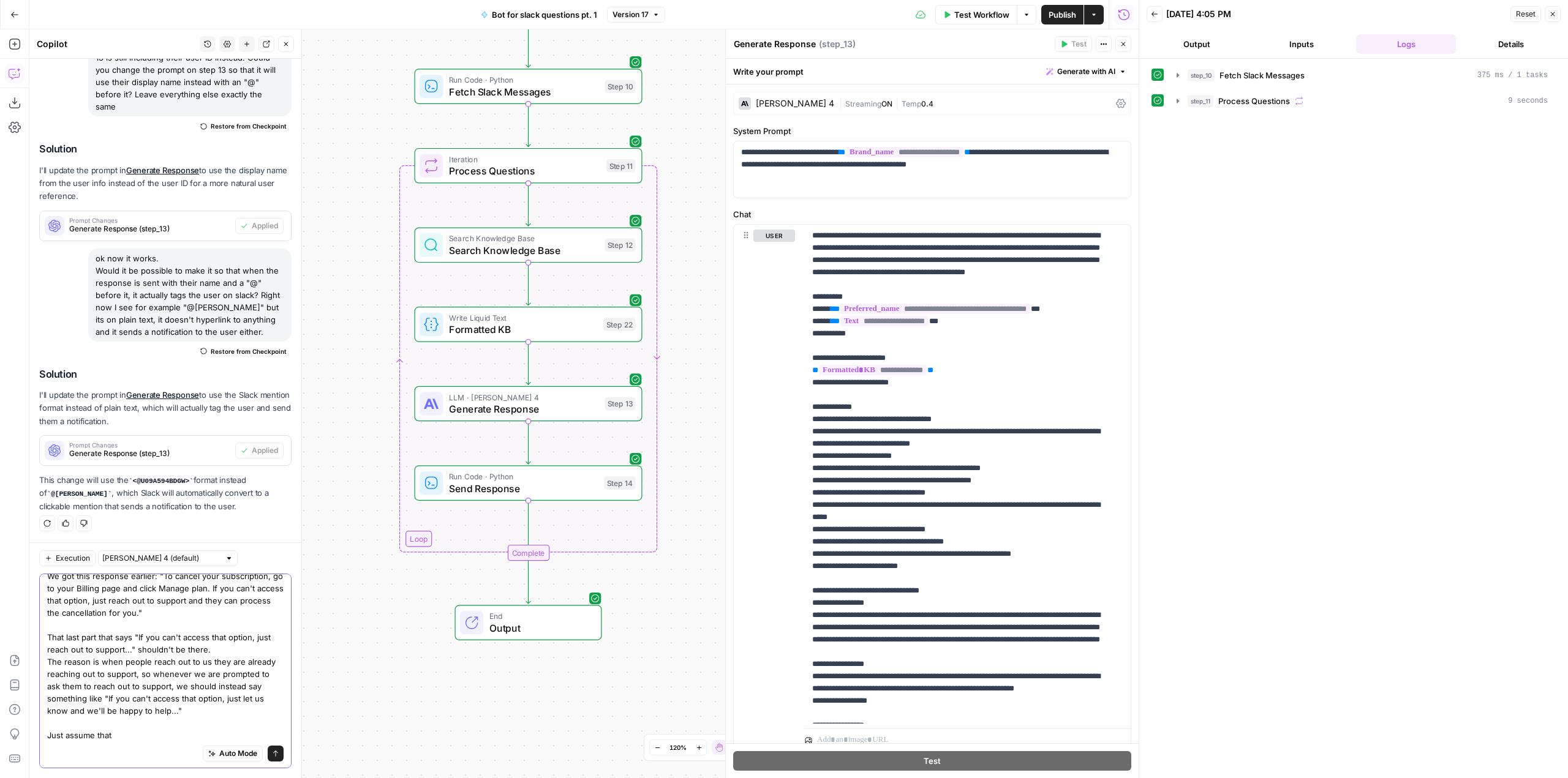
scroll to position [47, 0]
type textarea "that worked like a charm. Finally could you adjust the prompt on step 13? We go…"
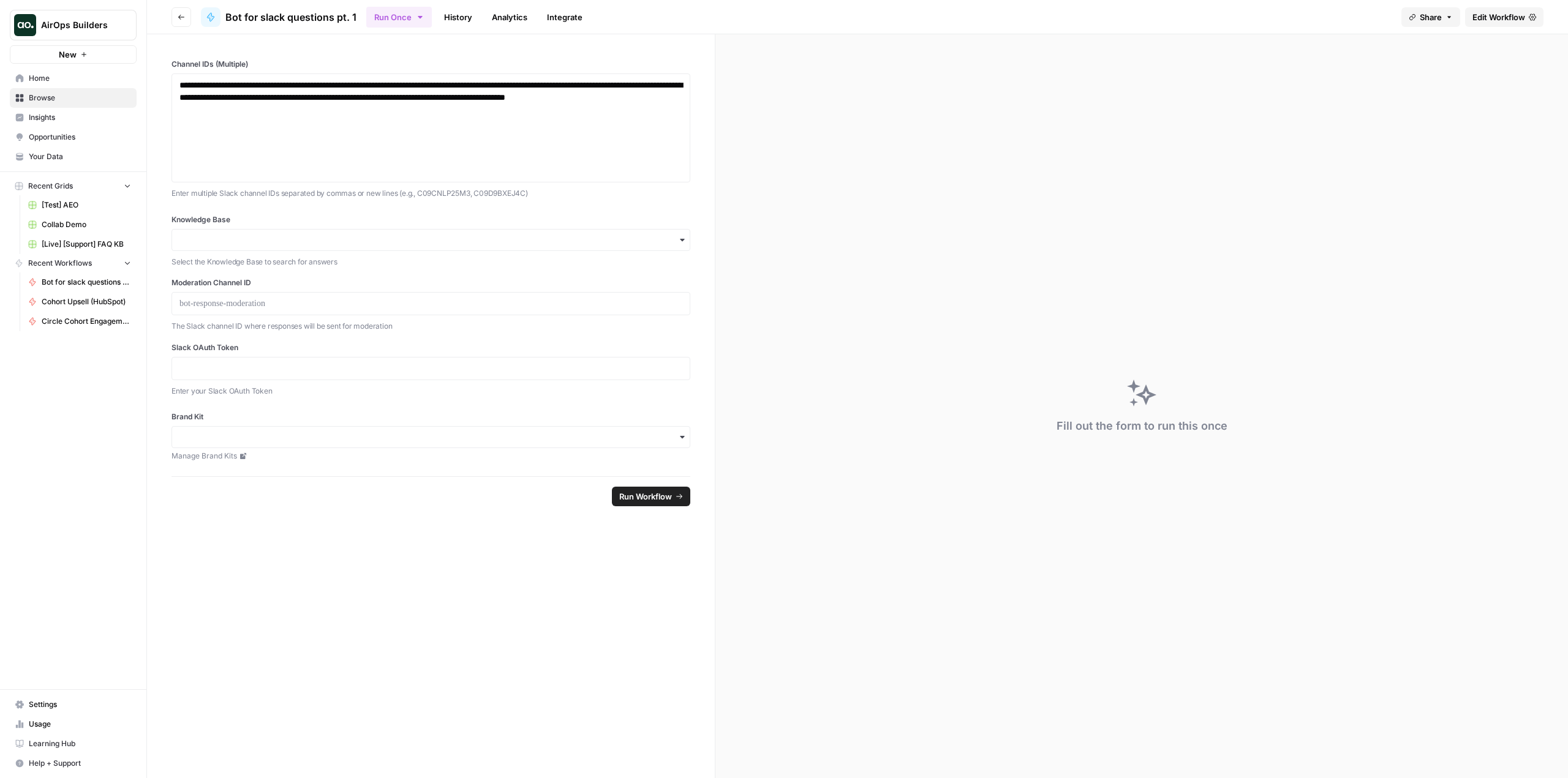
click at [182, 15] on icon "button" at bounding box center [182, 17] width 8 height 8
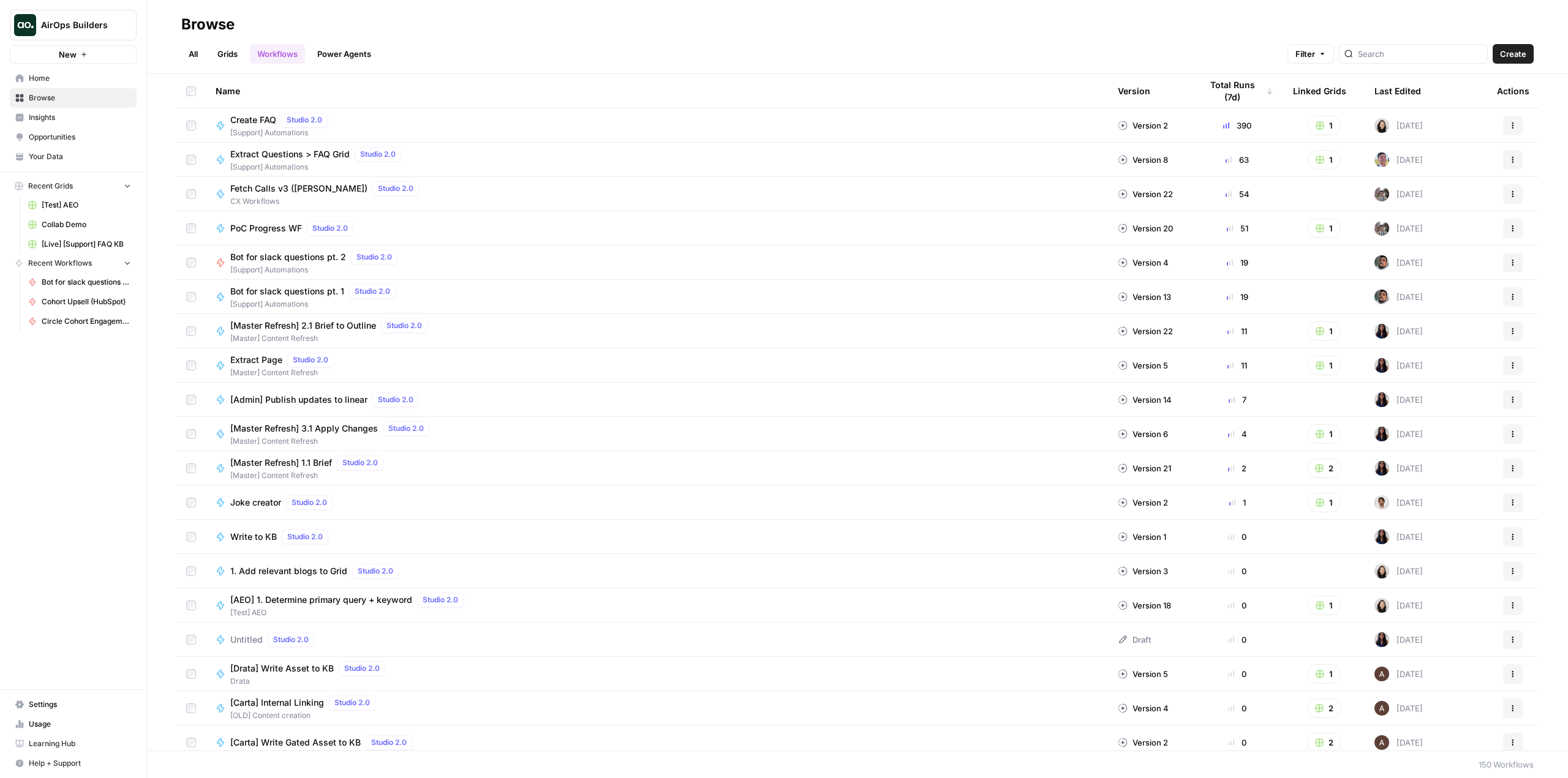
click at [301, 261] on span "Bot for slack questions pt. 2" at bounding box center [288, 257] width 116 height 12
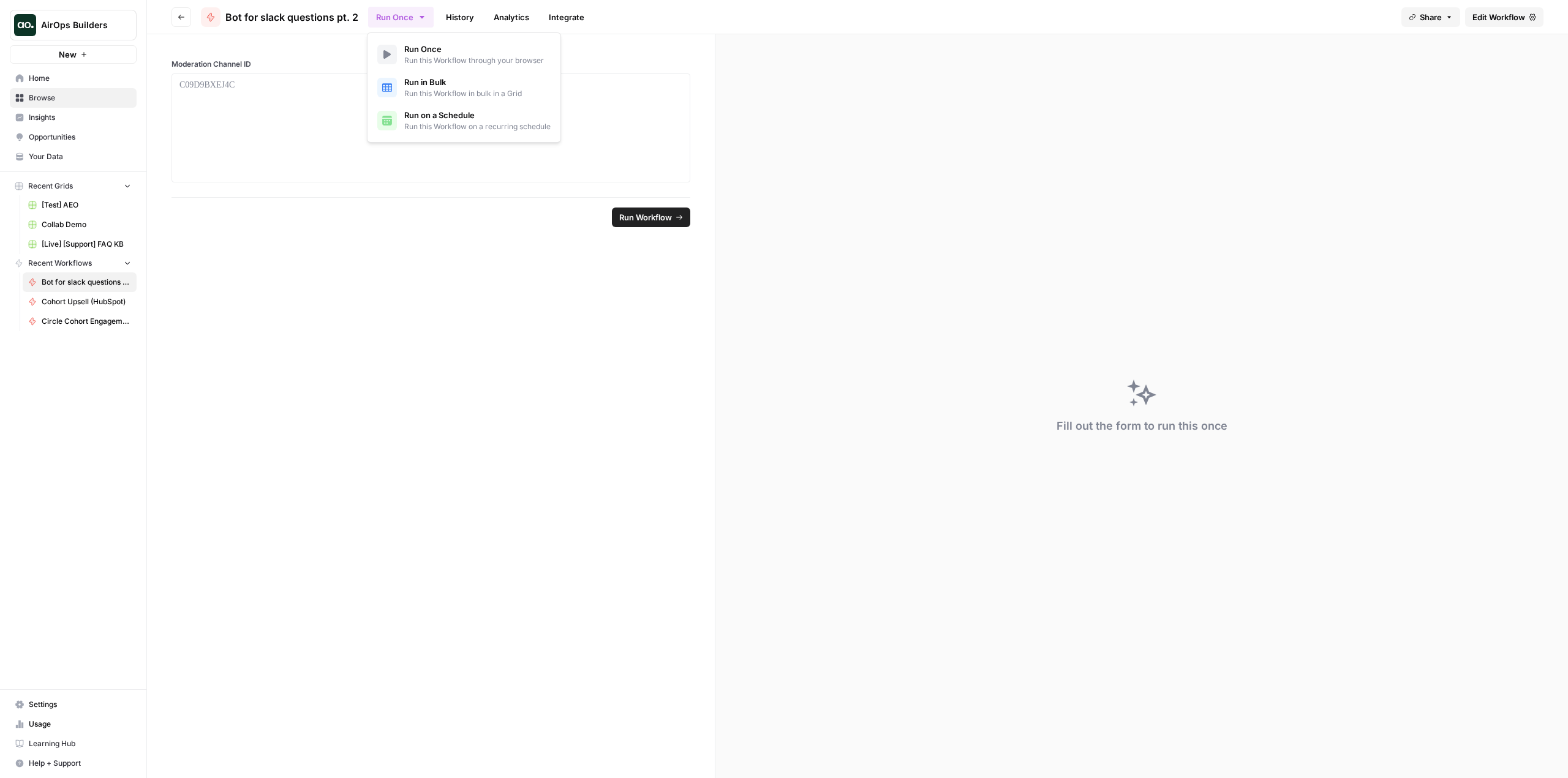
click at [405, 14] on button "Run Once" at bounding box center [401, 17] width 66 height 21
click at [426, 109] on span "Run on a Schedule" at bounding box center [477, 115] width 146 height 12
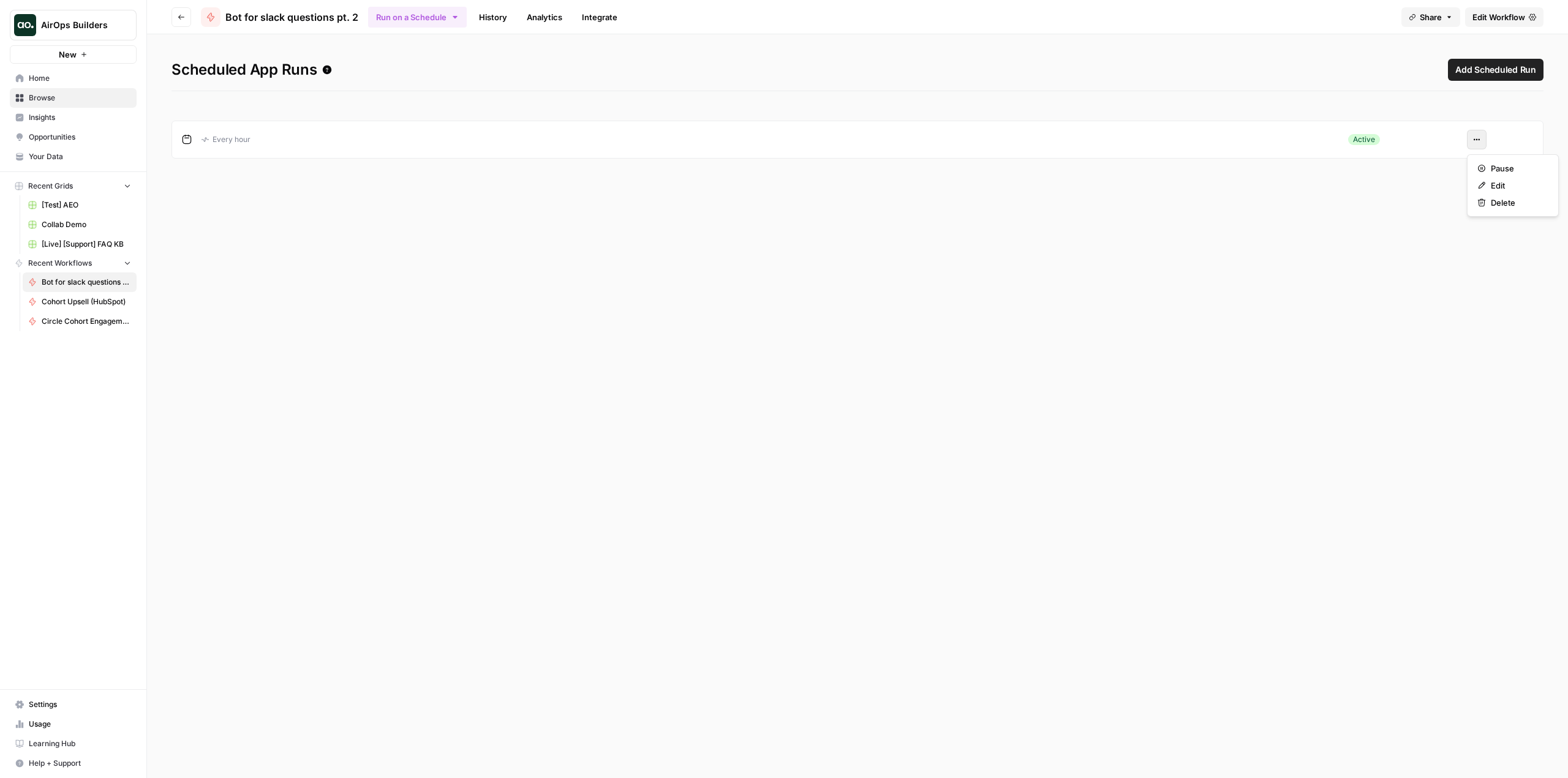
click at [1475, 138] on icon "button" at bounding box center [1477, 140] width 8 height 8
click at [1504, 184] on span "Edit" at bounding box center [1516, 185] width 53 height 12
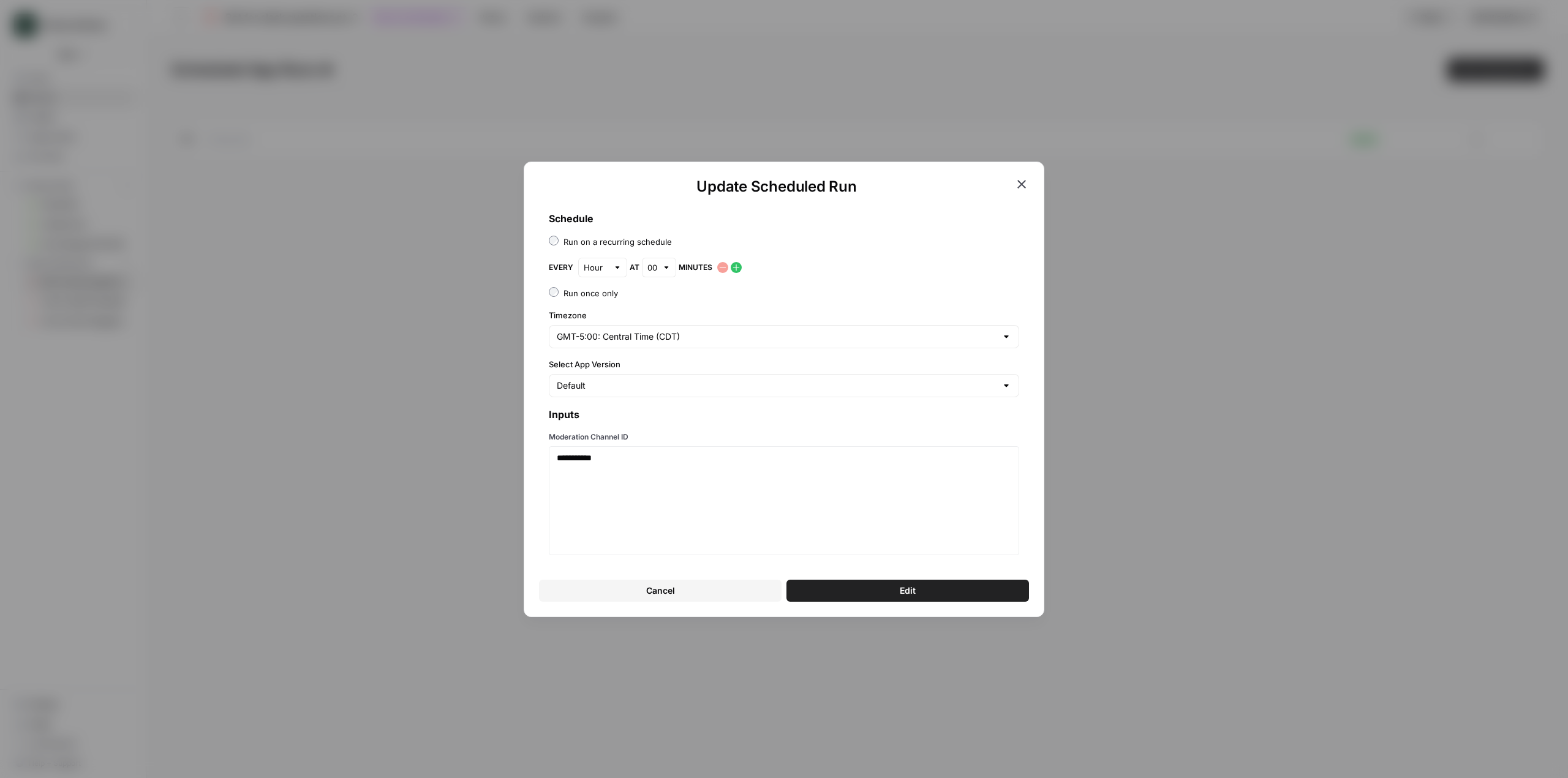
click at [734, 269] on icon "button" at bounding box center [736, 268] width 10 height 10
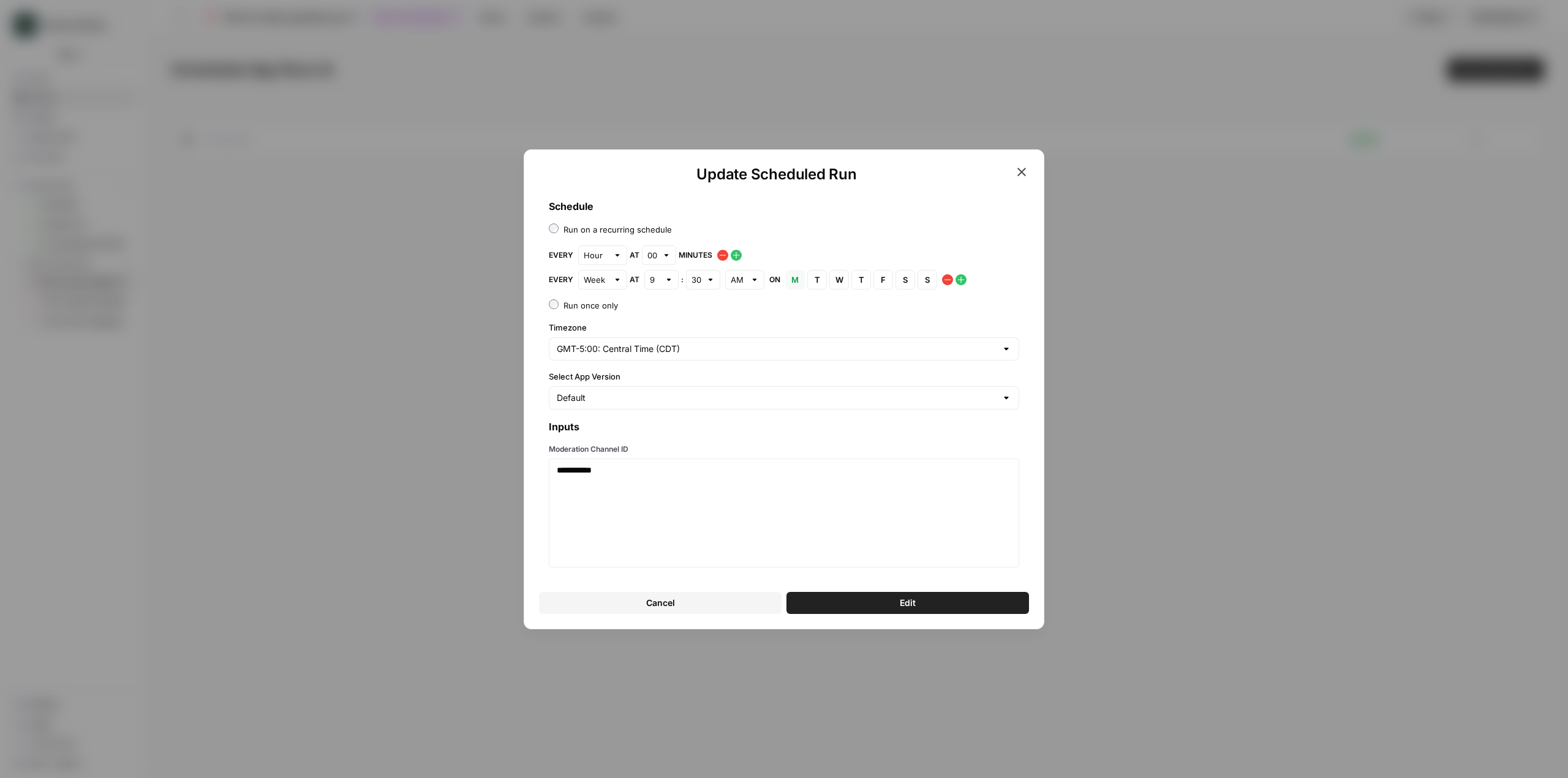
click at [615, 284] on div at bounding box center [617, 279] width 9 height 12
click at [610, 336] on span "Hour" at bounding box center [599, 342] width 23 height 12
type input "Hour"
click at [657, 278] on div "30" at bounding box center [659, 280] width 34 height 20
click at [660, 321] on span "15" at bounding box center [656, 325] width 9 height 12
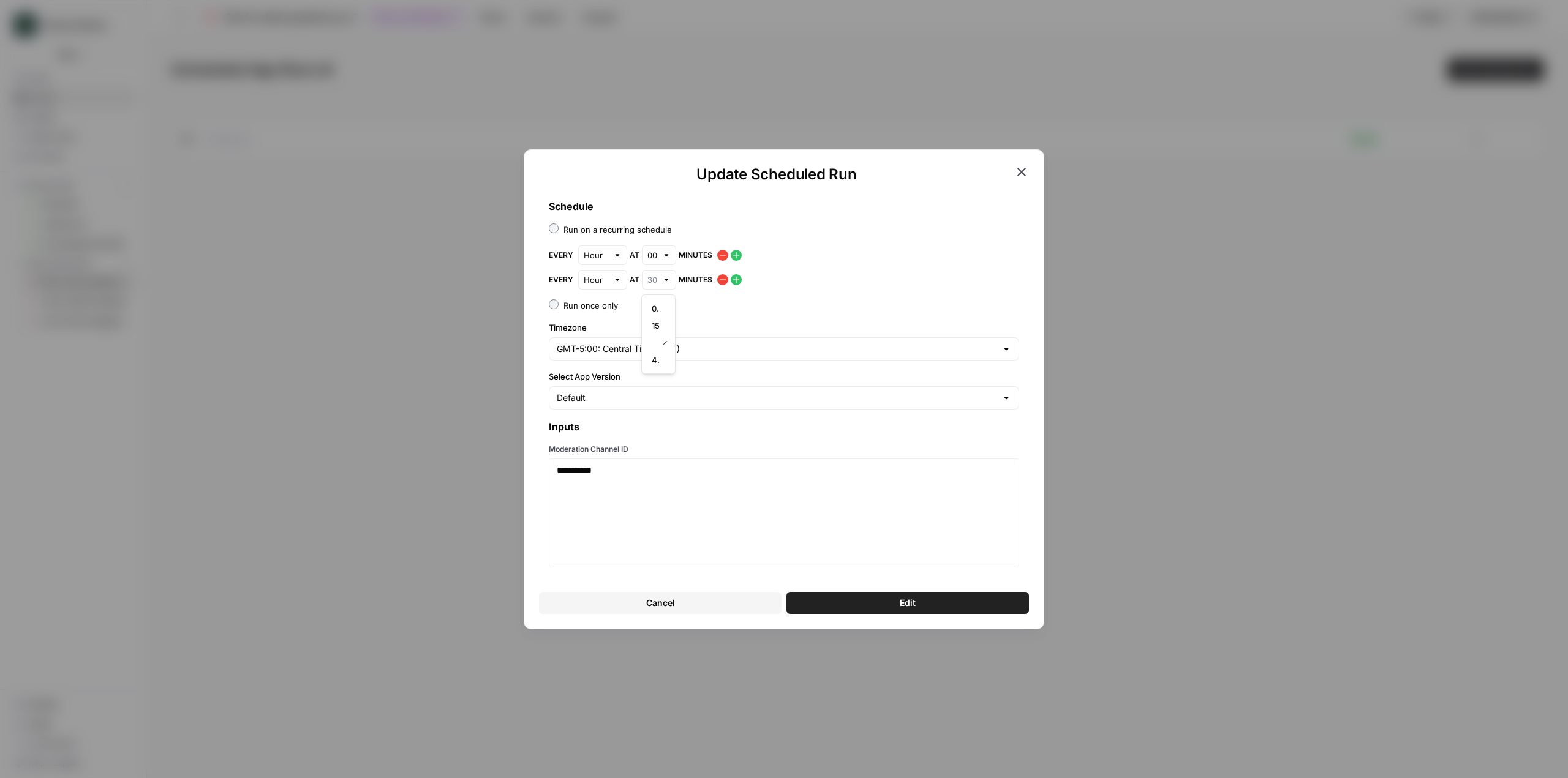
type input "15"
click at [734, 280] on icon "button" at bounding box center [736, 279] width 7 height 7
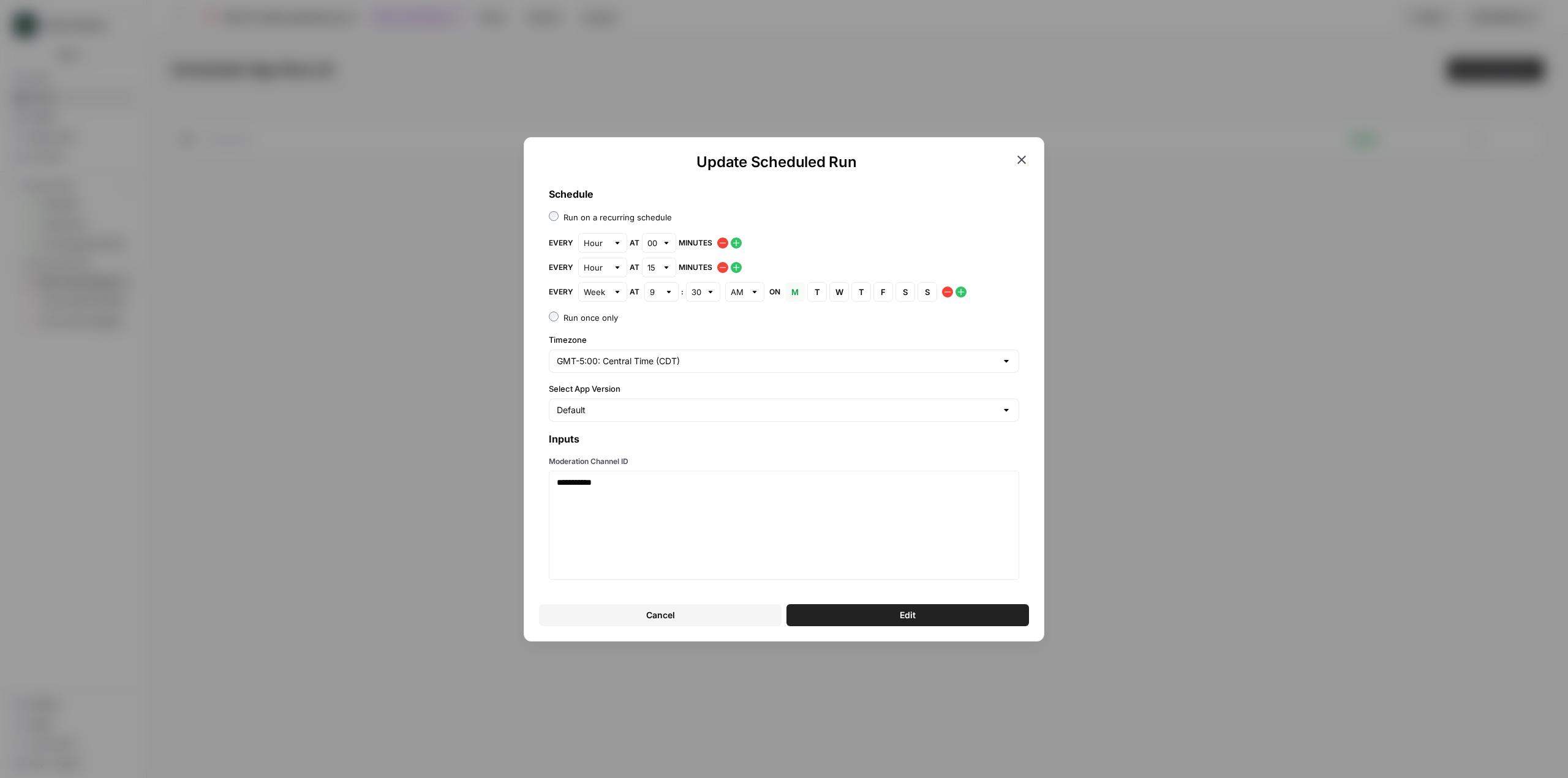
click at [611, 302] on div "**********" at bounding box center [784, 383] width 490 height 413
click at [615, 296] on div at bounding box center [617, 292] width 9 height 12
click at [612, 350] on div "Hour" at bounding box center [601, 355] width 28 height 12
type input "Hour"
click at [652, 295] on input "text" at bounding box center [652, 292] width 10 height 12
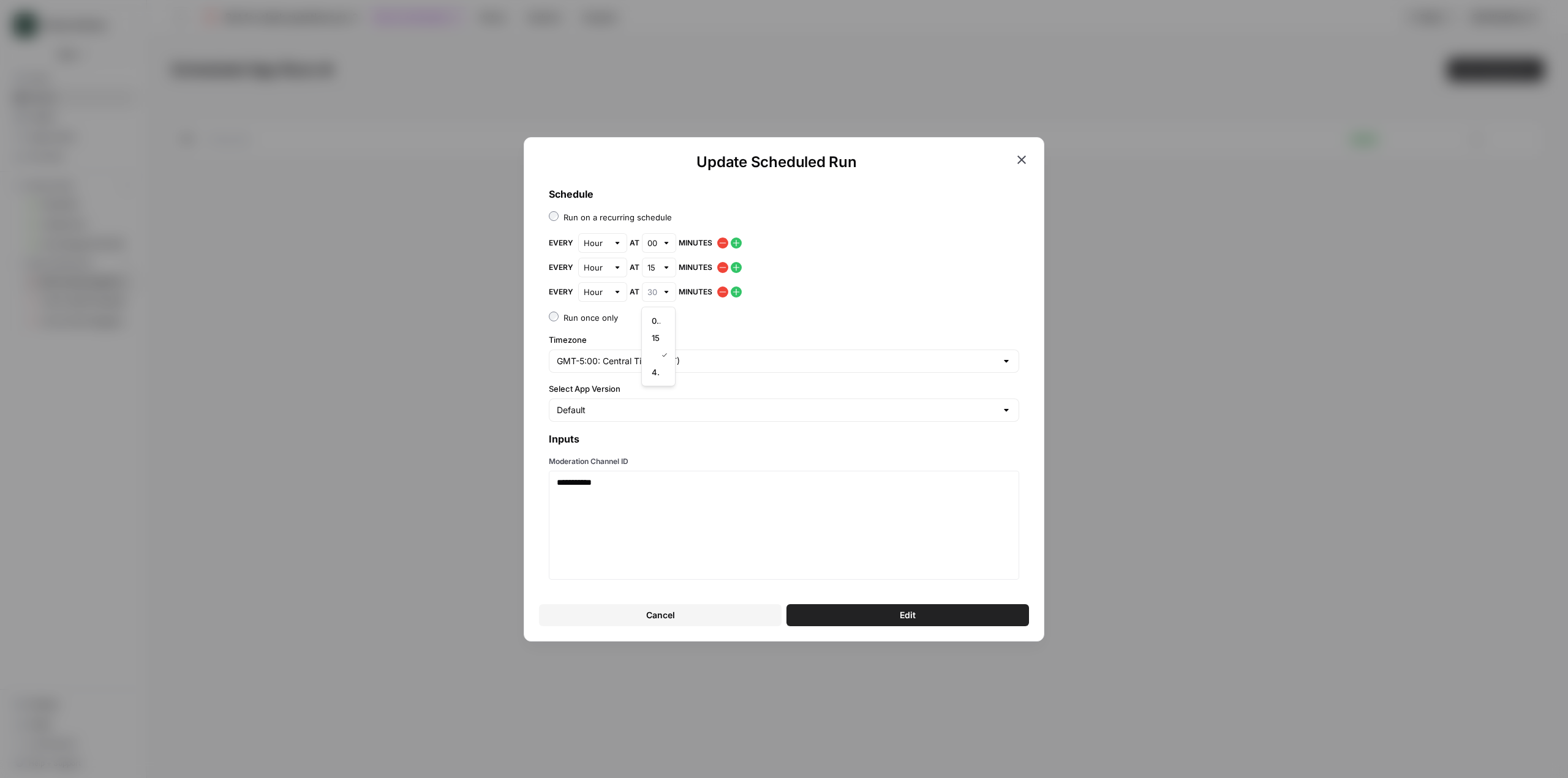
type input "30"
click at [717, 325] on div "**********" at bounding box center [784, 383] width 490 height 413
click at [735, 291] on icon "button" at bounding box center [736, 292] width 10 height 10
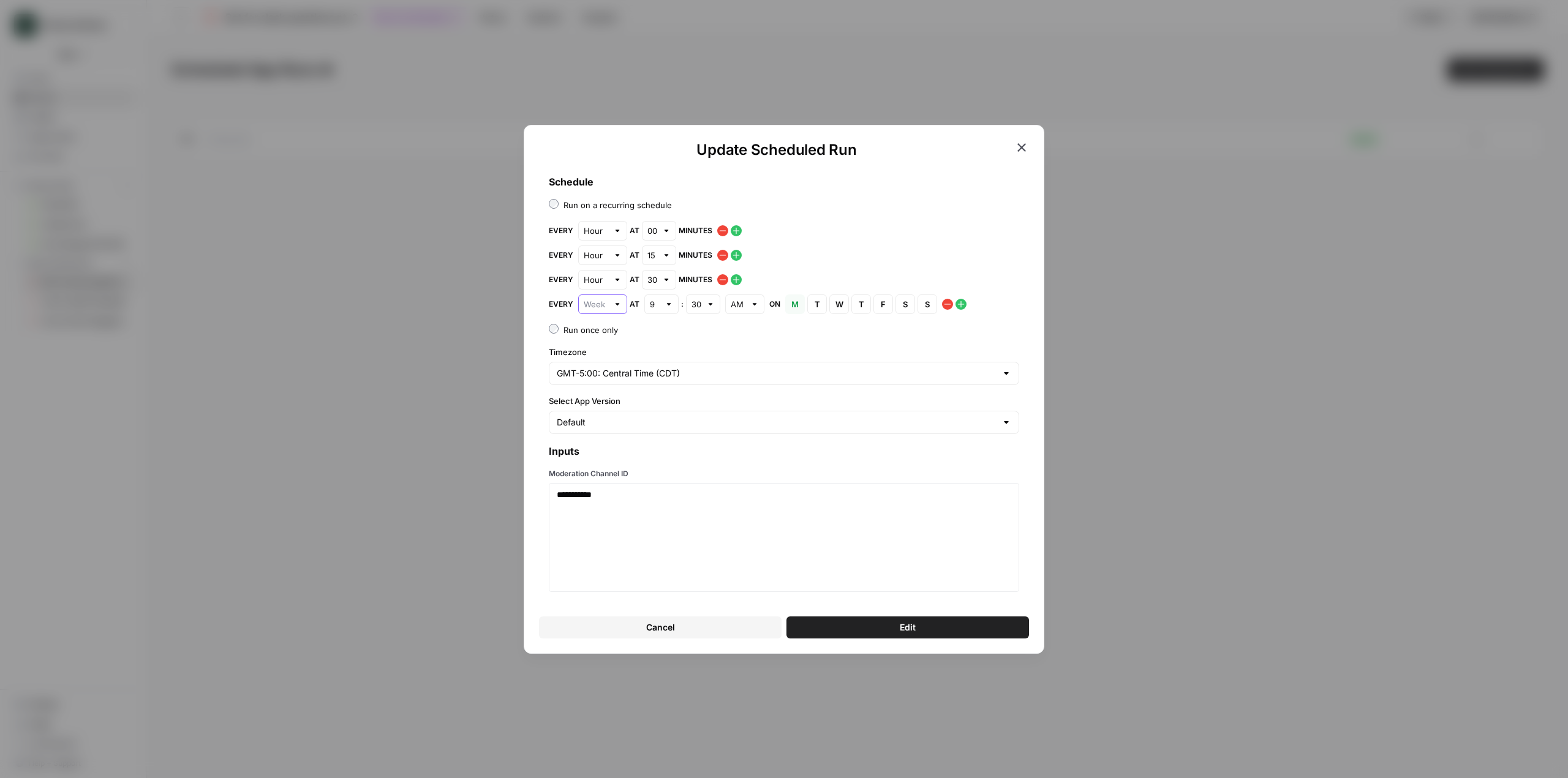
click at [604, 304] on input "text" at bounding box center [597, 304] width 25 height 12
click at [613, 366] on div "Hour" at bounding box center [601, 367] width 28 height 12
type input "Hour"
click at [663, 306] on div at bounding box center [666, 304] width 9 height 12
click at [661, 384] on div "45" at bounding box center [659, 384] width 13 height 12
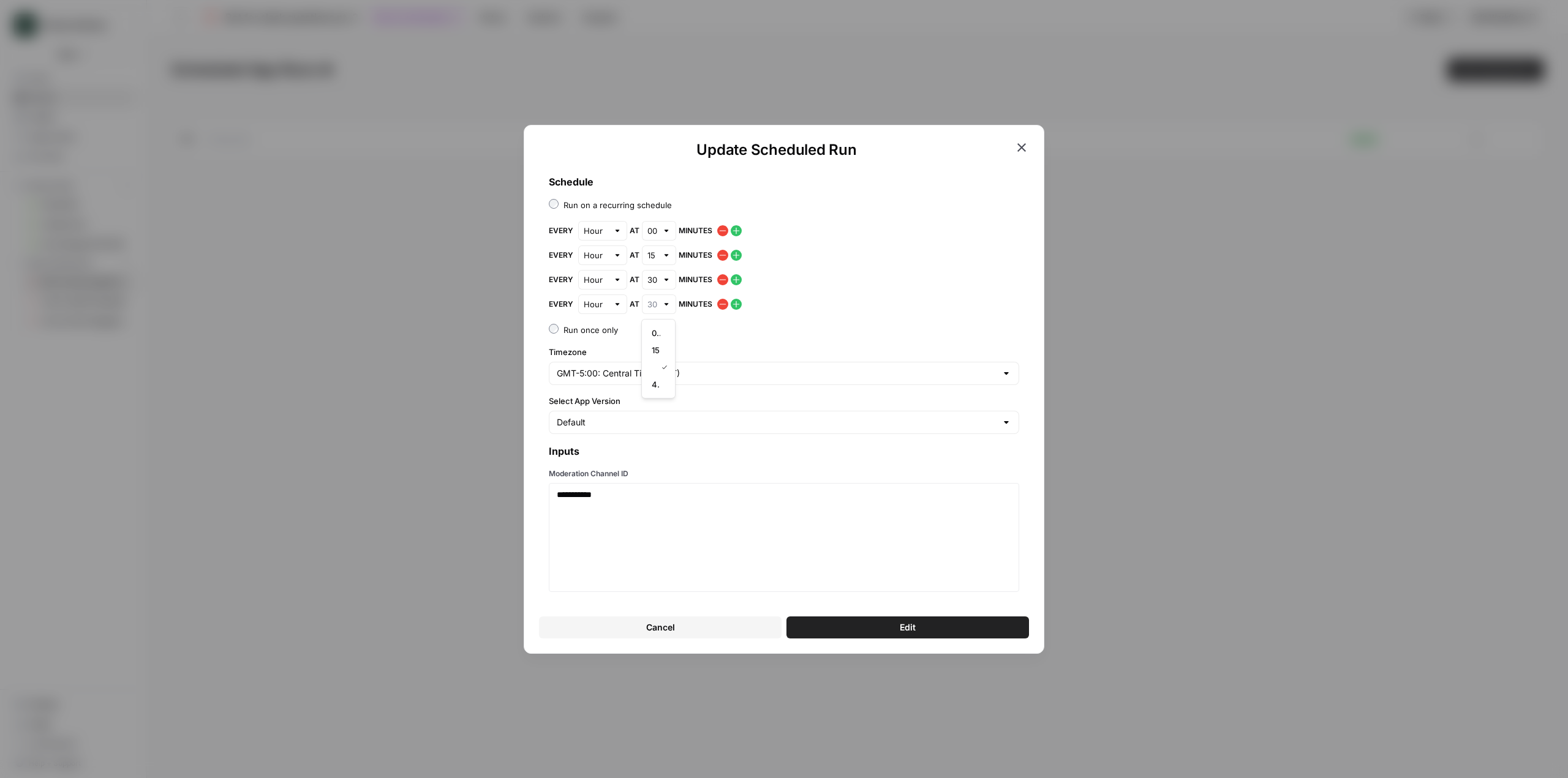
type input "45"
click at [925, 622] on button "Edit" at bounding box center [908, 627] width 243 height 22
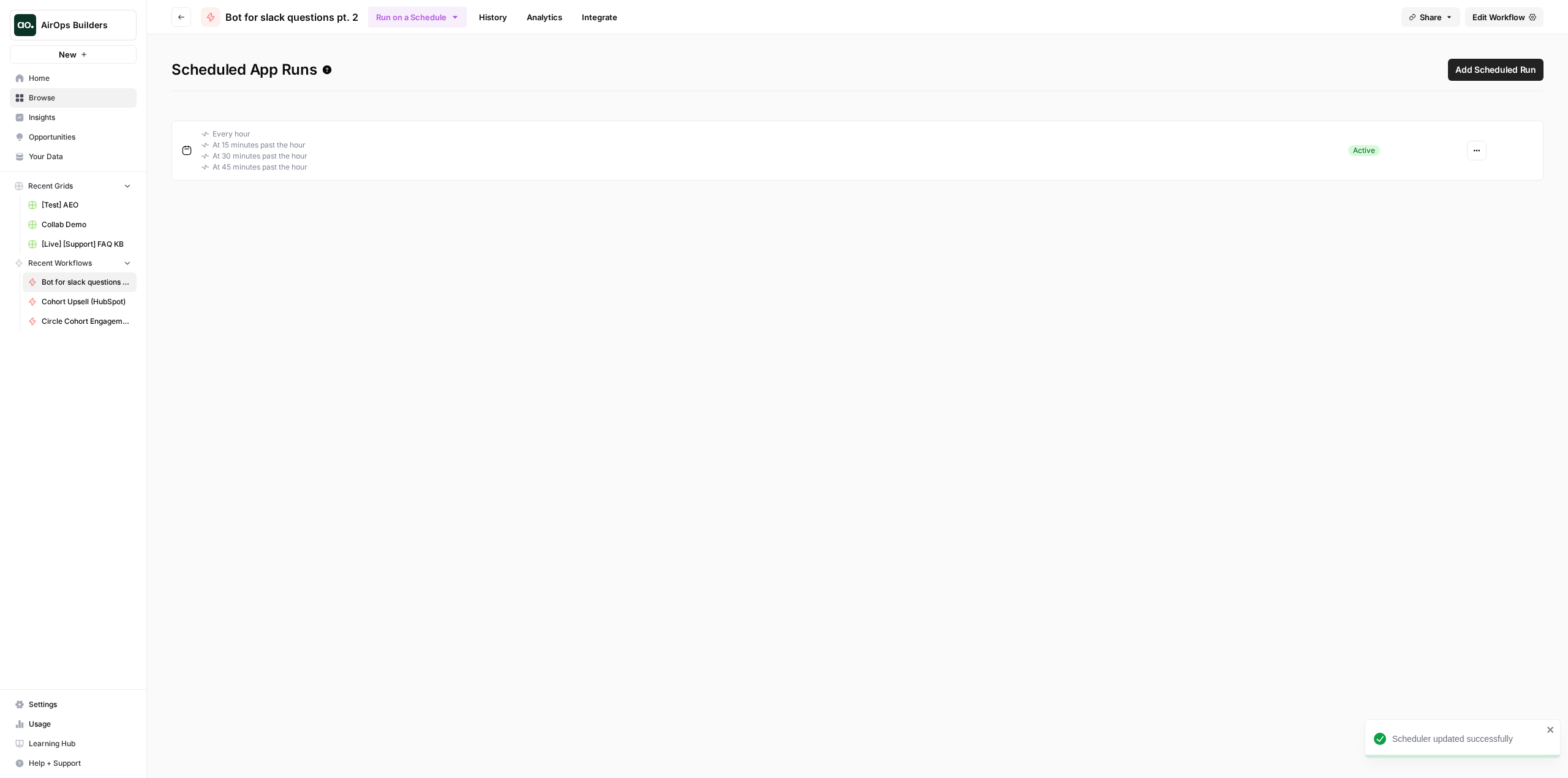
click at [1361, 402] on div "Scheduled App Runs Add Scheduled Run Every hour At 15 minutes past the hour At …" at bounding box center [858, 406] width 1421 height 744
click at [1546, 727] on div "Scheduler updated successfully" at bounding box center [1463, 739] width 196 height 39
click at [1532, 9] on link "Edit Workflow" at bounding box center [1505, 17] width 78 height 20
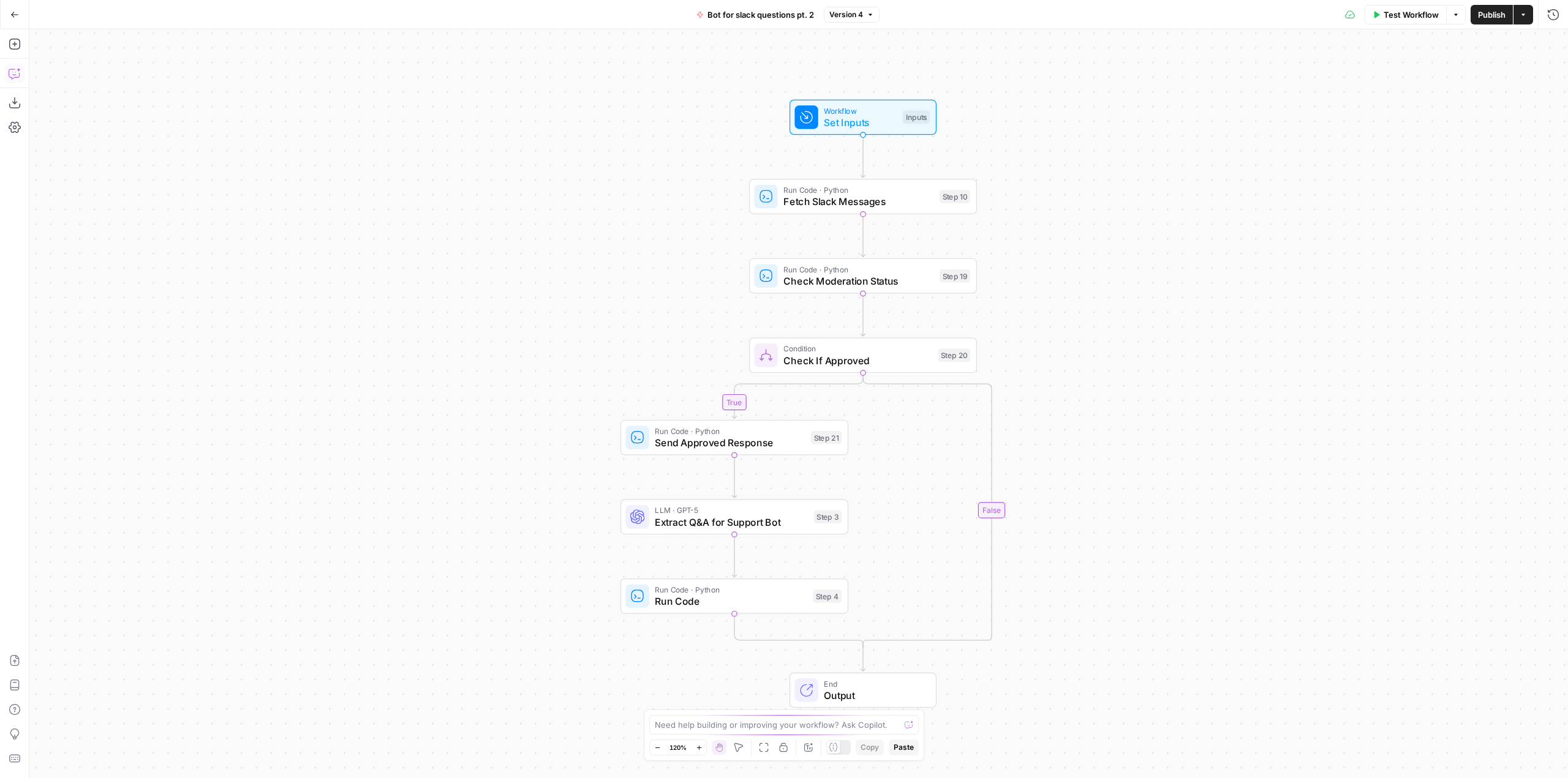
click at [22, 72] on button "Copilot" at bounding box center [14, 74] width 20 height 20
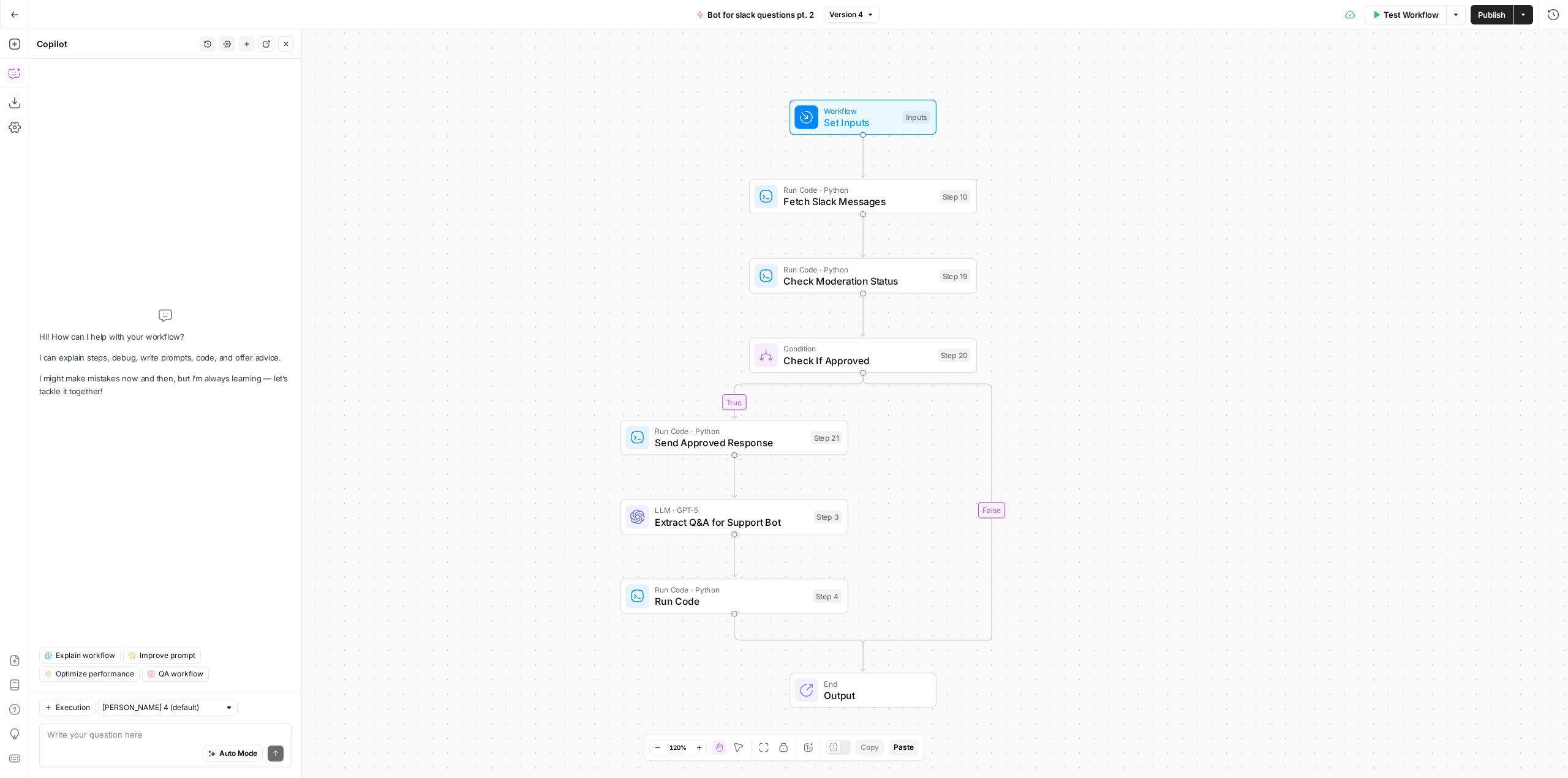
click at [159, 727] on div "Write your question here Auto Mode Send" at bounding box center [165, 746] width 252 height 45
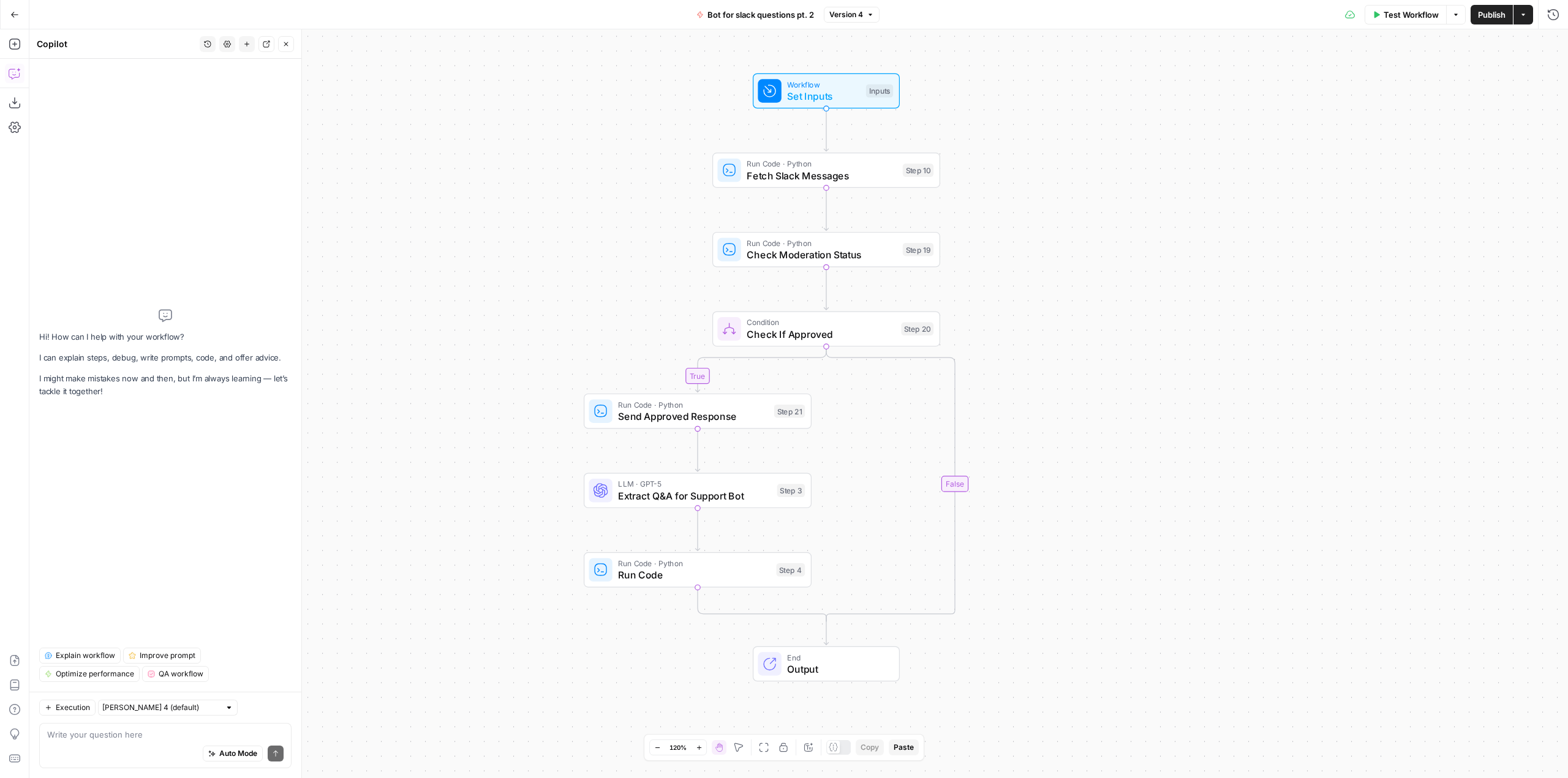
drag, startPoint x: 1064, startPoint y: 340, endPoint x: 1027, endPoint y: 314, distance: 45.2
click at [1027, 314] on div "true false Workflow Set Inputs Inputs Run Code · Python Fetch Slack Messages St…" at bounding box center [798, 404] width 1538 height 749
click at [1420, 12] on span "Test Workflow" at bounding box center [1411, 14] width 55 height 12
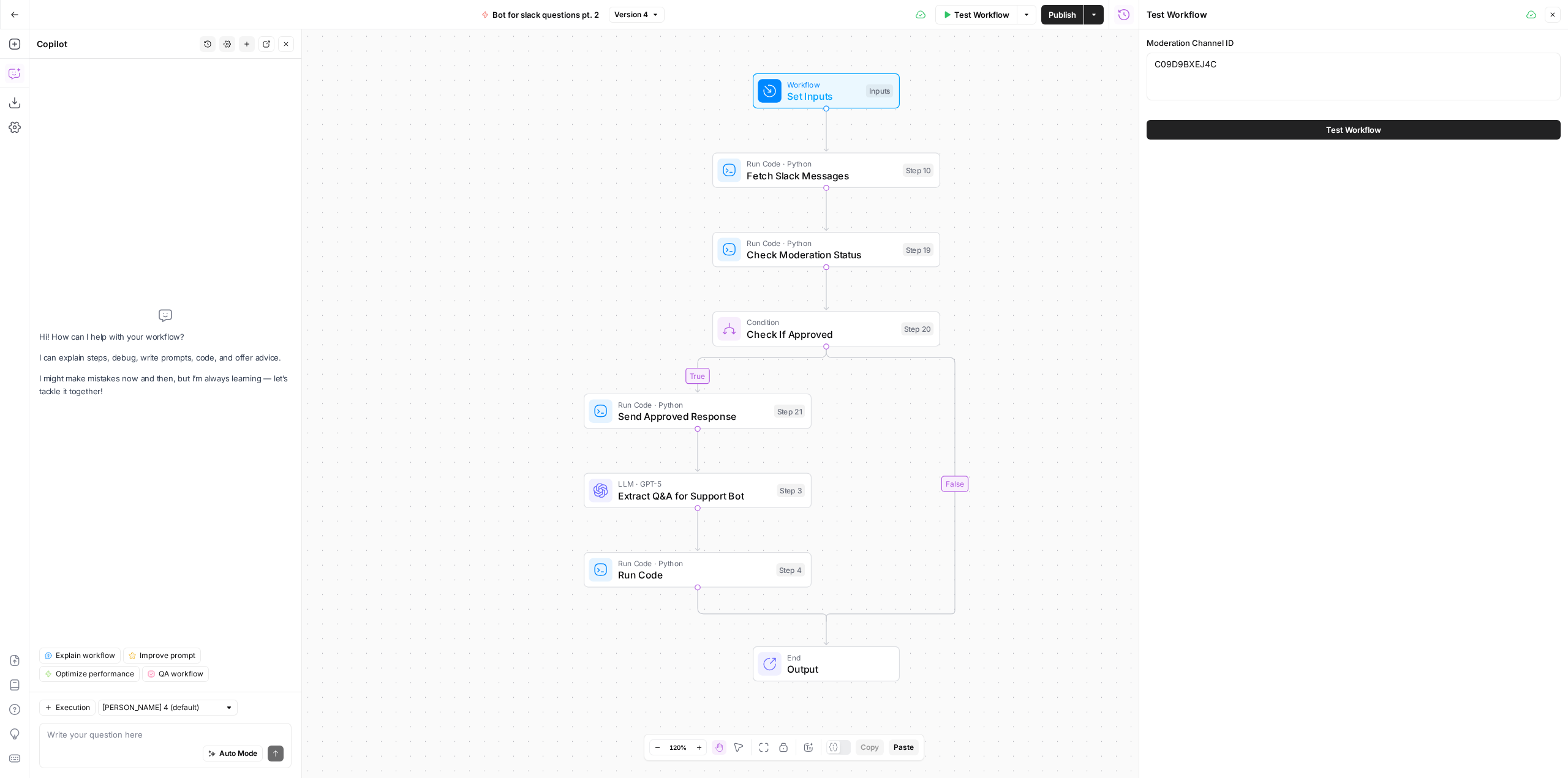
click at [1363, 128] on span "Test Workflow" at bounding box center [1354, 129] width 55 height 12
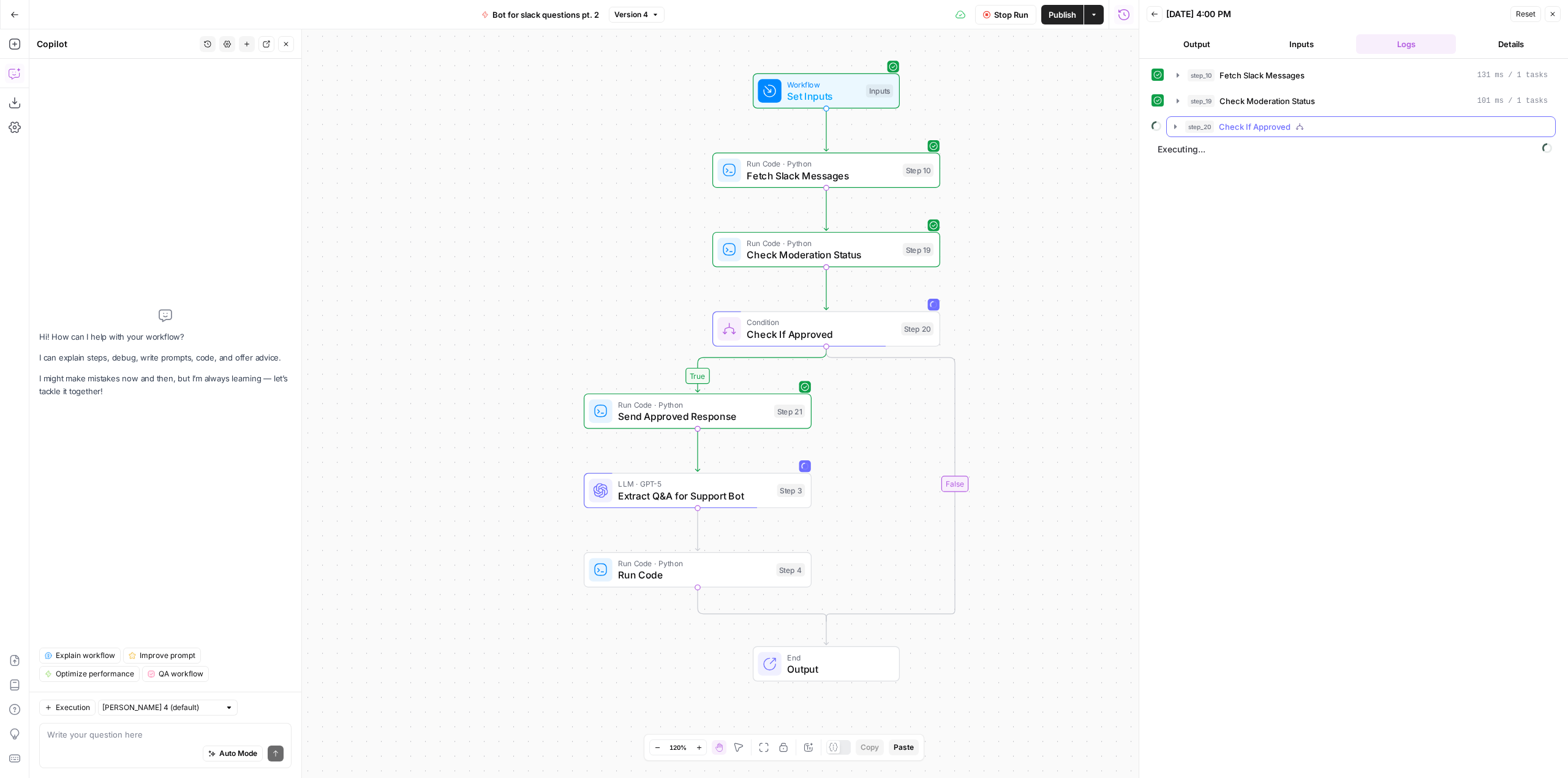
click at [1176, 127] on icon "button" at bounding box center [1175, 126] width 3 height 4
click at [1203, 153] on icon "button" at bounding box center [1203, 152] width 3 height 4
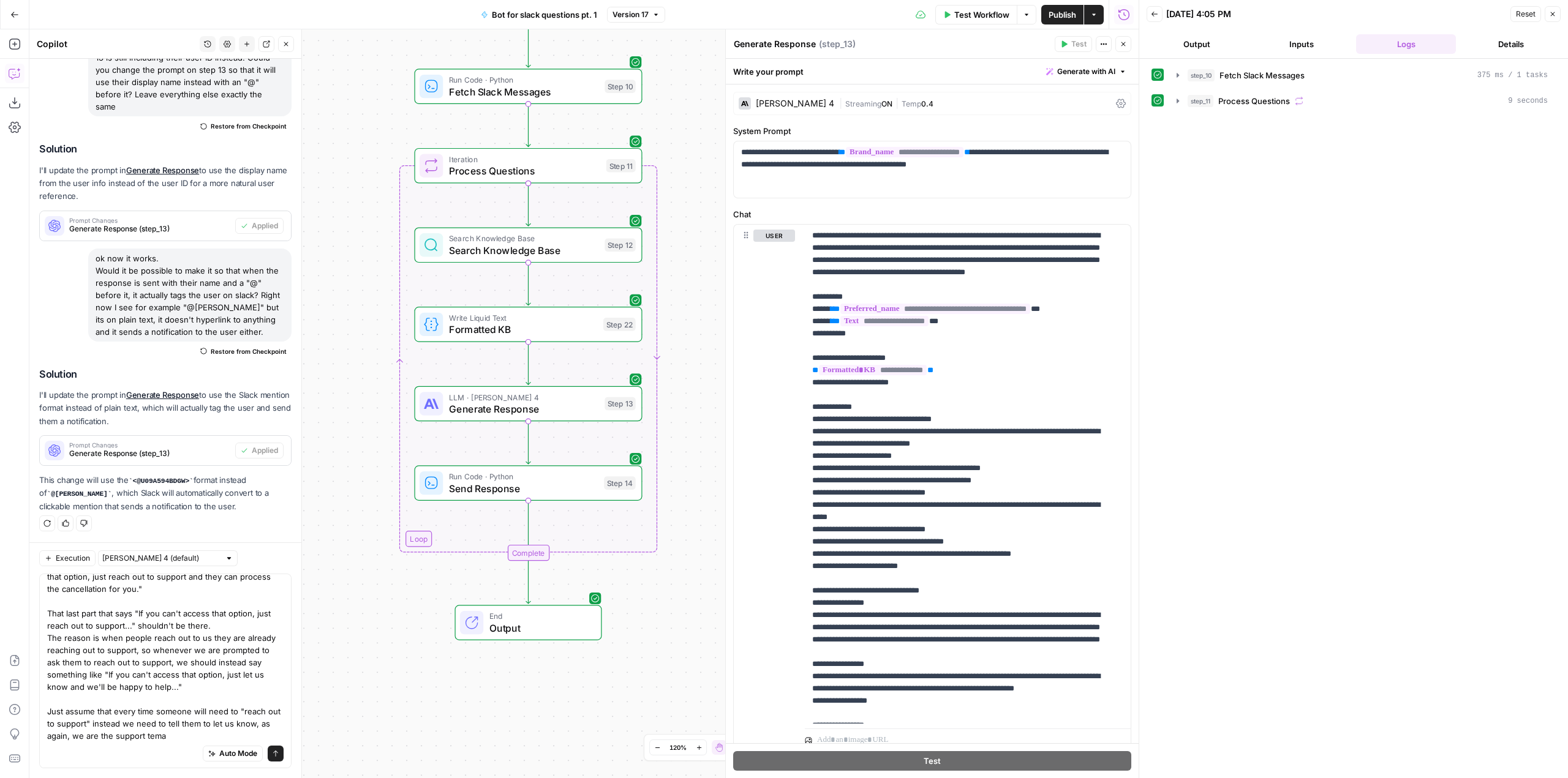
scroll to position [71, 0]
type textarea "that worked like a charm. Finally could you adjust the prompt on step 13? We go…"
click at [272, 750] on icon "submit" at bounding box center [275, 754] width 8 height 8
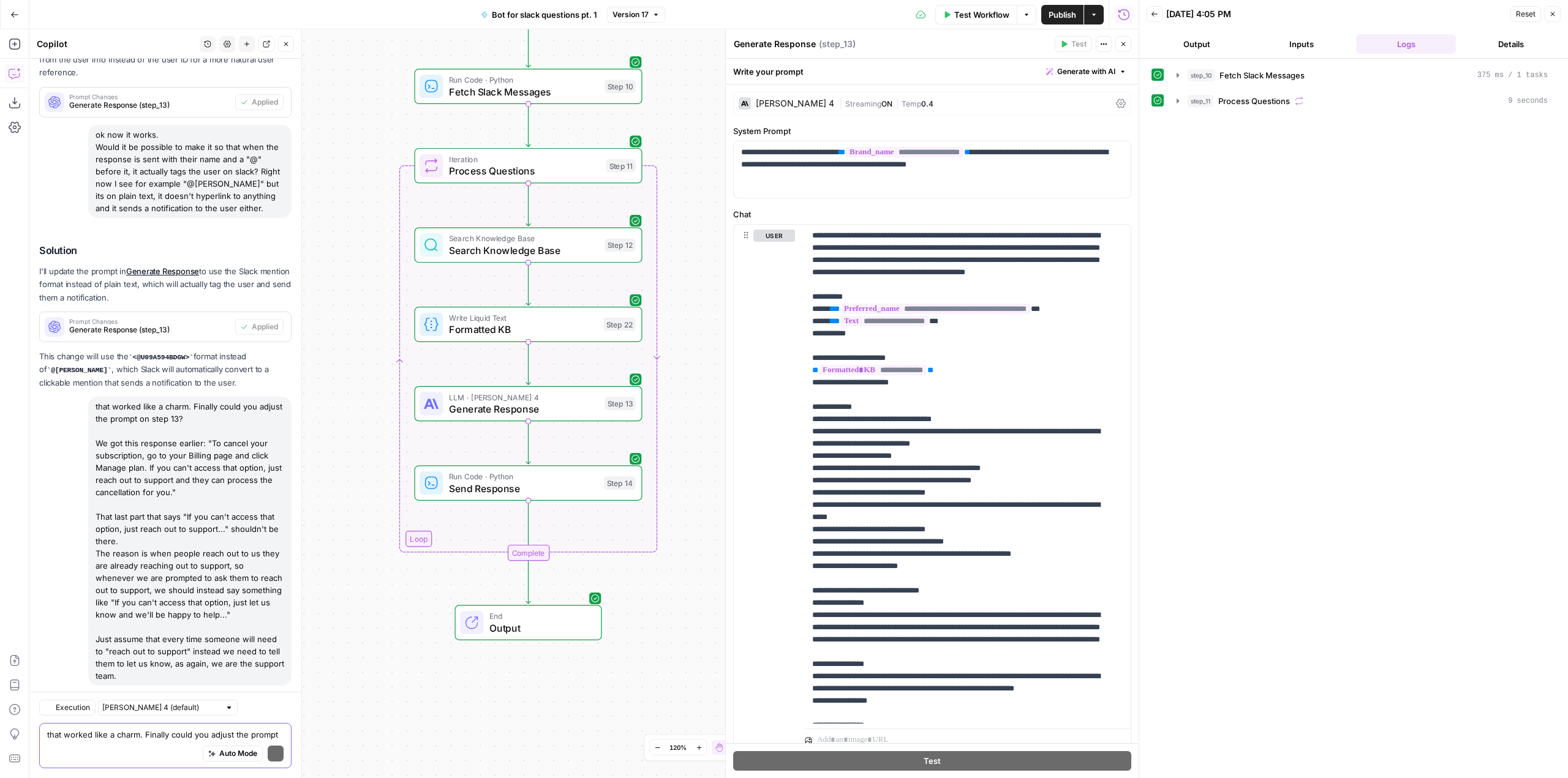
scroll to position [2274, 0]
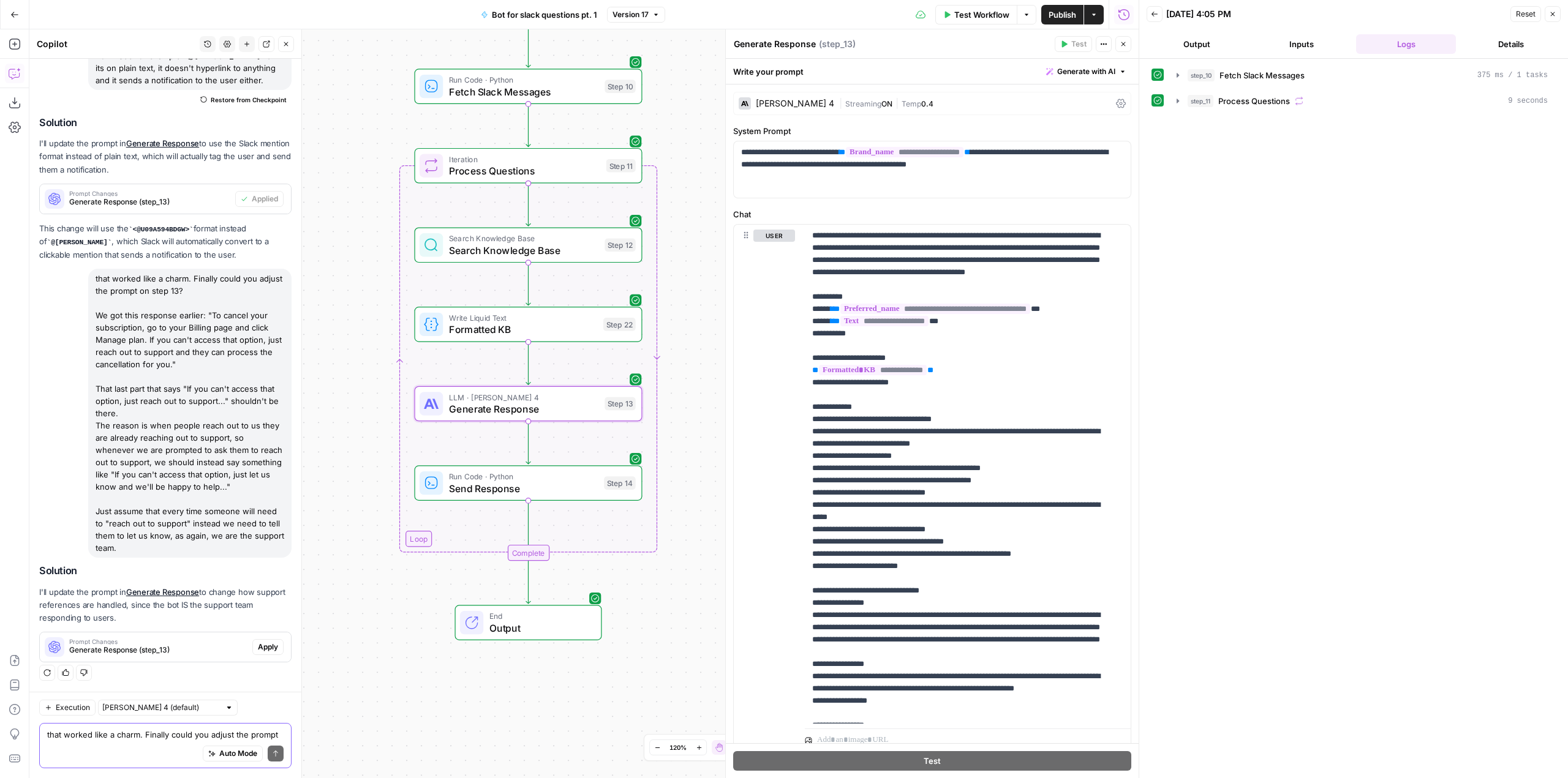
click at [262, 641] on button "Apply" at bounding box center [268, 647] width 32 height 16
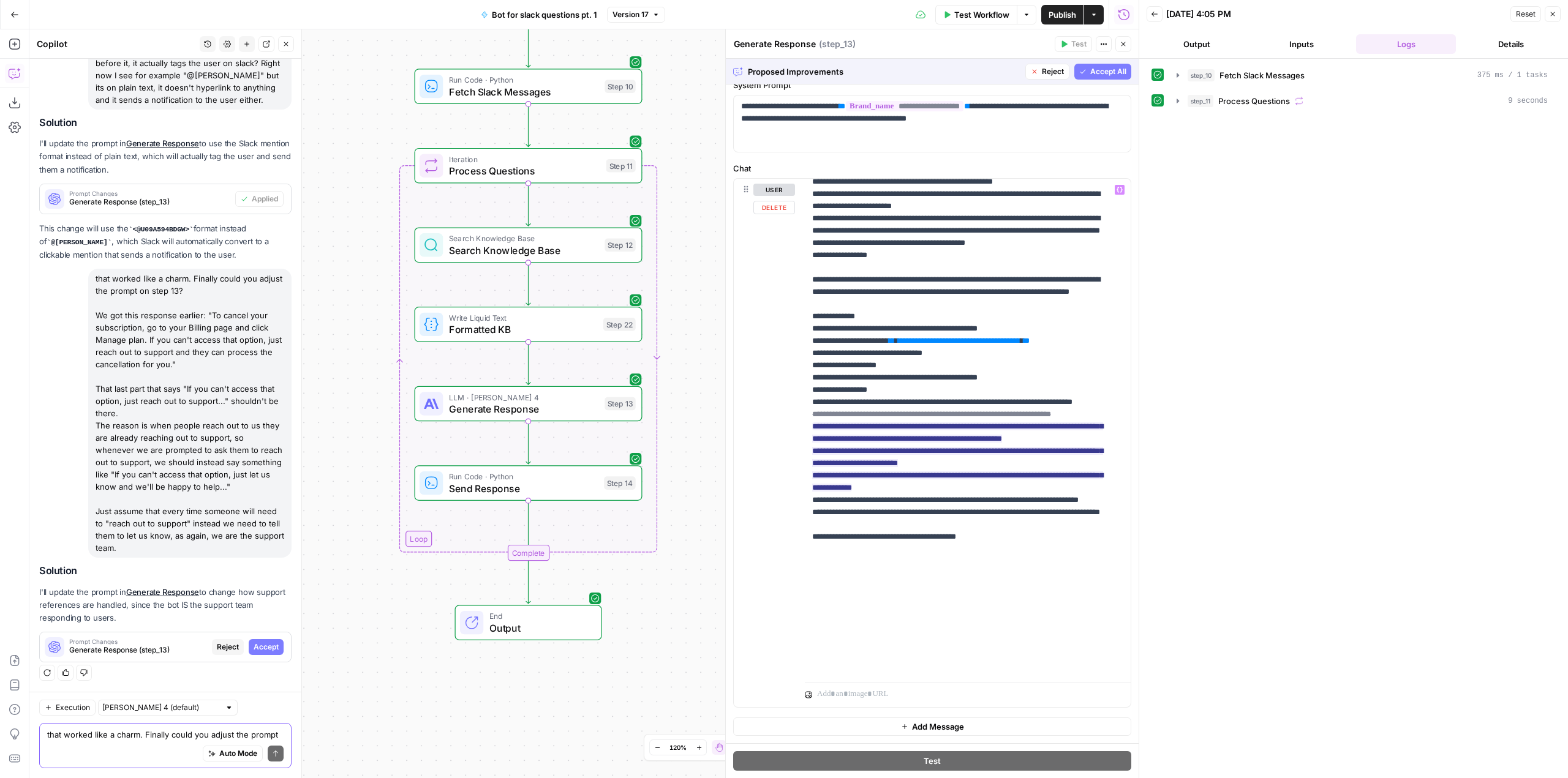
scroll to position [699, 0]
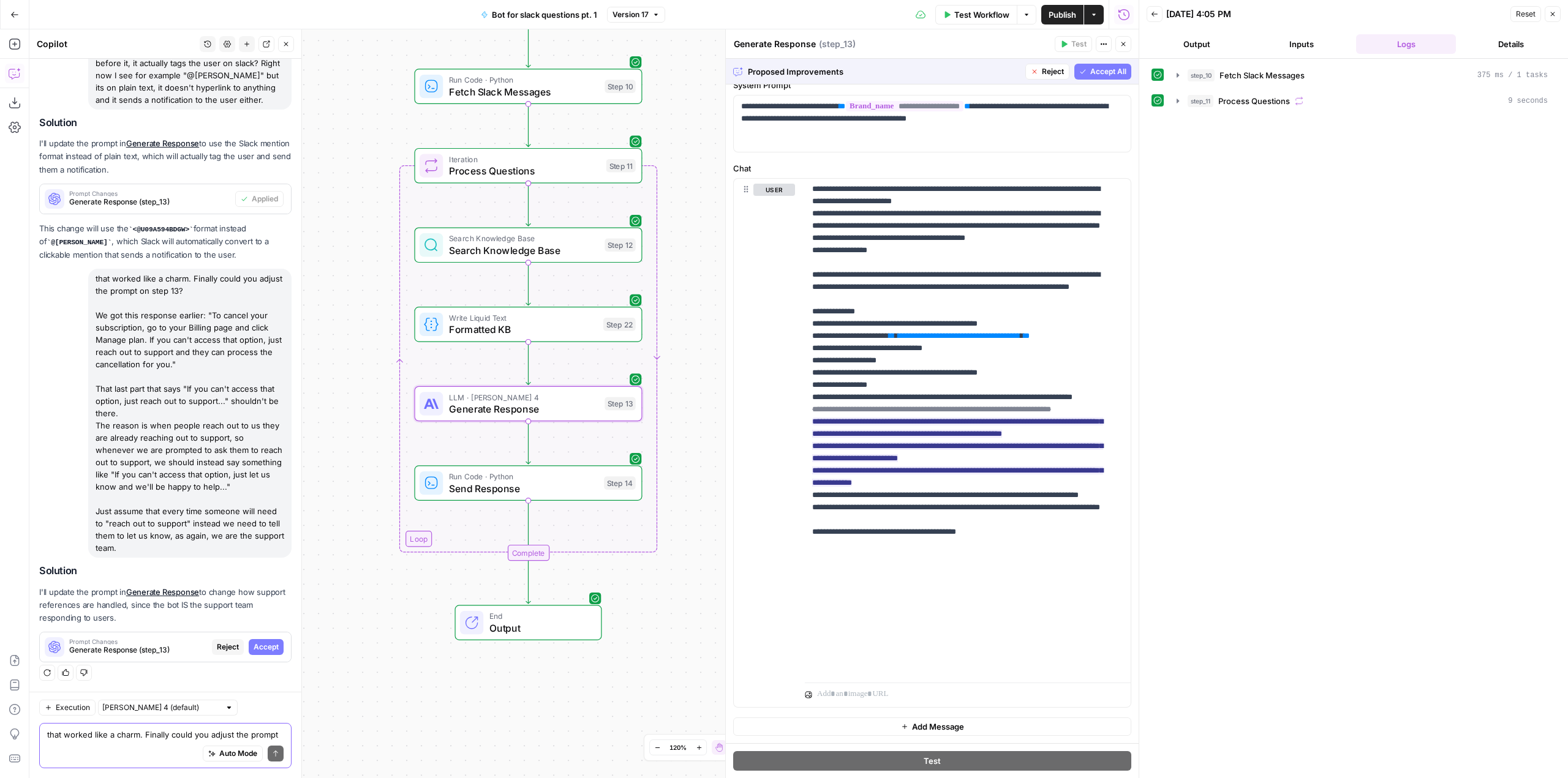
drag, startPoint x: 270, startPoint y: 650, endPoint x: 2, endPoint y: 623, distance: 269.4
click at [270, 650] on button "Accept" at bounding box center [266, 647] width 35 height 16
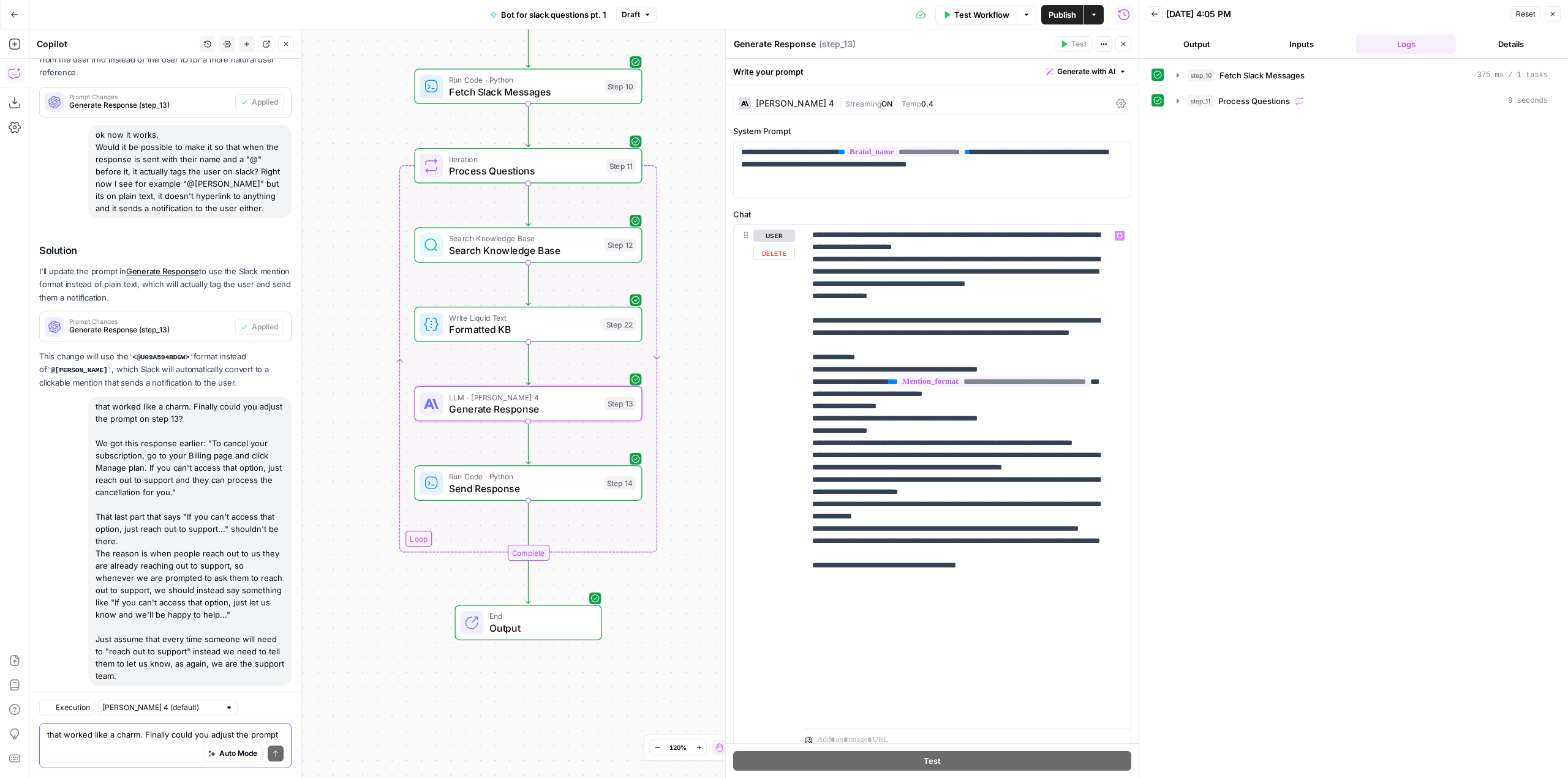
scroll to position [2293, 0]
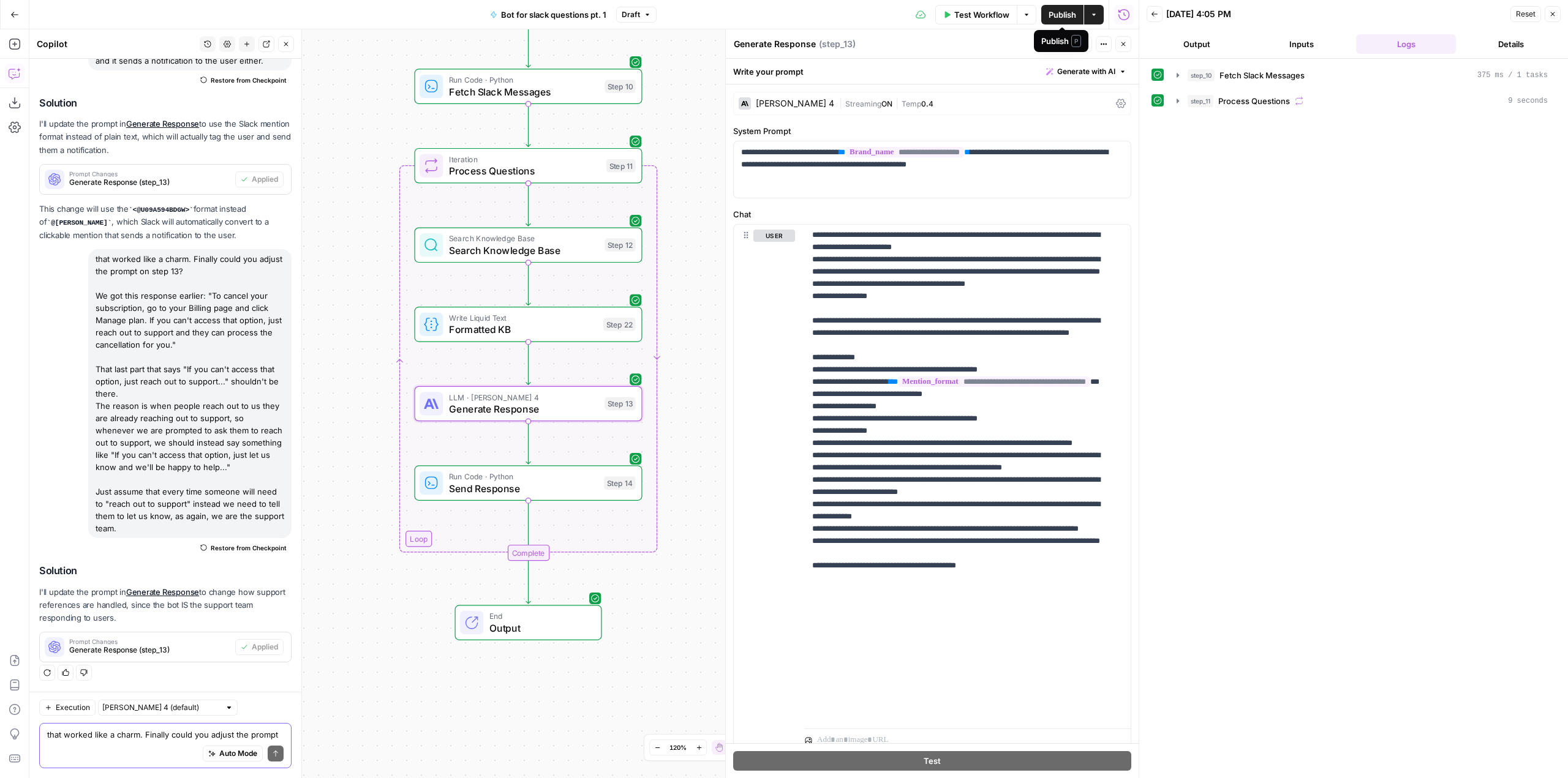
click at [1070, 14] on span "Publish" at bounding box center [1062, 14] width 28 height 12
click at [859, 20] on div "Test Workflow Options Publish Actions Run History" at bounding box center [902, 14] width 473 height 29
click at [20, 8] on button "Go Back" at bounding box center [14, 14] width 22 height 22
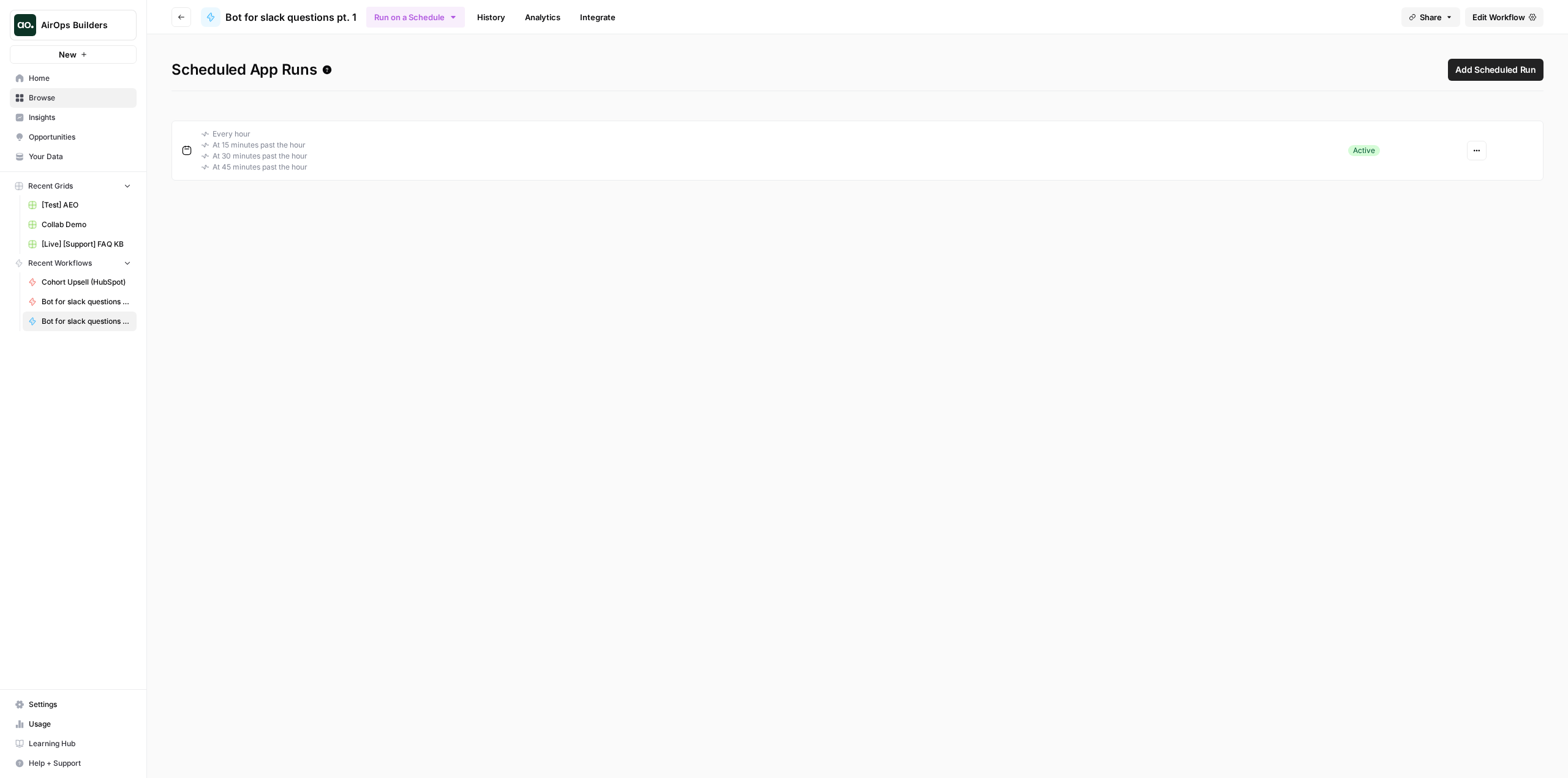
click at [1479, 149] on icon "button" at bounding box center [1477, 151] width 8 height 8
click at [1508, 193] on span "Edit" at bounding box center [1516, 196] width 53 height 12
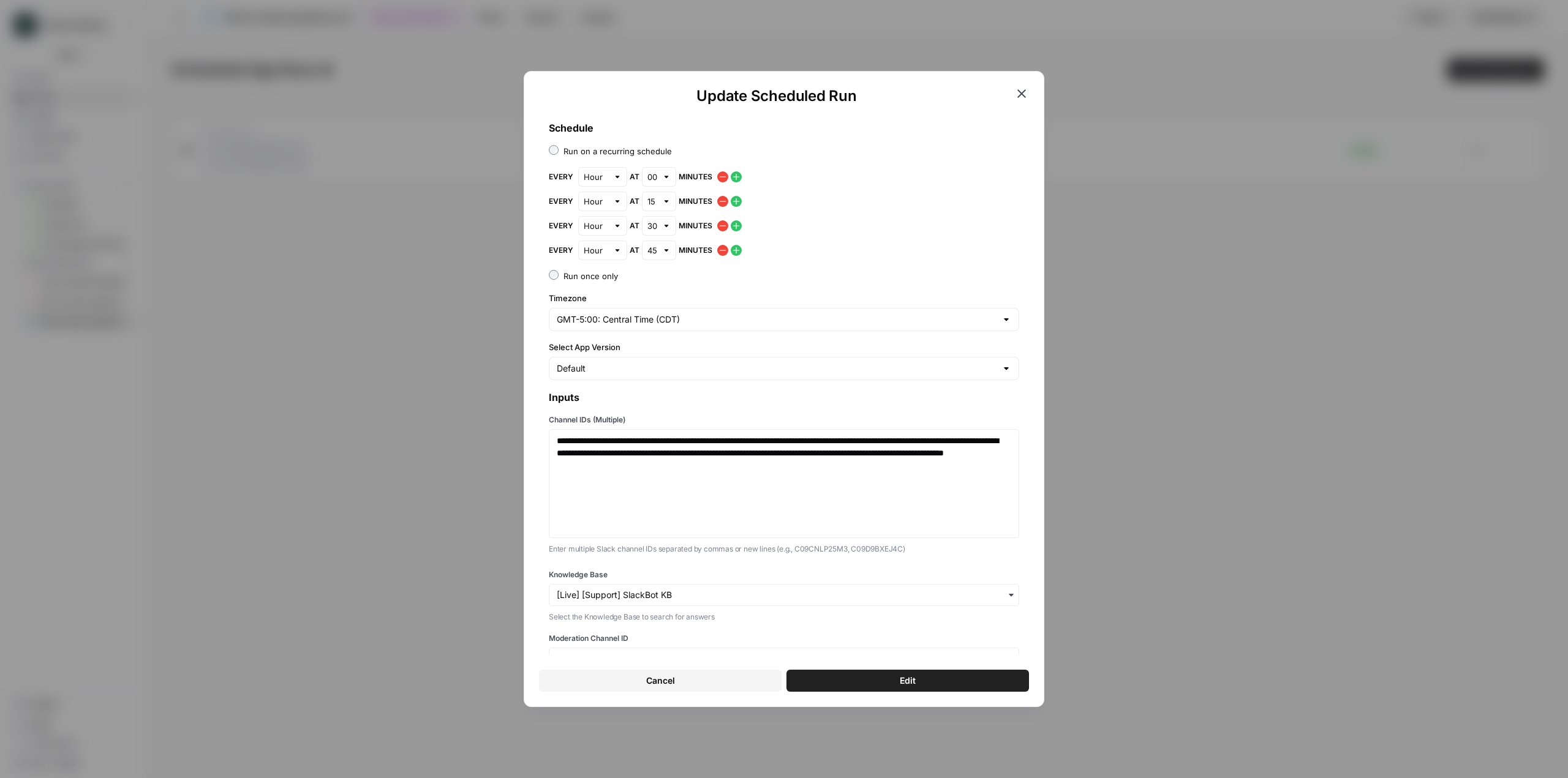
click at [1026, 95] on icon "button" at bounding box center [1021, 93] width 14 height 14
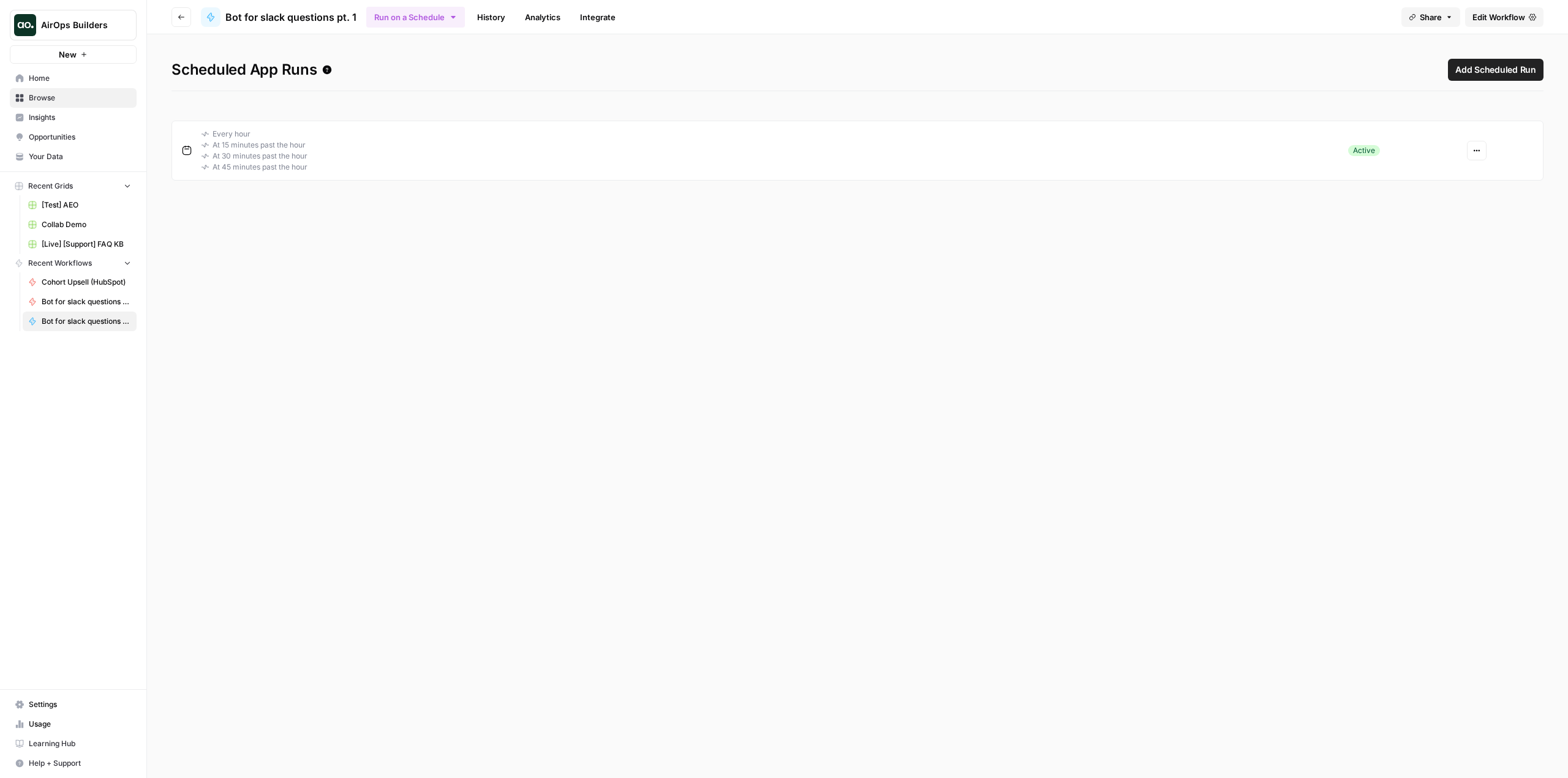
click at [81, 88] on link "Home" at bounding box center [73, 78] width 127 height 20
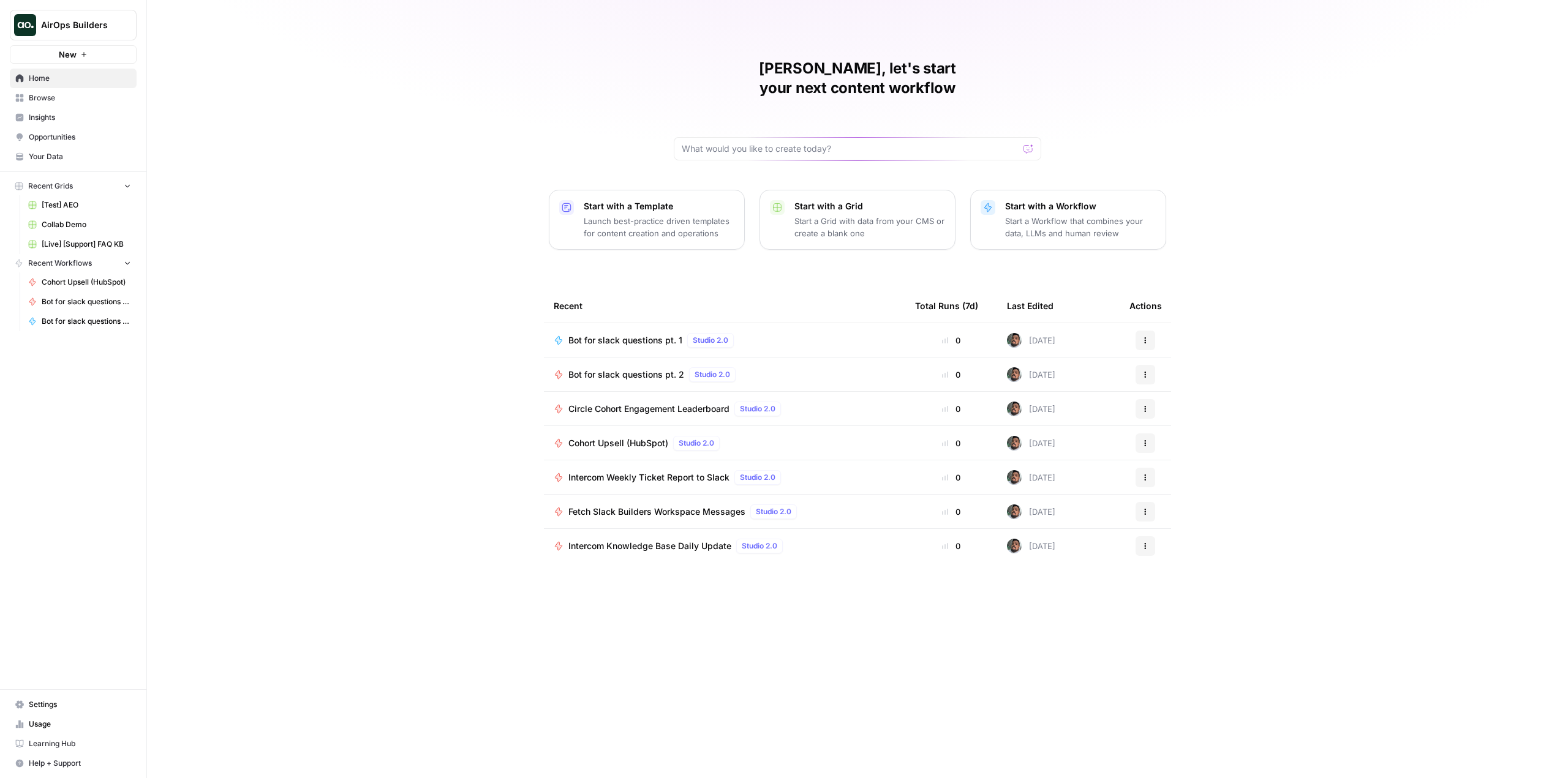
click at [91, 100] on span "Browse" at bounding box center [79, 98] width 102 height 11
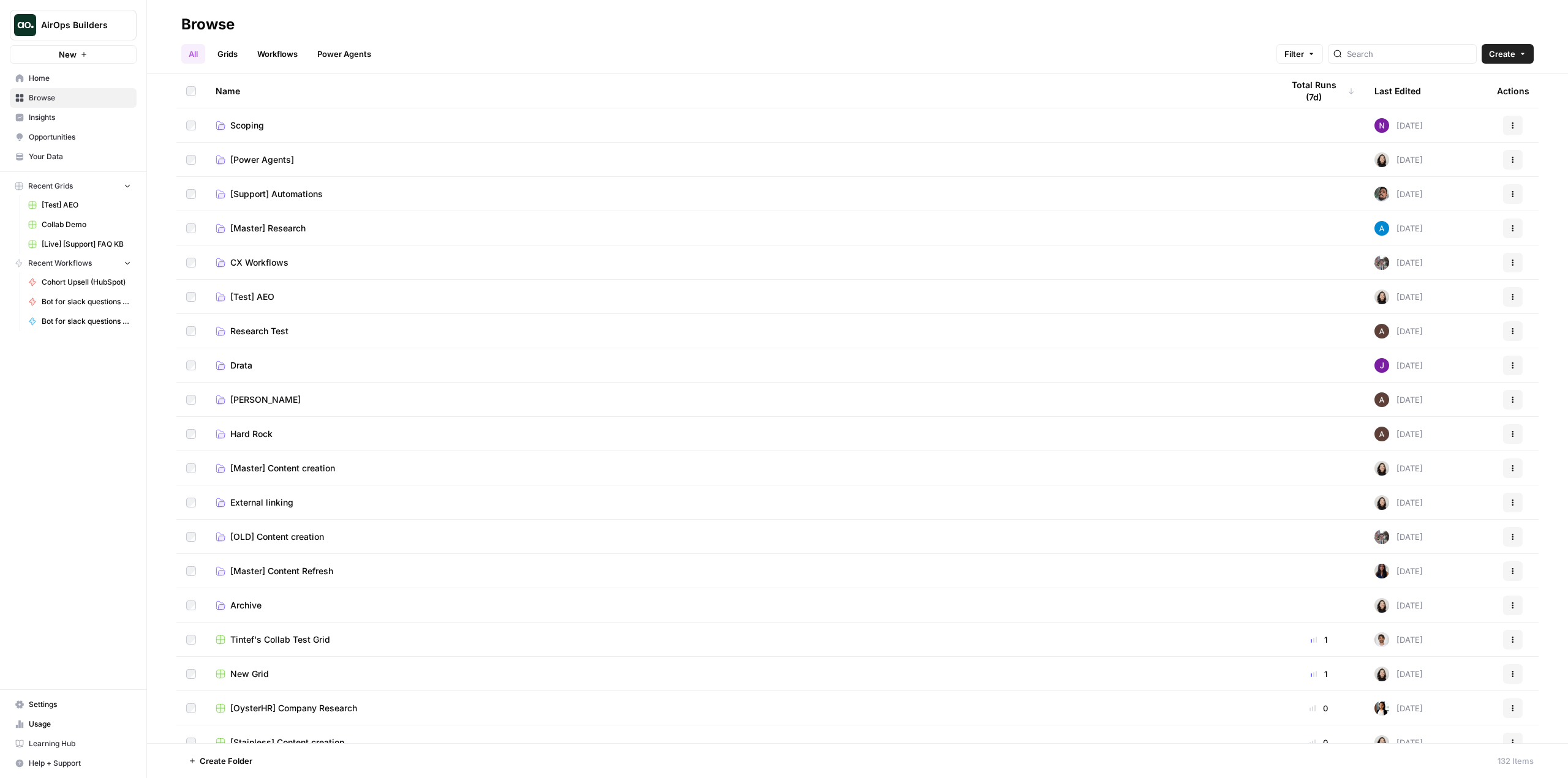
click at [297, 188] on span "[Support] Automations" at bounding box center [276, 194] width 93 height 12
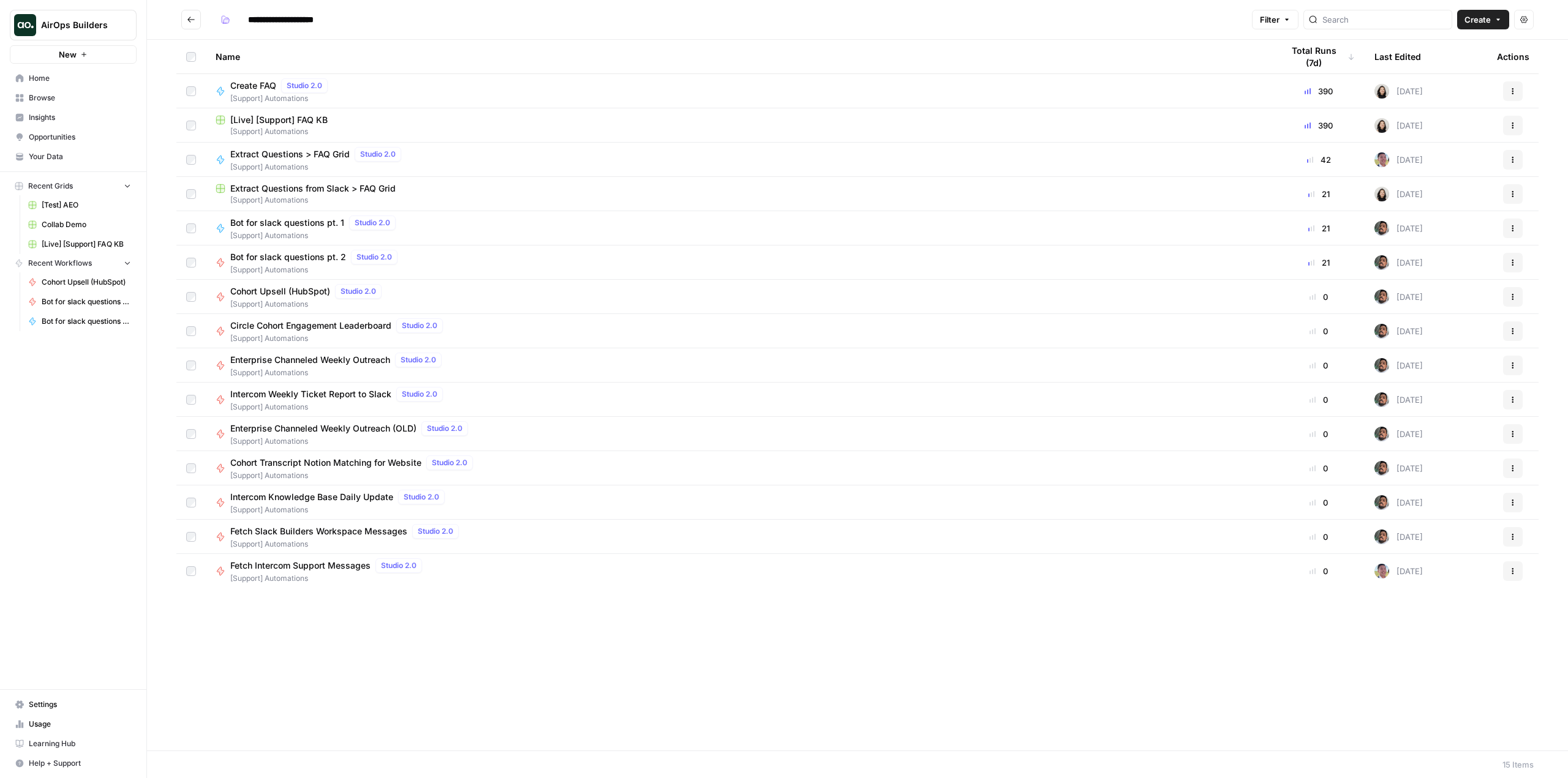
click at [71, 166] on link "Your Data" at bounding box center [73, 157] width 127 height 20
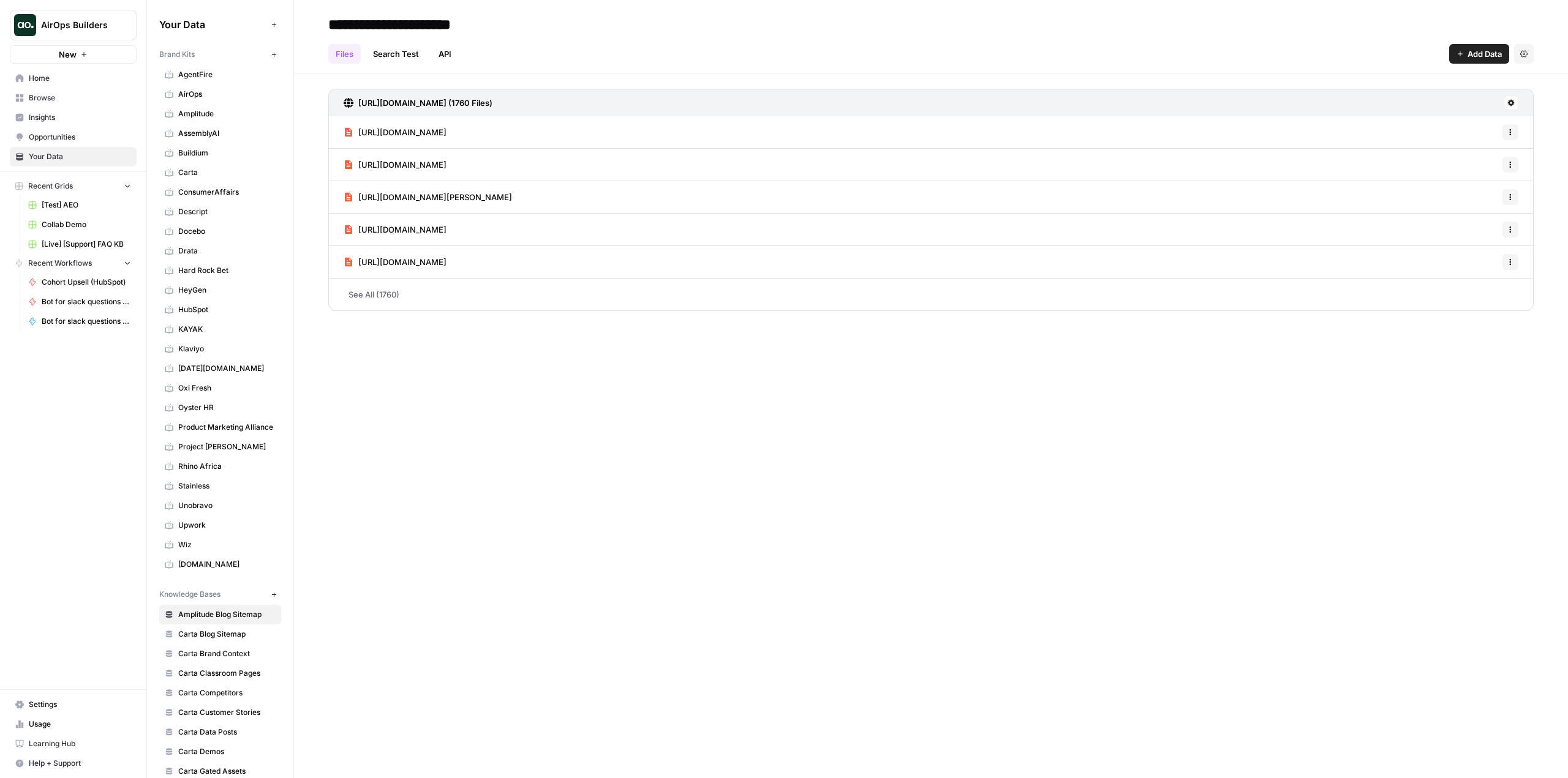
click at [219, 91] on span "AirOps" at bounding box center [227, 95] width 98 height 11
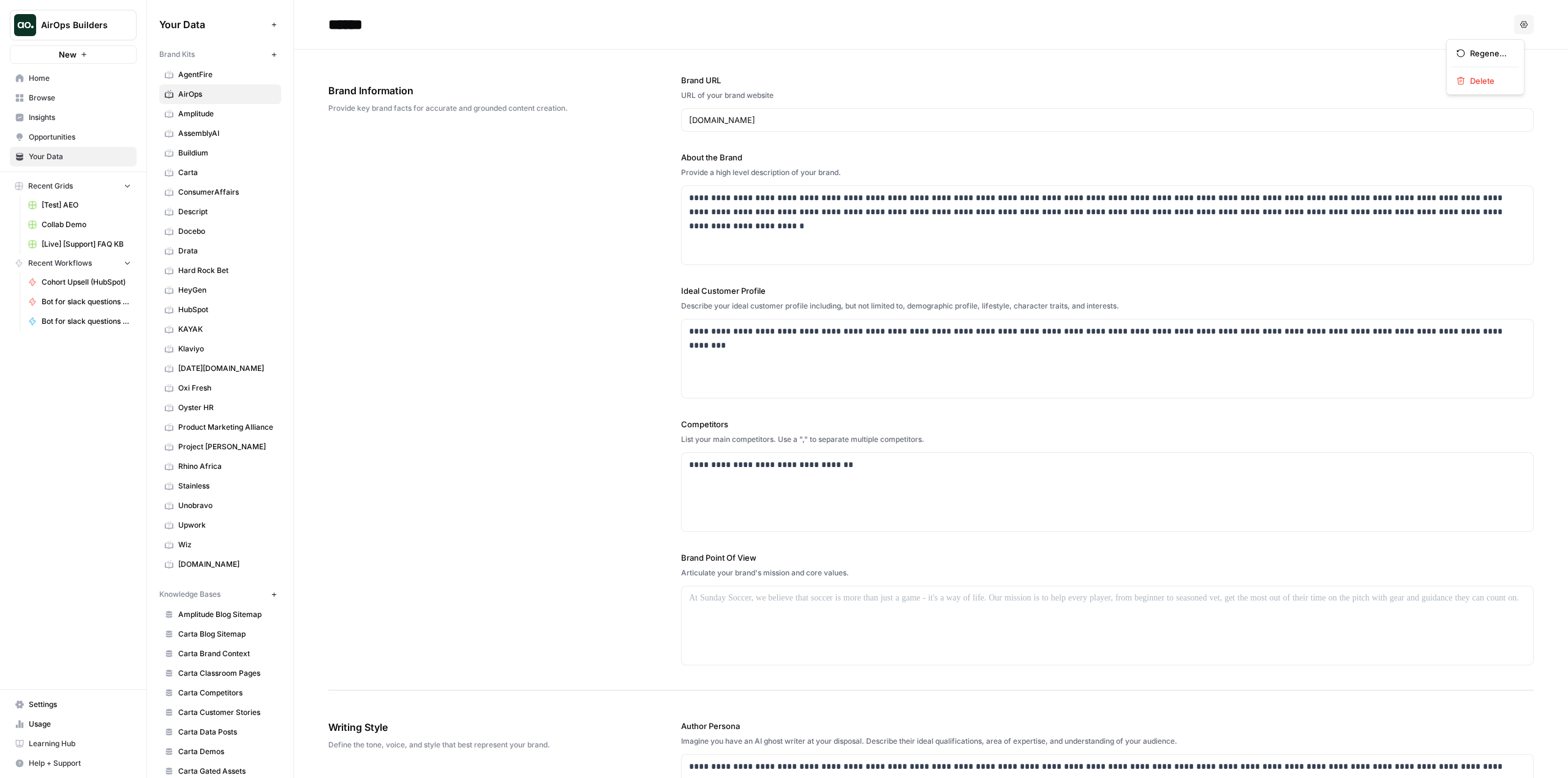
click at [1520, 25] on button "Options" at bounding box center [1524, 24] width 20 height 20
click at [1300, 36] on header "****** Options" at bounding box center [931, 25] width 1274 height 50
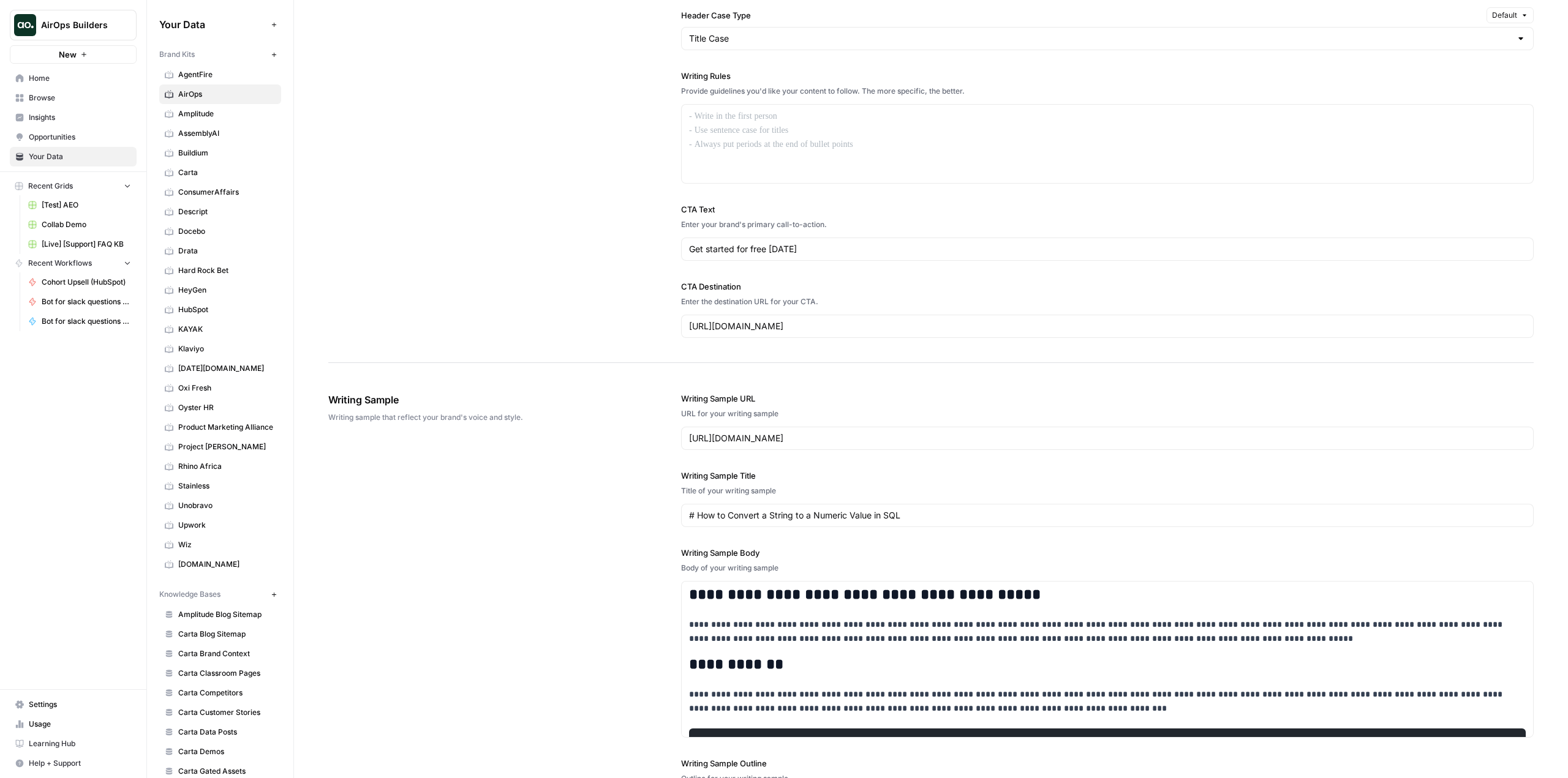
scroll to position [1270, 0]
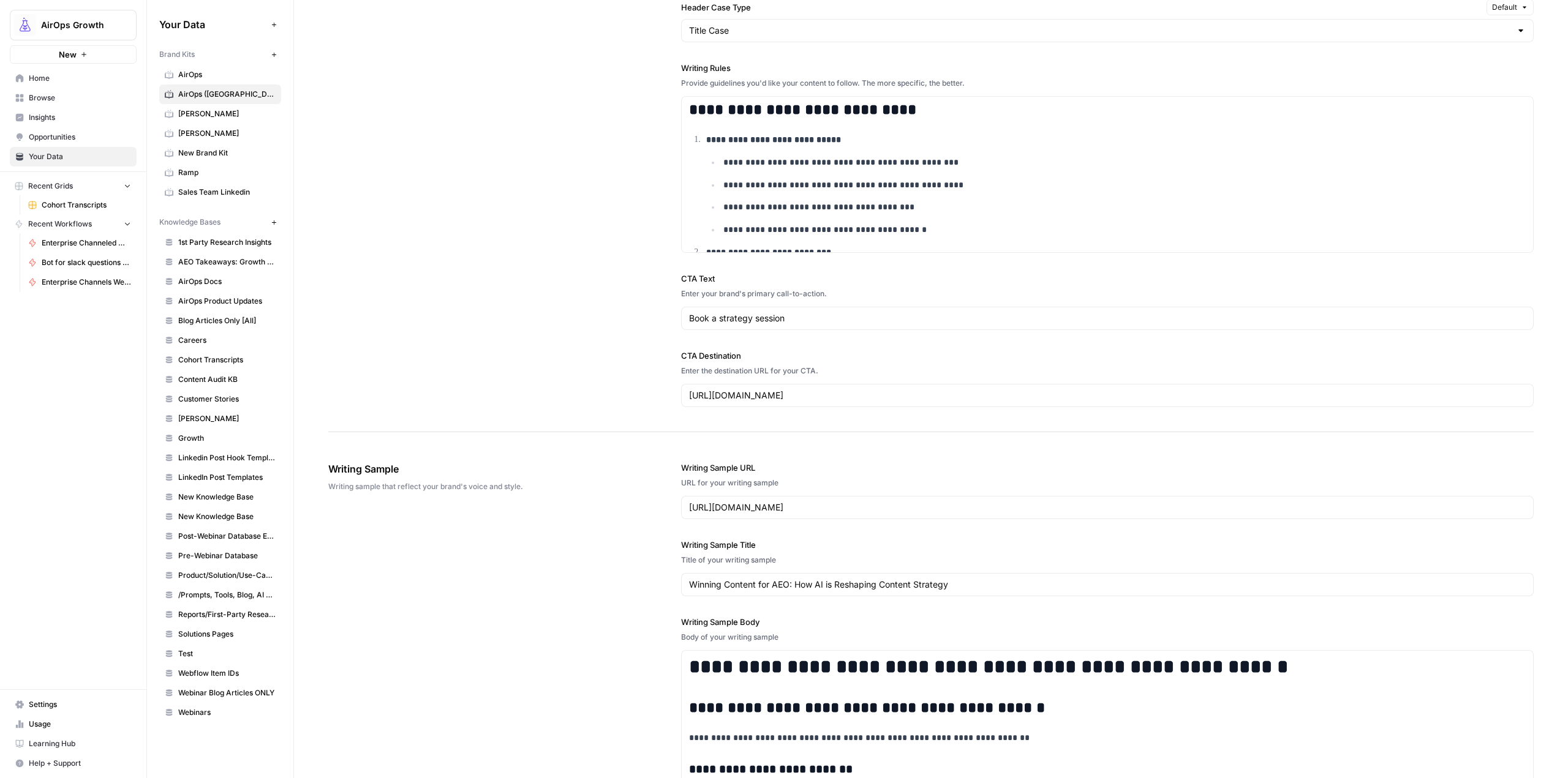
scroll to position [1224, 0]
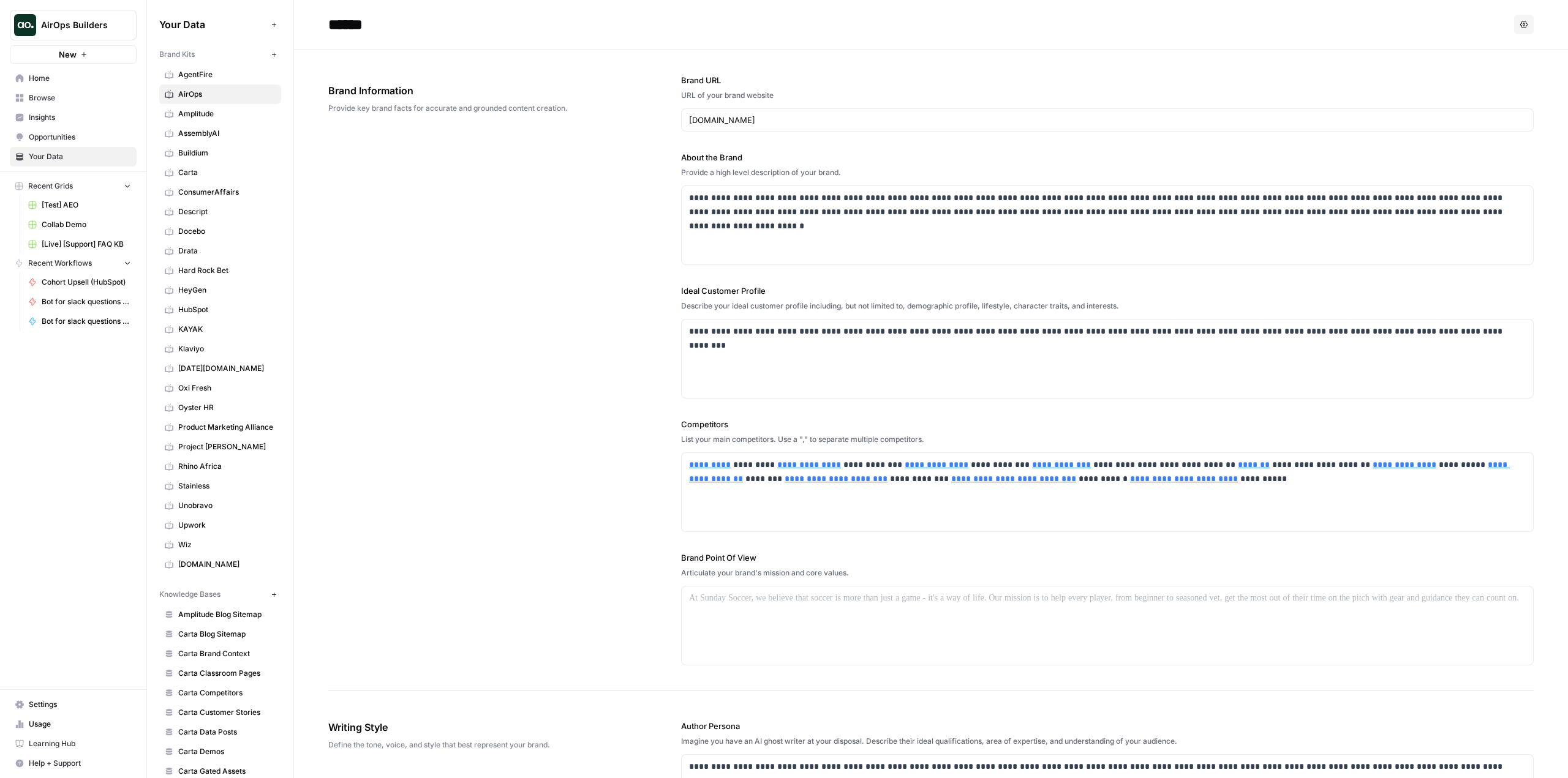
click at [73, 88] on link "Browse" at bounding box center [73, 97] width 127 height 20
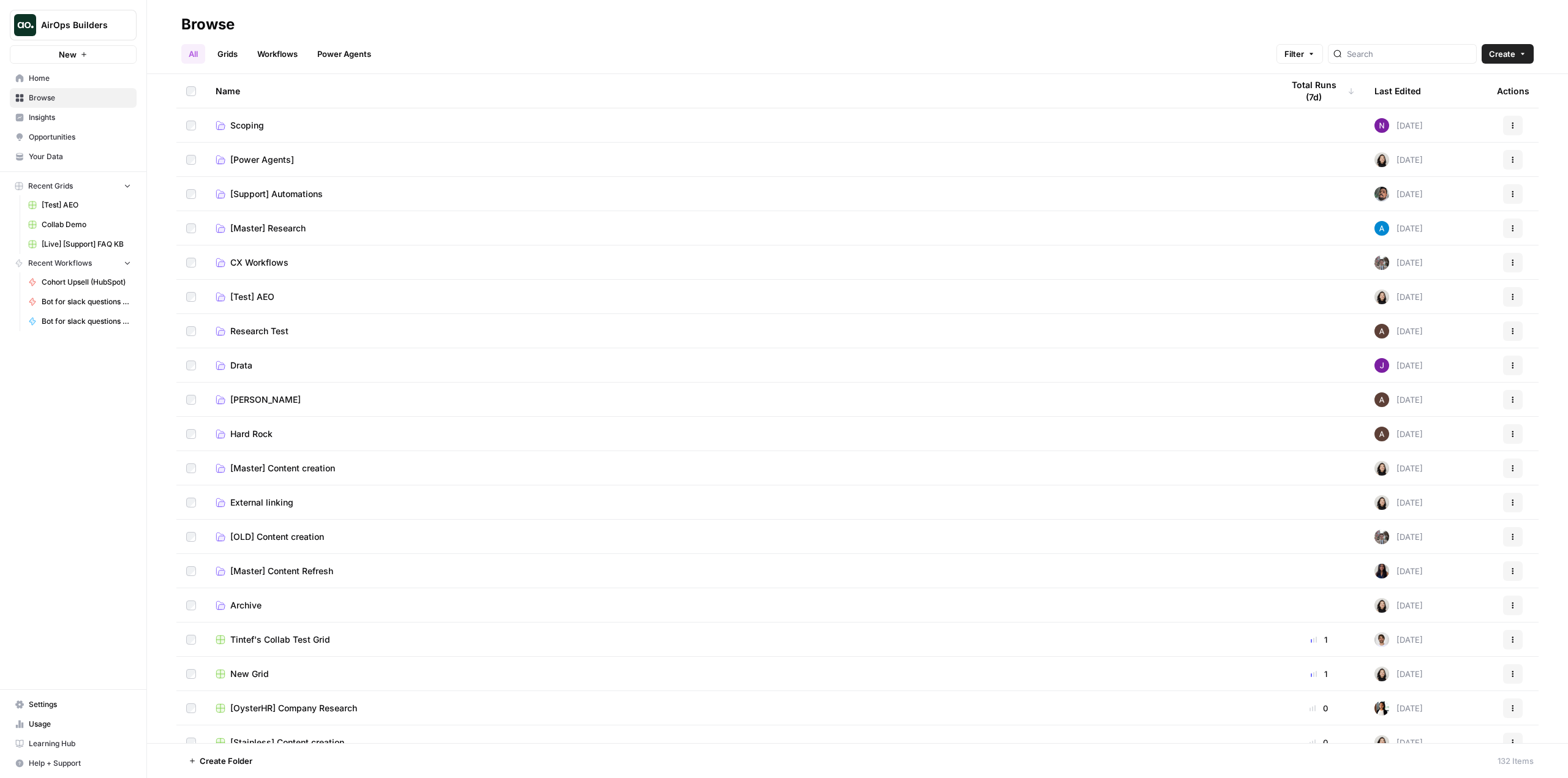
click at [280, 195] on span "[Support] Automations" at bounding box center [276, 194] width 93 height 12
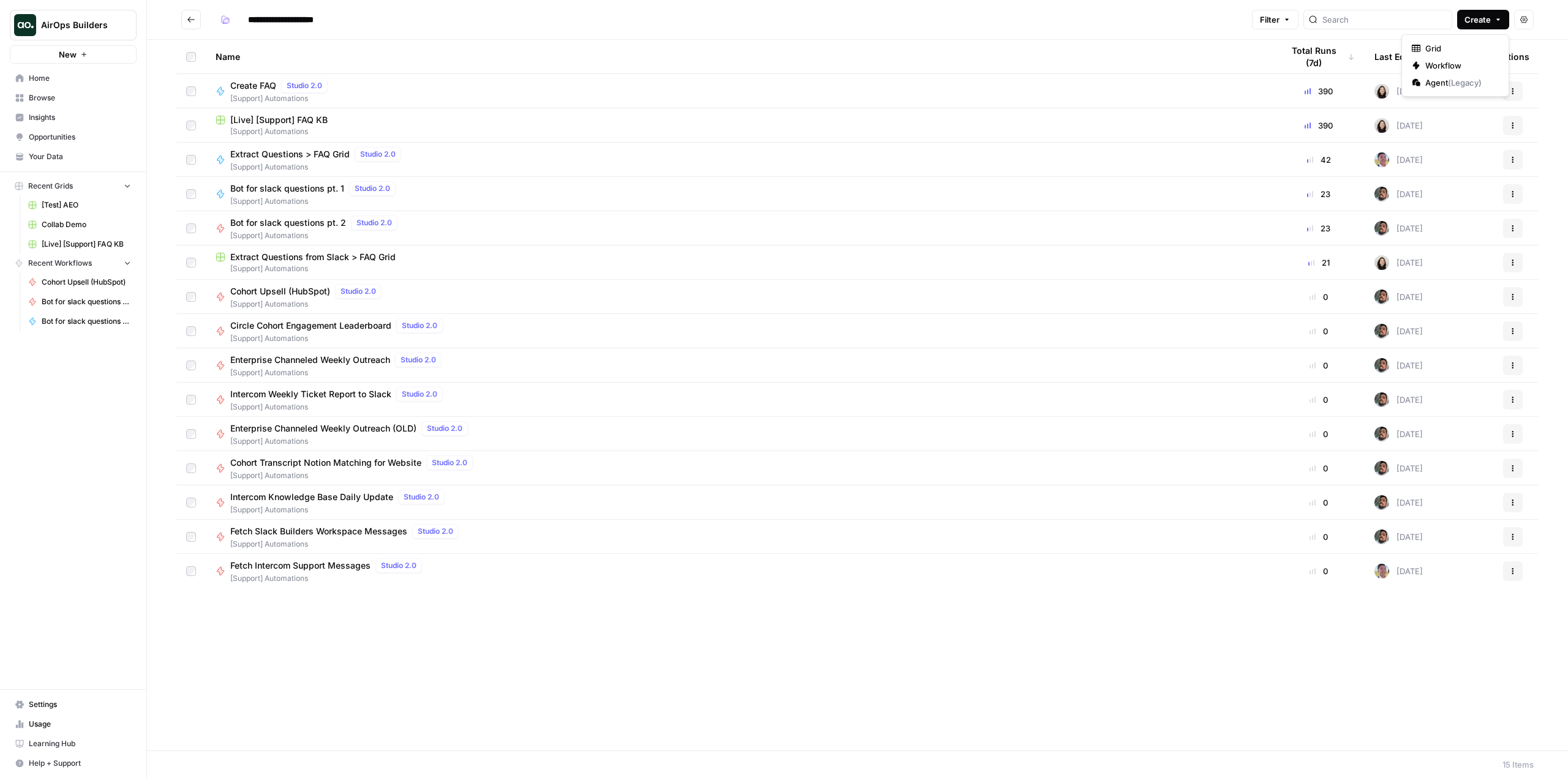
click at [1481, 20] on span "Create" at bounding box center [1478, 19] width 27 height 12
click at [1451, 62] on span "Workflow" at bounding box center [1460, 65] width 69 height 12
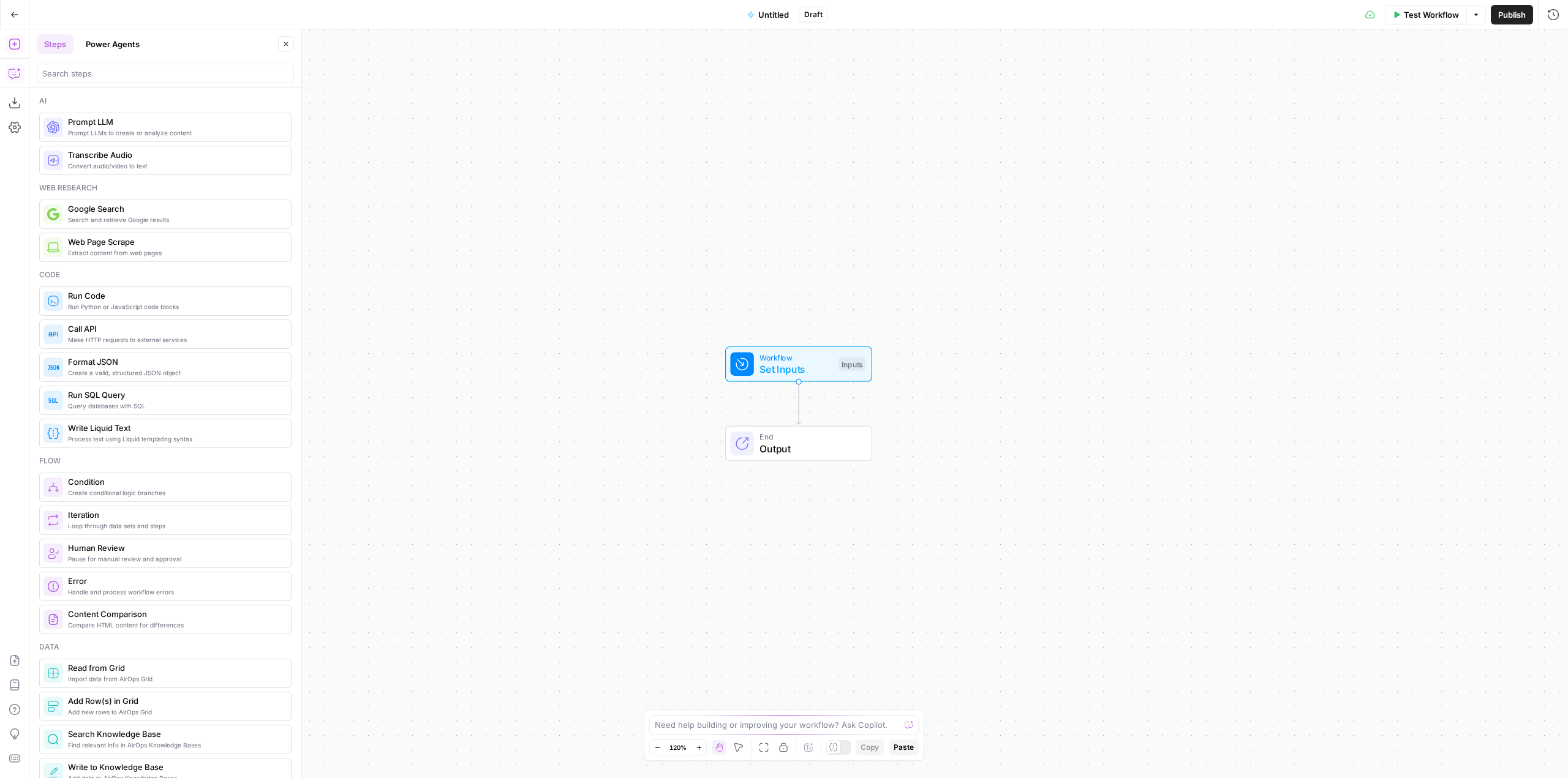
click at [22, 68] on button "Copilot" at bounding box center [14, 74] width 20 height 20
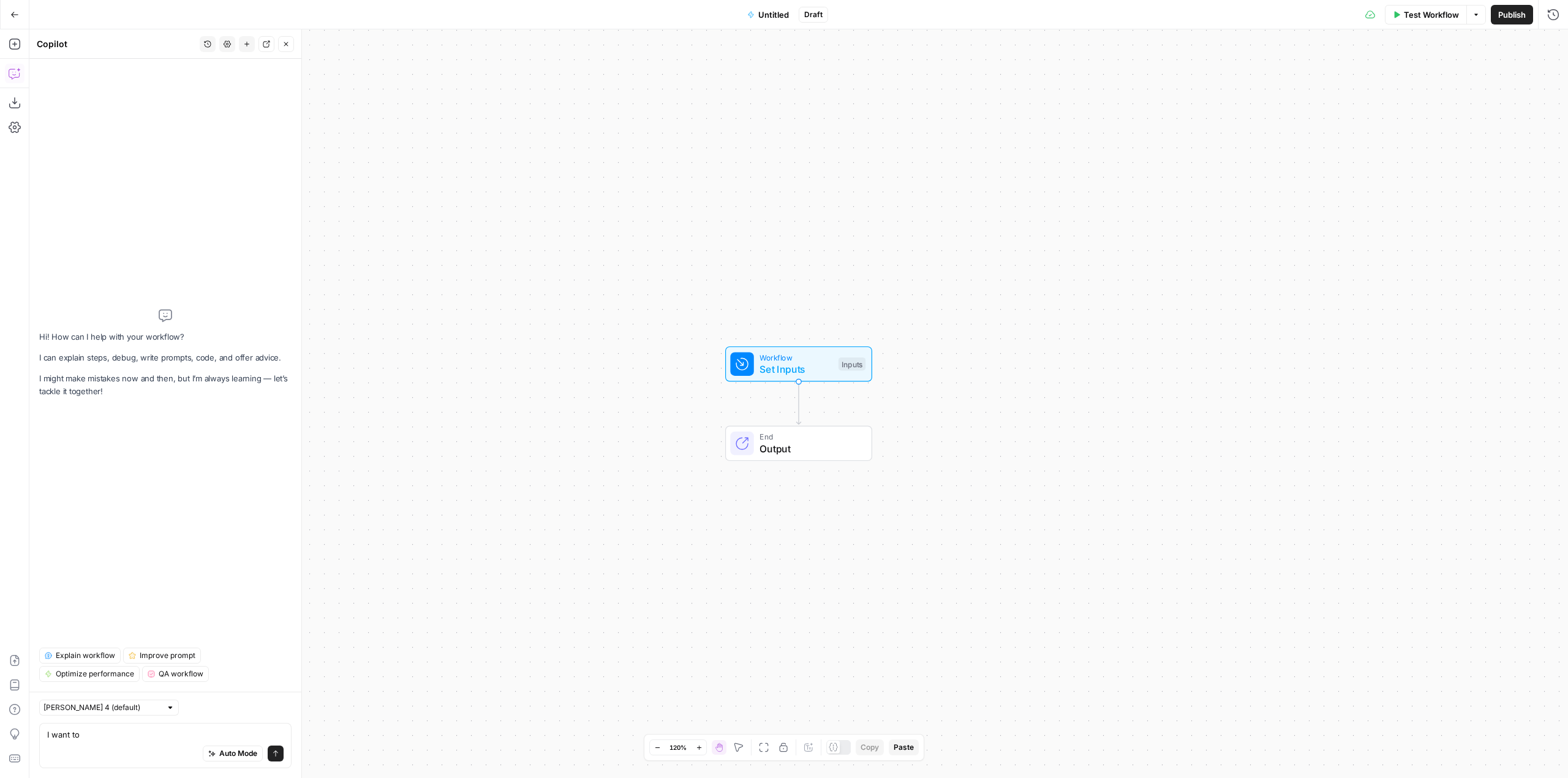
type textarea "I want to"
